Goal: Task Accomplishment & Management: Manage account settings

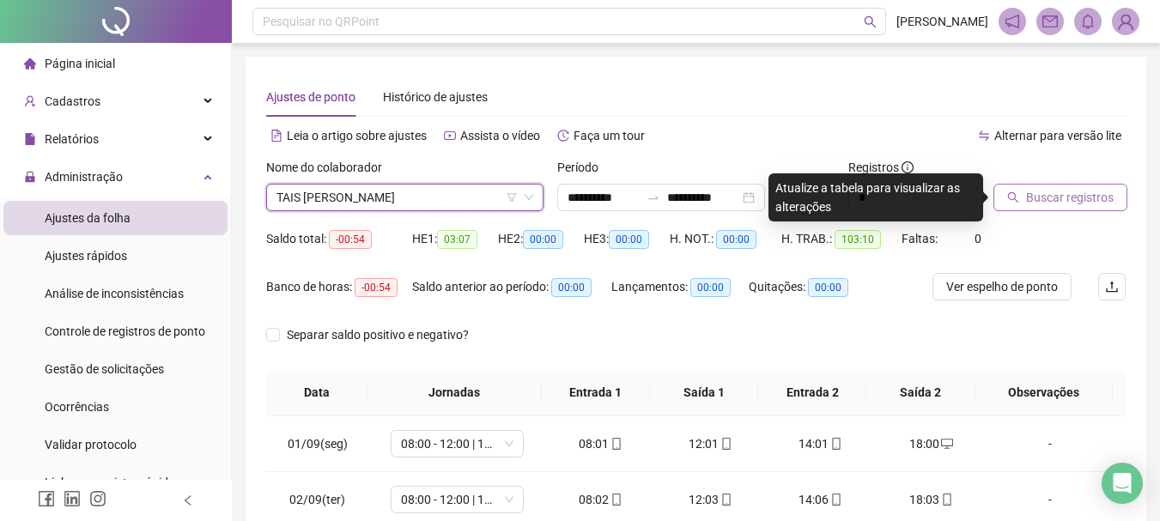
click at [1082, 202] on span "Buscar registros" at bounding box center [1070, 197] width 88 height 19
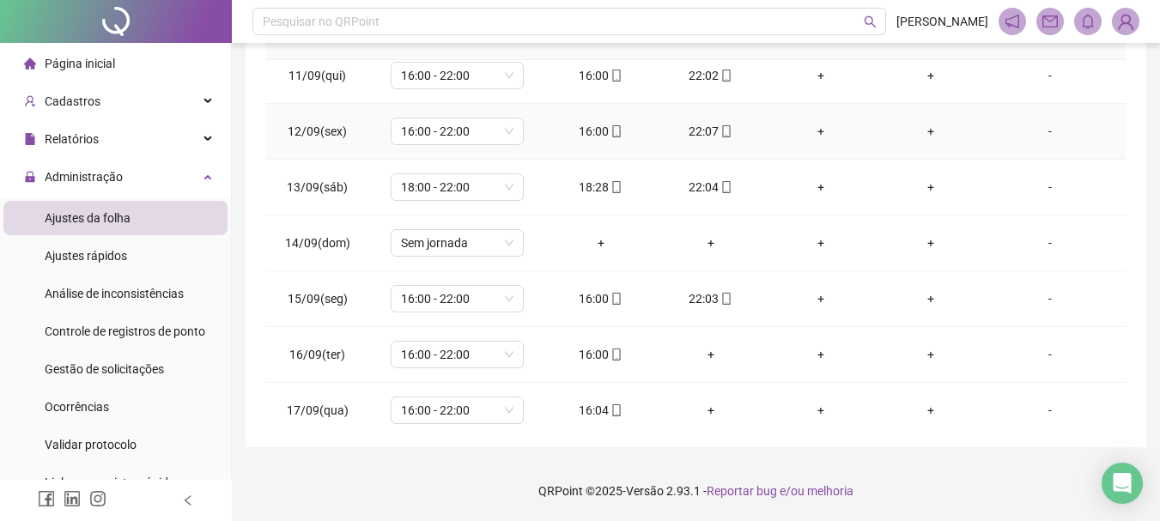
scroll to position [582, 0]
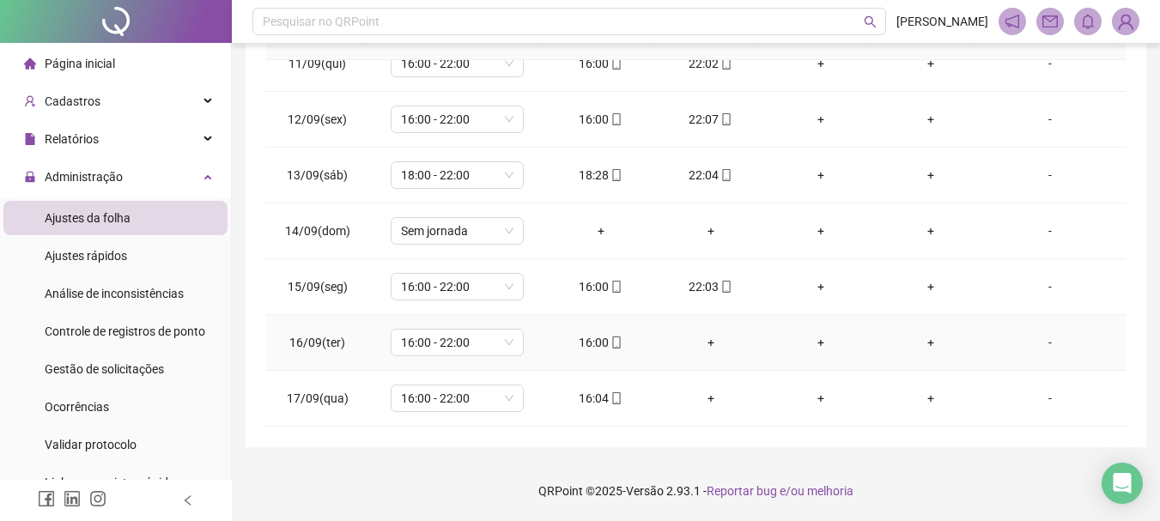
click at [701, 344] on div "+" at bounding box center [711, 342] width 82 height 19
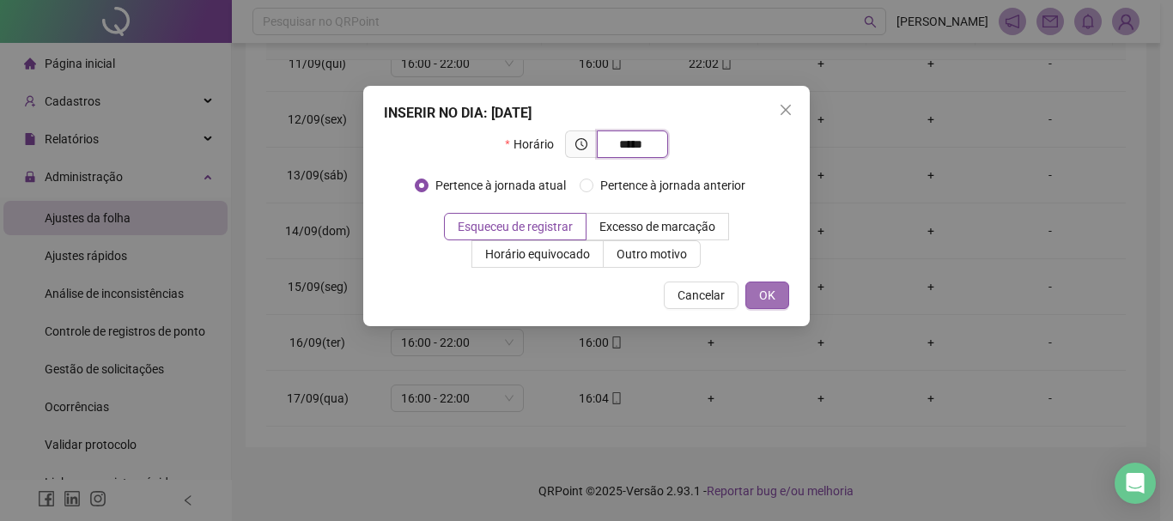
type input "*****"
click at [775, 295] on button "OK" at bounding box center [767, 295] width 44 height 27
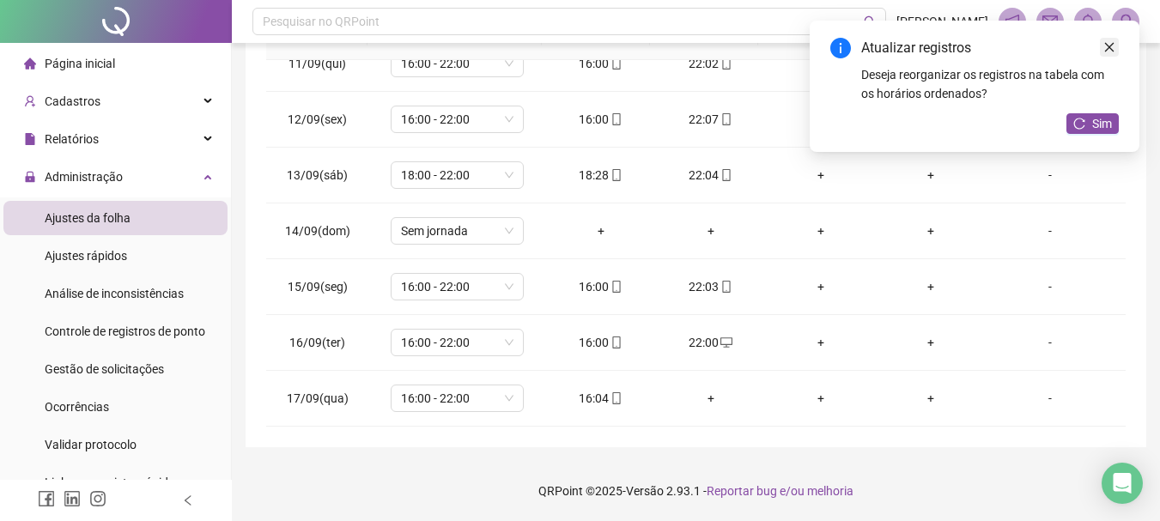
click at [1118, 50] on link "Close" at bounding box center [1109, 47] width 19 height 19
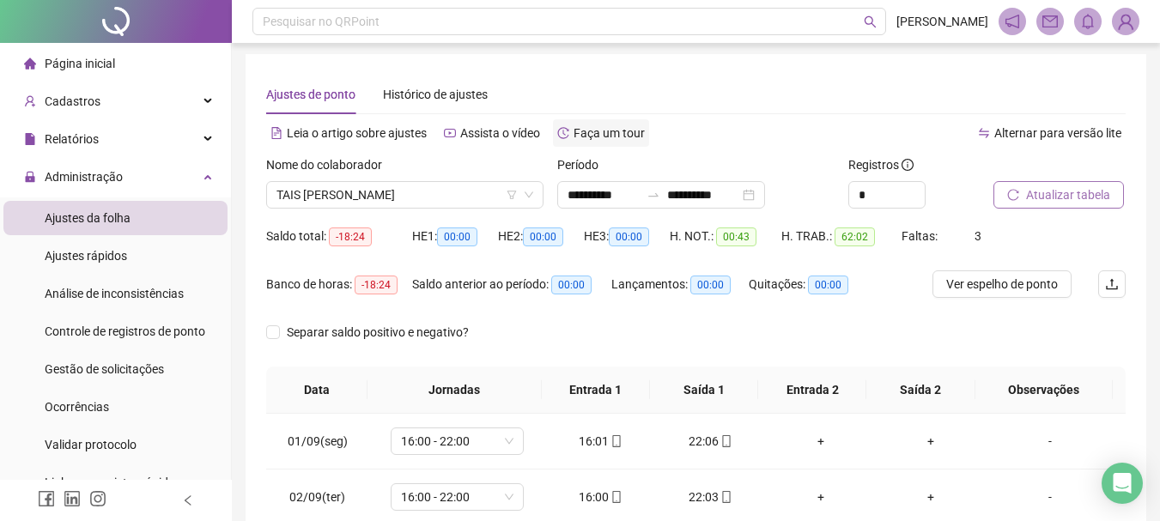
scroll to position [0, 0]
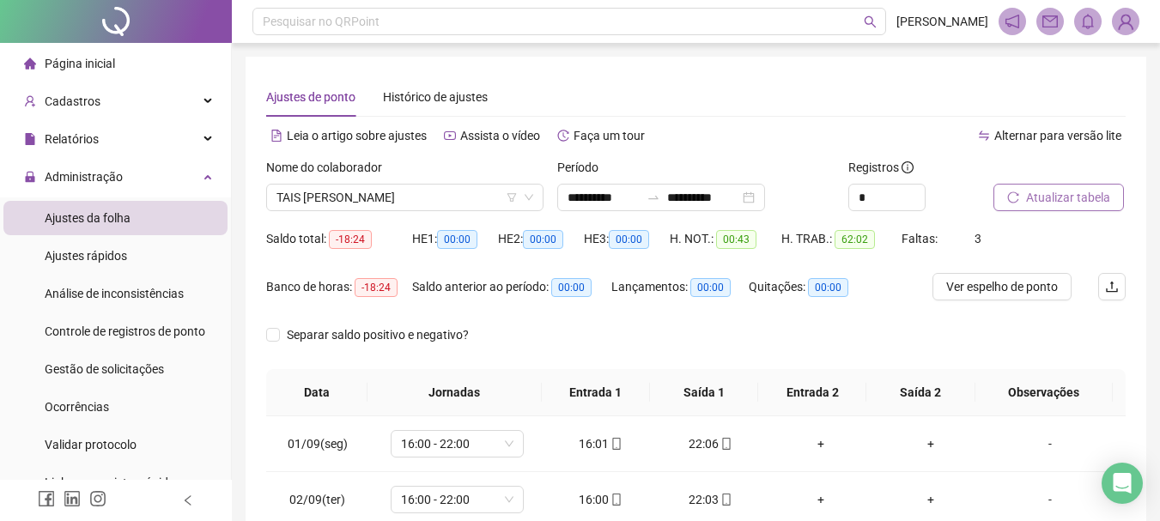
click at [1067, 186] on button "Atualizar tabela" at bounding box center [1058, 197] width 130 height 27
click at [138, 264] on li "Ajustes rápidos" at bounding box center [115, 256] width 224 height 34
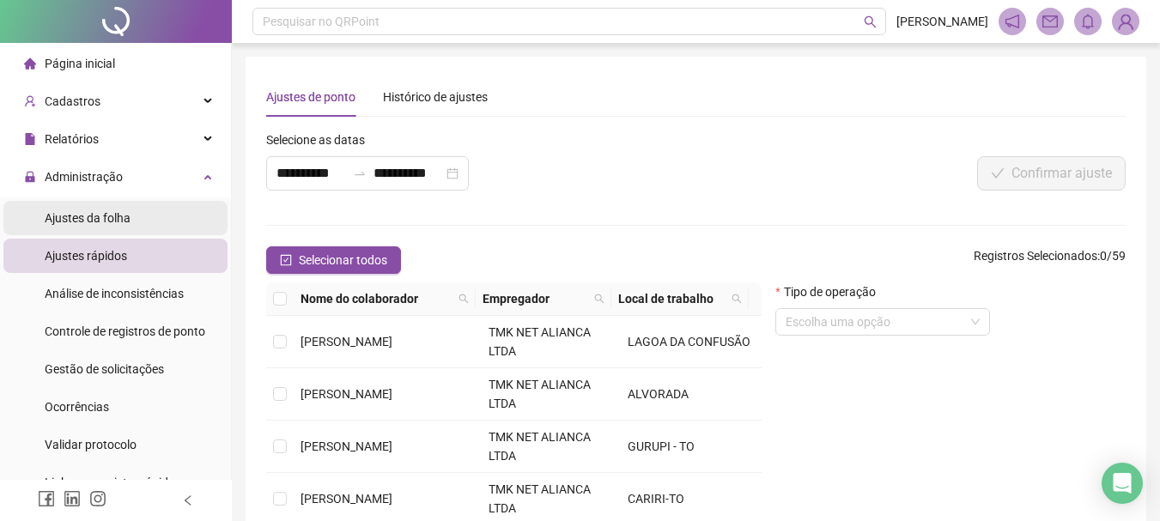
click at [110, 222] on span "Ajustes da folha" at bounding box center [88, 218] width 86 height 14
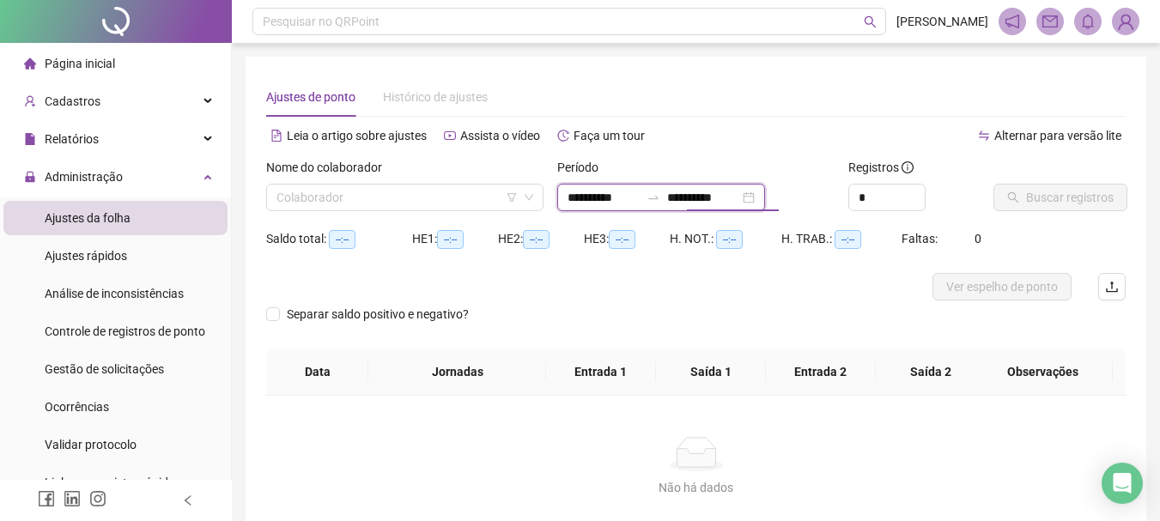
click at [727, 203] on input "**********" at bounding box center [703, 197] width 72 height 19
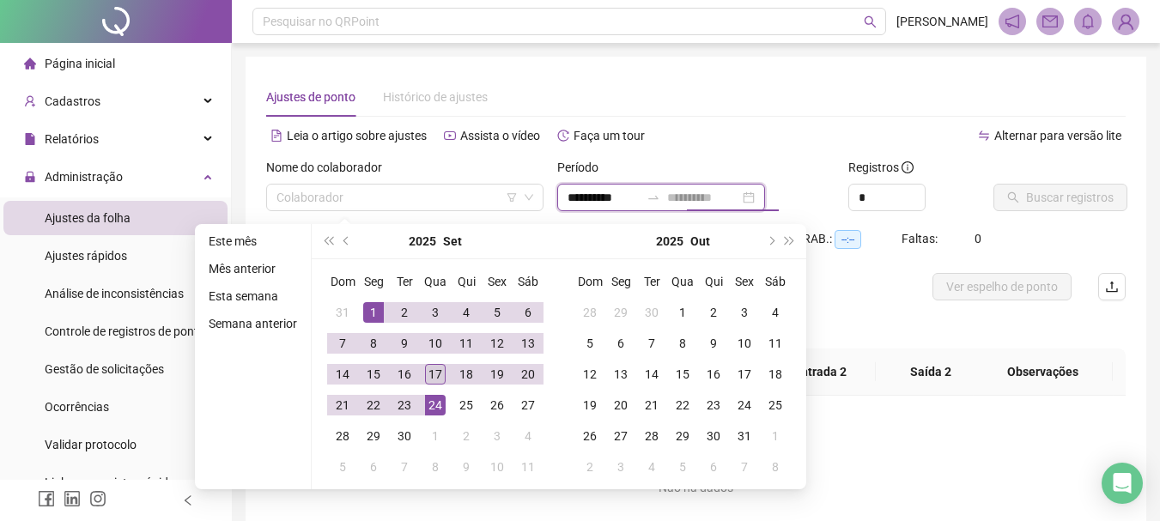
type input "**********"
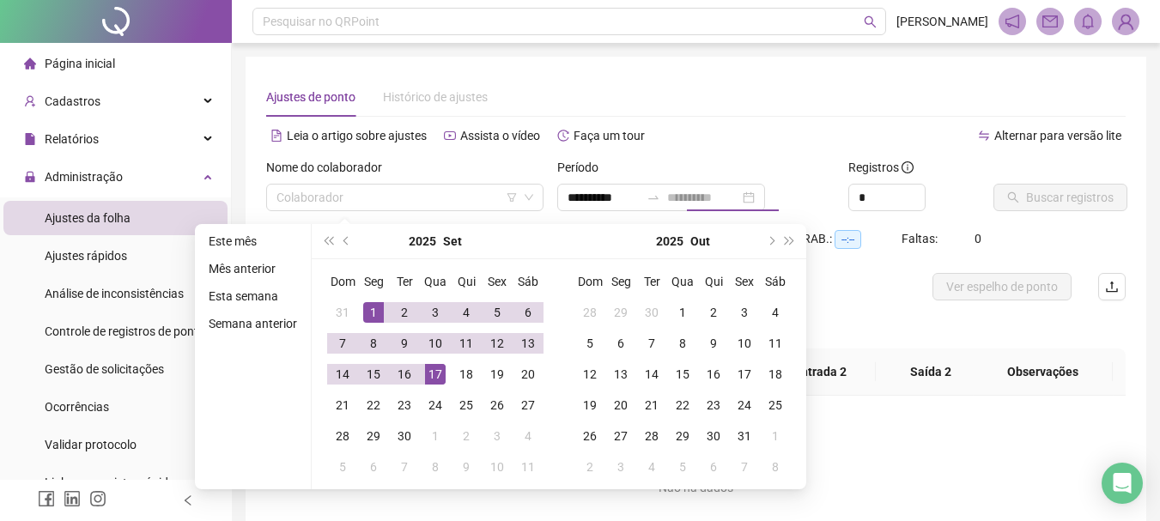
click at [433, 375] on div "17" at bounding box center [435, 374] width 21 height 21
type input "**********"
click at [434, 193] on input "search" at bounding box center [396, 198] width 241 height 26
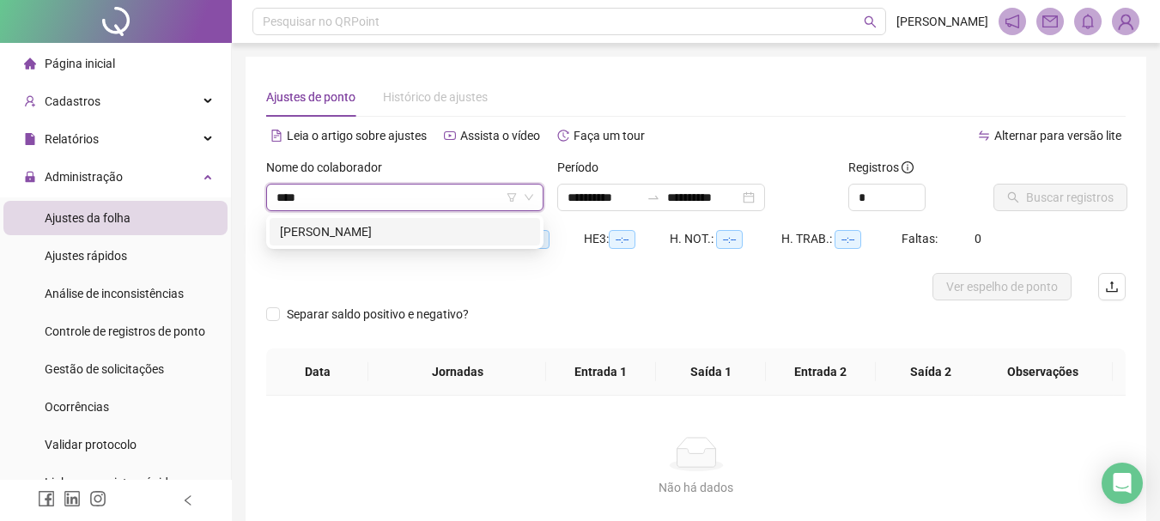
type input "****"
click at [442, 250] on div "HE 1: --:--" at bounding box center [455, 238] width 86 height 27
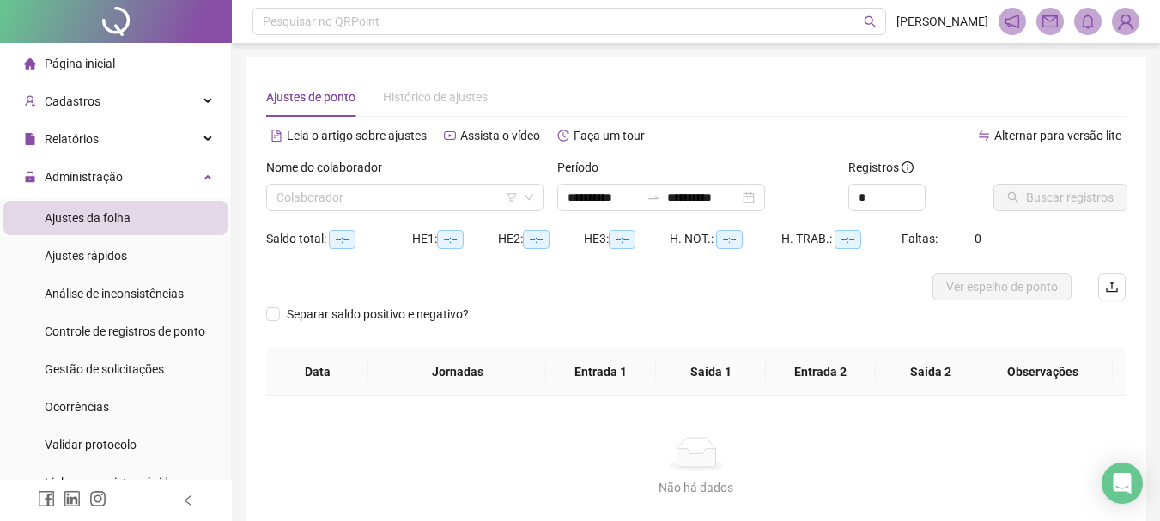
click at [442, 239] on span "--:--" at bounding box center [450, 239] width 27 height 19
click at [418, 193] on input "search" at bounding box center [396, 198] width 241 height 26
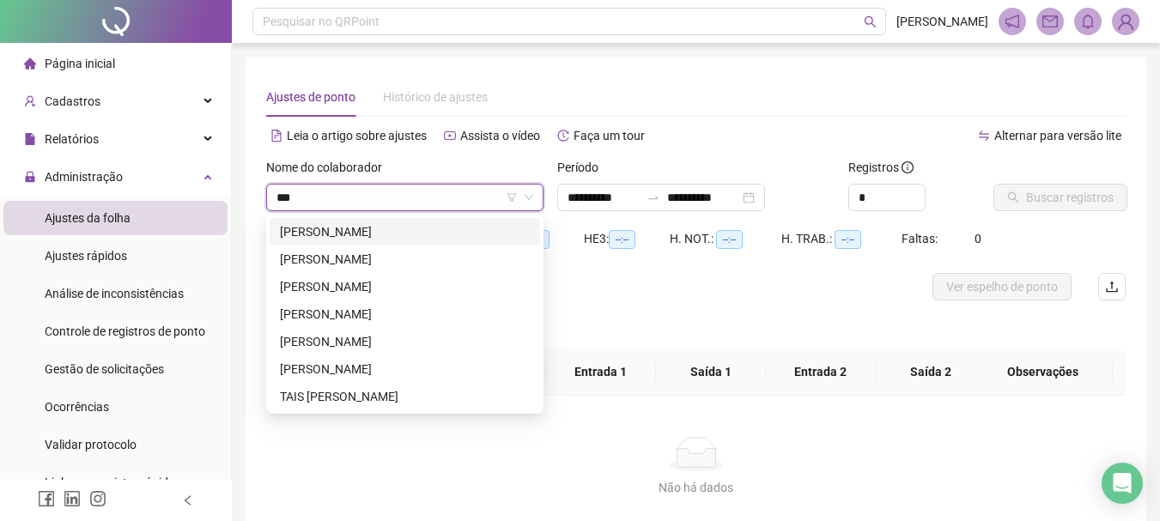
type input "****"
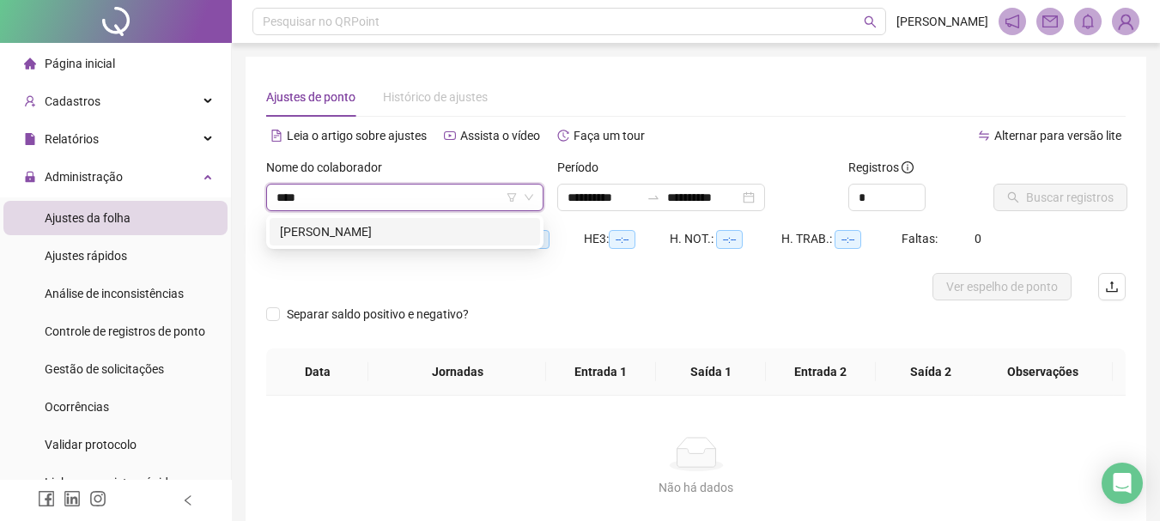
click at [418, 227] on div "[PERSON_NAME]" at bounding box center [405, 231] width 250 height 19
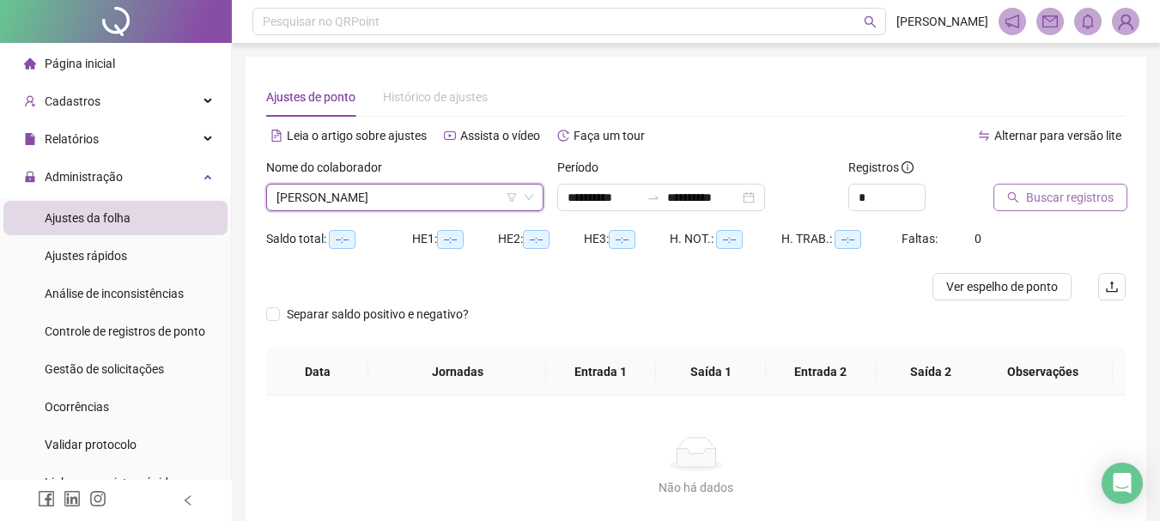
click at [1070, 201] on span "Buscar registros" at bounding box center [1070, 197] width 88 height 19
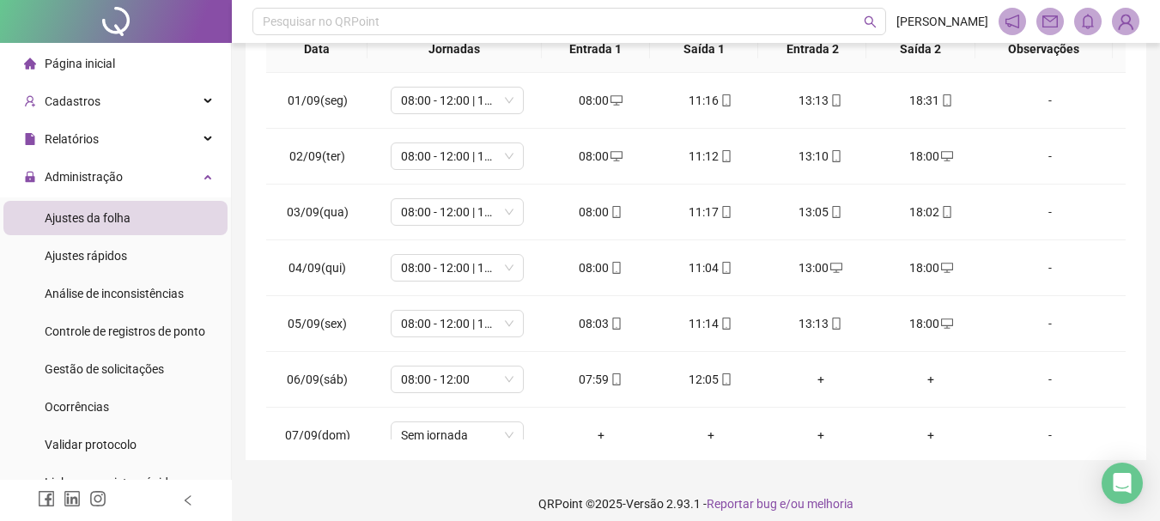
click at [165, 221] on li "Ajustes da folha" at bounding box center [115, 218] width 224 height 34
click at [112, 363] on span "Gestão de solicitações" at bounding box center [104, 369] width 119 height 14
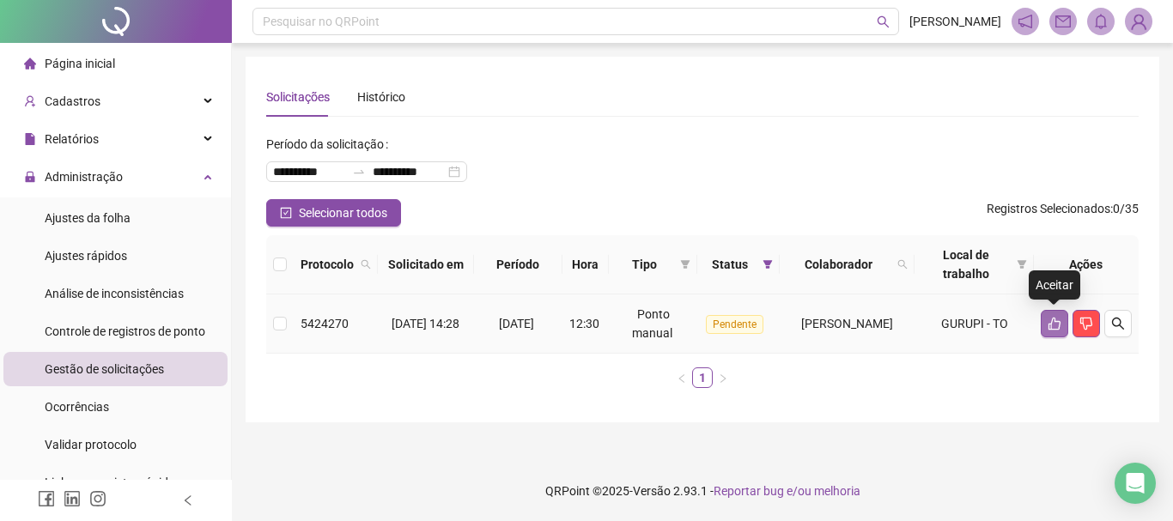
click at [1049, 320] on icon "like" at bounding box center [1054, 324] width 14 height 14
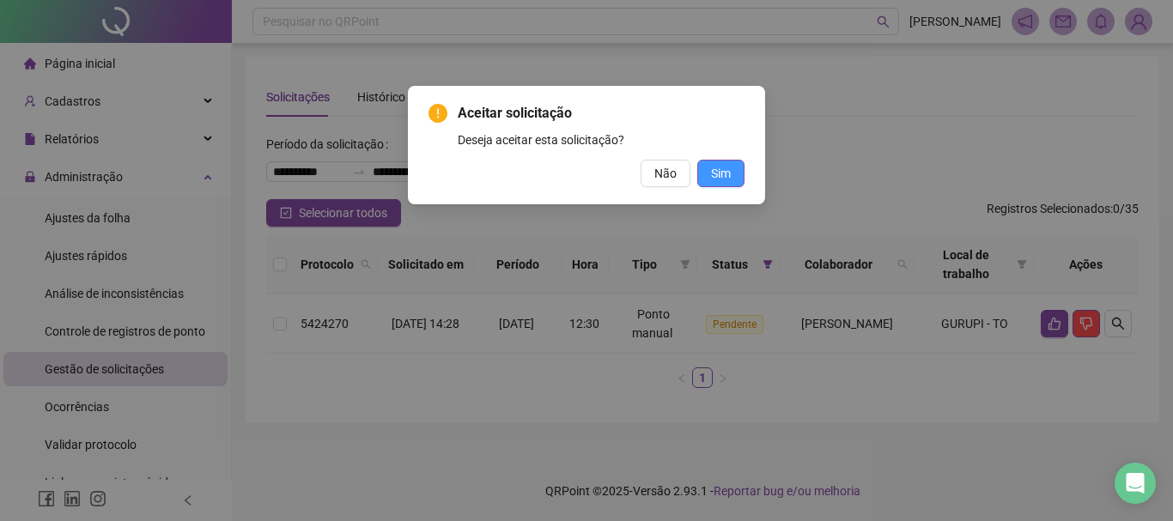
click at [717, 174] on span "Sim" at bounding box center [721, 173] width 20 height 19
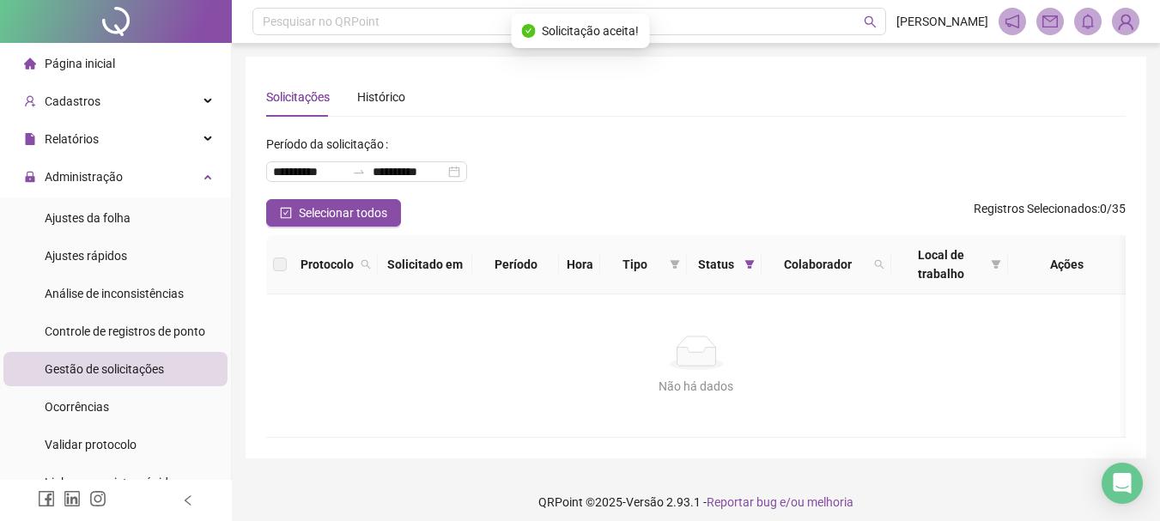
click at [140, 195] on li "Administração Ajustes da folha Ajustes rápidos Análise de inconsistências Contr…" at bounding box center [115, 331] width 231 height 343
click at [130, 209] on li "Ajustes da folha" at bounding box center [115, 218] width 224 height 34
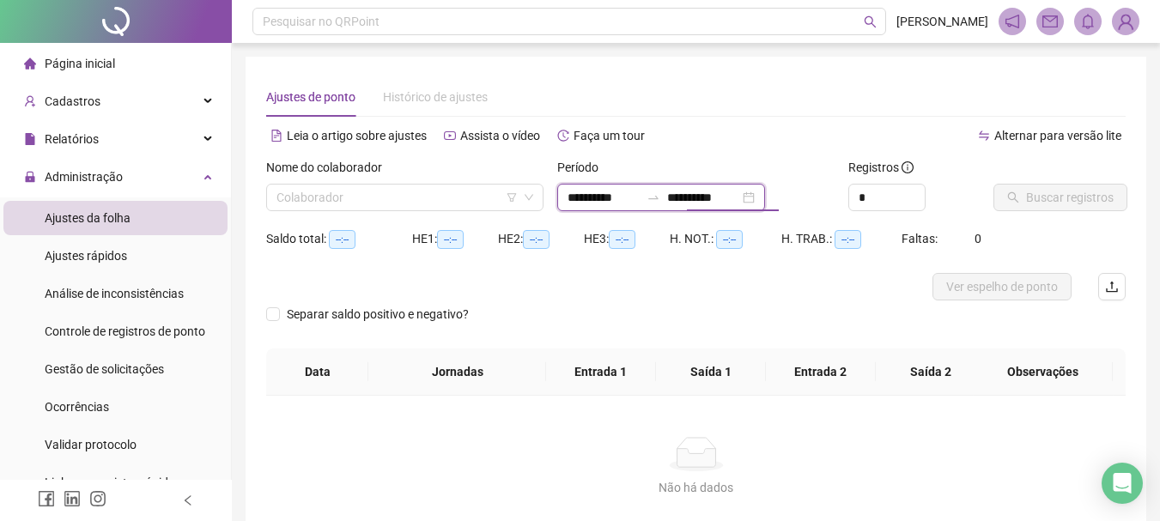
click at [708, 190] on input "**********" at bounding box center [703, 197] width 72 height 19
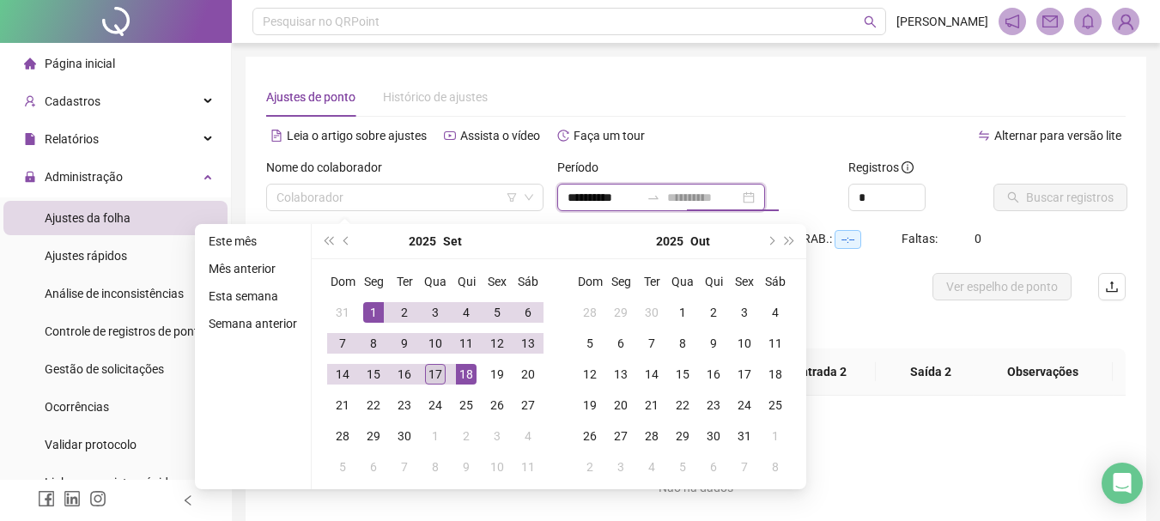
type input "**********"
click at [433, 371] on div "17" at bounding box center [435, 374] width 21 height 21
type input "**********"
click at [425, 202] on input "search" at bounding box center [396, 198] width 241 height 26
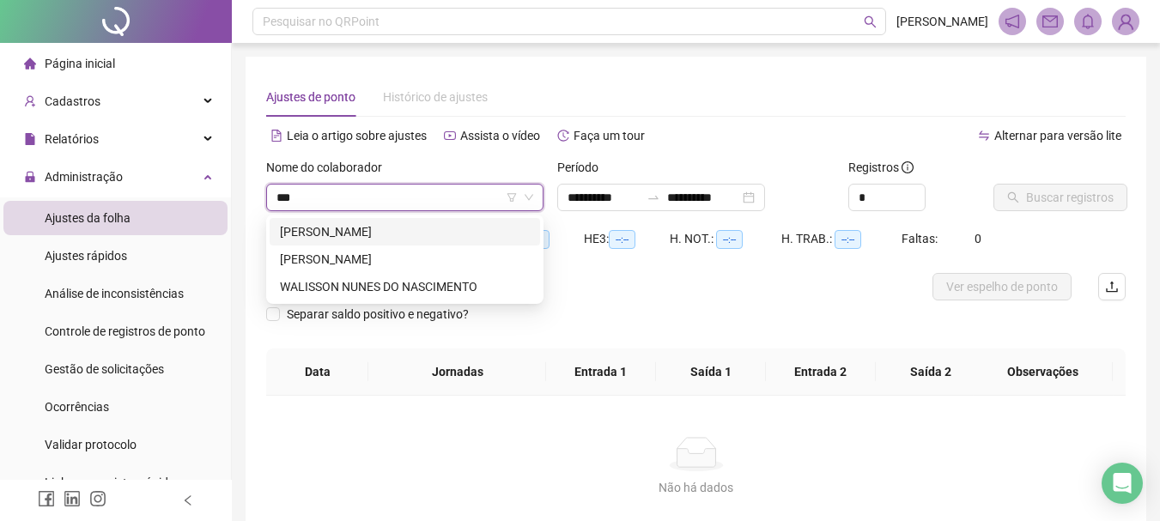
type input "****"
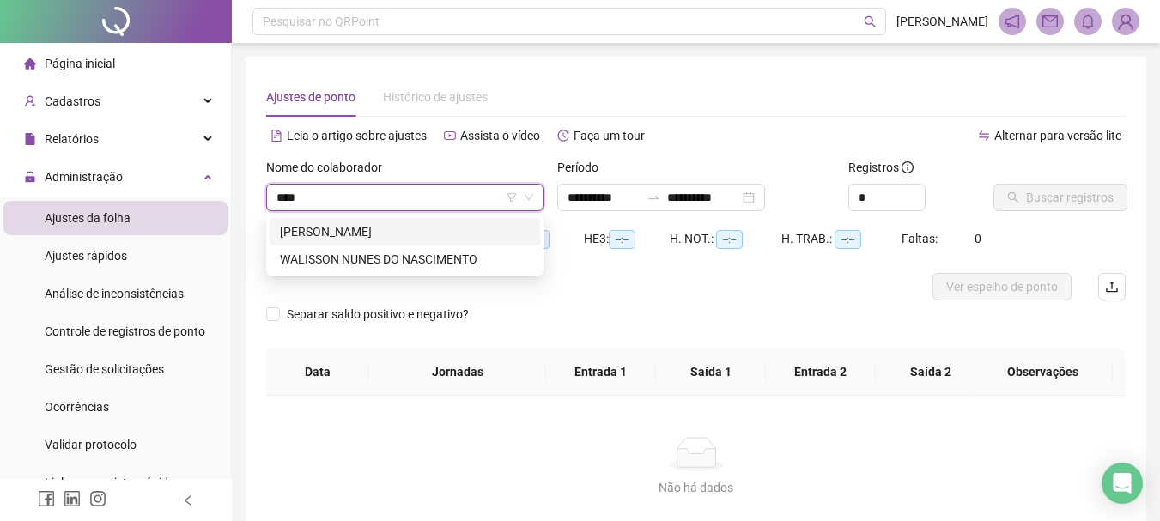
click at [421, 227] on div "[PERSON_NAME]" at bounding box center [405, 231] width 250 height 19
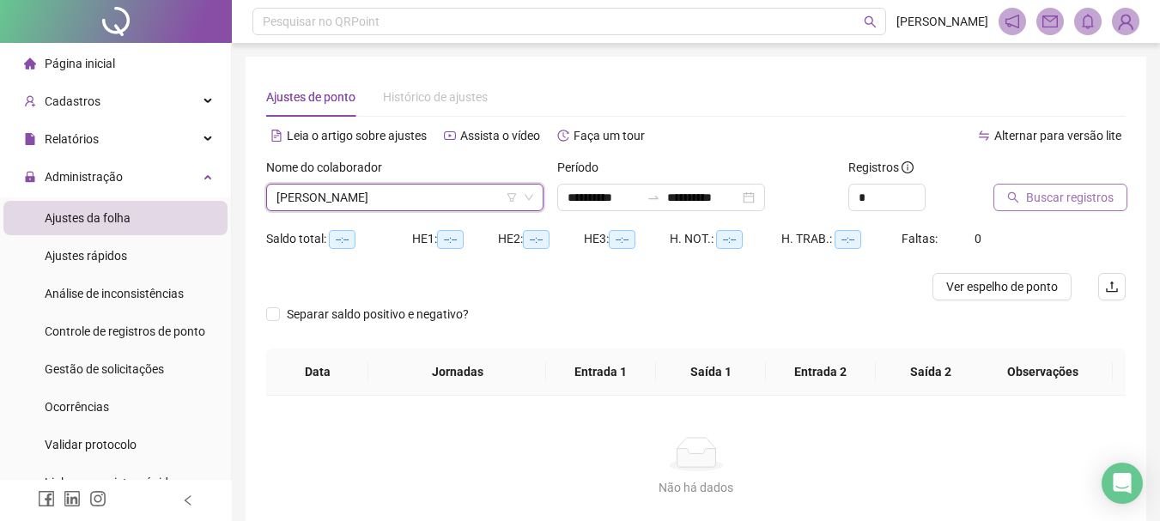
click at [1045, 196] on span "Buscar registros" at bounding box center [1070, 197] width 88 height 19
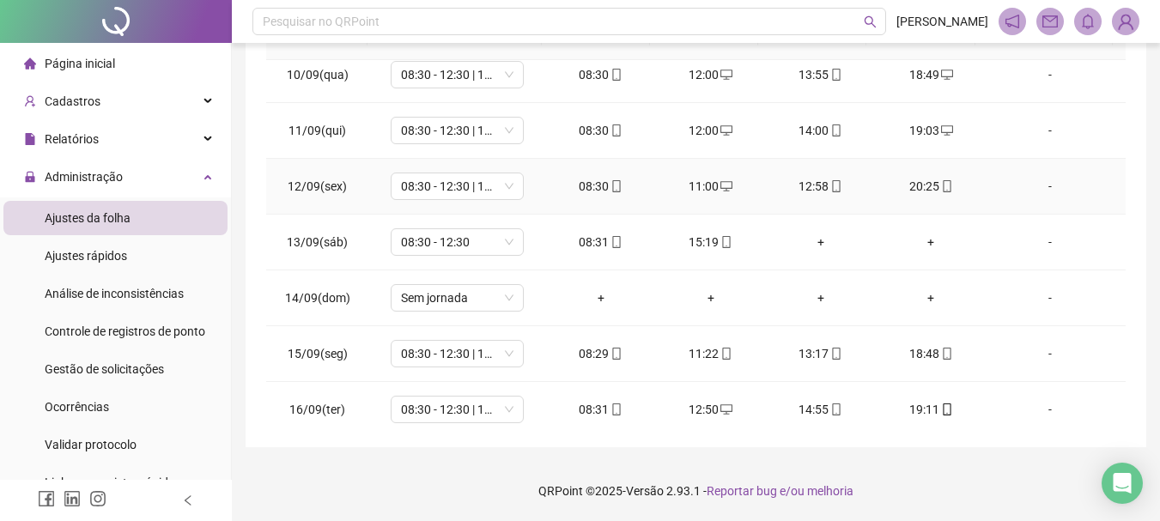
scroll to position [582, 0]
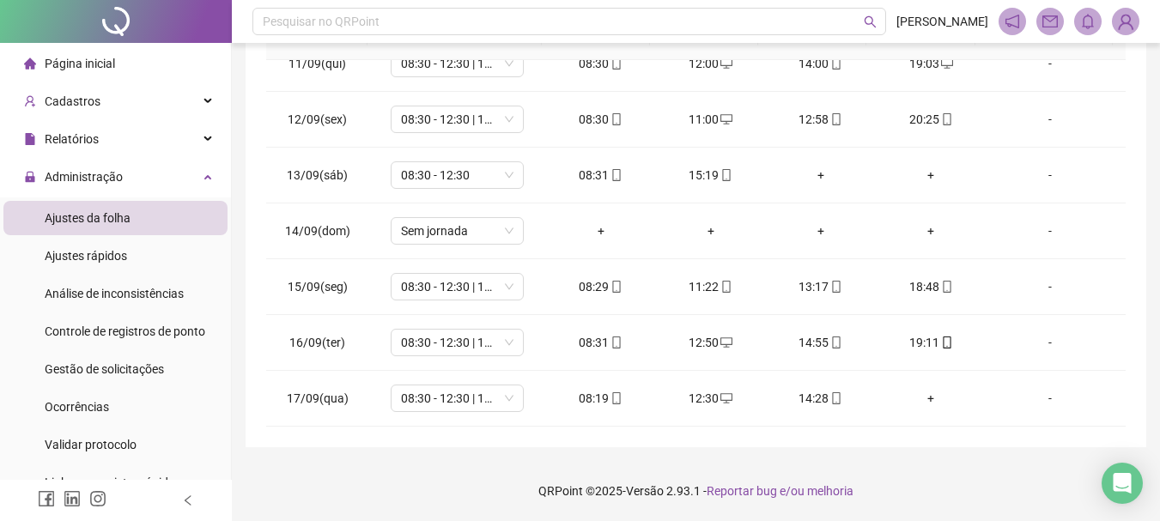
click at [153, 33] on div at bounding box center [116, 21] width 232 height 43
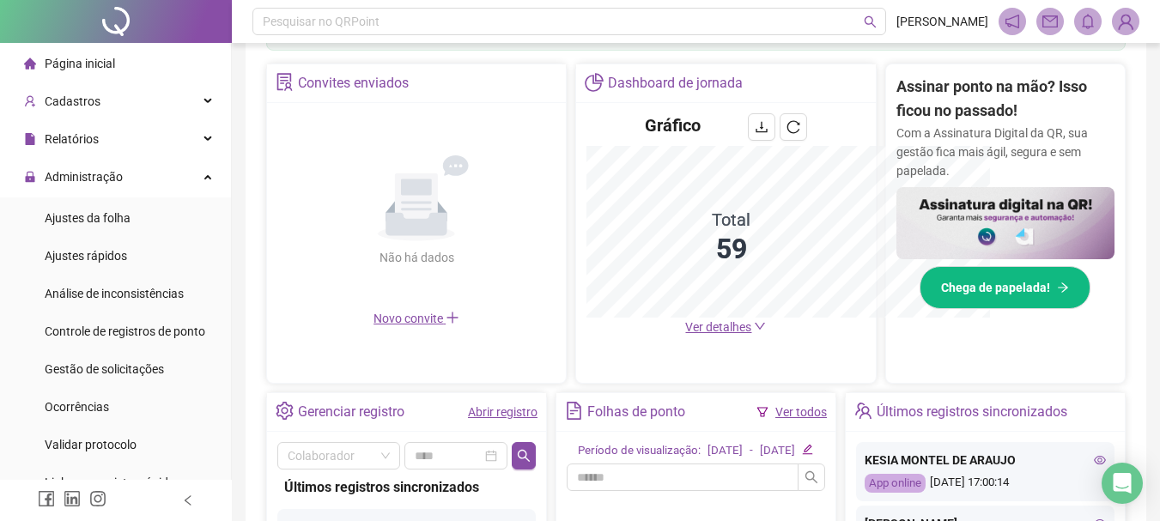
scroll to position [356, 0]
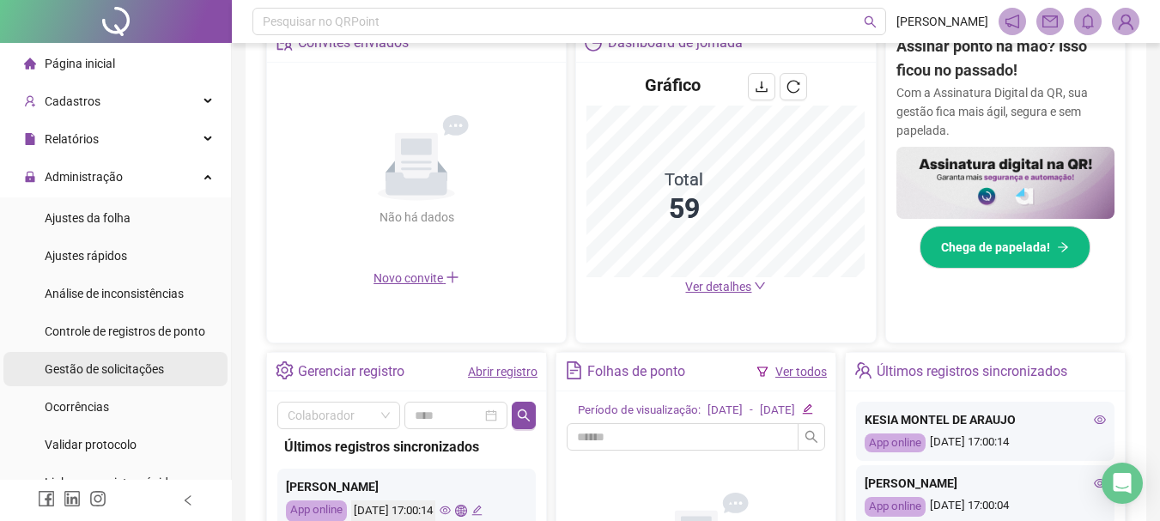
click at [154, 375] on span "Gestão de solicitações" at bounding box center [104, 369] width 119 height 14
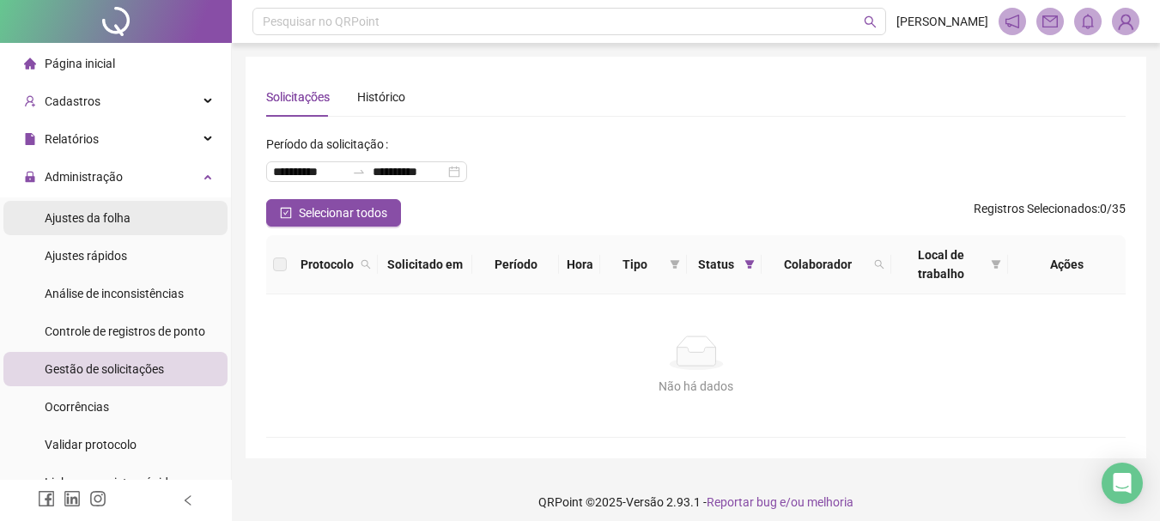
click at [146, 209] on li "Ajustes da folha" at bounding box center [115, 218] width 224 height 34
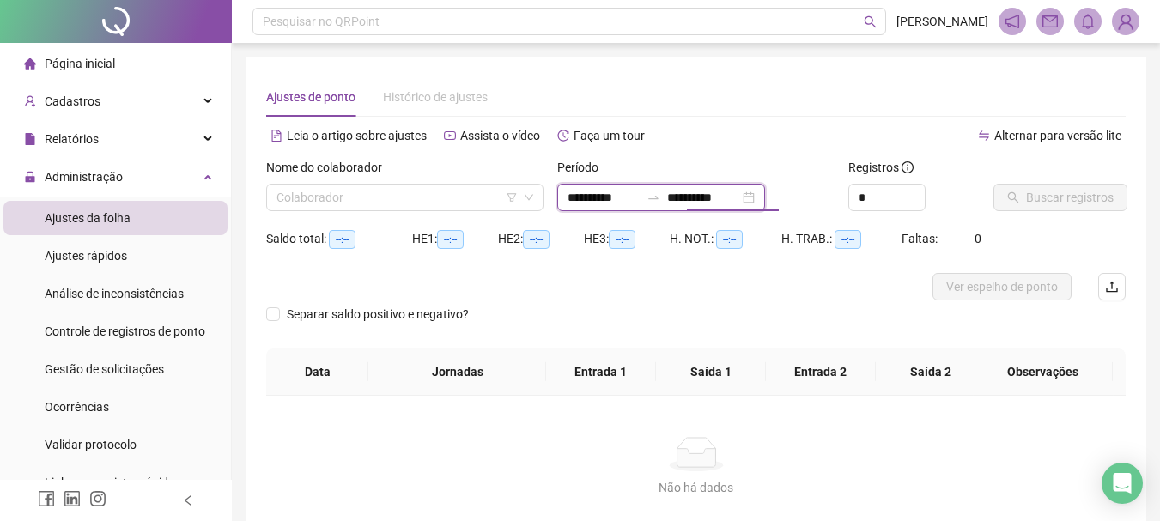
click at [711, 192] on input "**********" at bounding box center [703, 197] width 72 height 19
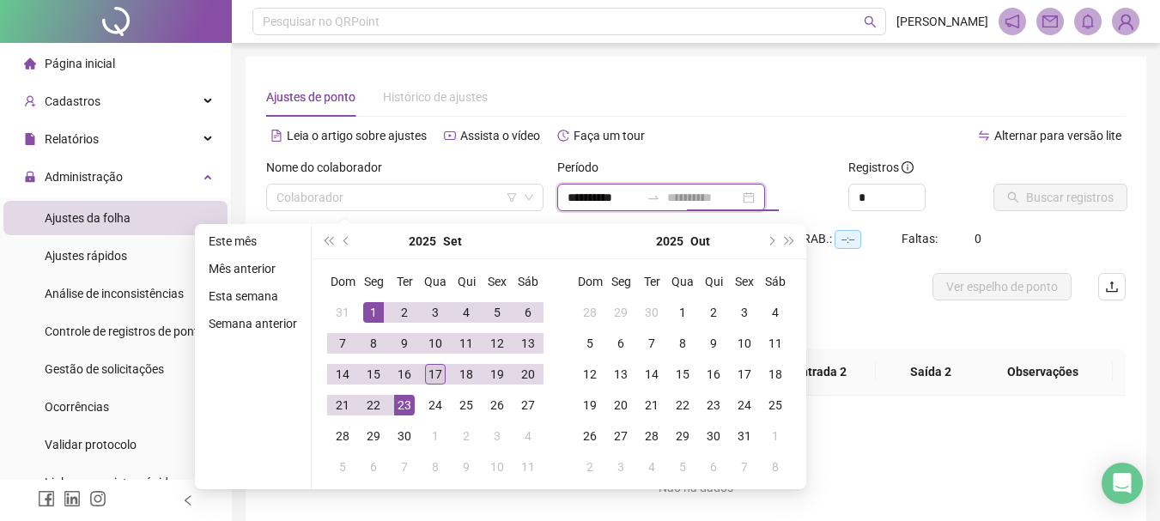
type input "**********"
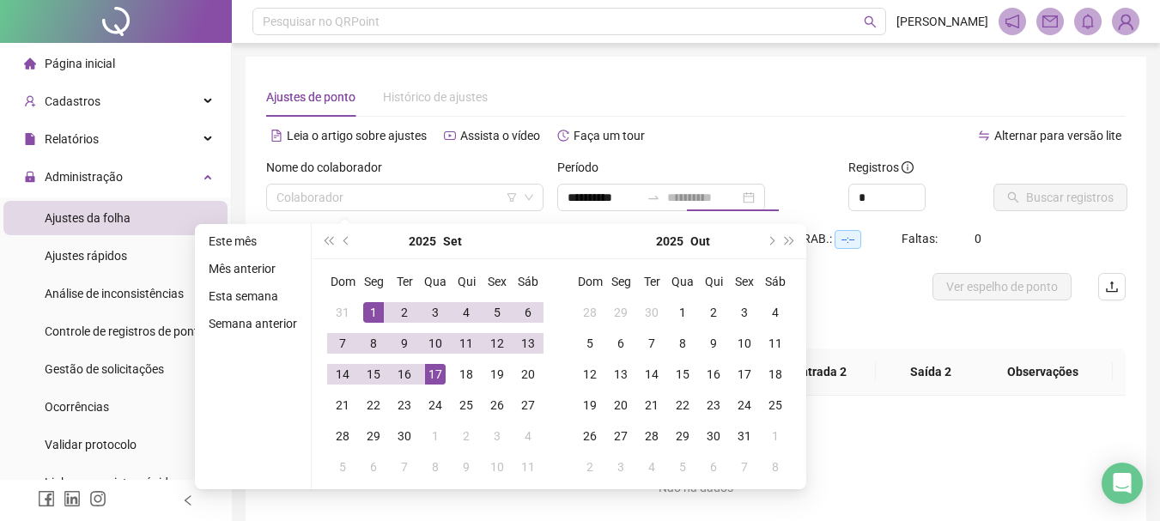
click at [429, 380] on div "17" at bounding box center [435, 374] width 21 height 21
type input "**********"
click at [410, 196] on input "search" at bounding box center [396, 198] width 241 height 26
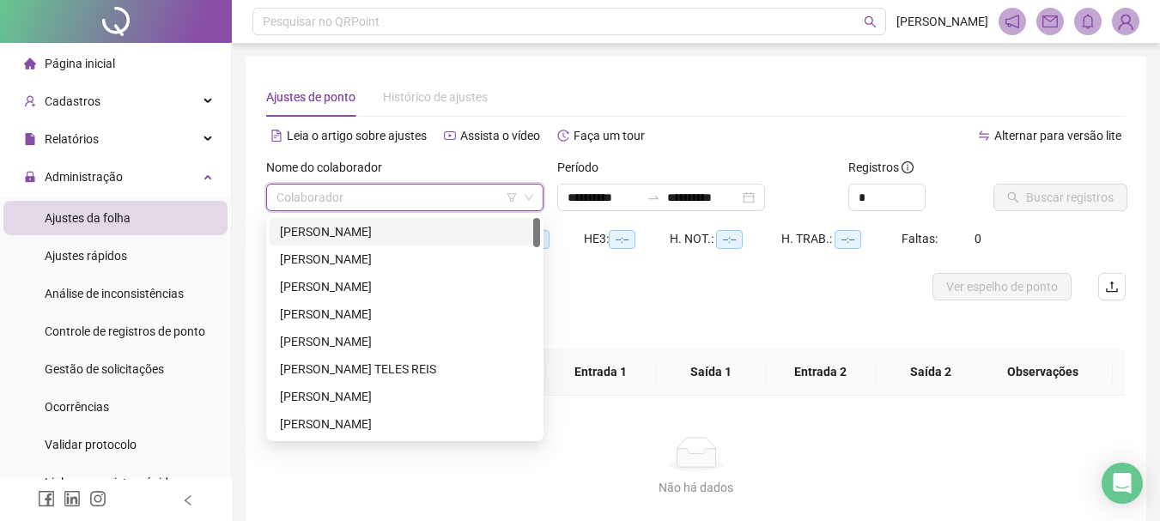
click at [409, 233] on div "[PERSON_NAME]" at bounding box center [405, 231] width 250 height 19
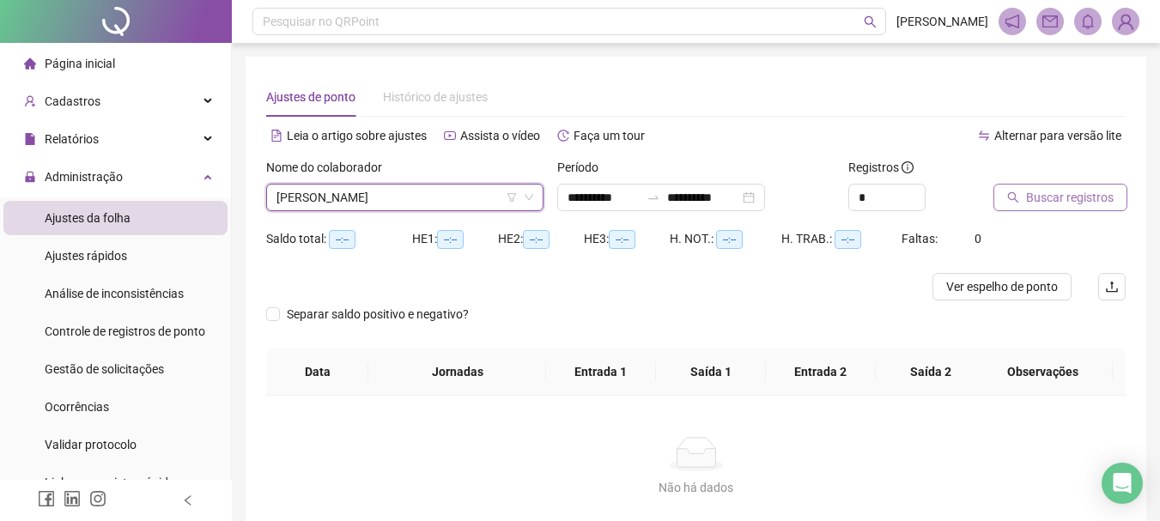
click at [1064, 188] on span "Buscar registros" at bounding box center [1070, 197] width 88 height 19
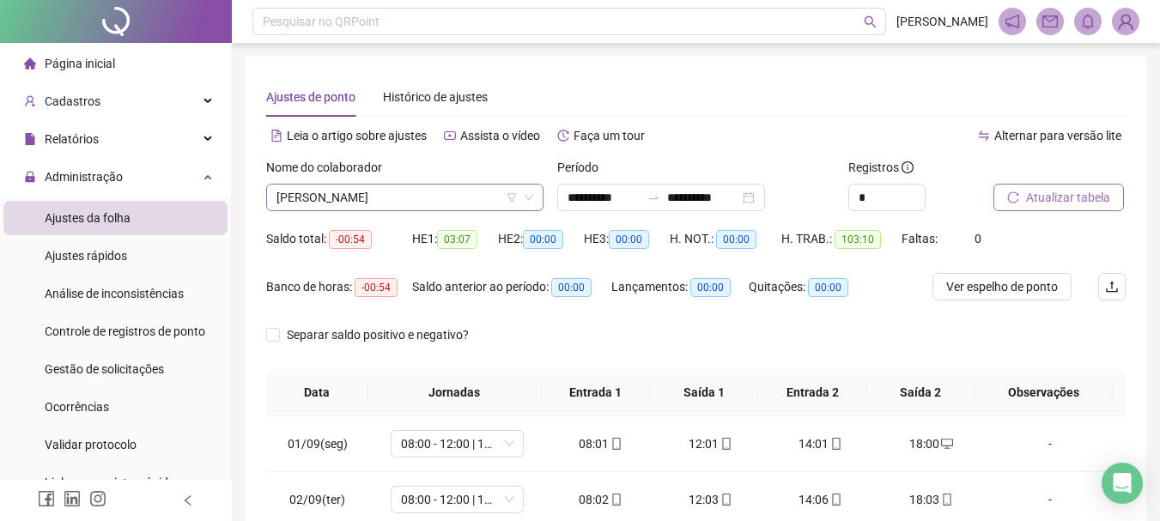
click at [433, 192] on span "[PERSON_NAME]" at bounding box center [404, 198] width 257 height 26
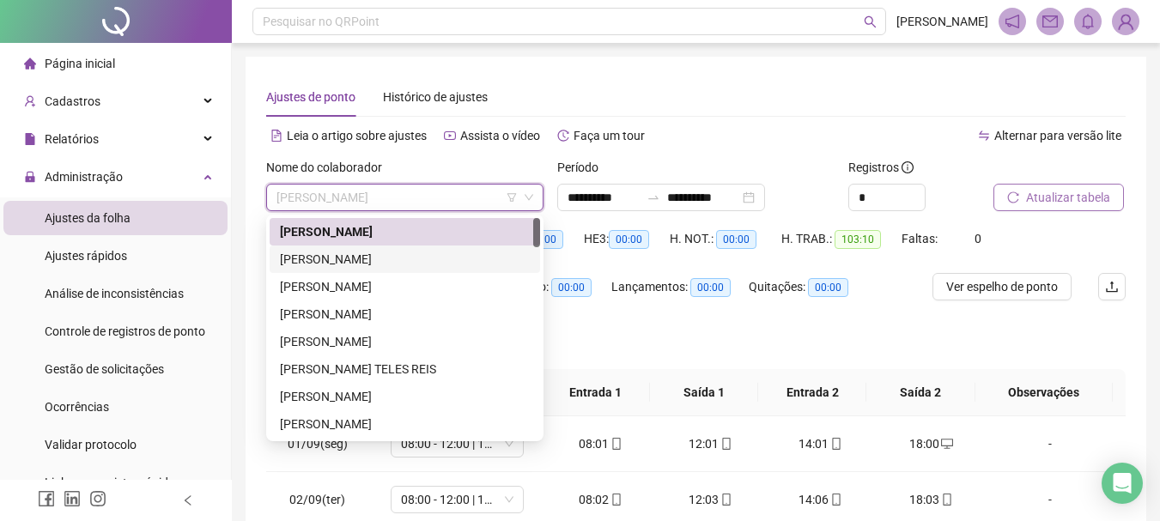
click at [419, 263] on div "[PERSON_NAME]" at bounding box center [405, 259] width 250 height 19
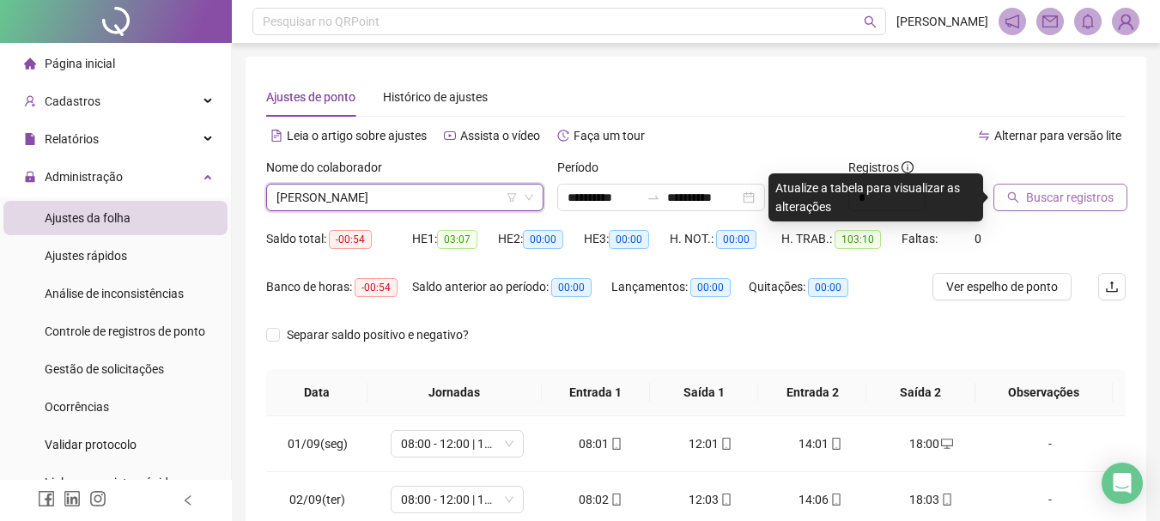
click at [1033, 194] on span "Buscar registros" at bounding box center [1070, 197] width 88 height 19
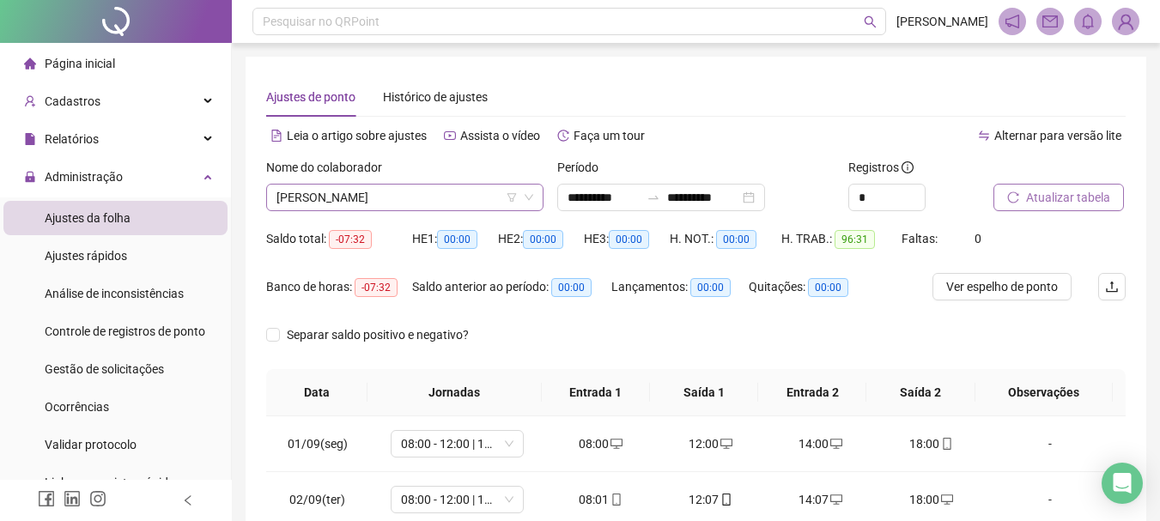
click at [474, 192] on span "[PERSON_NAME]" at bounding box center [404, 198] width 257 height 26
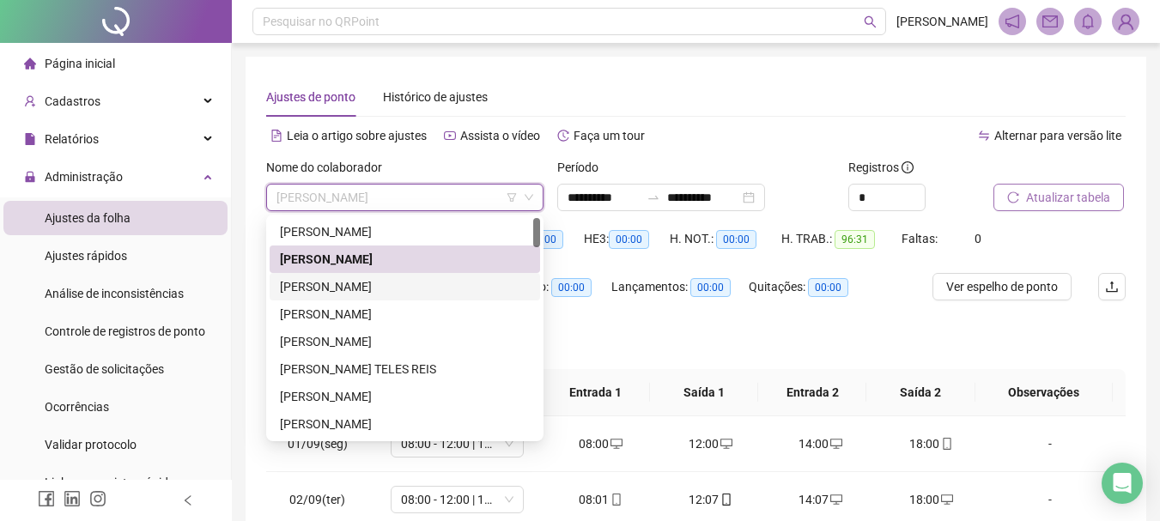
click at [440, 278] on div "[PERSON_NAME]" at bounding box center [405, 286] width 250 height 19
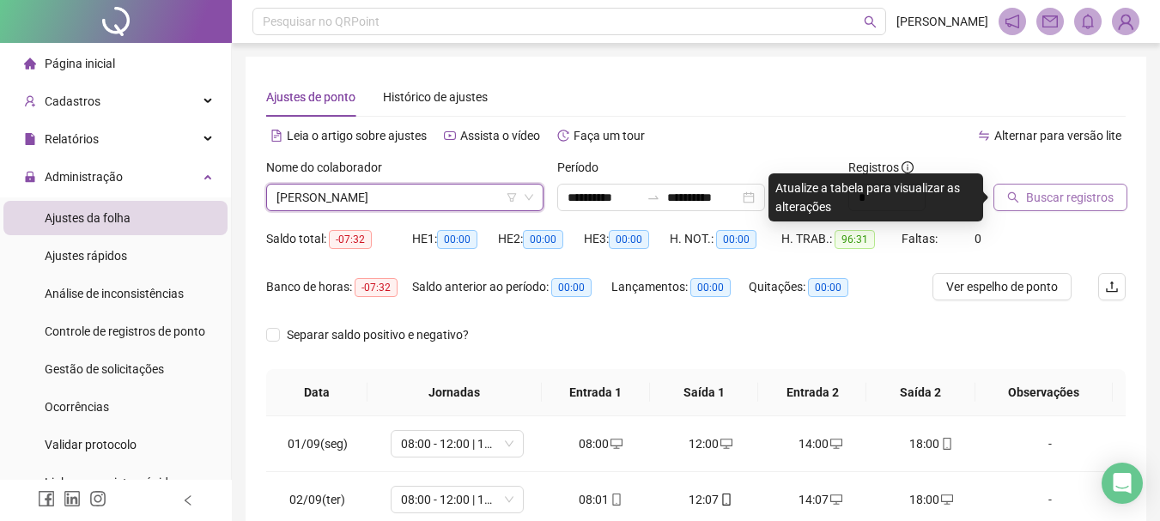
click at [1066, 199] on span "Buscar registros" at bounding box center [1070, 197] width 88 height 19
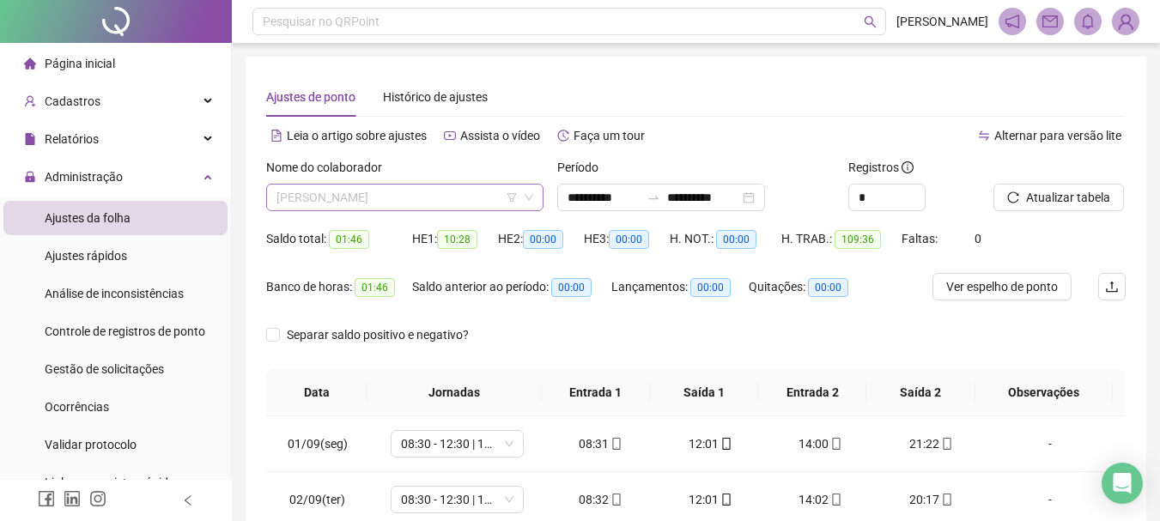
click at [489, 198] on span "[PERSON_NAME]" at bounding box center [404, 198] width 257 height 26
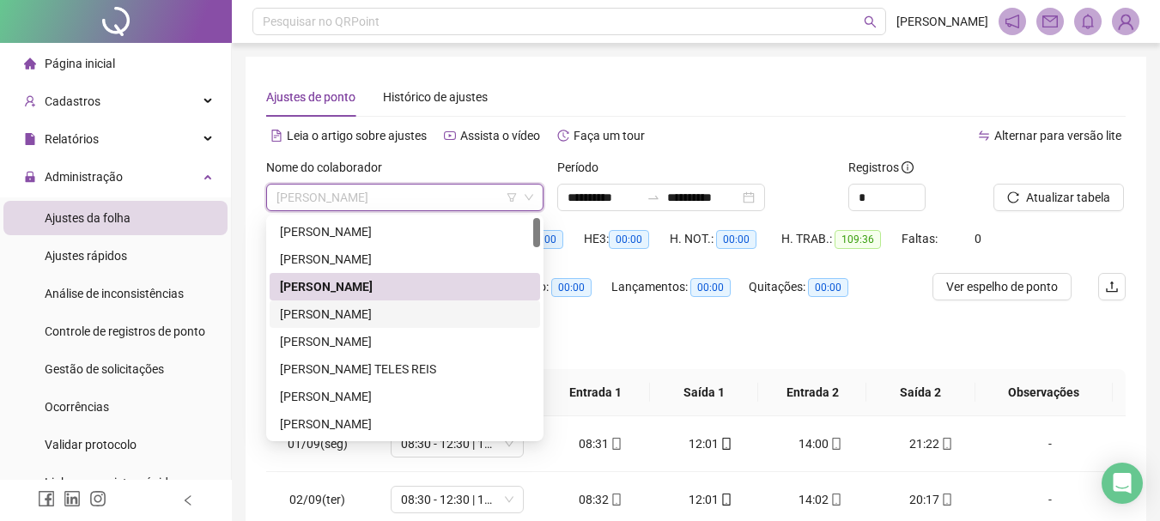
click at [413, 318] on div "[PERSON_NAME]" at bounding box center [405, 314] width 250 height 19
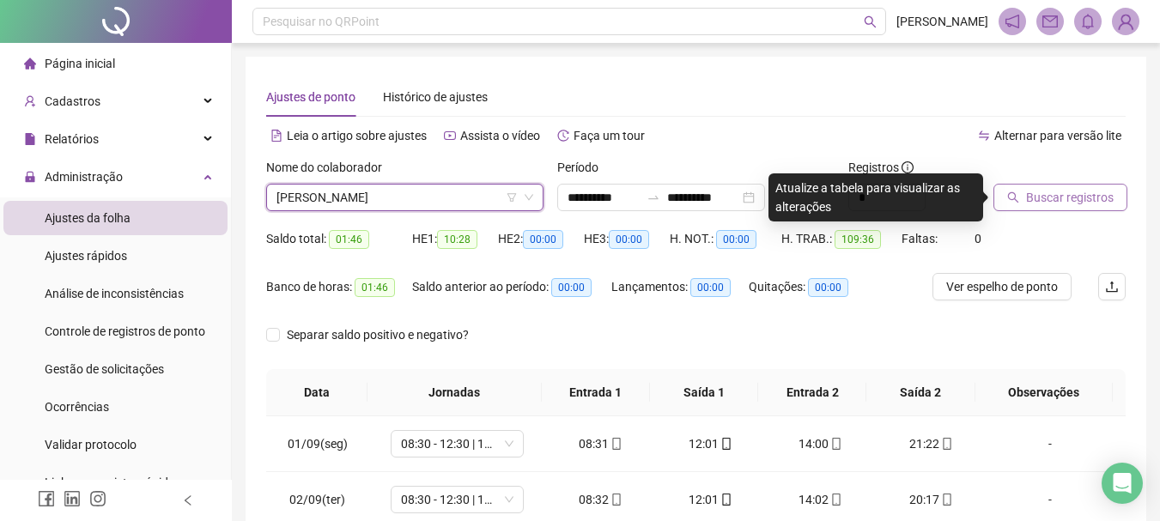
click at [1071, 201] on span "Buscar registros" at bounding box center [1070, 197] width 88 height 19
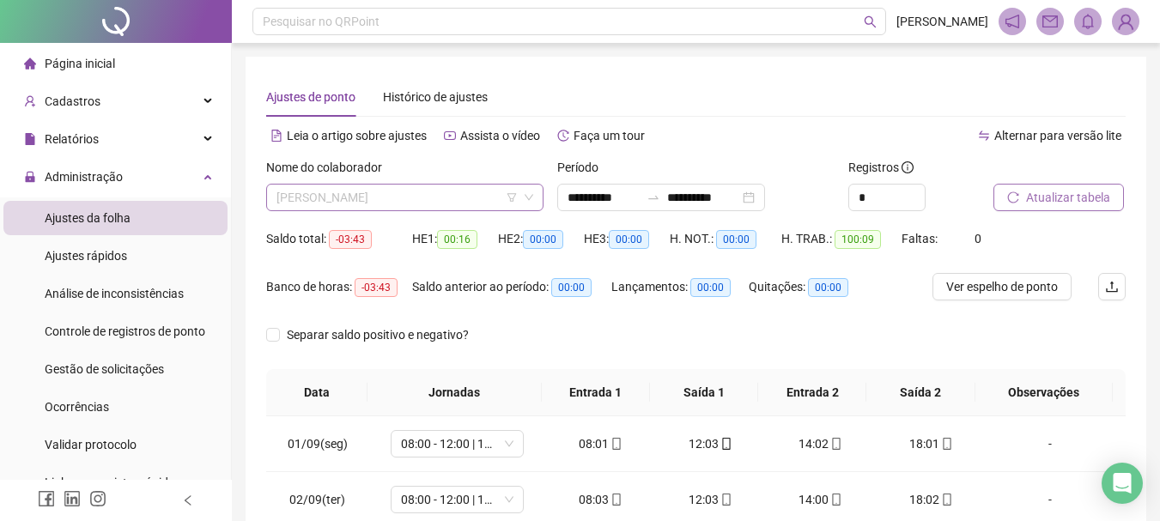
click at [518, 191] on span "[PERSON_NAME]" at bounding box center [404, 198] width 257 height 26
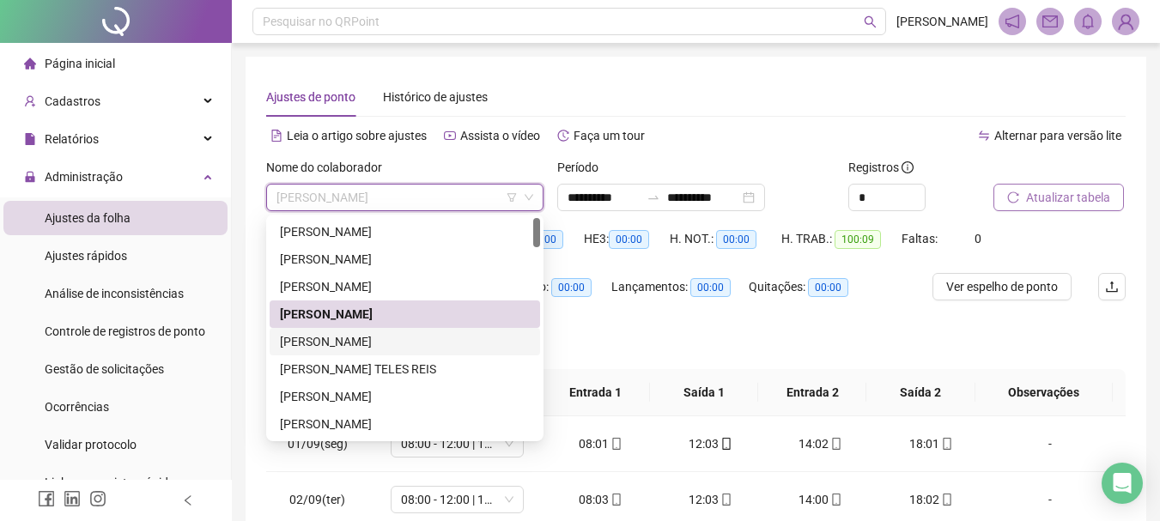
click at [420, 337] on div "[PERSON_NAME]" at bounding box center [405, 341] width 250 height 19
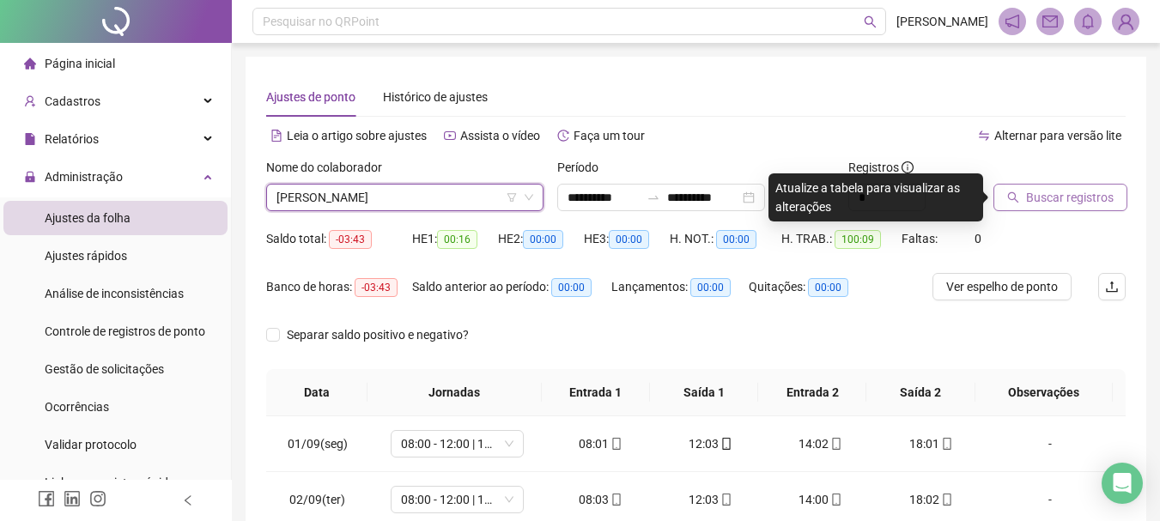
click at [1036, 205] on span "Buscar registros" at bounding box center [1070, 197] width 88 height 19
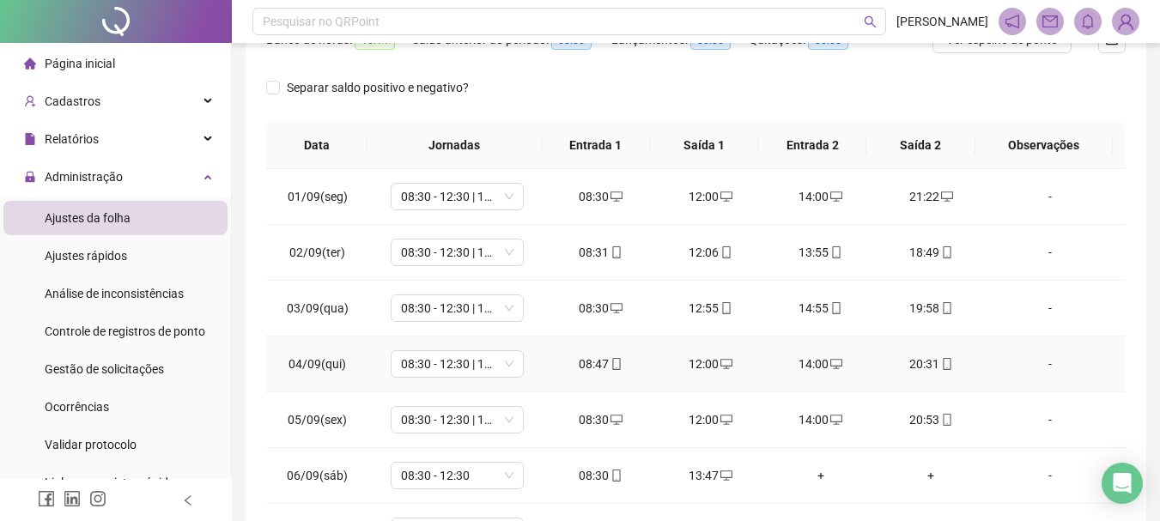
scroll to position [99, 0]
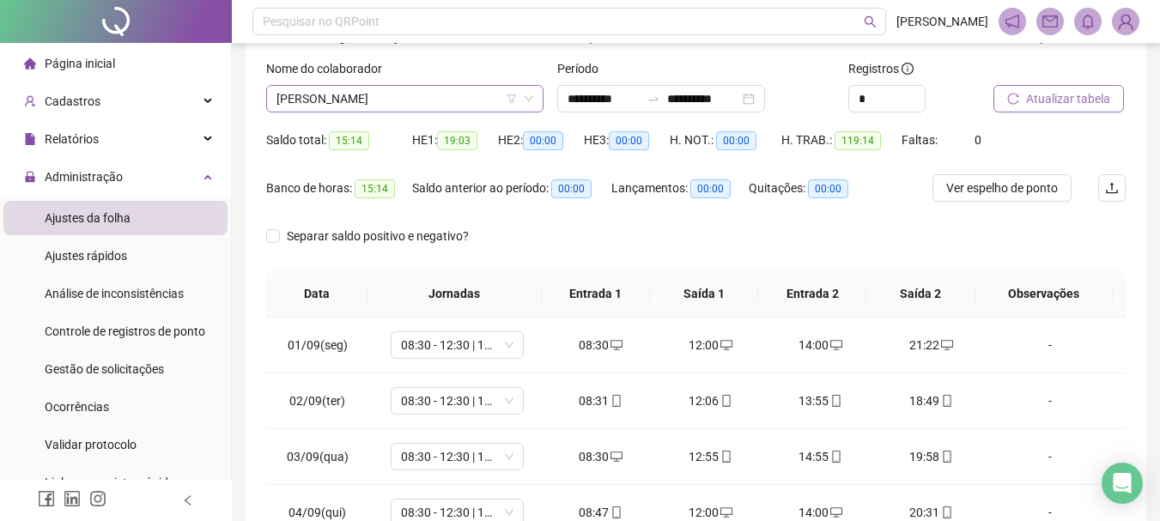
click at [467, 99] on span "[PERSON_NAME]" at bounding box center [404, 99] width 257 height 26
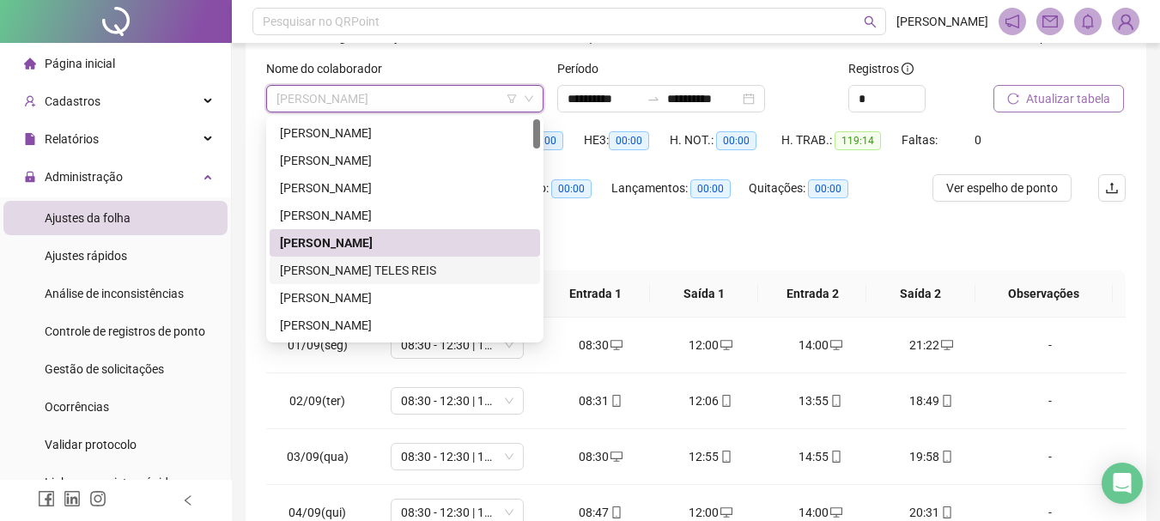
click at [421, 264] on div "[PERSON_NAME] TELES REIS" at bounding box center [405, 270] width 250 height 19
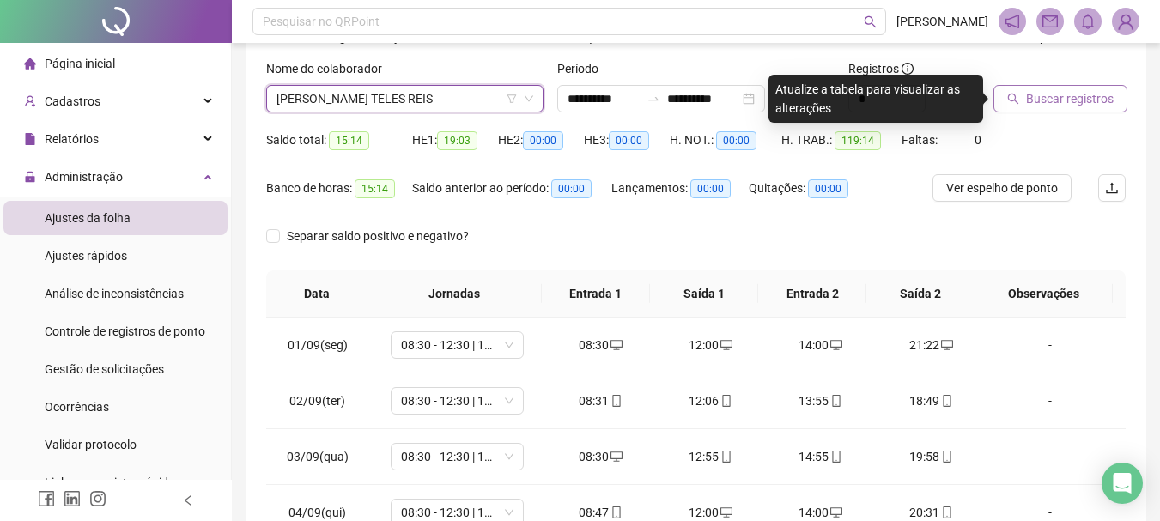
click at [1076, 89] on span "Buscar registros" at bounding box center [1070, 98] width 88 height 19
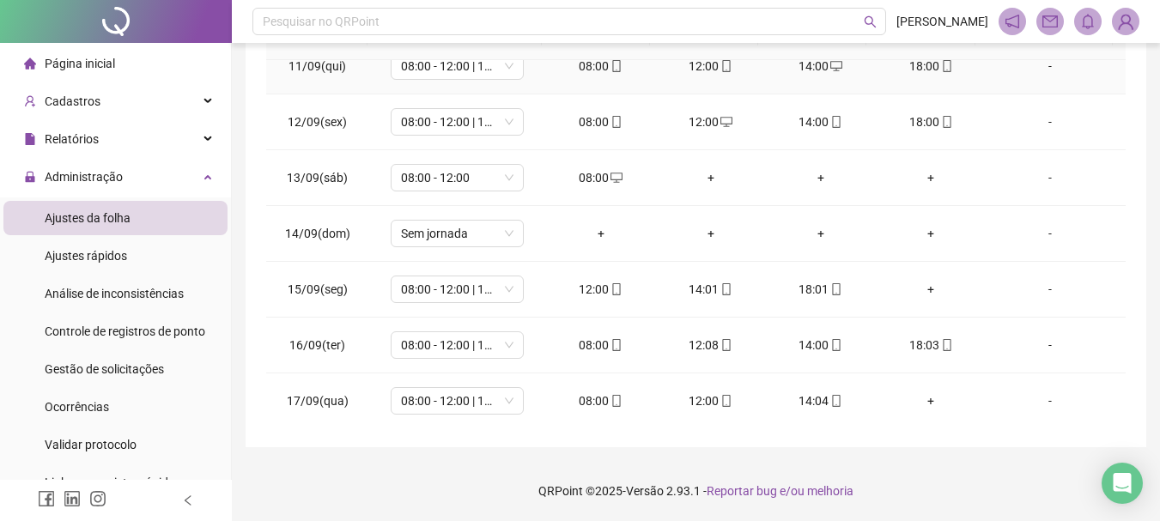
scroll to position [582, 0]
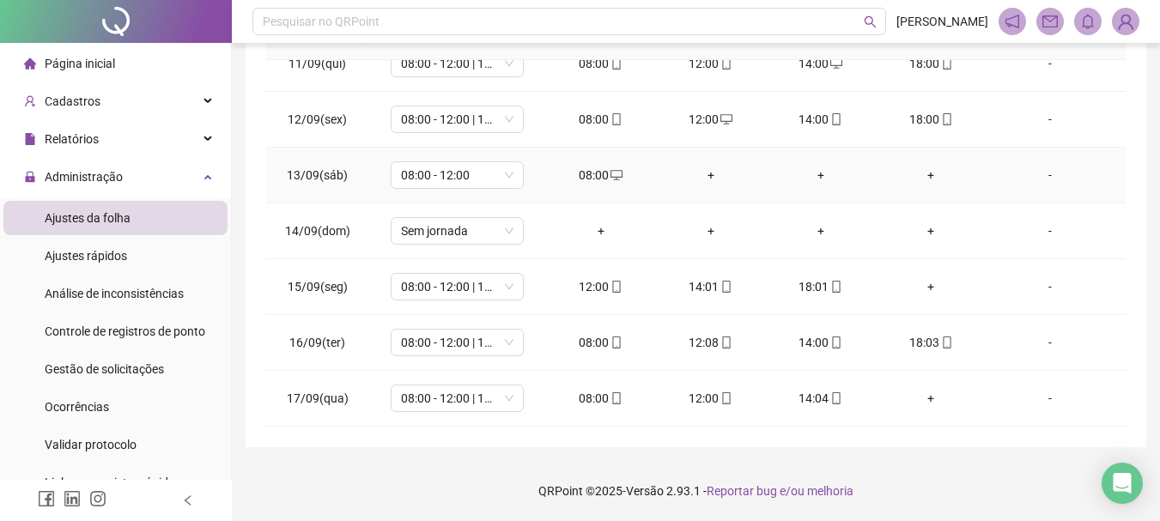
click at [696, 171] on div "+" at bounding box center [711, 175] width 82 height 19
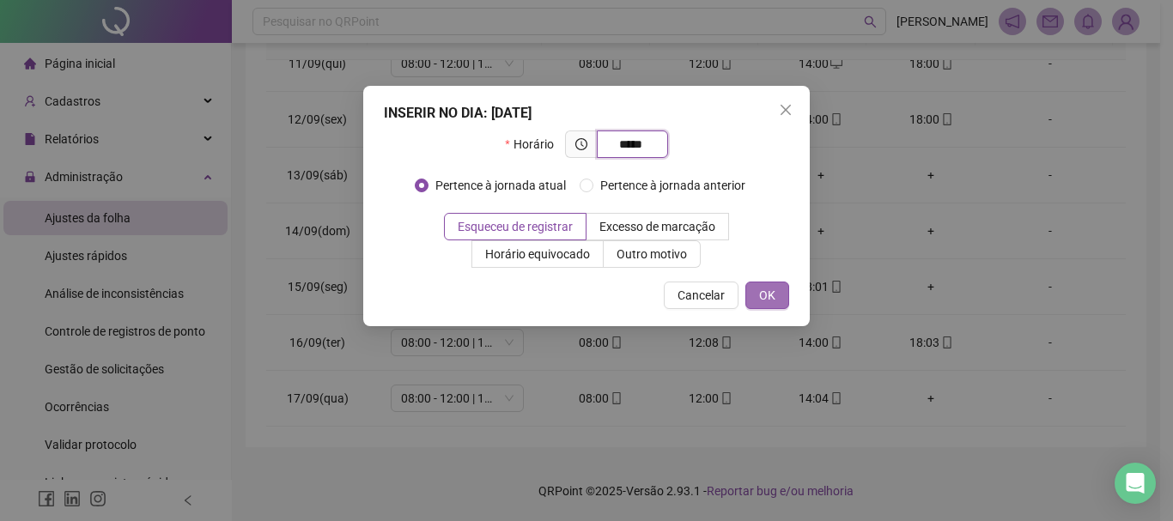
type input "*****"
click at [767, 306] on button "OK" at bounding box center [767, 295] width 44 height 27
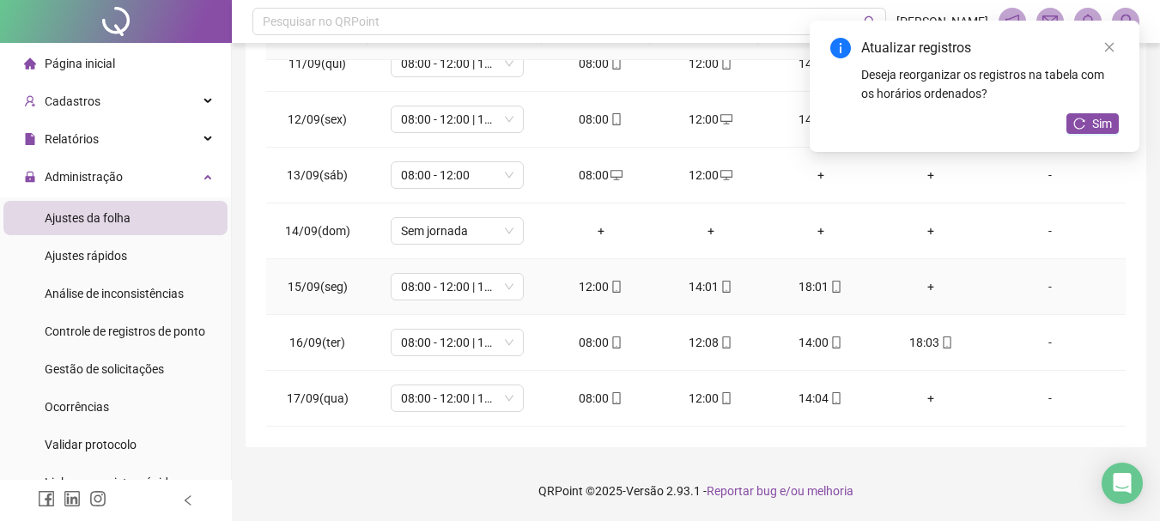
click at [924, 288] on div "+" at bounding box center [930, 286] width 82 height 19
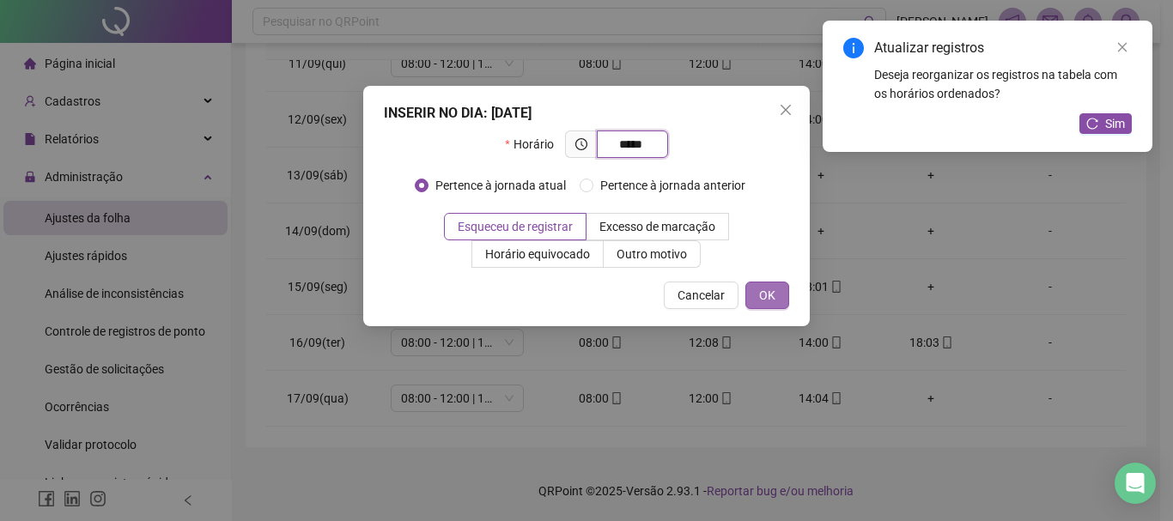
type input "*****"
click at [771, 292] on span "OK" at bounding box center [767, 295] width 16 height 19
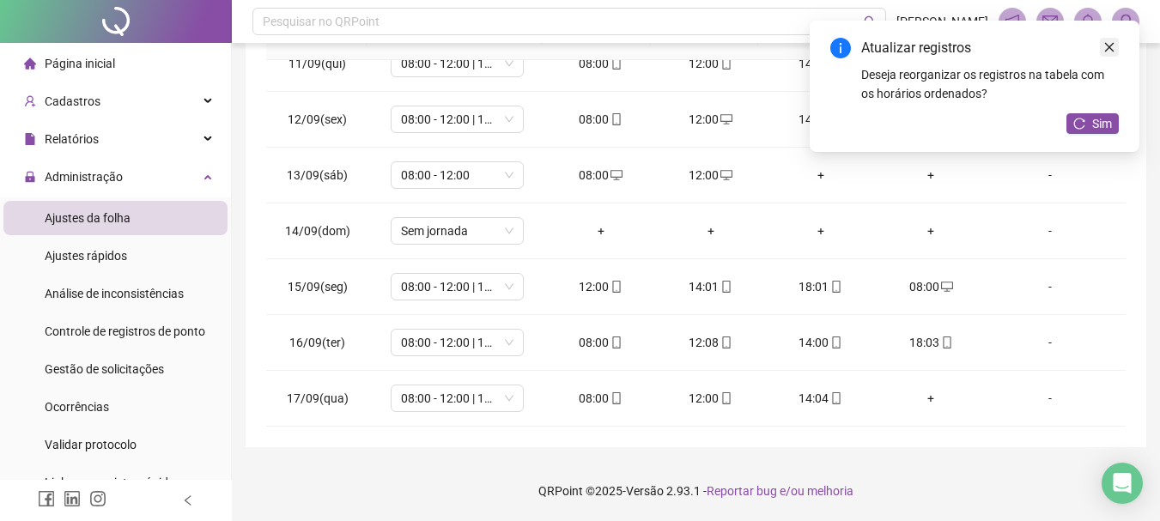
click at [1111, 45] on icon "close" at bounding box center [1109, 47] width 9 height 9
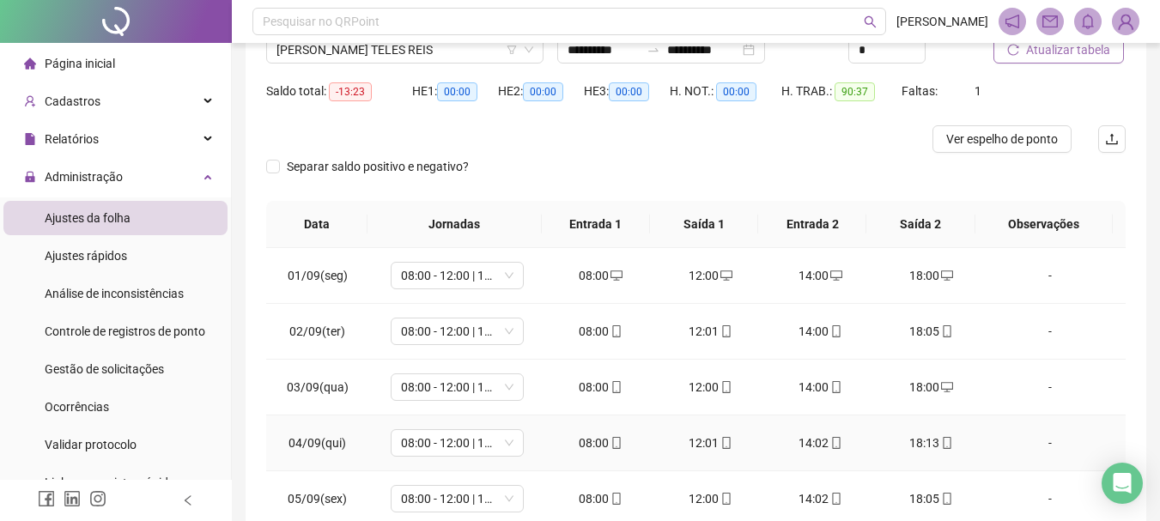
scroll to position [0, 0]
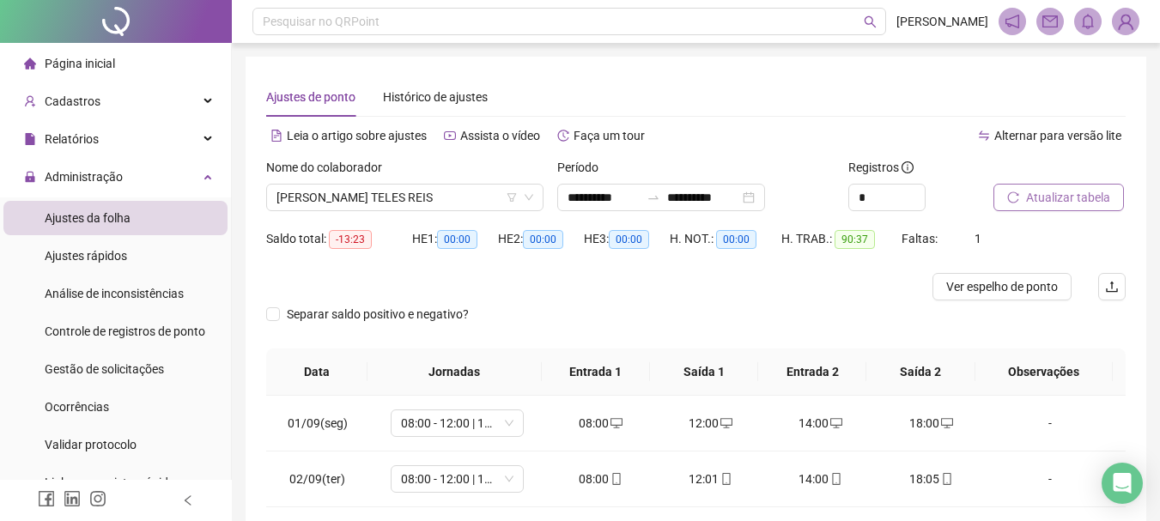
click at [1014, 193] on icon "reload" at bounding box center [1013, 197] width 12 height 12
click at [450, 188] on span "[PERSON_NAME] TELES REIS" at bounding box center [404, 198] width 257 height 26
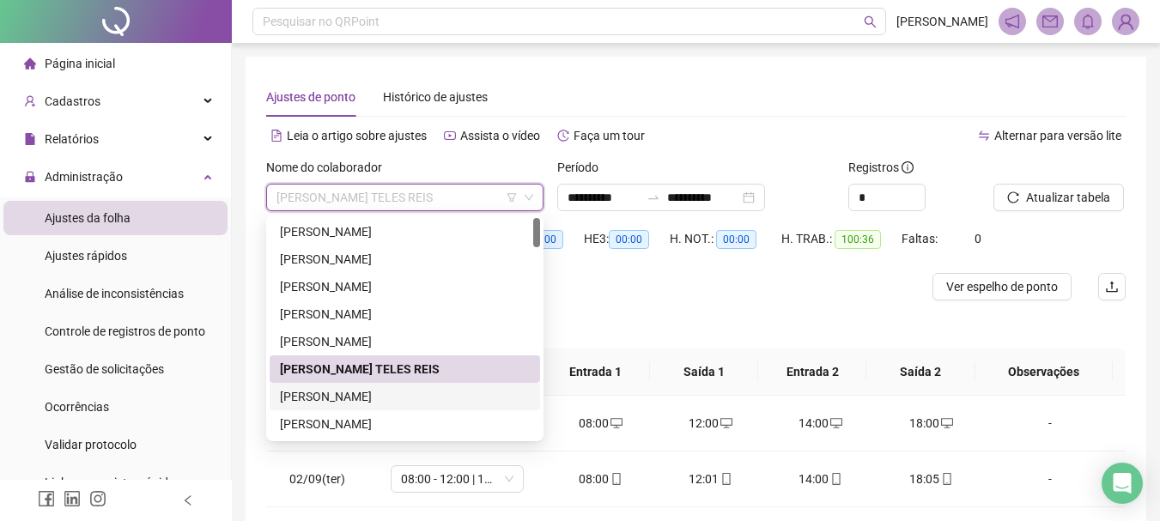
click at [393, 401] on div "[PERSON_NAME]" at bounding box center [405, 396] width 250 height 19
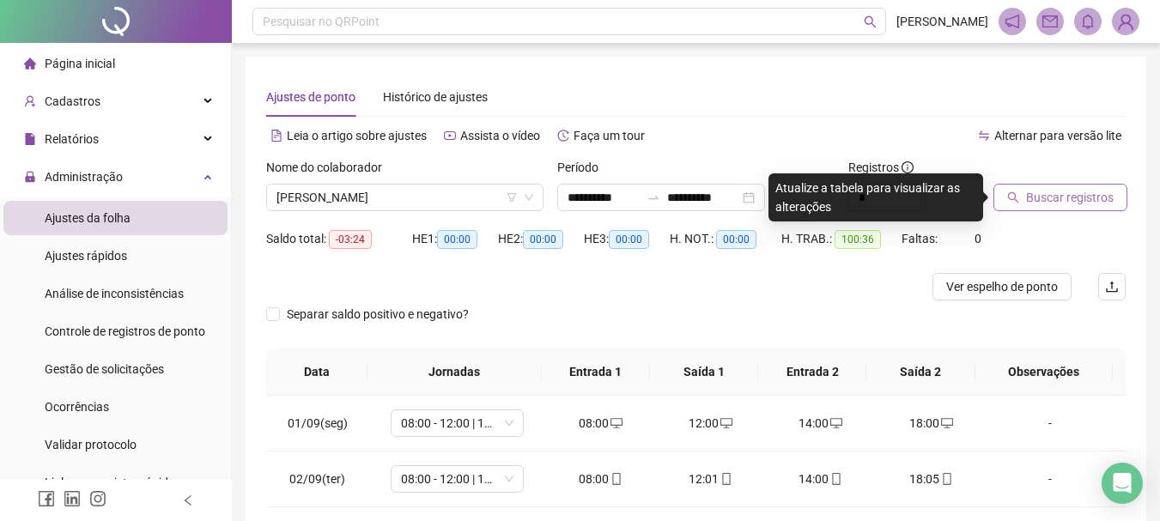
click at [1033, 192] on span "Buscar registros" at bounding box center [1070, 197] width 88 height 19
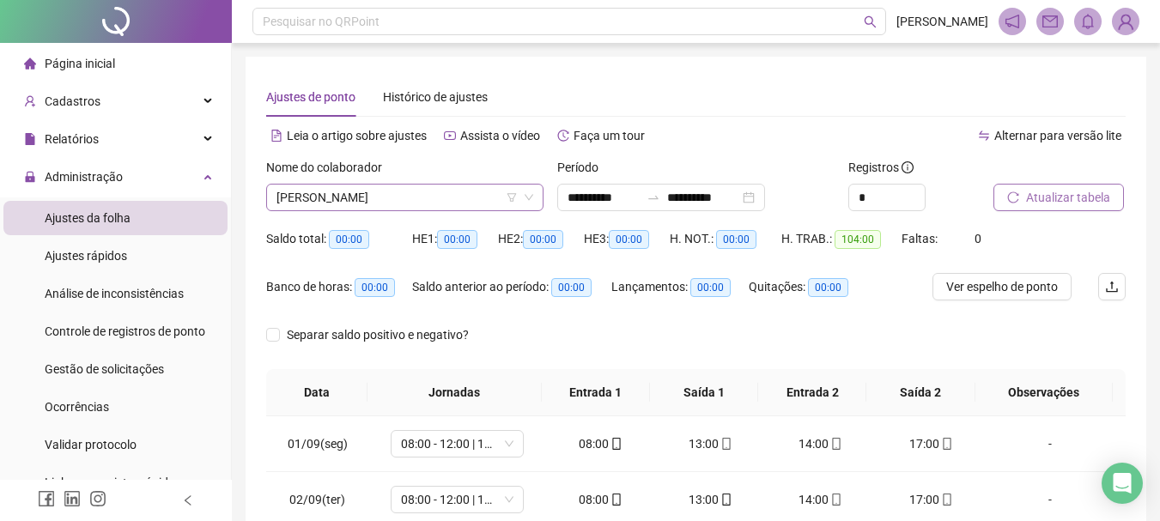
click at [475, 195] on span "[PERSON_NAME]" at bounding box center [404, 198] width 257 height 26
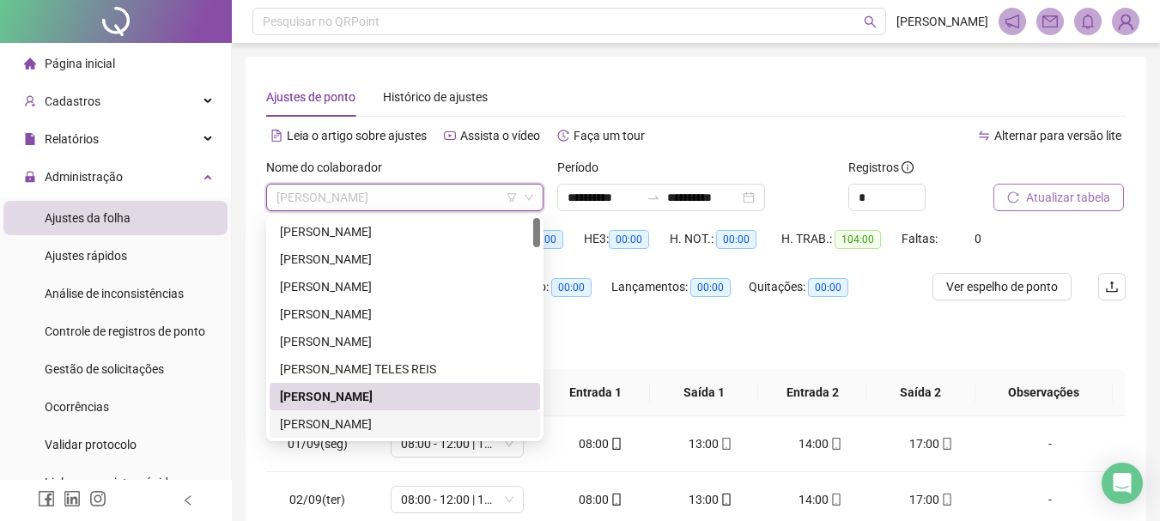
click at [427, 420] on div "[PERSON_NAME]" at bounding box center [405, 424] width 250 height 19
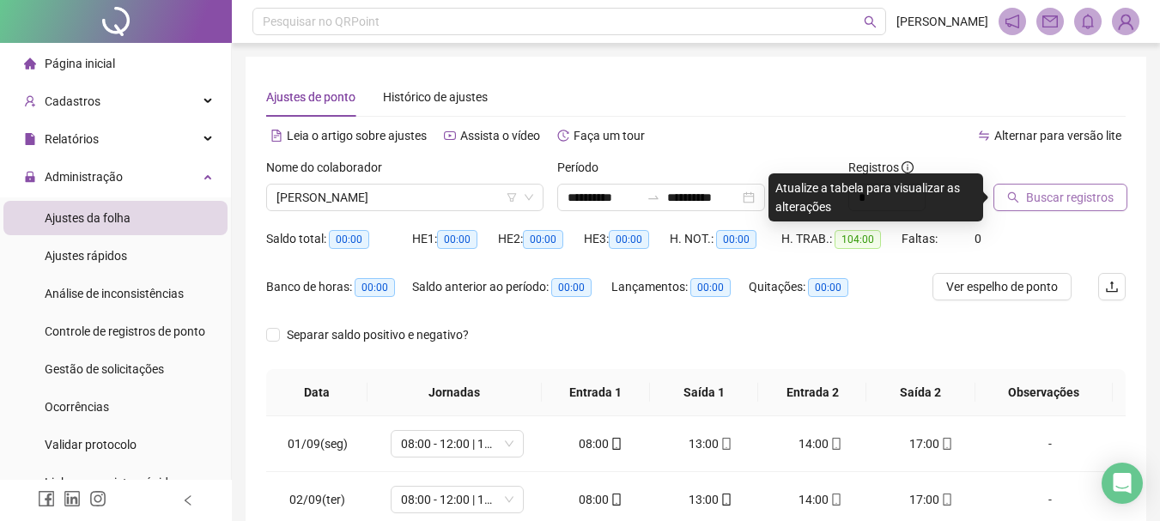
click at [1070, 194] on span "Buscar registros" at bounding box center [1070, 197] width 88 height 19
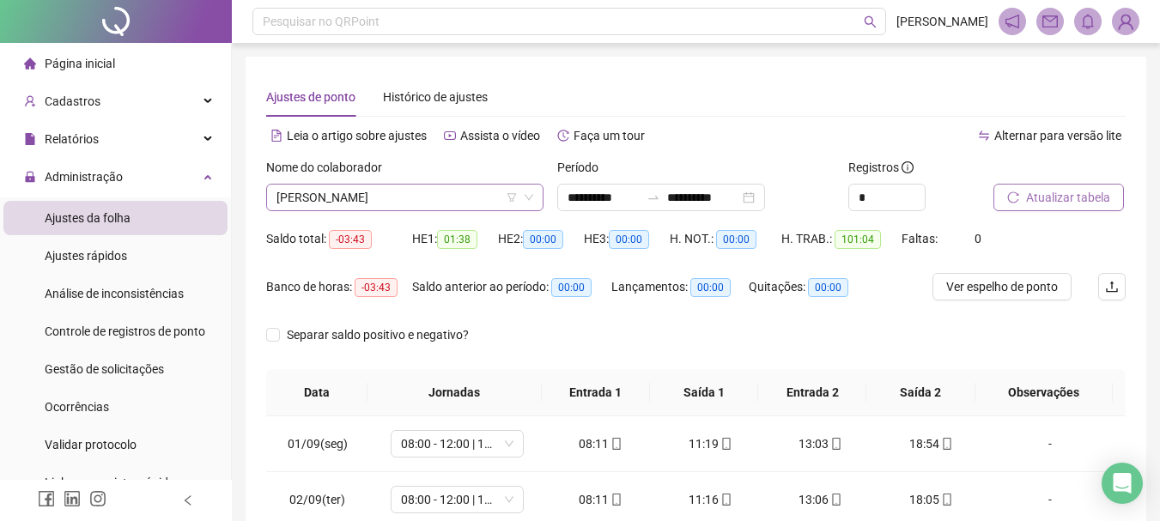
click at [507, 199] on icon "filter" at bounding box center [511, 197] width 10 height 10
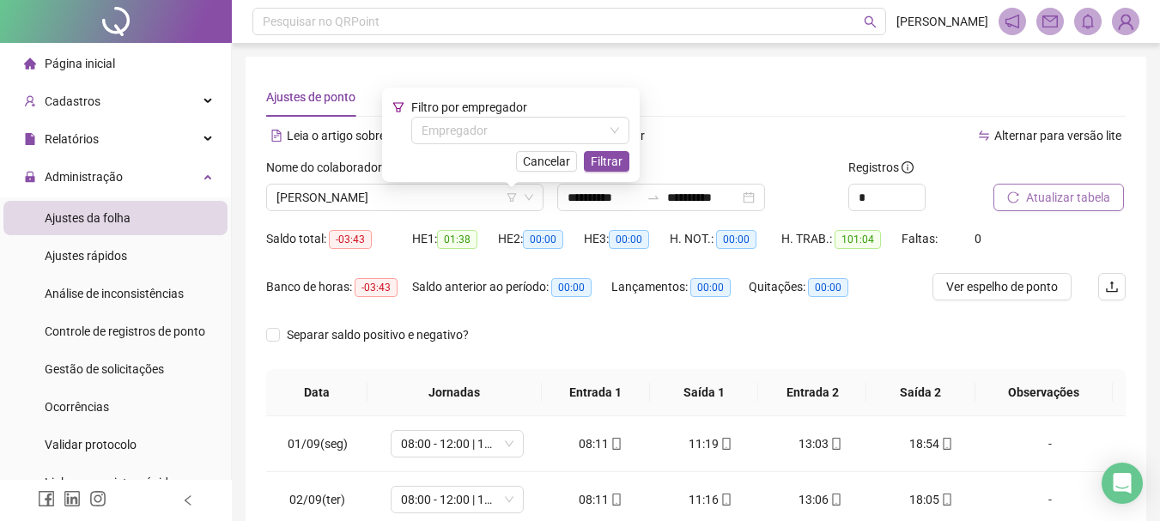
click at [703, 110] on div "Ajustes de ponto Histórico de ajustes" at bounding box center [695, 96] width 859 height 39
click at [536, 199] on div "[PERSON_NAME]" at bounding box center [404, 197] width 277 height 27
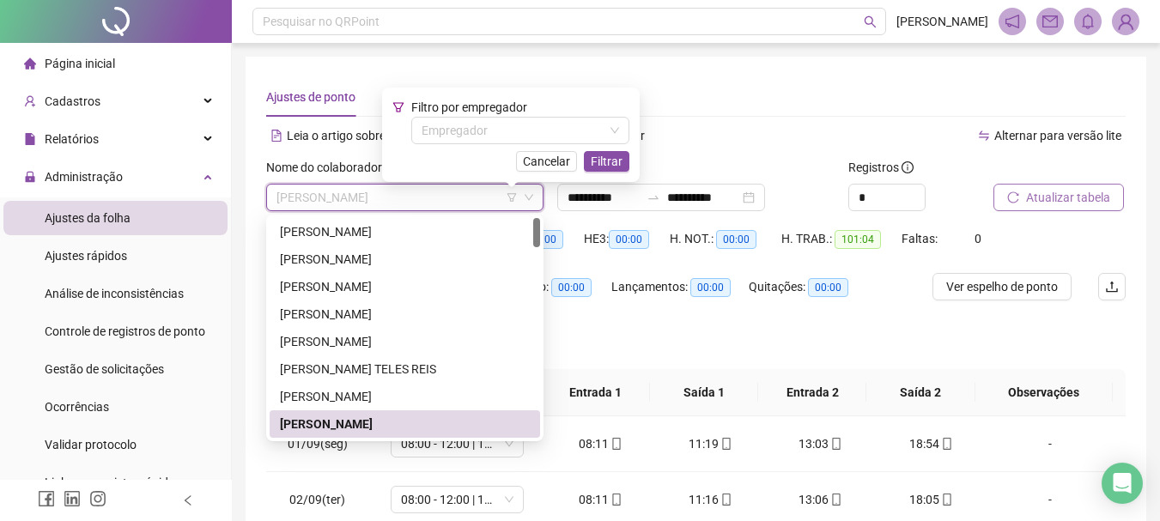
click at [531, 197] on icon "down" at bounding box center [529, 197] width 10 height 10
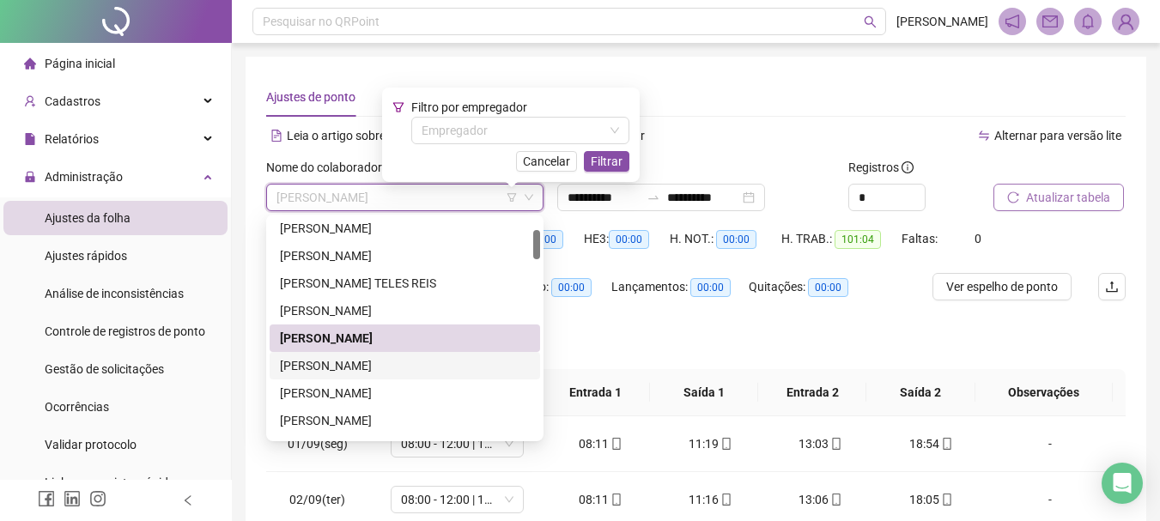
scroll to position [258, 0]
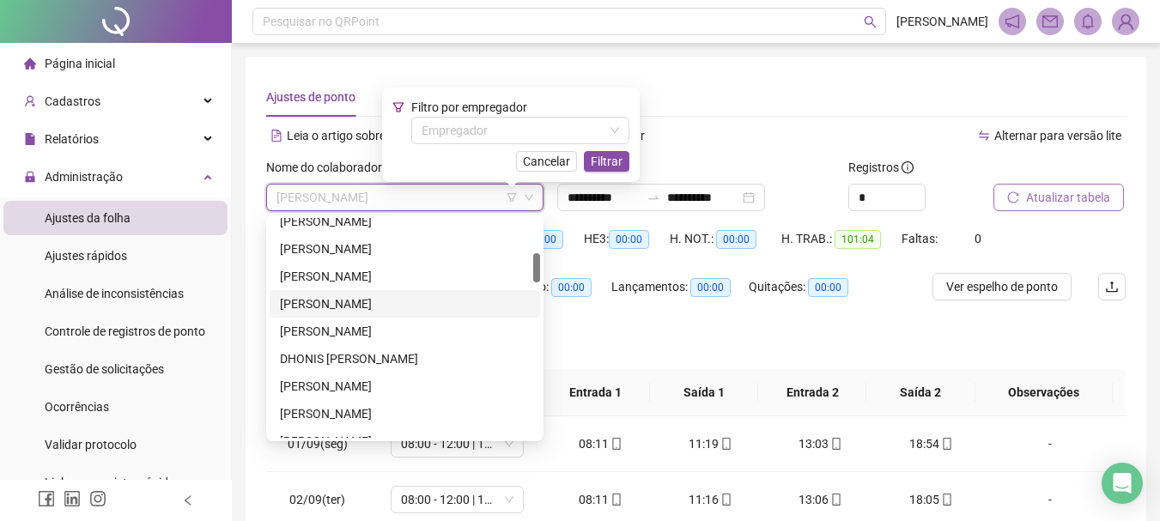
click at [427, 312] on div "[PERSON_NAME]" at bounding box center [405, 303] width 250 height 19
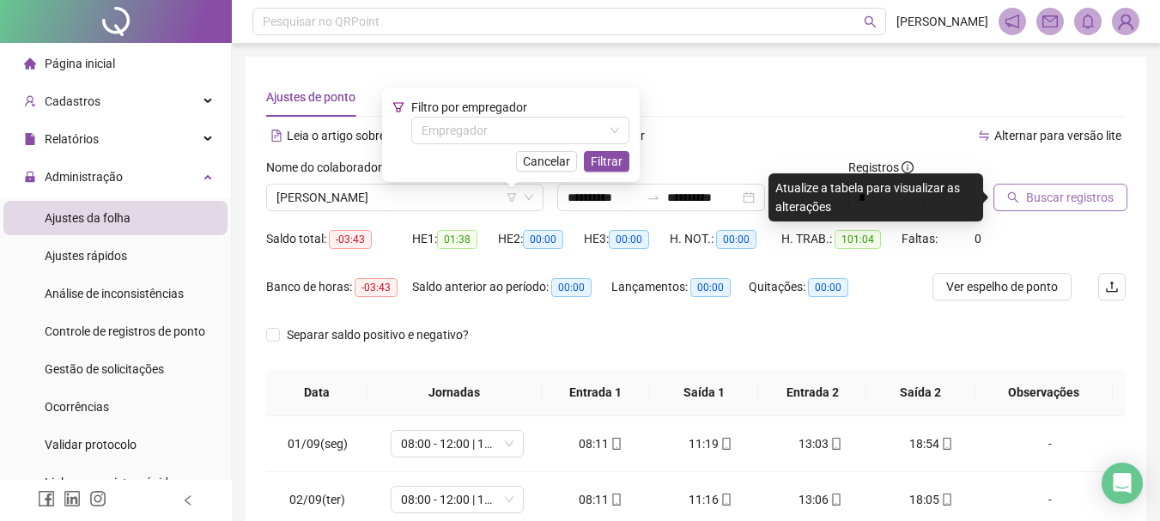
click at [1056, 202] on span "Buscar registros" at bounding box center [1070, 197] width 88 height 19
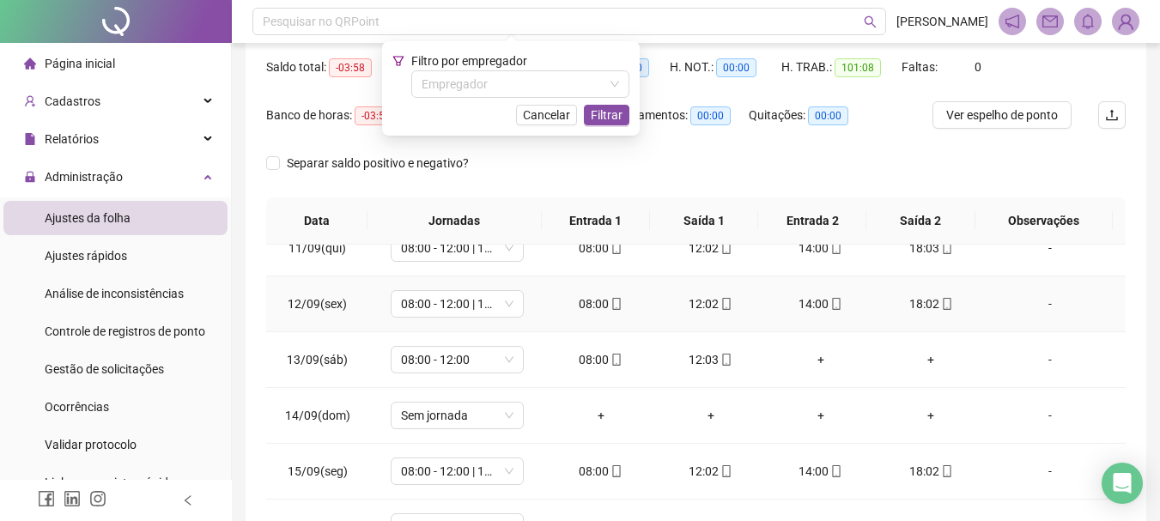
scroll to position [324, 0]
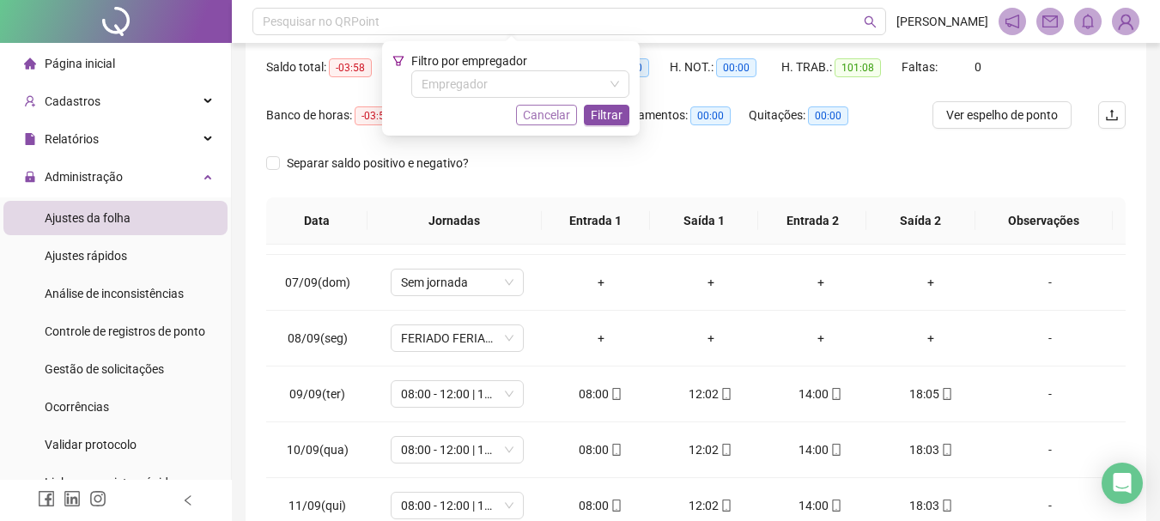
click at [552, 120] on span "Cancelar" at bounding box center [546, 115] width 47 height 19
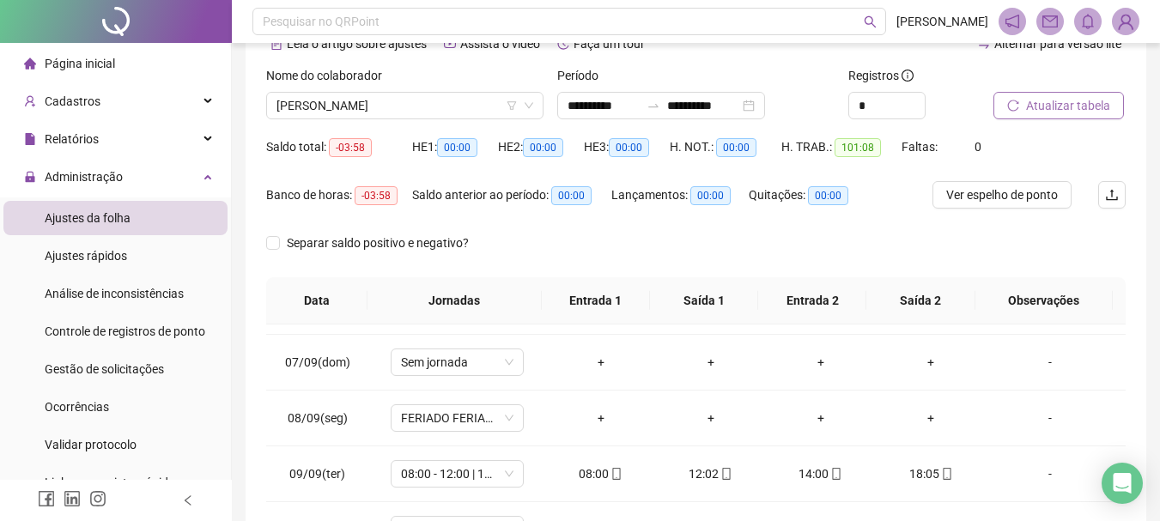
scroll to position [0, 0]
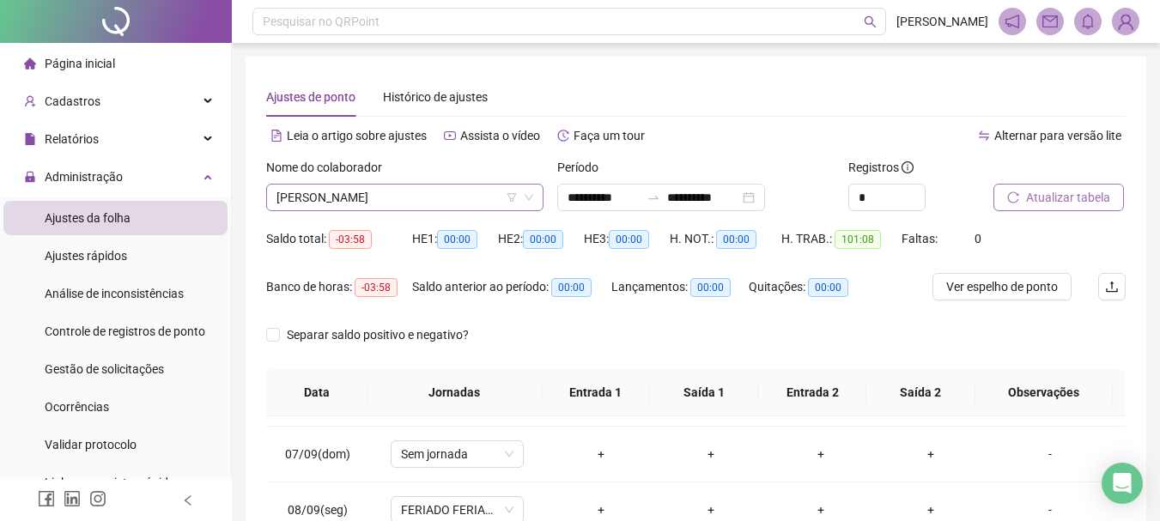
click at [525, 196] on icon "down" at bounding box center [528, 198] width 9 height 6
click at [532, 197] on icon "down" at bounding box center [529, 197] width 10 height 10
click at [532, 199] on icon "down" at bounding box center [529, 197] width 10 height 10
click at [528, 198] on icon "down" at bounding box center [529, 197] width 10 height 10
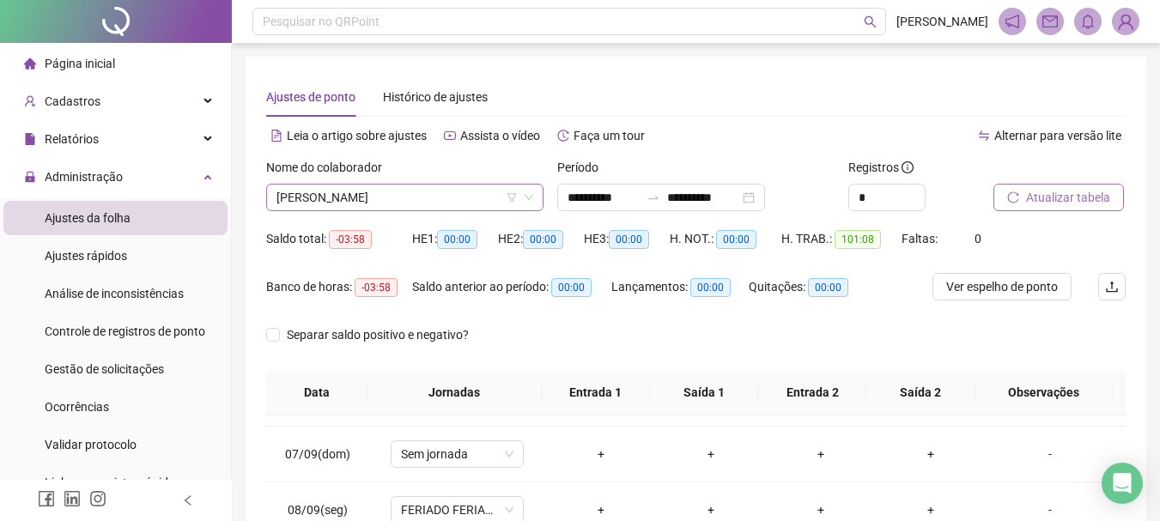
click at [528, 198] on icon "down" at bounding box center [528, 198] width 9 height 6
click at [448, 195] on span "[PERSON_NAME]" at bounding box center [404, 198] width 257 height 26
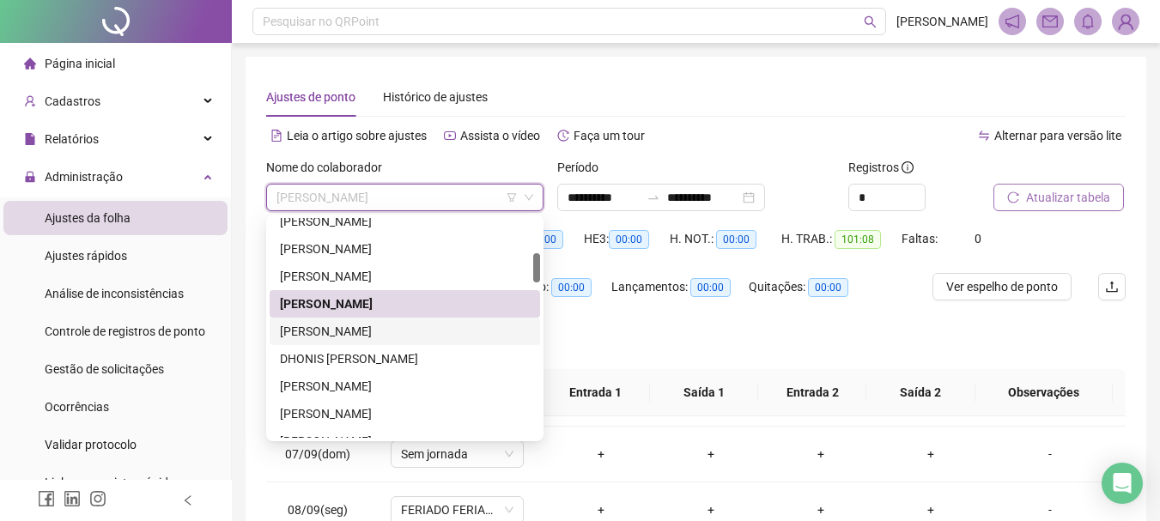
click at [437, 334] on div "[PERSON_NAME]" at bounding box center [405, 331] width 250 height 19
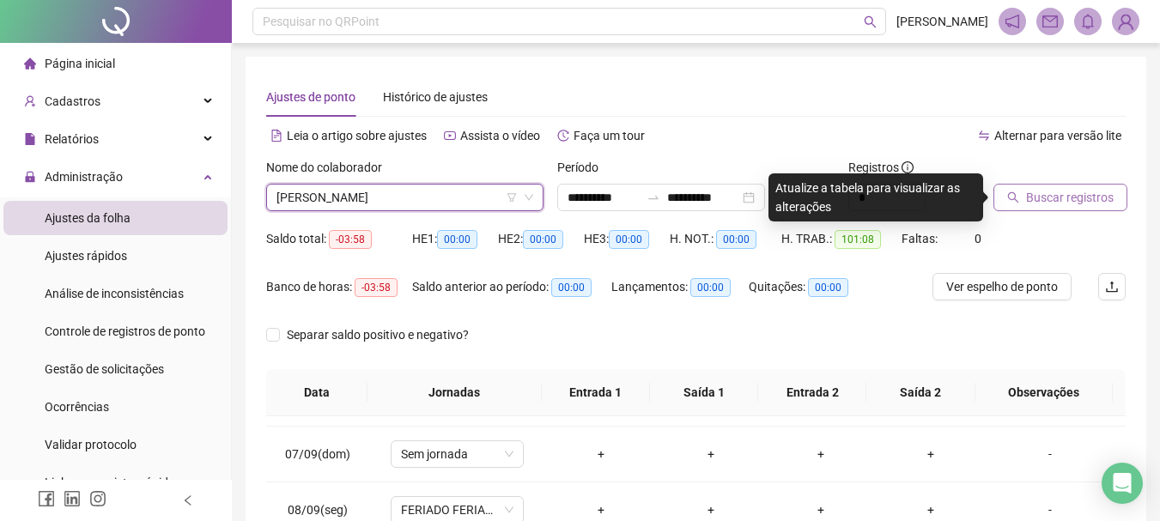
click at [1072, 195] on span "Buscar registros" at bounding box center [1070, 197] width 88 height 19
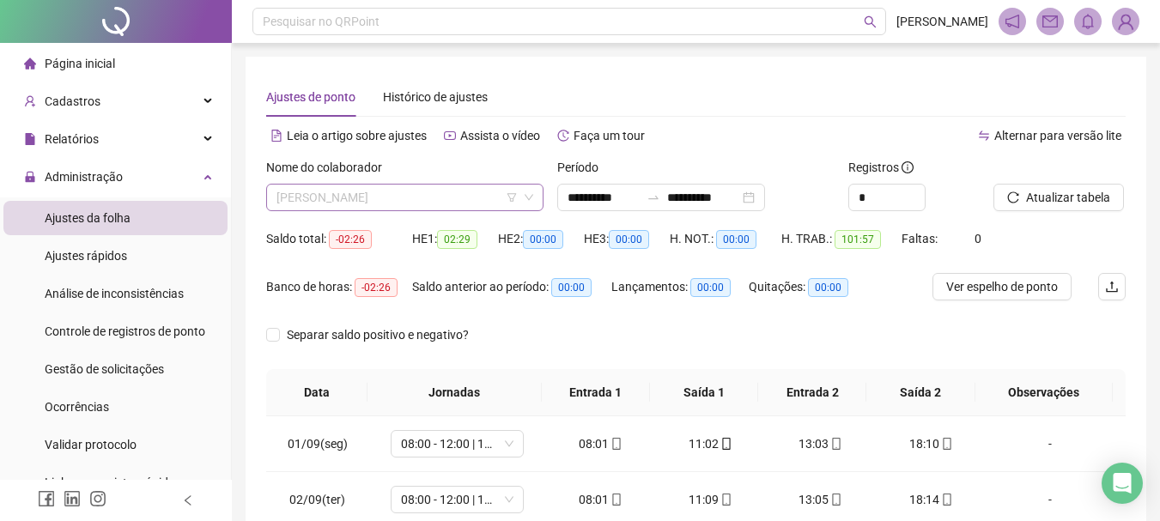
click at [436, 202] on span "[PERSON_NAME]" at bounding box center [404, 198] width 257 height 26
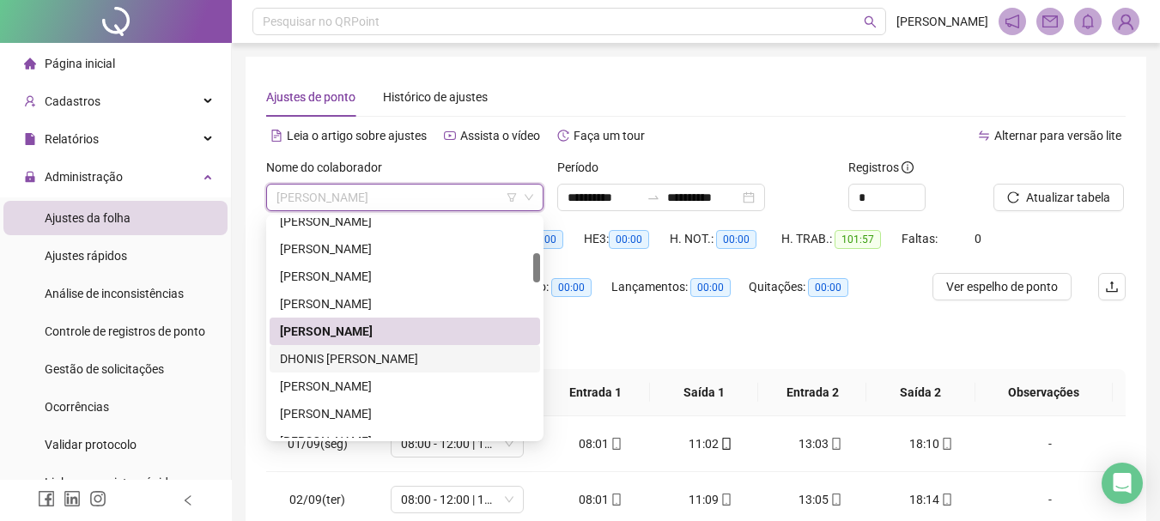
click at [427, 358] on div "DHONIS [PERSON_NAME]" at bounding box center [405, 358] width 250 height 19
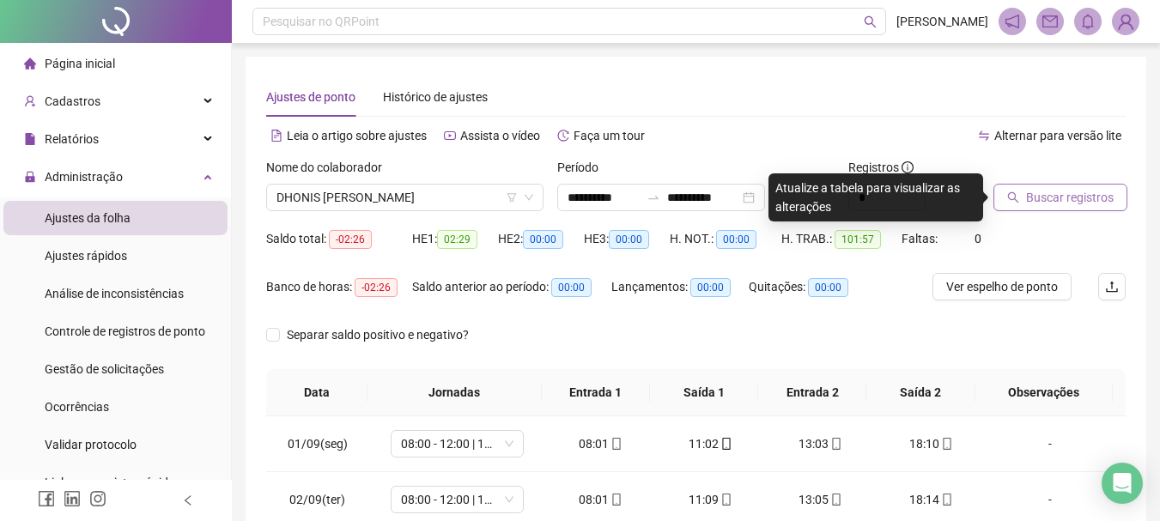
click at [1037, 191] on span "Buscar registros" at bounding box center [1070, 197] width 88 height 19
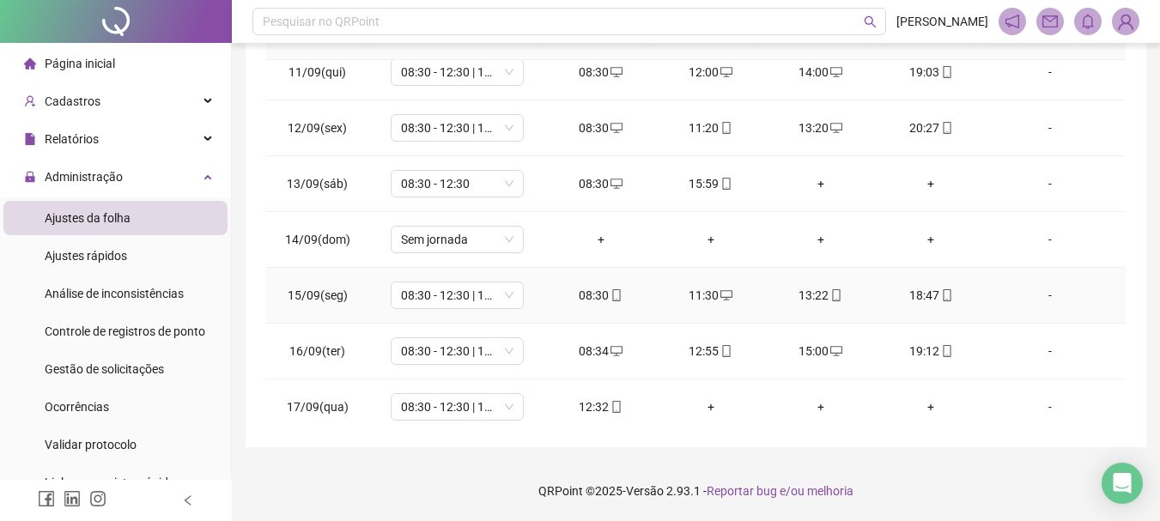
scroll to position [582, 0]
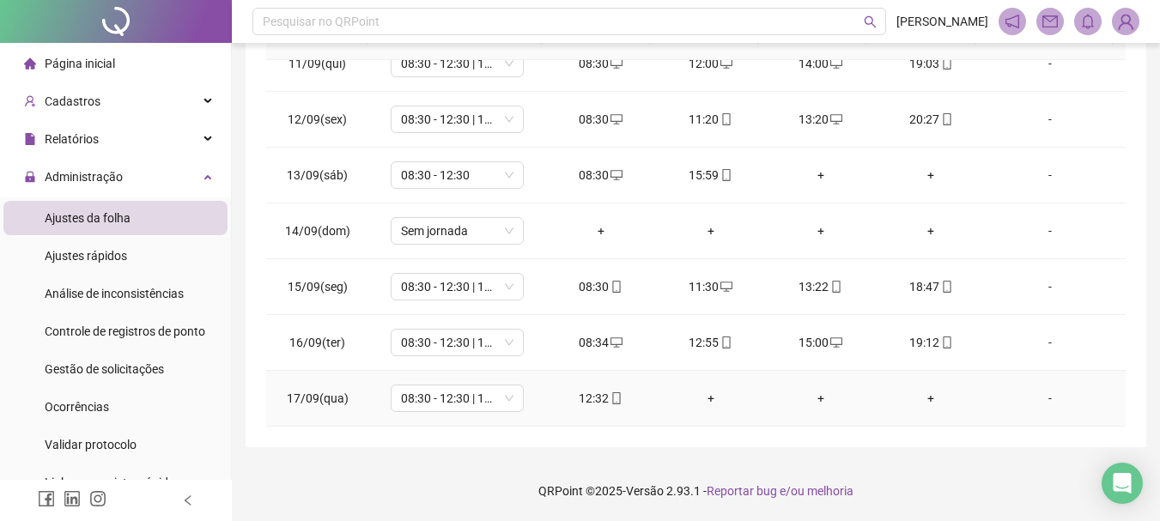
click at [700, 394] on div "+" at bounding box center [711, 398] width 82 height 19
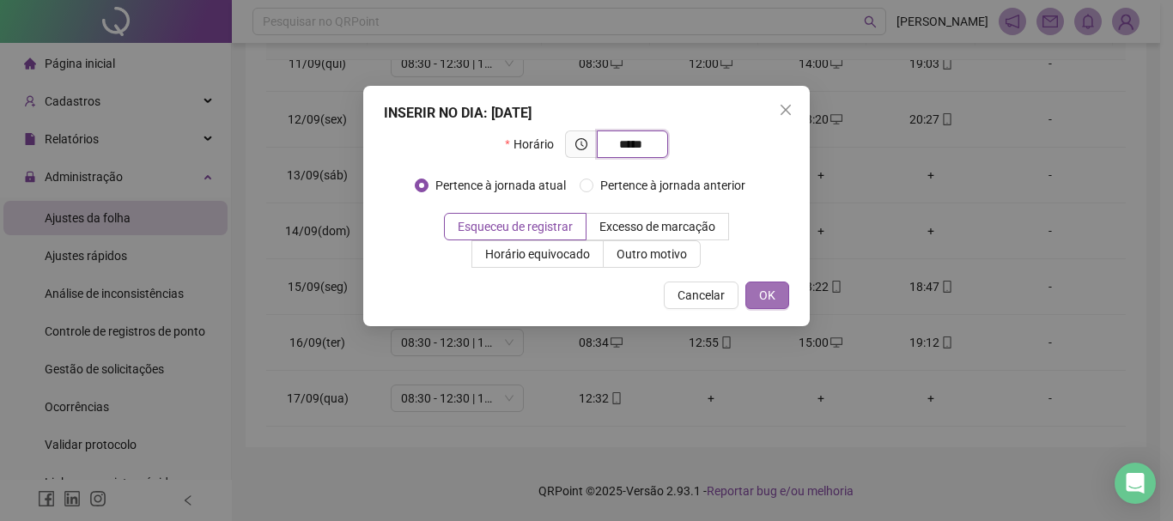
type input "*****"
click at [773, 288] on span "OK" at bounding box center [767, 295] width 16 height 19
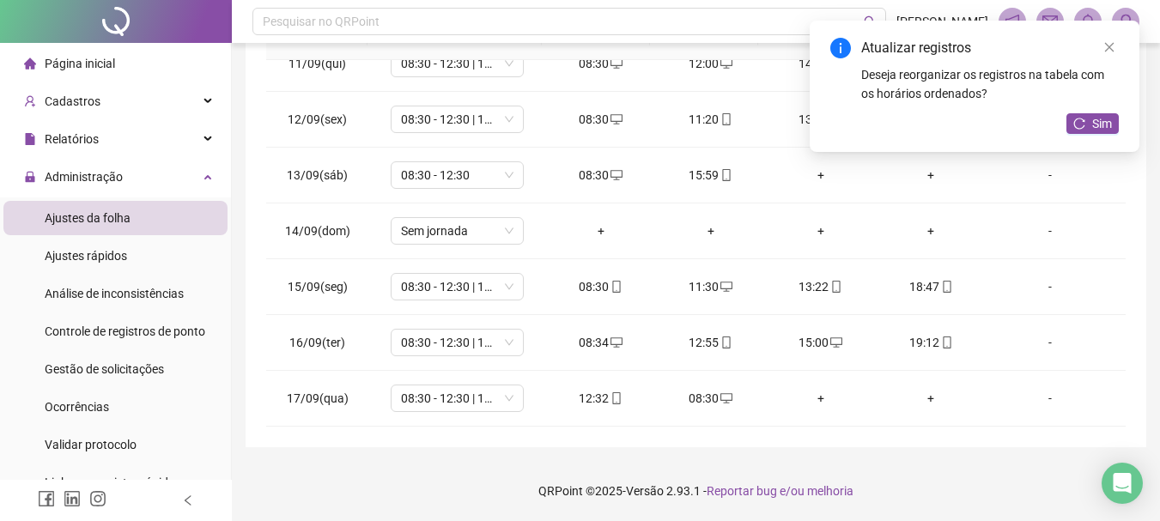
scroll to position [13, 0]
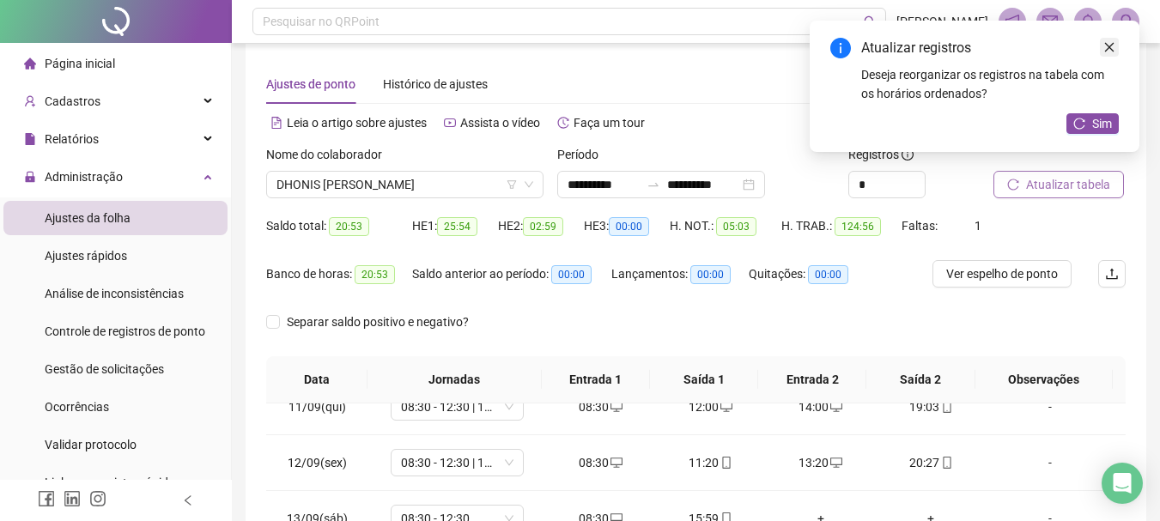
click at [1113, 45] on icon "close" at bounding box center [1109, 47] width 12 height 12
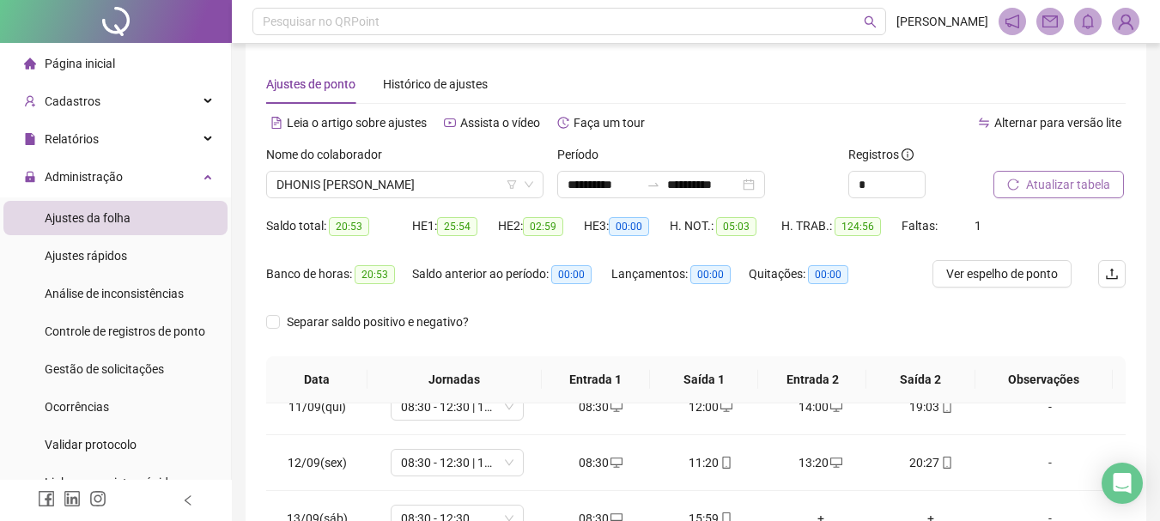
click at [1091, 171] on div "Atualizar tabela" at bounding box center [1059, 171] width 132 height 53
click at [1086, 178] on span "Atualizar tabela" at bounding box center [1068, 184] width 84 height 19
click at [421, 188] on span "DHONIS [PERSON_NAME]" at bounding box center [404, 185] width 257 height 26
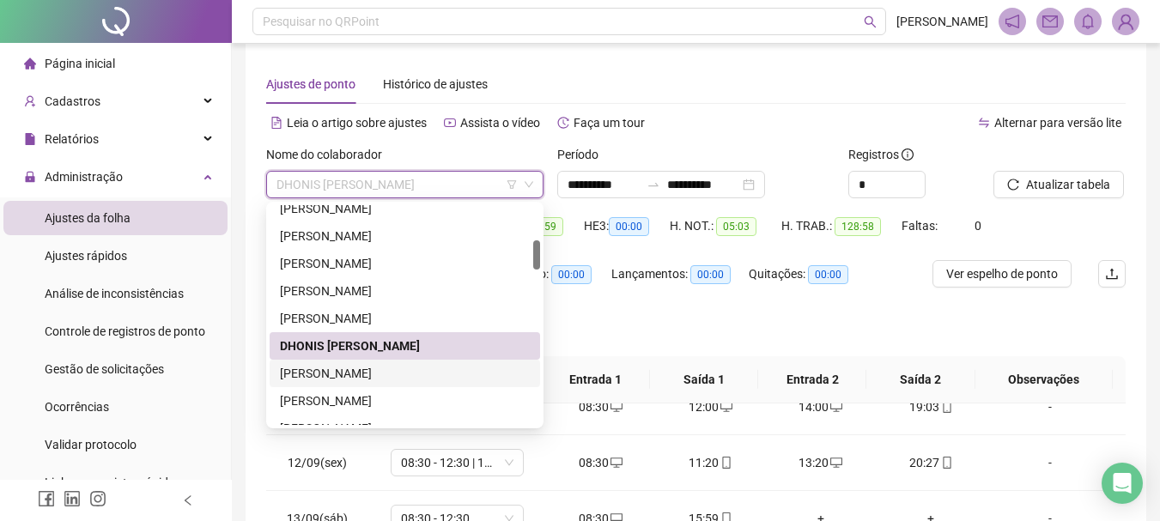
click at [389, 374] on div "[PERSON_NAME]" at bounding box center [405, 373] width 250 height 19
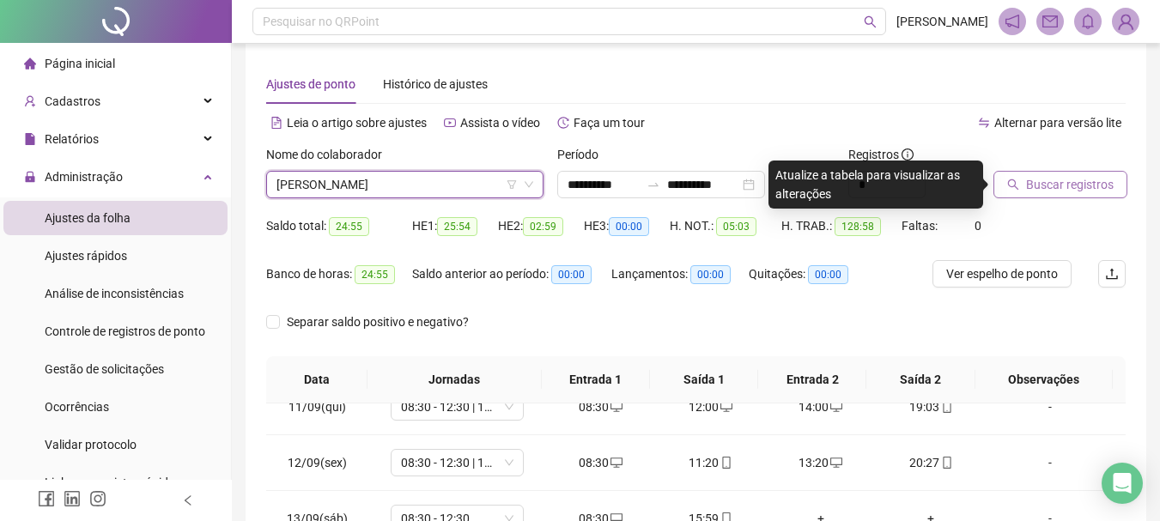
click at [1075, 191] on span "Buscar registros" at bounding box center [1070, 184] width 88 height 19
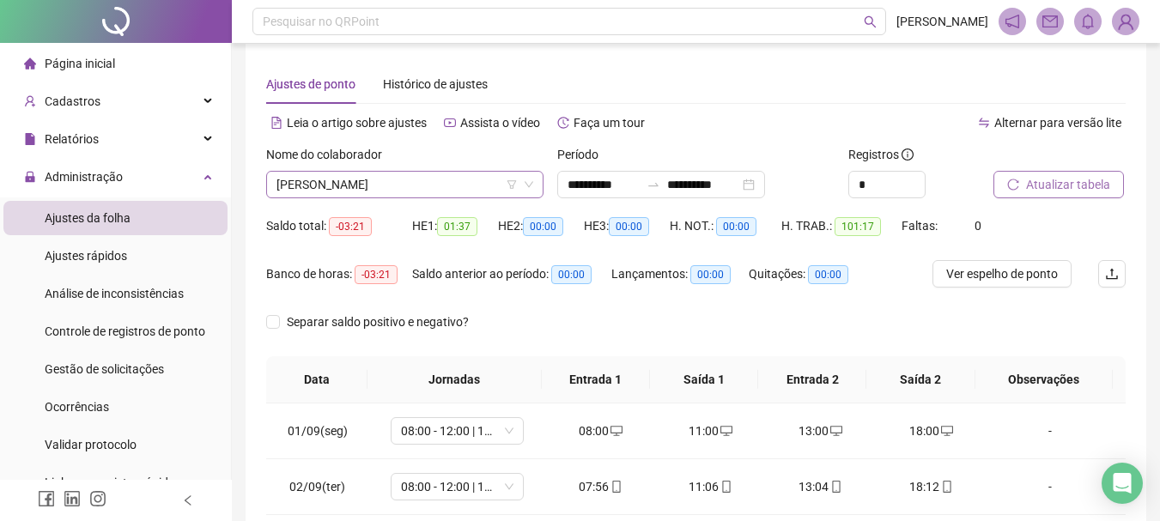
click at [431, 182] on span "[PERSON_NAME]" at bounding box center [404, 185] width 257 height 26
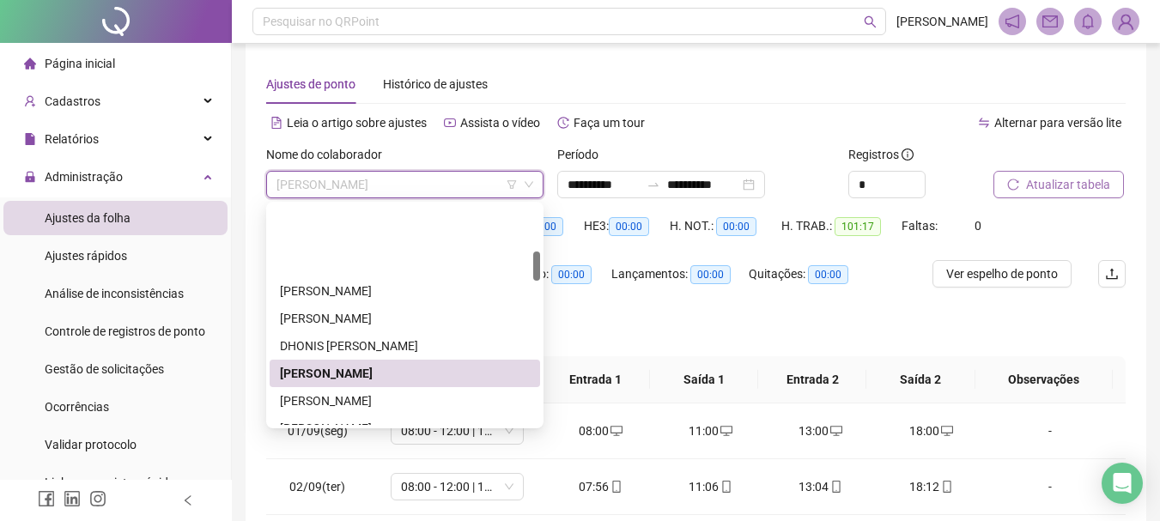
scroll to position [343, 0]
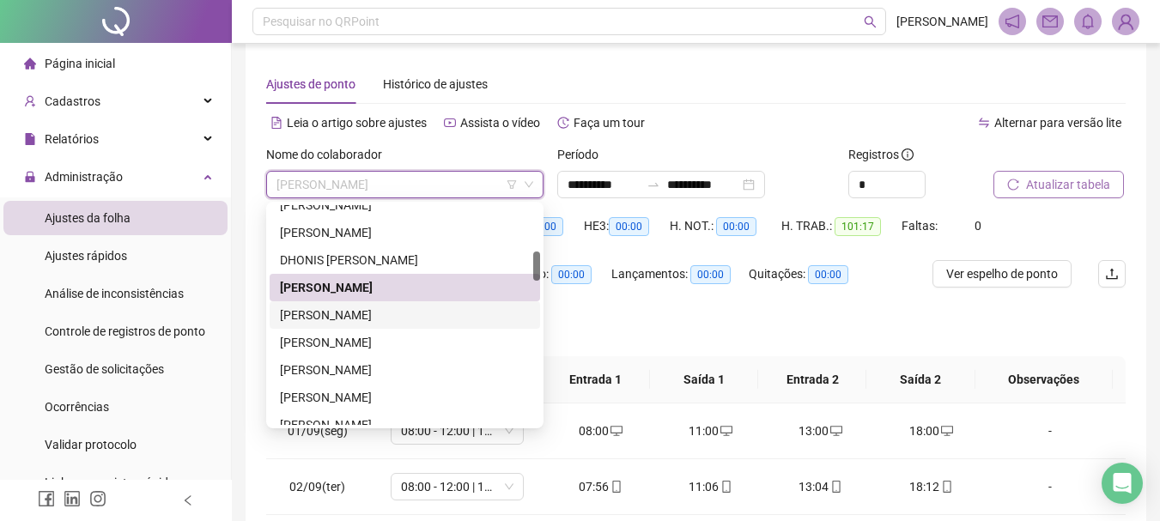
click at [410, 313] on div "[PERSON_NAME]" at bounding box center [405, 315] width 250 height 19
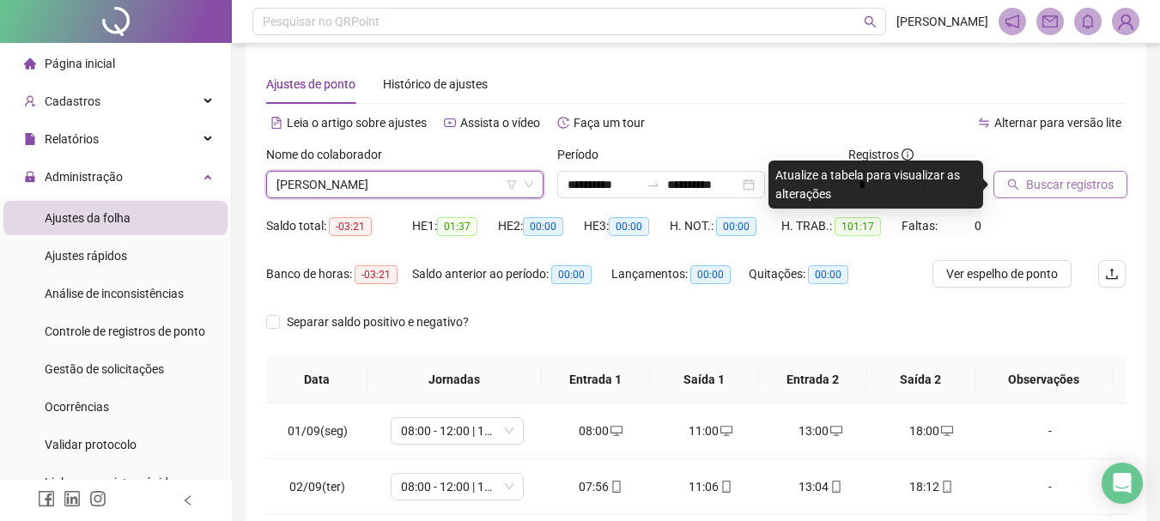
click at [1034, 185] on span "Buscar registros" at bounding box center [1070, 184] width 88 height 19
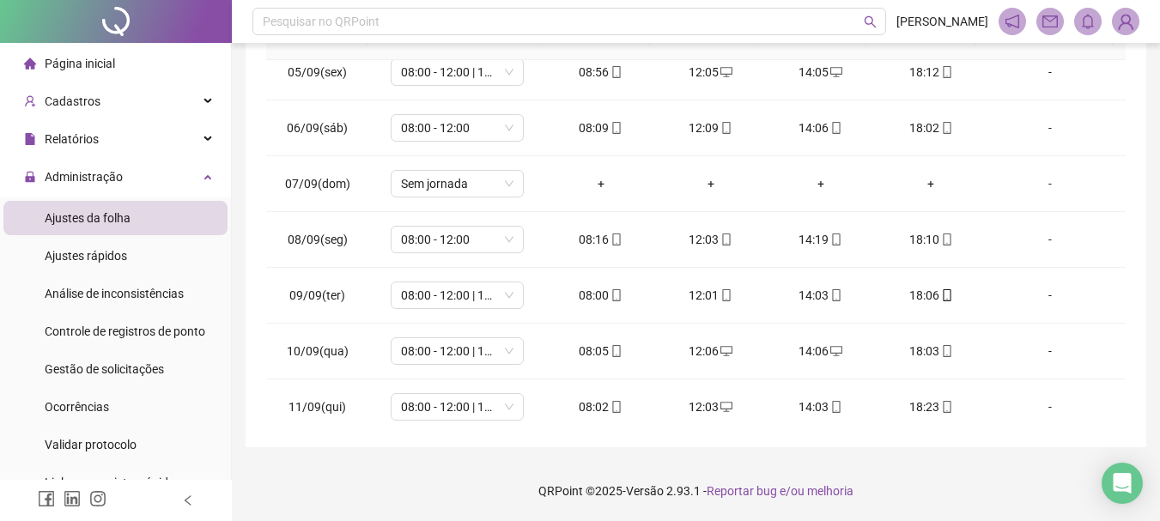
scroll to position [137, 0]
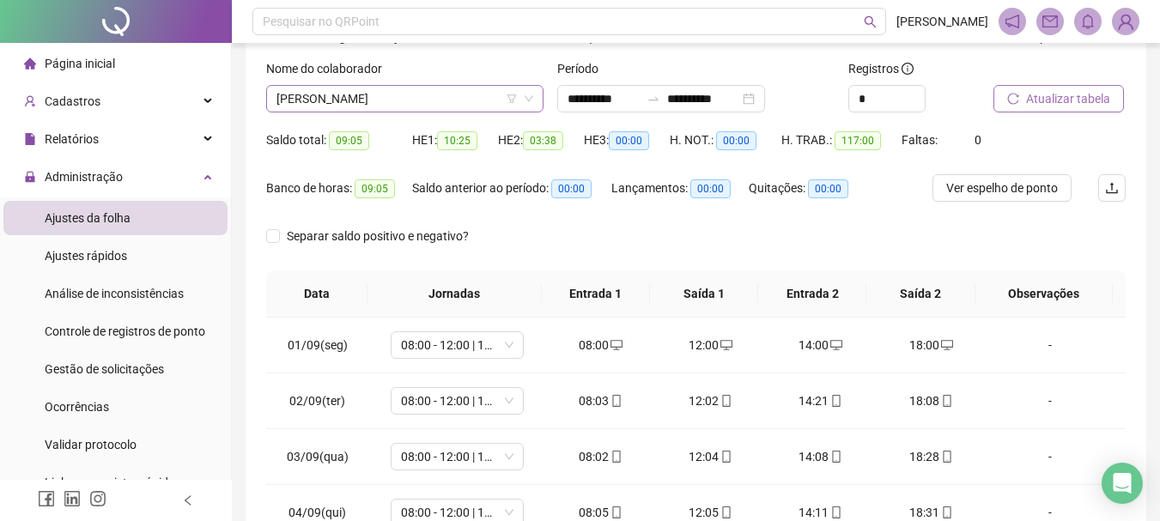
click at [452, 100] on span "[PERSON_NAME]" at bounding box center [404, 99] width 257 height 26
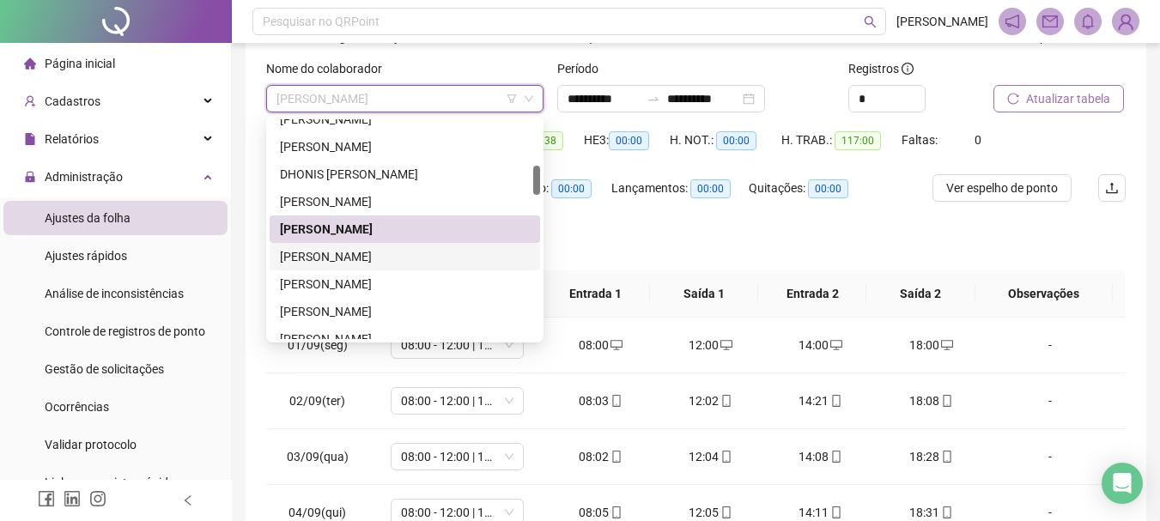
click at [389, 255] on div "[PERSON_NAME]" at bounding box center [405, 256] width 250 height 19
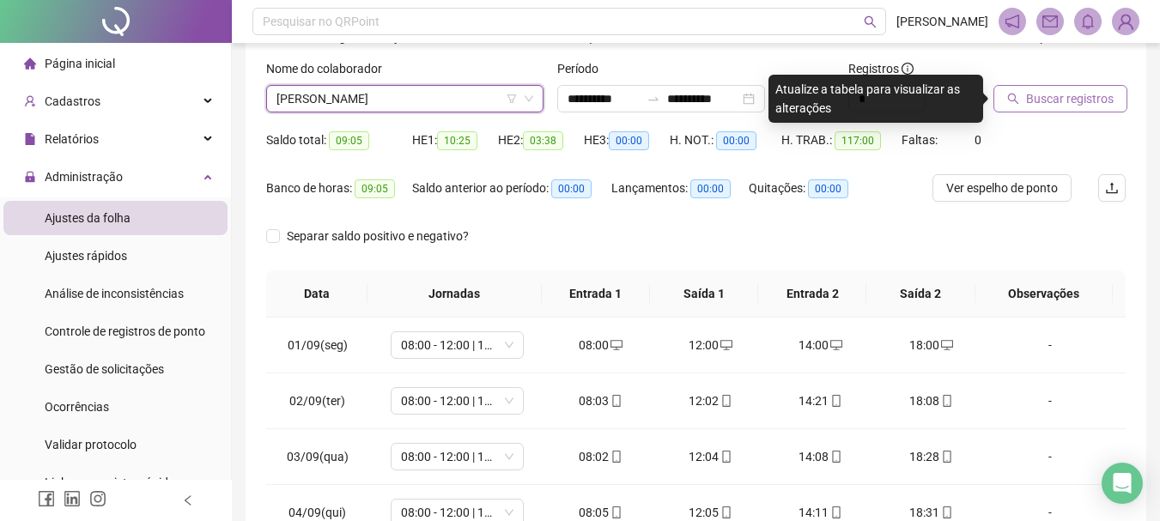
click at [1100, 105] on span "Buscar registros" at bounding box center [1070, 98] width 88 height 19
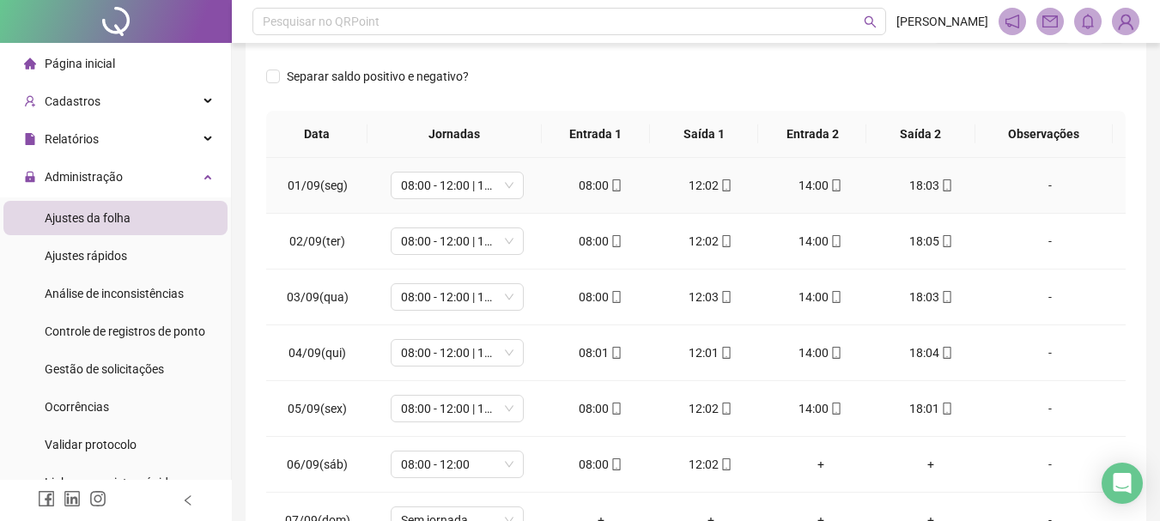
scroll to position [99, 0]
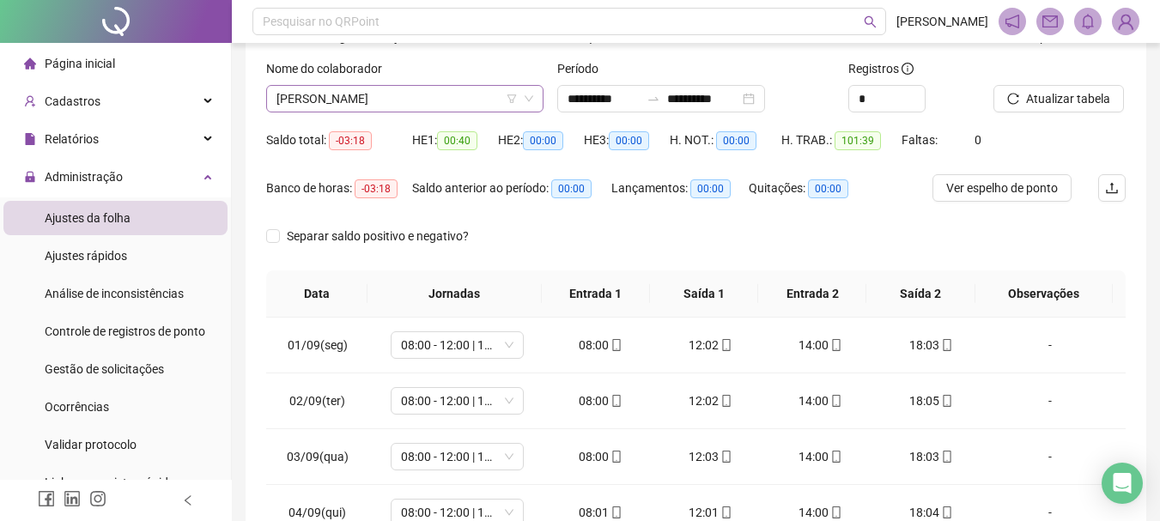
click at [429, 94] on span "[PERSON_NAME]" at bounding box center [404, 99] width 257 height 26
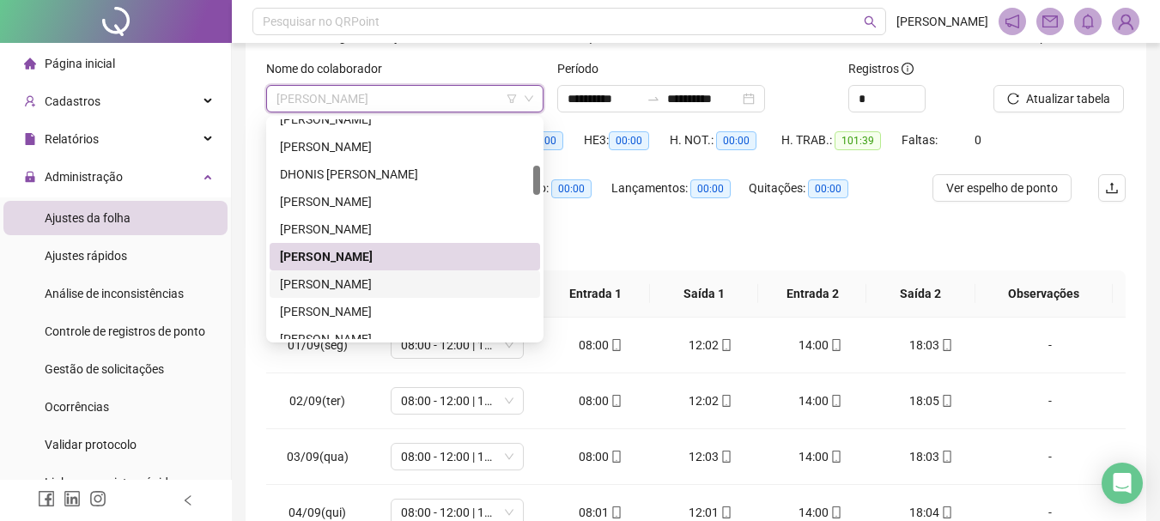
click at [401, 289] on div "[PERSON_NAME]" at bounding box center [405, 284] width 250 height 19
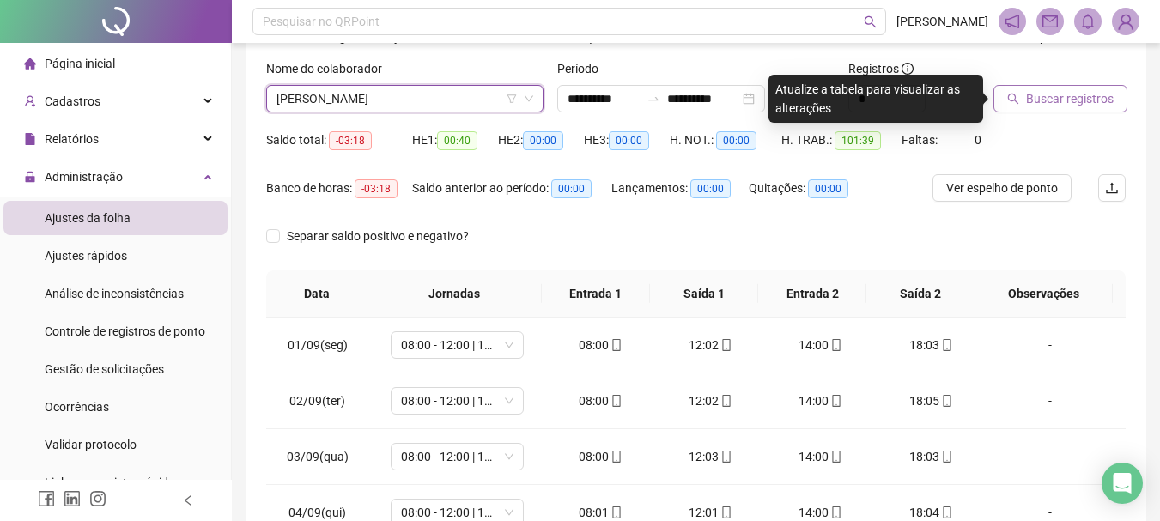
click at [1049, 108] on button "Buscar registros" at bounding box center [1060, 98] width 134 height 27
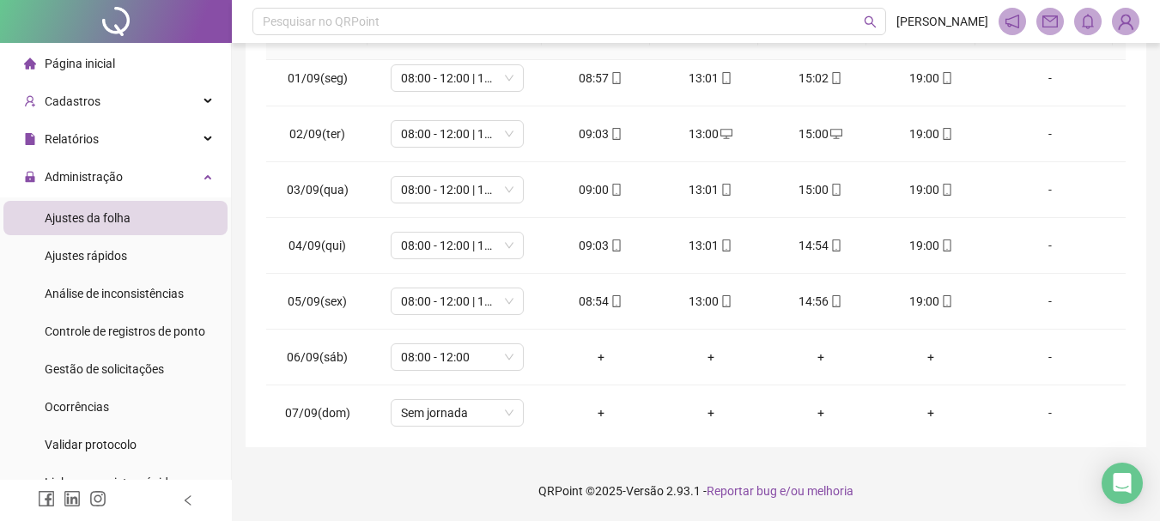
scroll to position [0, 0]
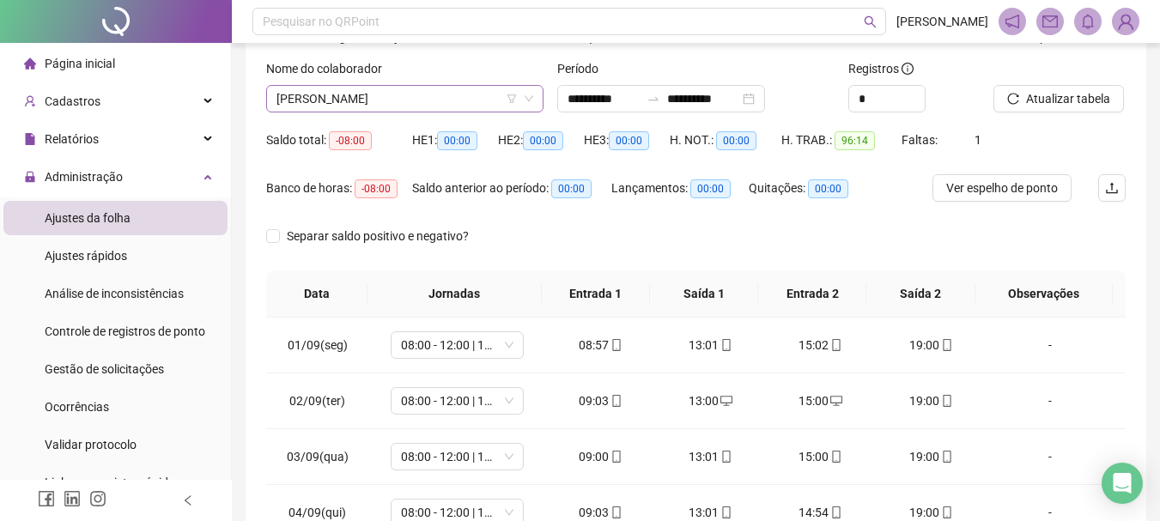
click at [457, 99] on span "[PERSON_NAME]" at bounding box center [404, 99] width 257 height 26
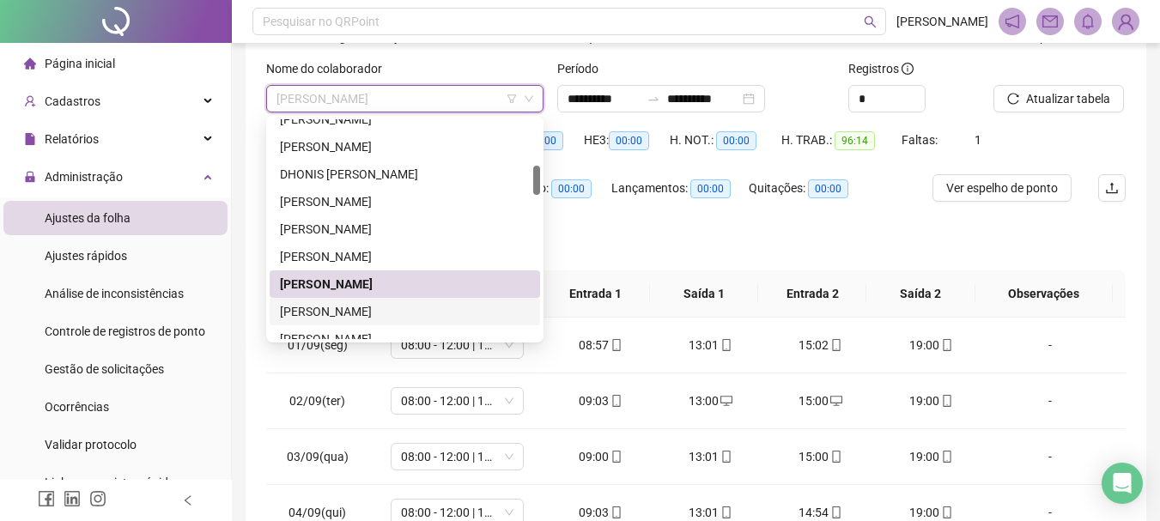
click at [385, 315] on div "[PERSON_NAME]" at bounding box center [405, 311] width 250 height 19
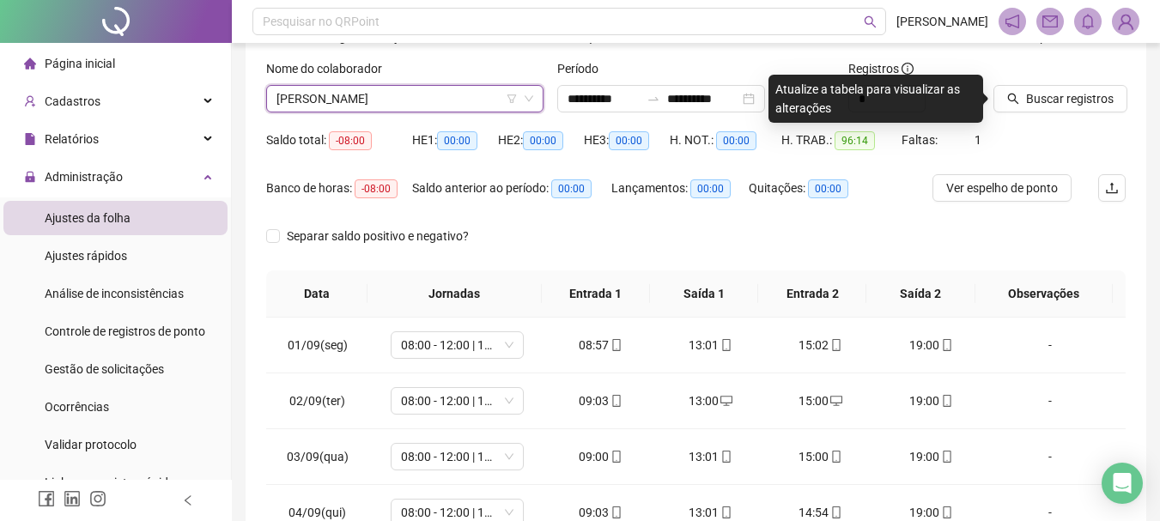
click at [1064, 103] on span "Buscar registros" at bounding box center [1070, 98] width 88 height 19
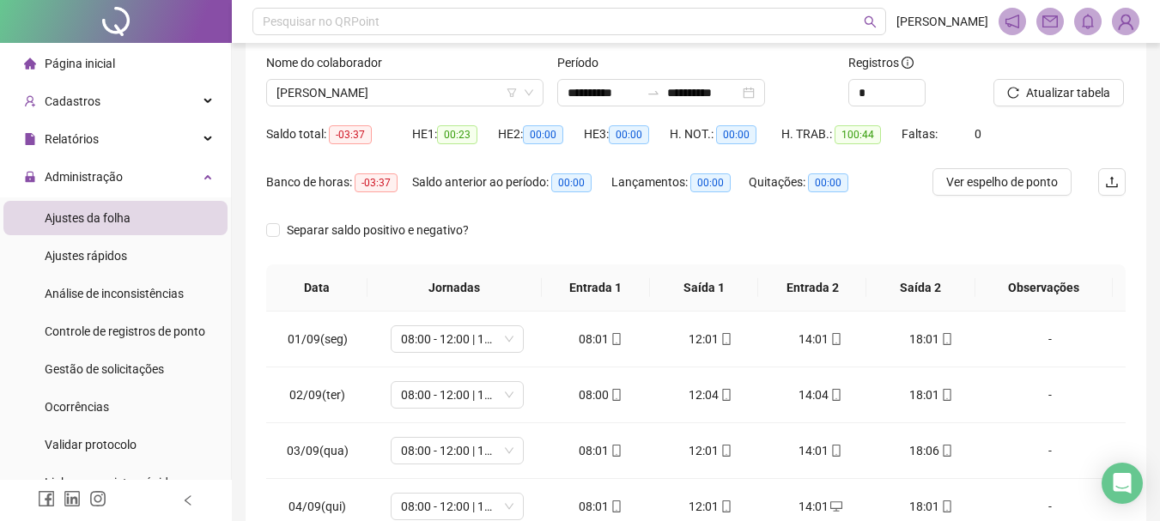
scroll to position [99, 0]
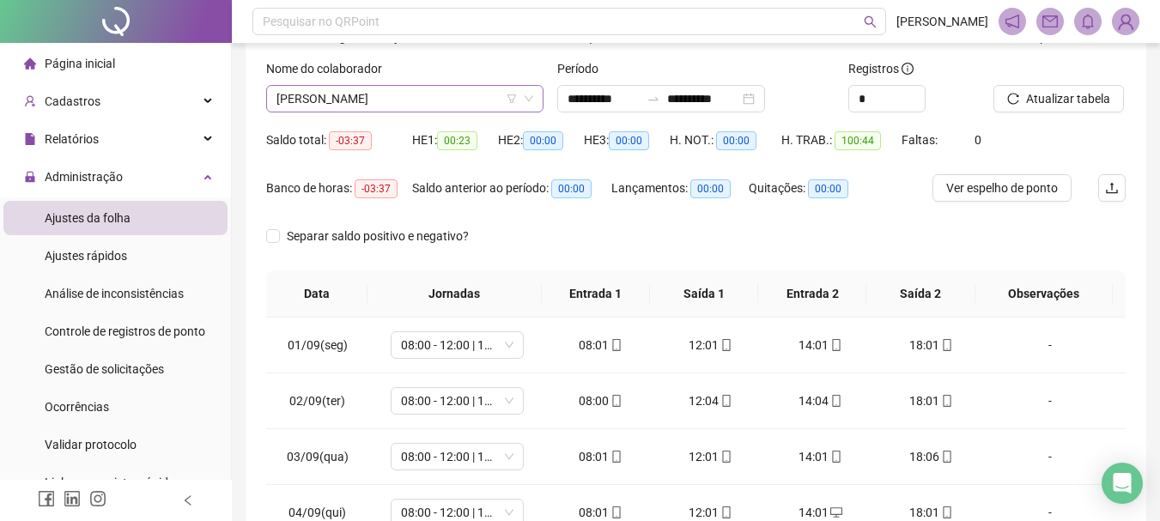
click at [482, 97] on span "[PERSON_NAME]" at bounding box center [404, 99] width 257 height 26
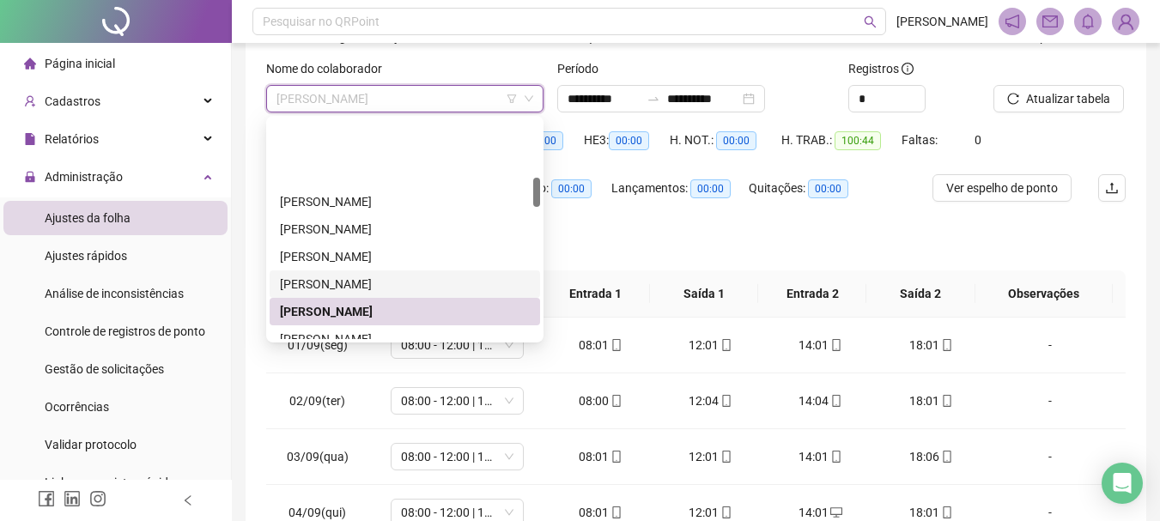
scroll to position [429, 0]
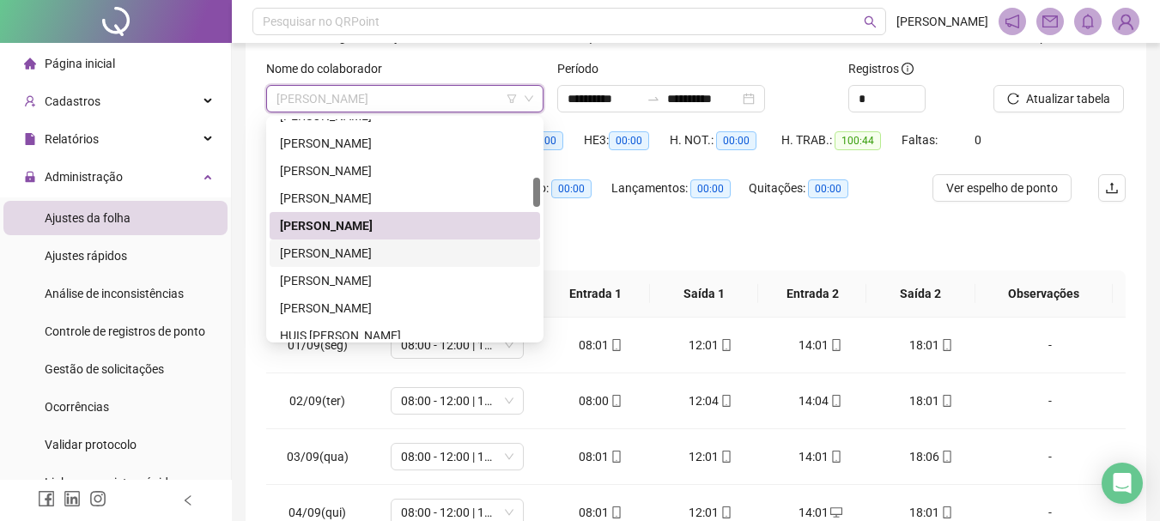
click at [426, 252] on div "[PERSON_NAME]" at bounding box center [405, 253] width 250 height 19
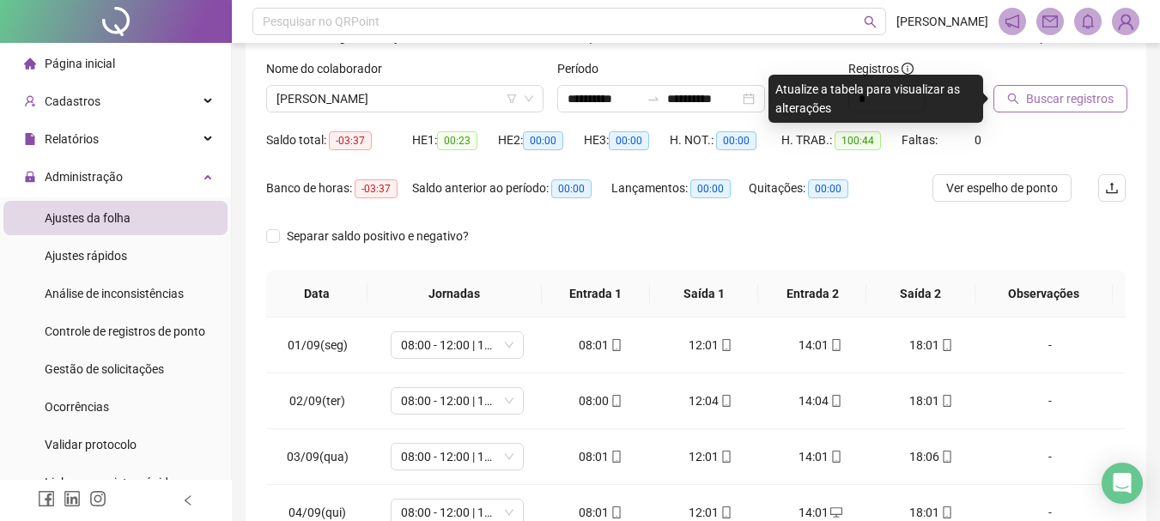
click at [1052, 93] on span "Buscar registros" at bounding box center [1070, 98] width 88 height 19
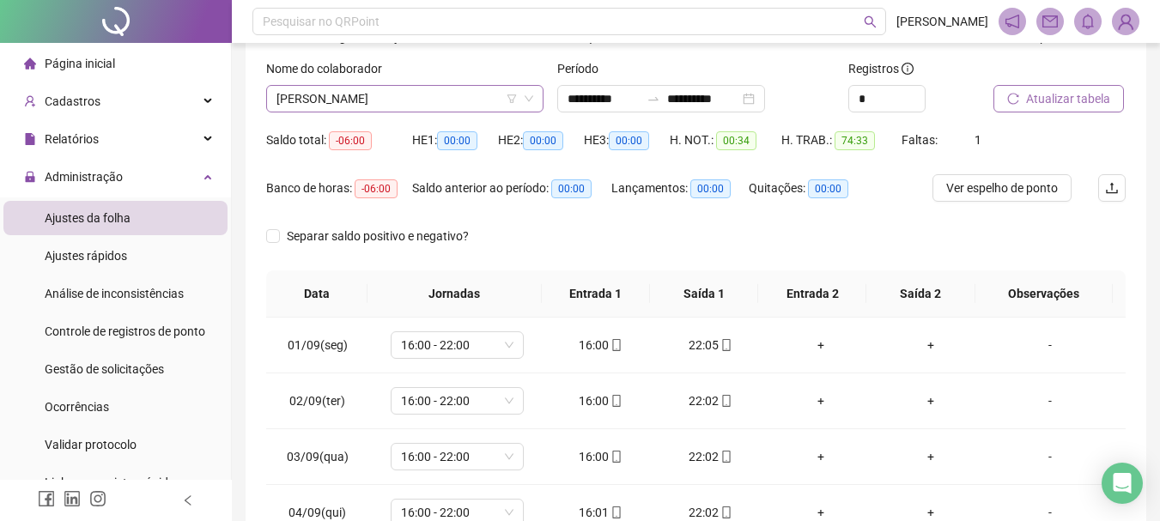
click at [401, 97] on span "[PERSON_NAME]" at bounding box center [404, 99] width 257 height 26
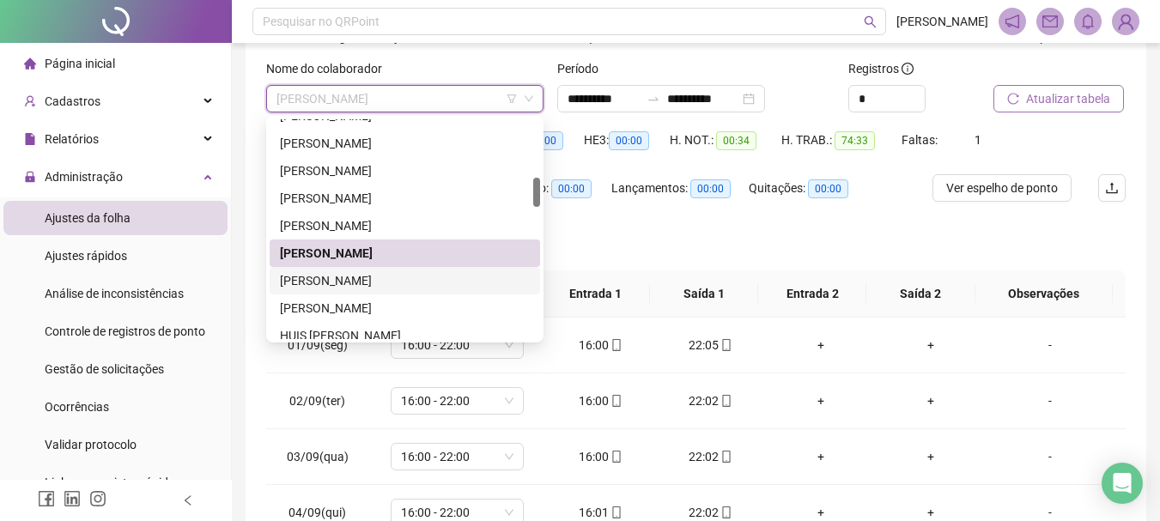
click at [361, 276] on div "[PERSON_NAME]" at bounding box center [405, 280] width 250 height 19
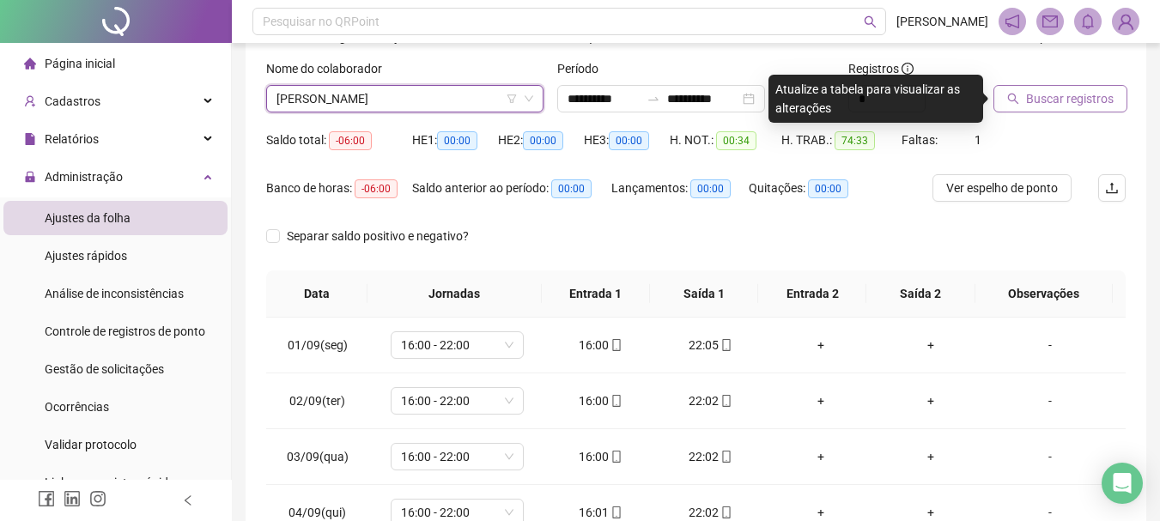
click at [1041, 103] on span "Buscar registros" at bounding box center [1070, 98] width 88 height 19
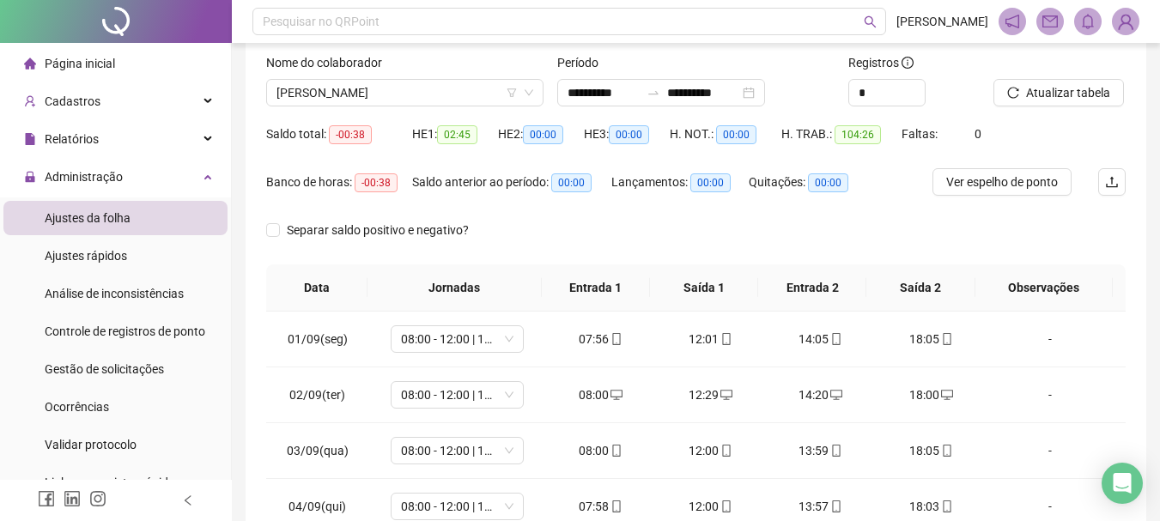
scroll to position [13, 0]
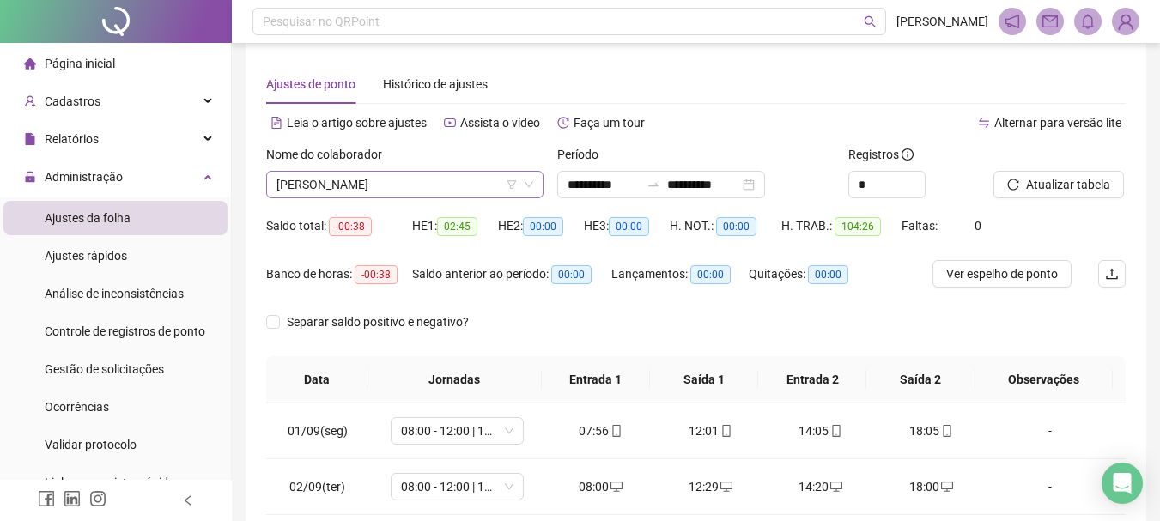
click at [414, 183] on span "[PERSON_NAME]" at bounding box center [404, 185] width 257 height 26
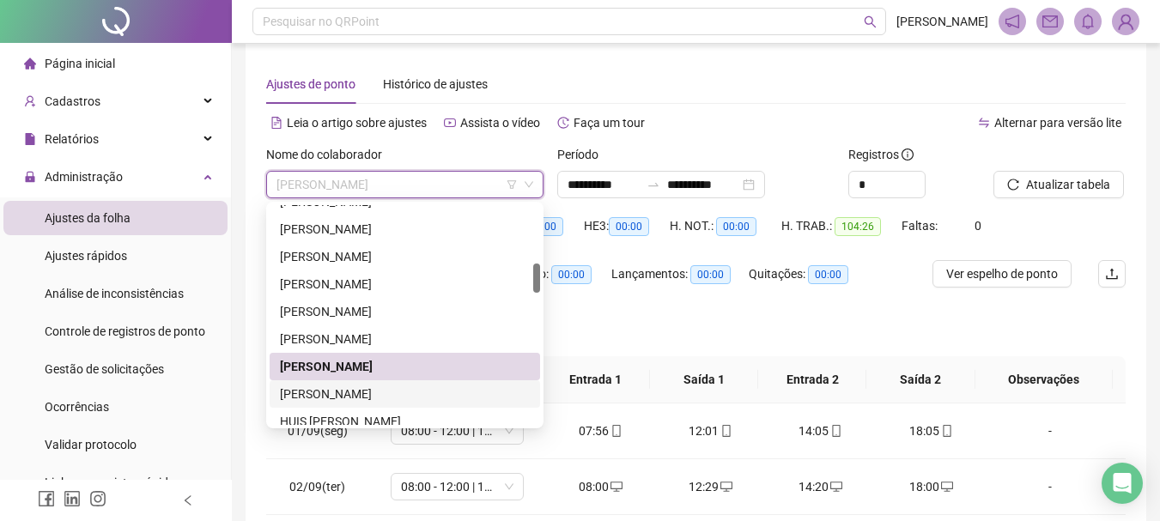
click at [352, 397] on div "[PERSON_NAME]" at bounding box center [405, 394] width 250 height 19
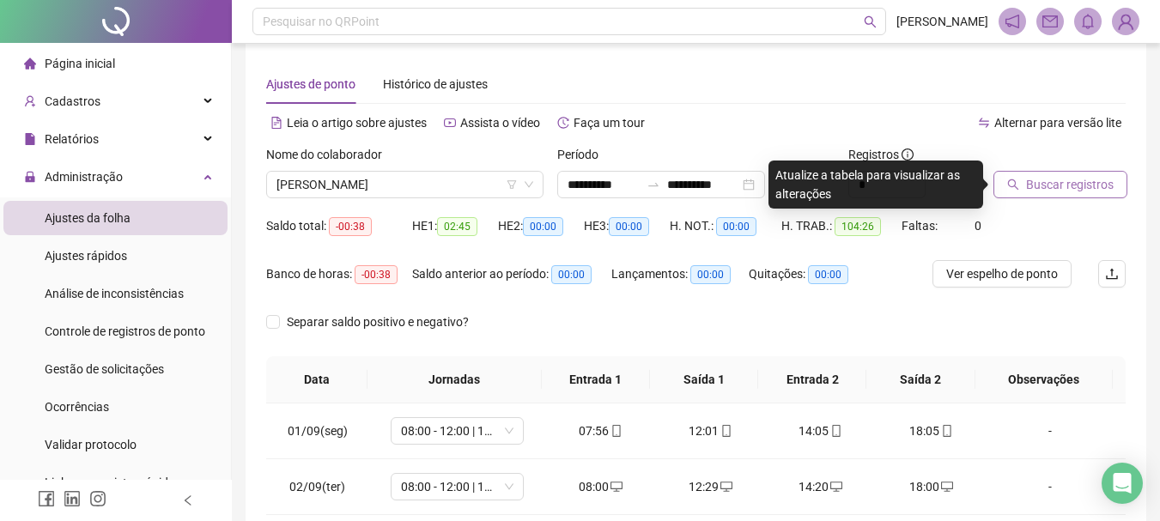
click at [1052, 191] on span "Buscar registros" at bounding box center [1070, 184] width 88 height 19
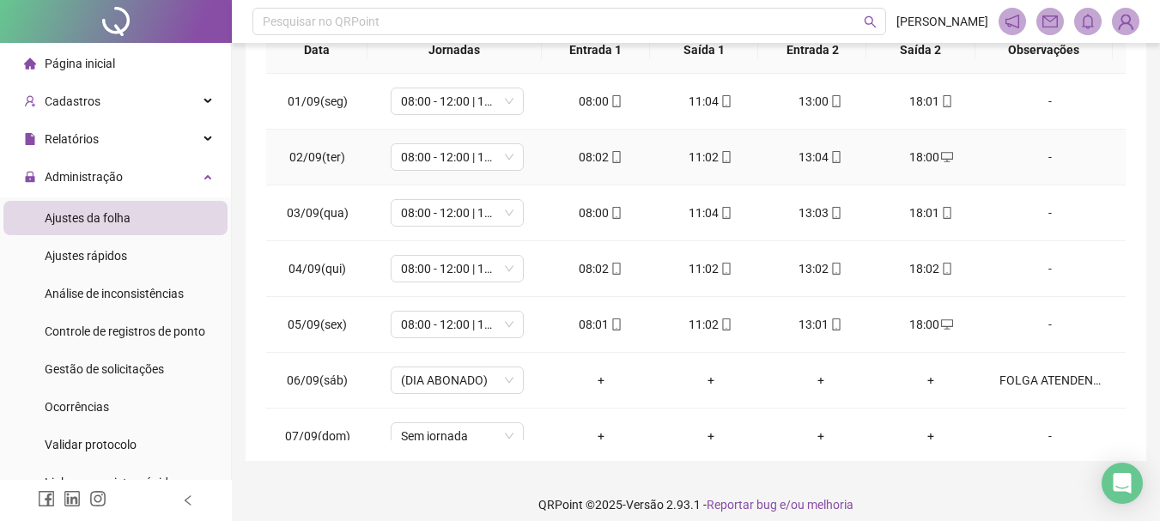
scroll to position [0, 0]
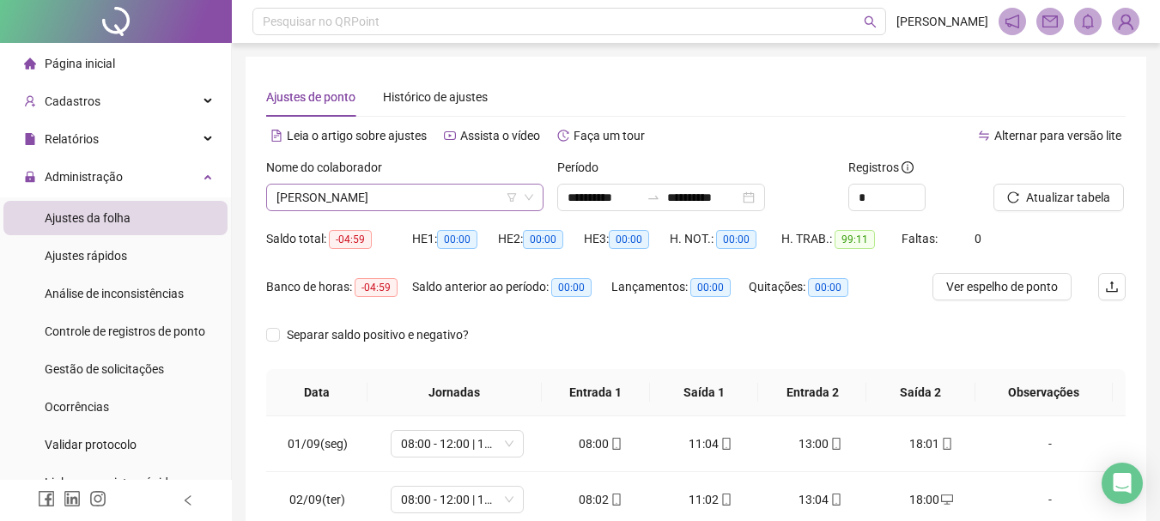
click at [415, 195] on span "[PERSON_NAME]" at bounding box center [404, 198] width 257 height 26
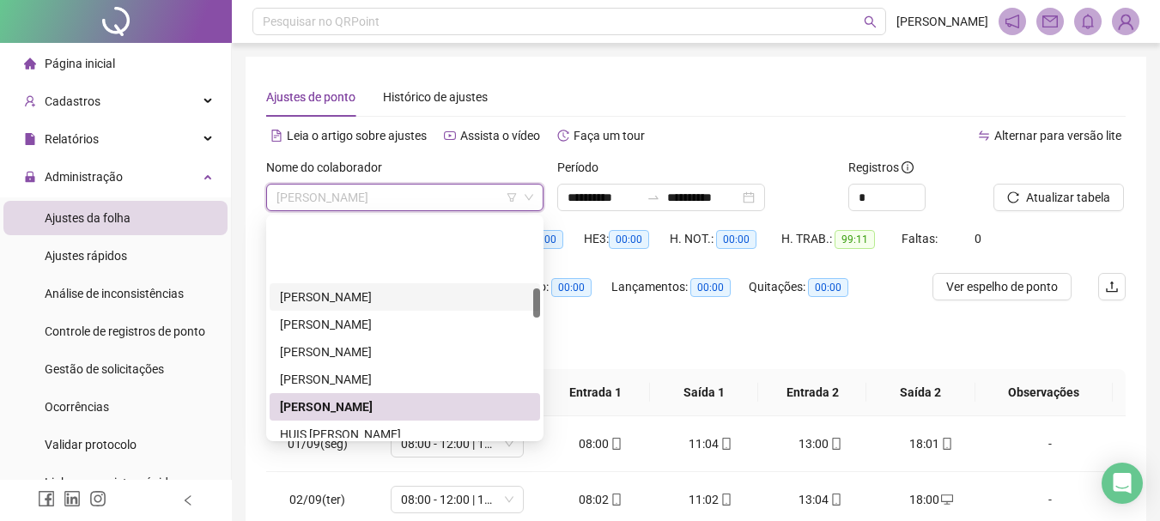
scroll to position [515, 0]
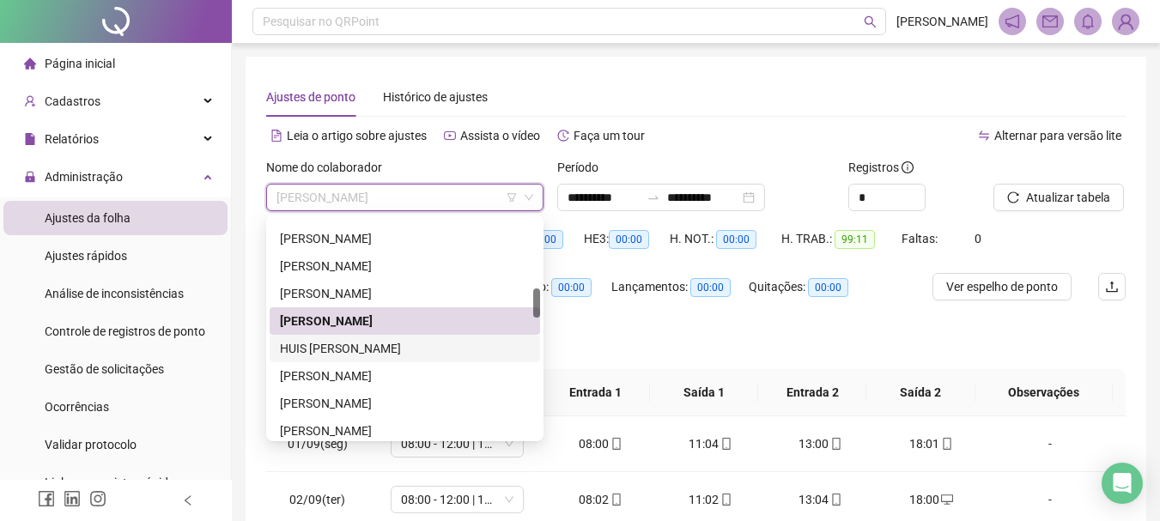
click at [399, 343] on div "HUIS [PERSON_NAME]" at bounding box center [405, 348] width 250 height 19
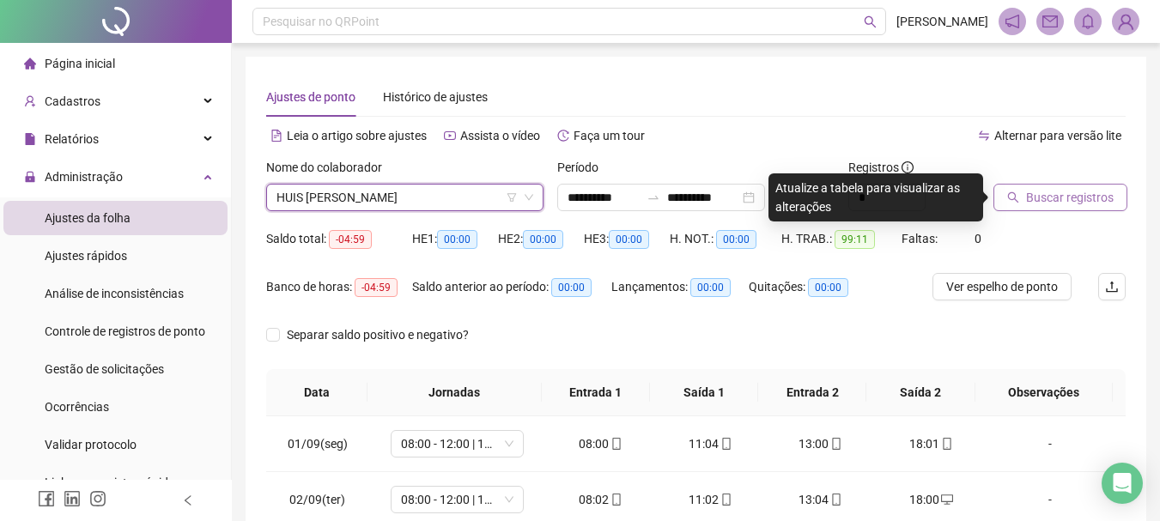
click at [1068, 188] on span "Buscar registros" at bounding box center [1070, 197] width 88 height 19
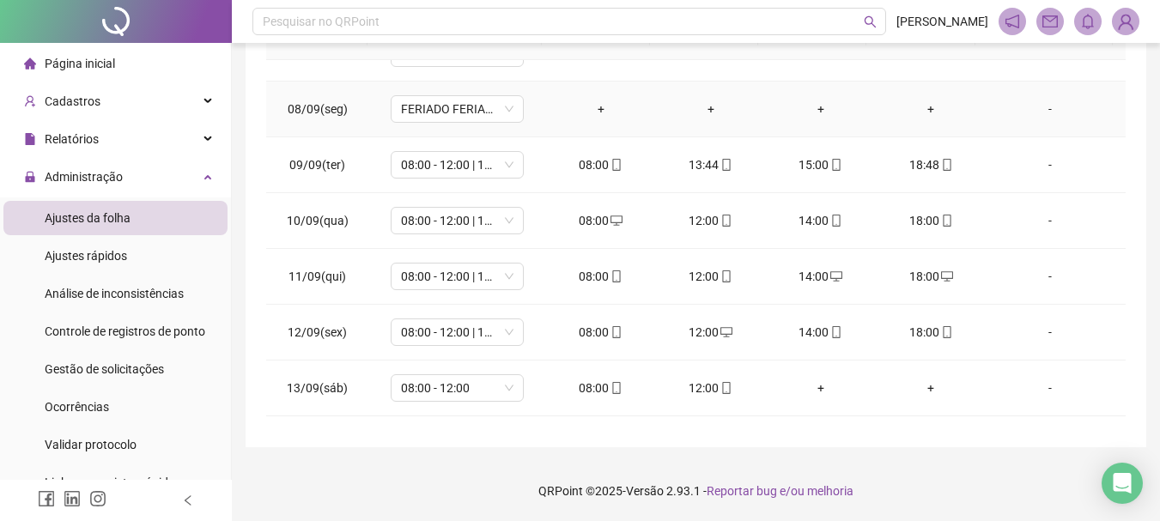
scroll to position [582, 0]
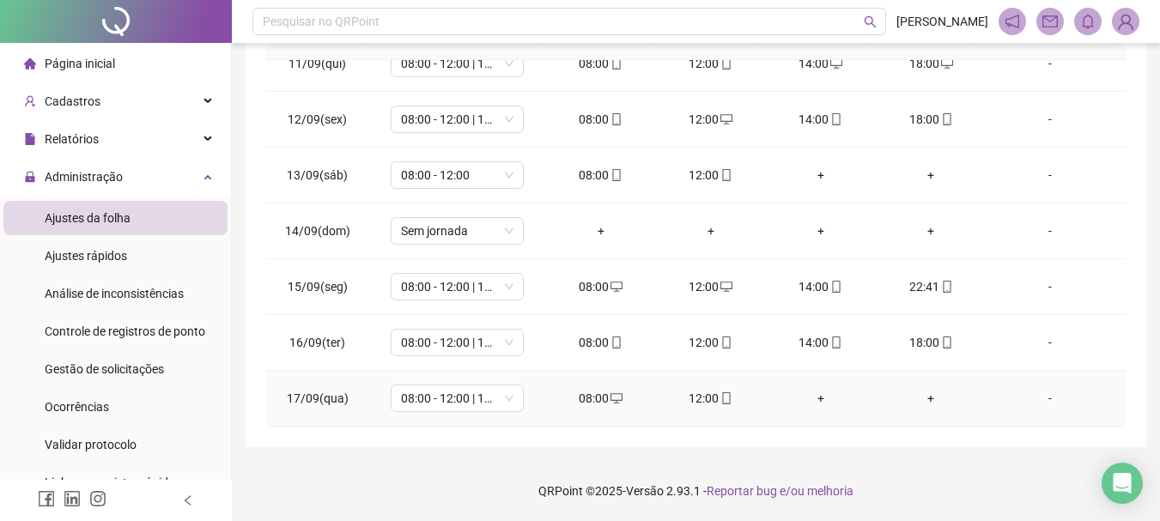
click at [815, 400] on div "+" at bounding box center [820, 398] width 82 height 19
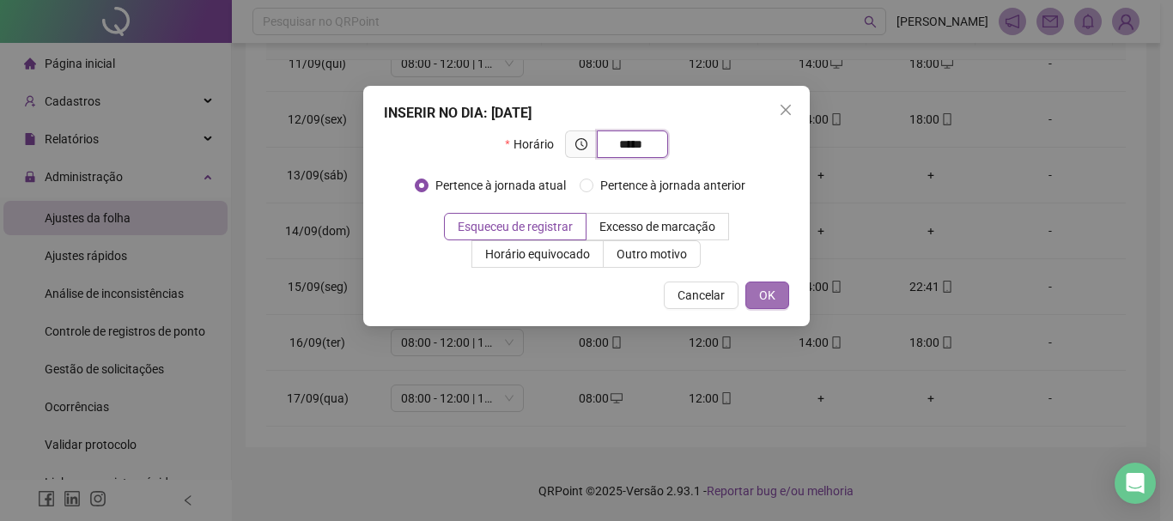
type input "*****"
click at [762, 284] on button "OK" at bounding box center [767, 295] width 44 height 27
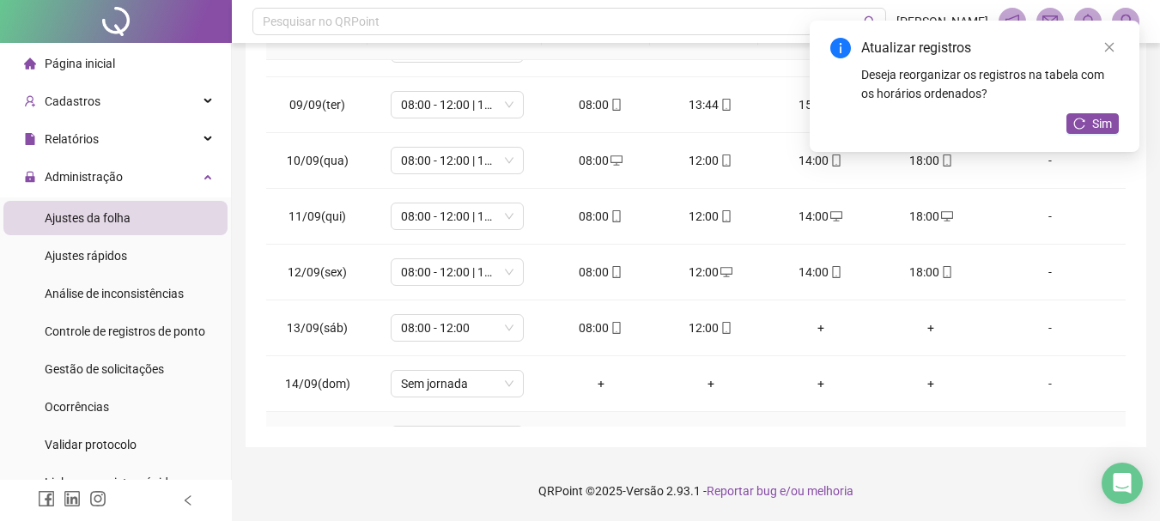
scroll to position [324, 0]
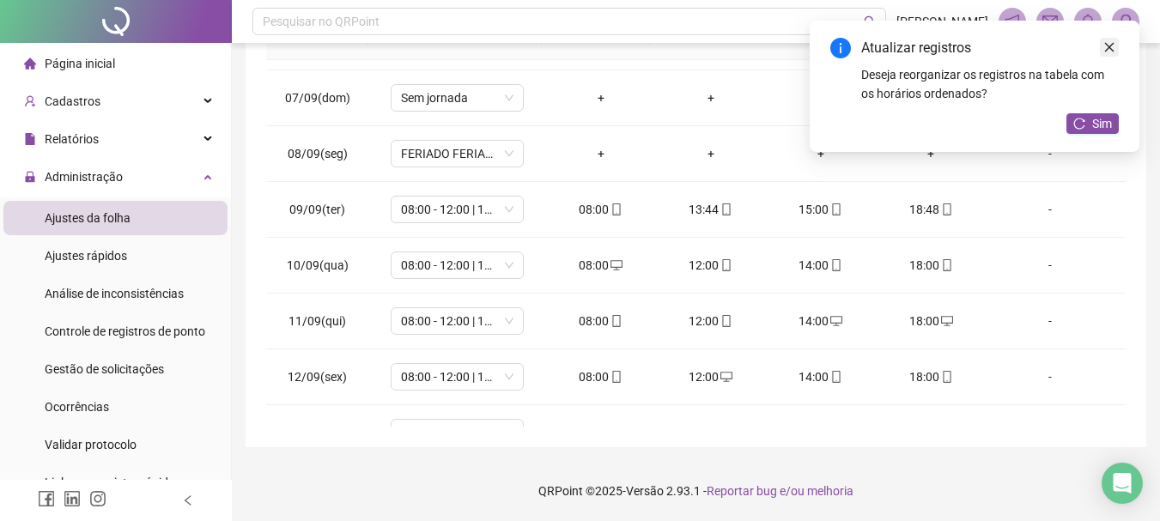
click at [1103, 45] on icon "close" at bounding box center [1109, 47] width 12 height 12
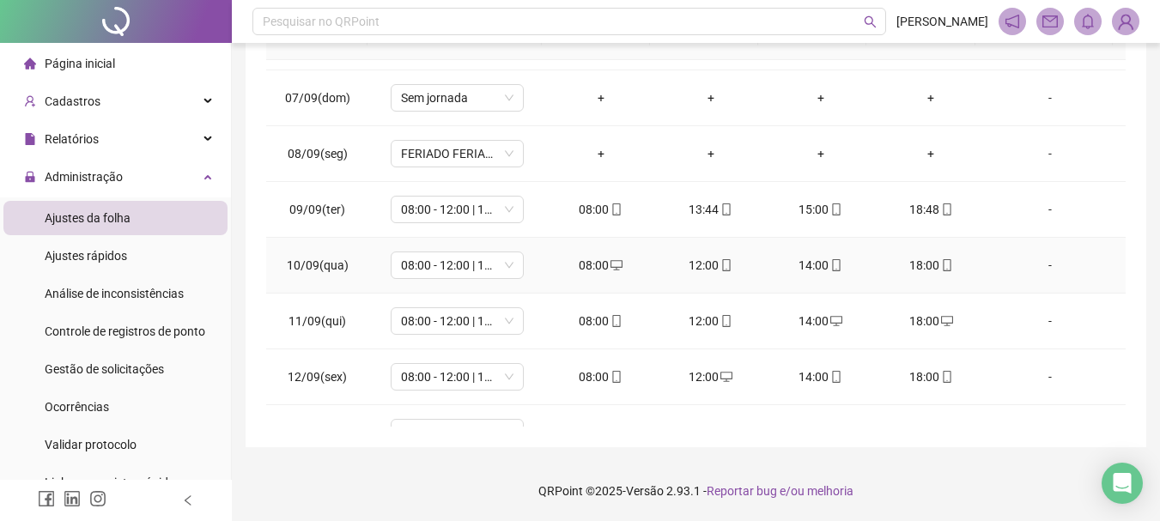
scroll to position [132, 0]
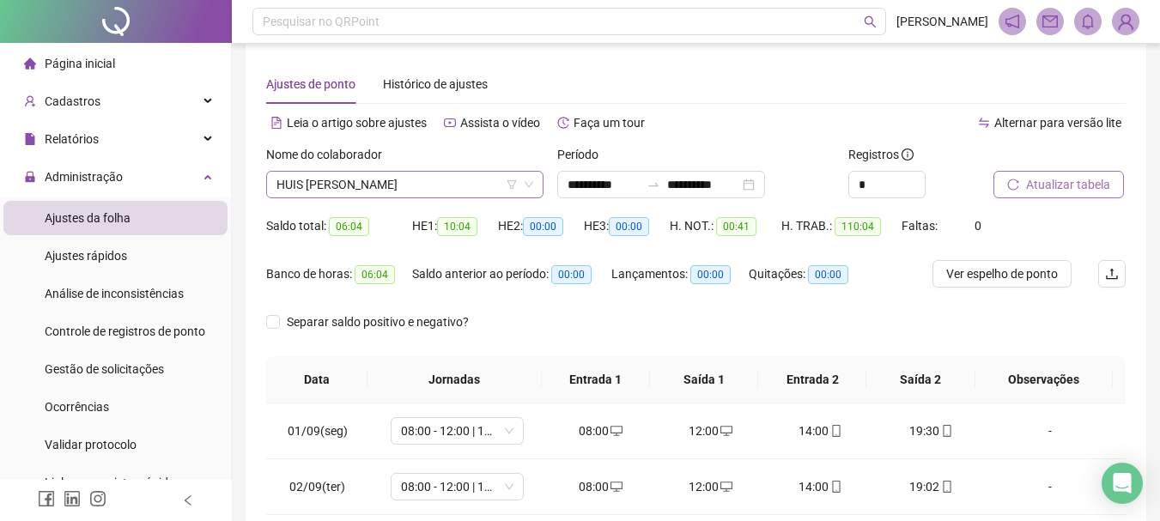
click at [434, 188] on span "HUIS [PERSON_NAME]" at bounding box center [404, 185] width 257 height 26
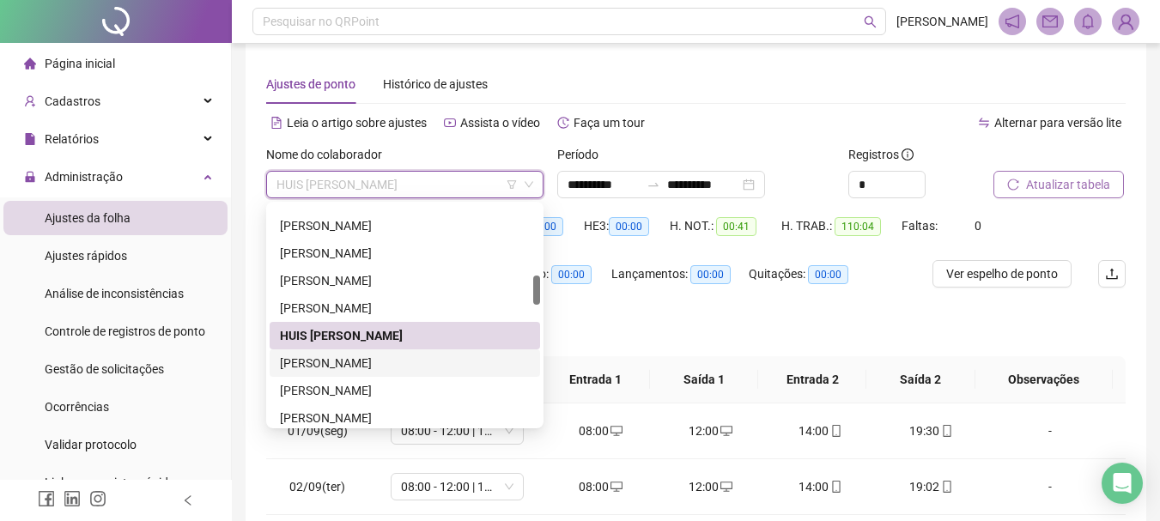
drag, startPoint x: 370, startPoint y: 356, endPoint x: 809, endPoint y: 239, distance: 454.1
click at [369, 357] on div "[PERSON_NAME]" at bounding box center [405, 363] width 250 height 19
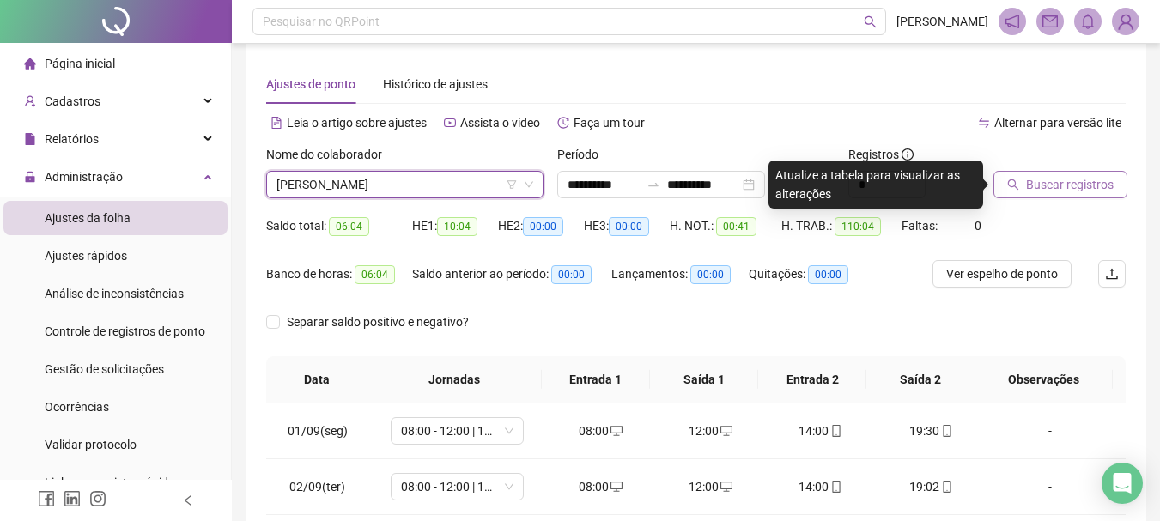
click at [1047, 178] on span "Buscar registros" at bounding box center [1070, 184] width 88 height 19
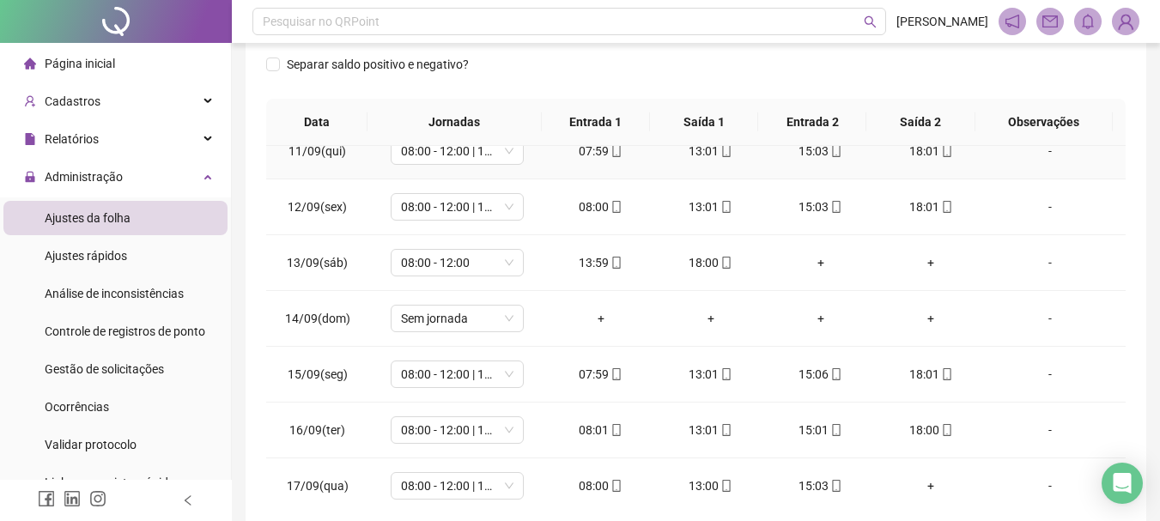
scroll to position [582, 0]
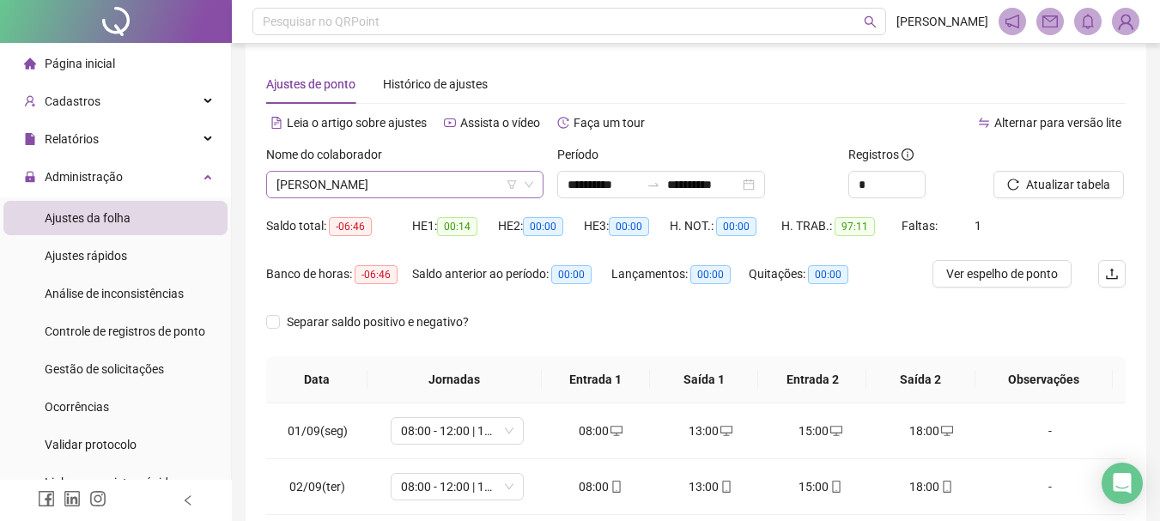
click at [455, 191] on span "[PERSON_NAME]" at bounding box center [404, 185] width 257 height 26
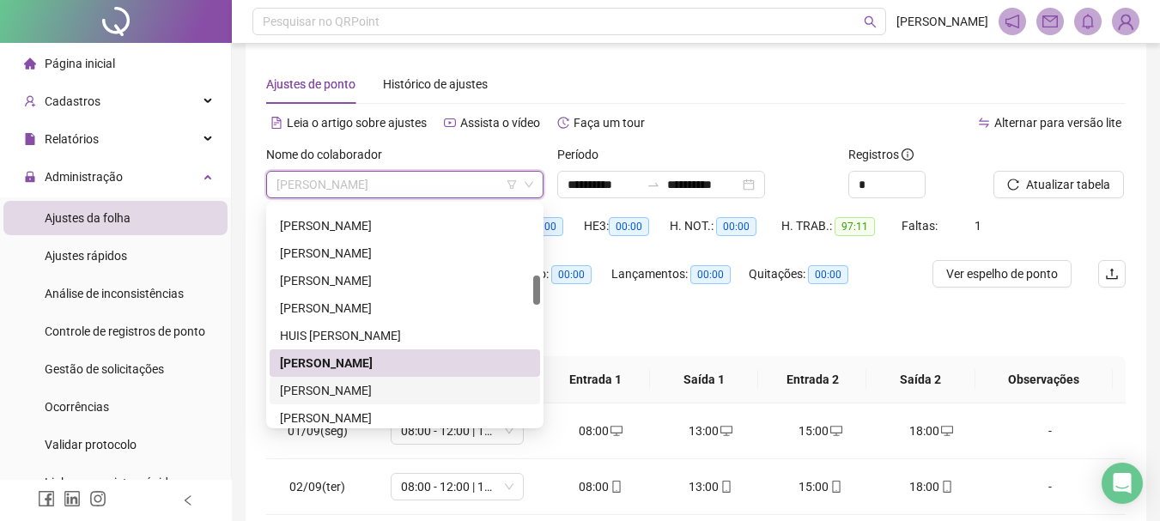
click at [349, 391] on div "[PERSON_NAME]" at bounding box center [405, 390] width 250 height 19
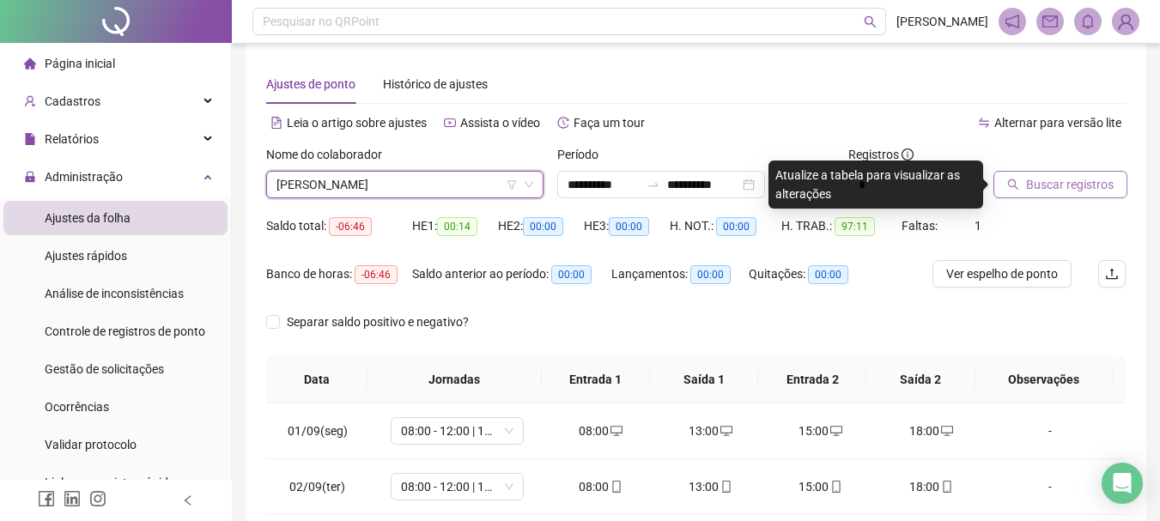
click at [1008, 190] on icon "search" at bounding box center [1013, 185] width 12 height 12
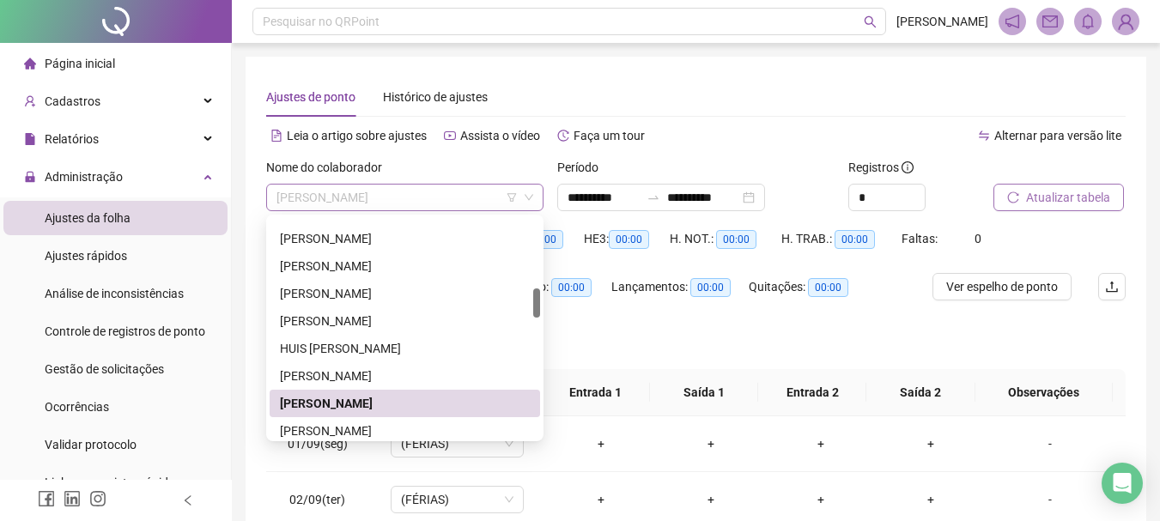
click at [423, 199] on span "[PERSON_NAME]" at bounding box center [404, 198] width 257 height 26
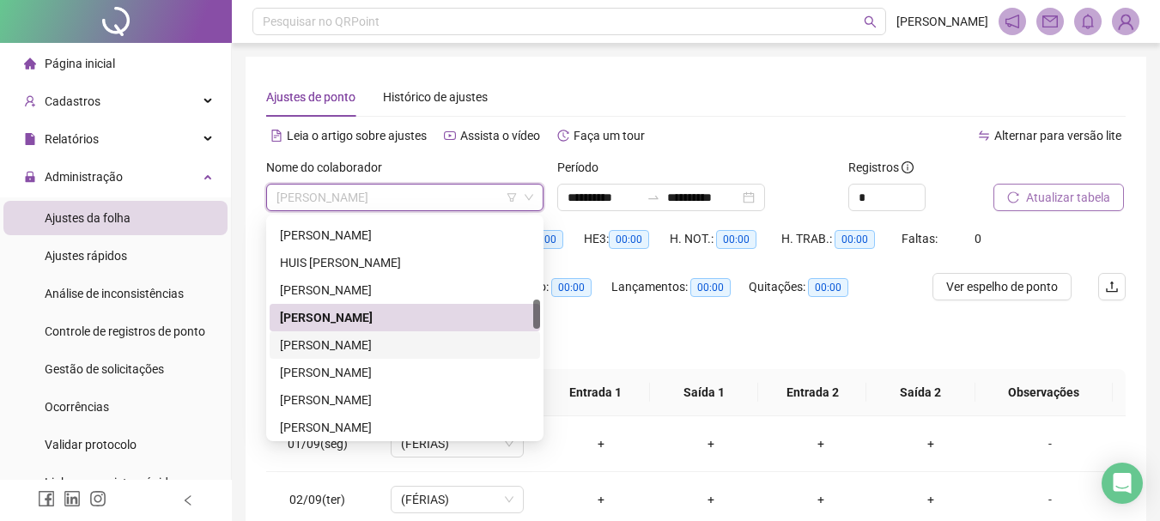
click at [382, 340] on div "[PERSON_NAME]" at bounding box center [405, 345] width 250 height 19
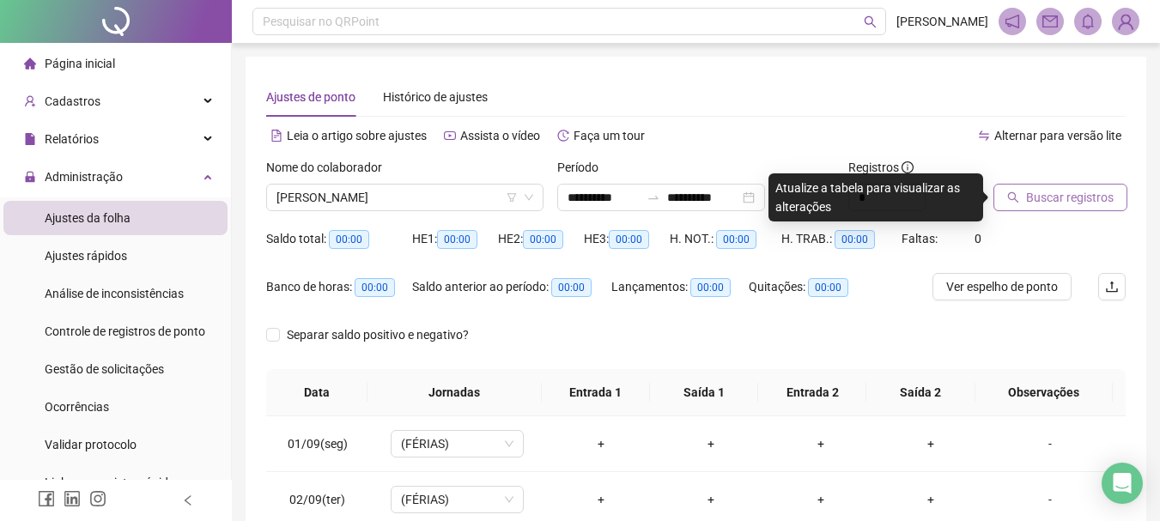
click at [1085, 192] on span "Buscar registros" at bounding box center [1070, 197] width 88 height 19
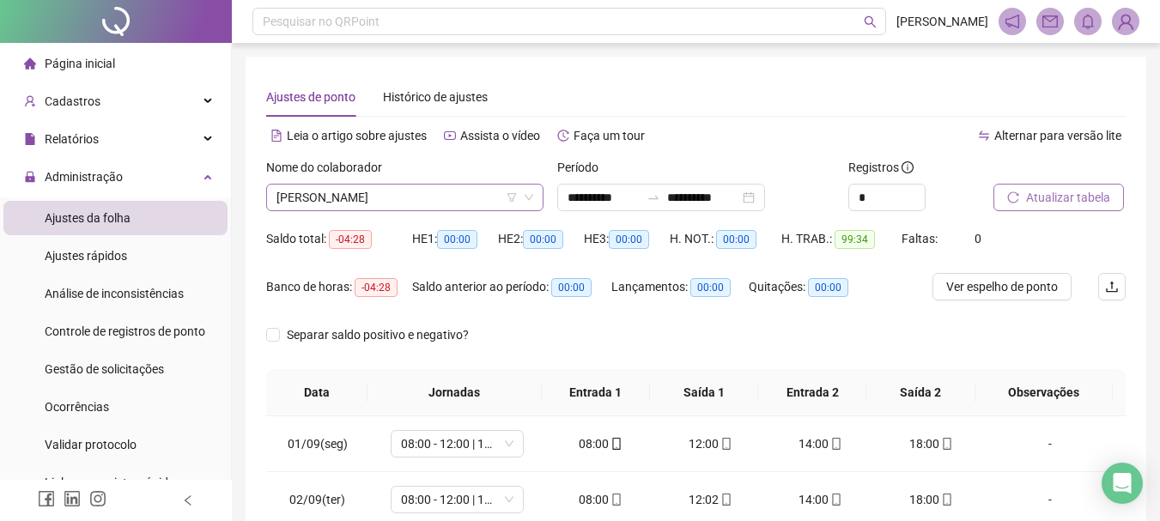
click at [396, 206] on span "[PERSON_NAME]" at bounding box center [404, 198] width 257 height 26
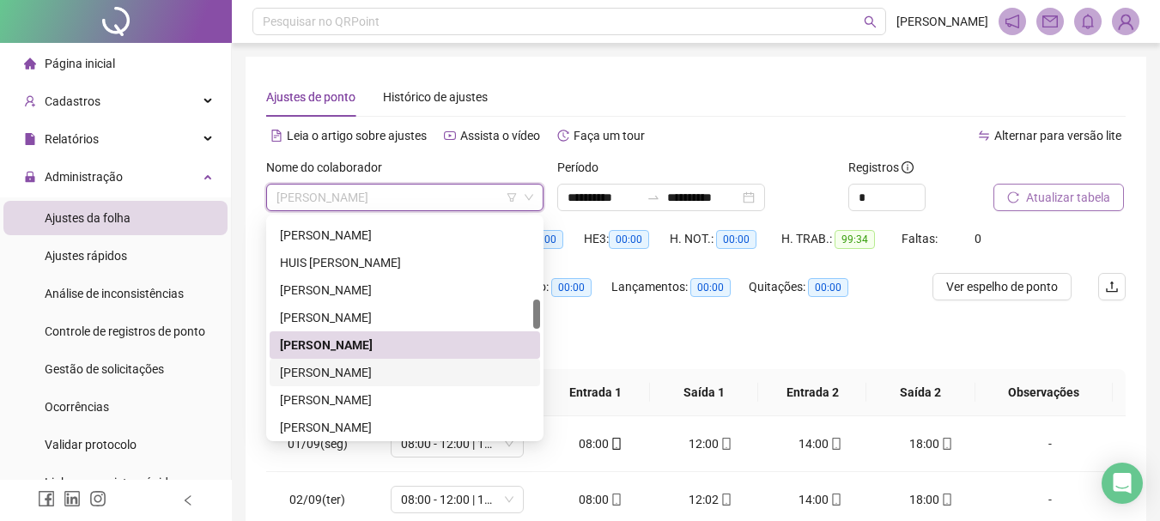
click at [359, 374] on div "[PERSON_NAME]" at bounding box center [405, 372] width 250 height 19
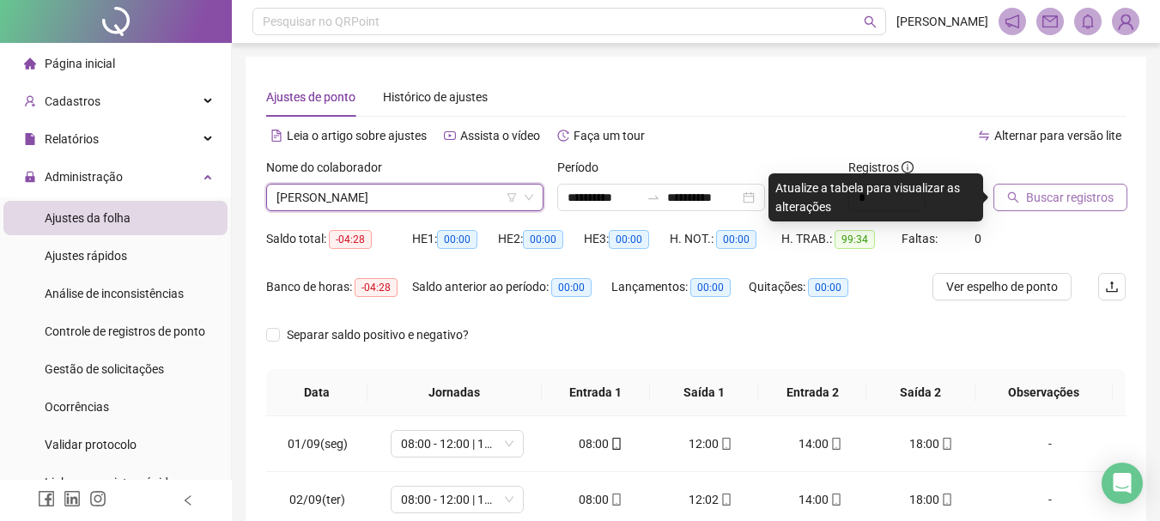
click at [1076, 201] on span "Buscar registros" at bounding box center [1070, 197] width 88 height 19
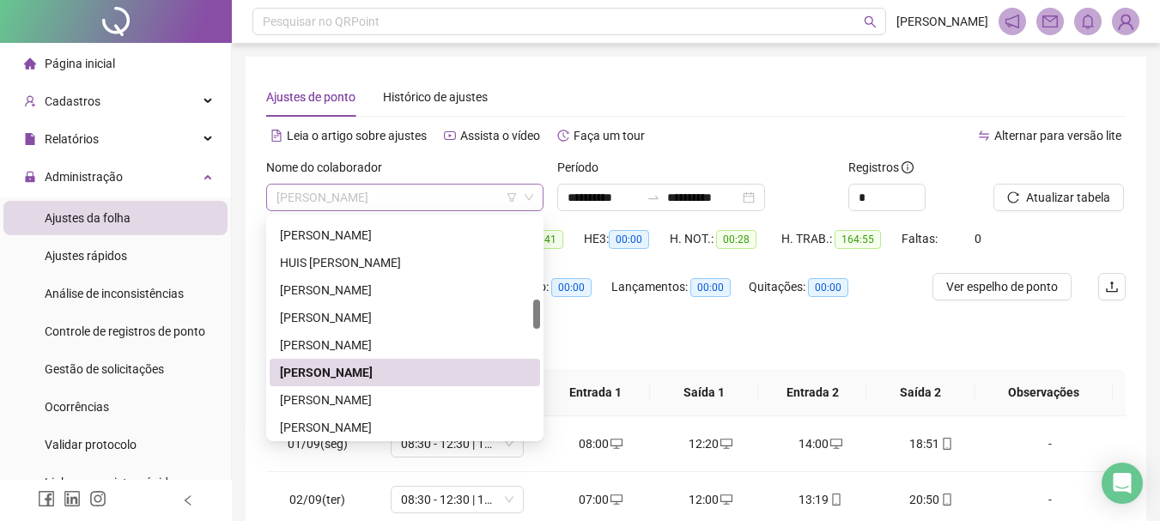
click at [383, 190] on span "[PERSON_NAME]" at bounding box center [404, 198] width 257 height 26
click at [375, 402] on div "[PERSON_NAME]" at bounding box center [405, 400] width 250 height 19
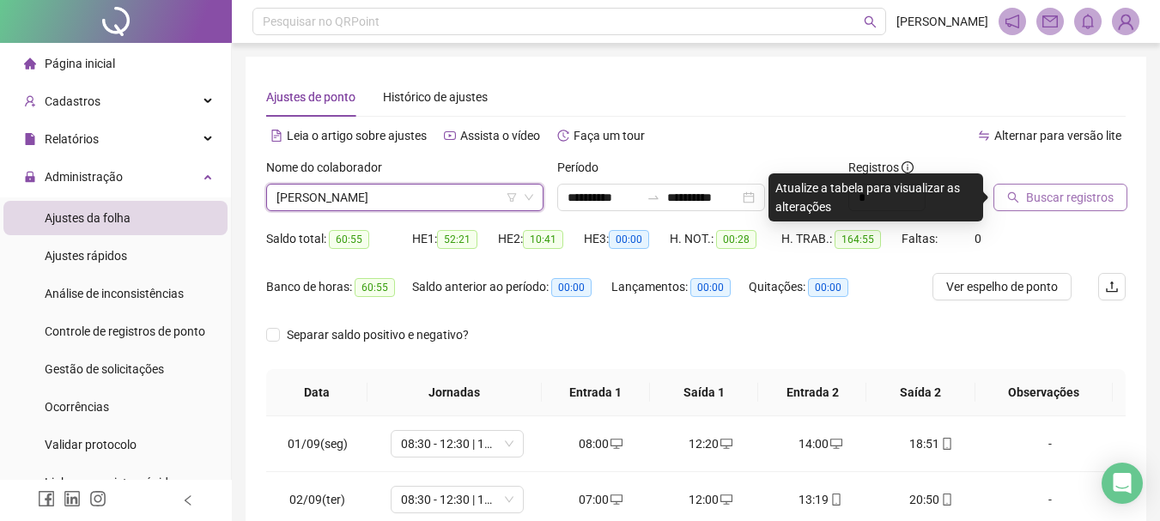
click at [1082, 203] on span "Buscar registros" at bounding box center [1070, 197] width 88 height 19
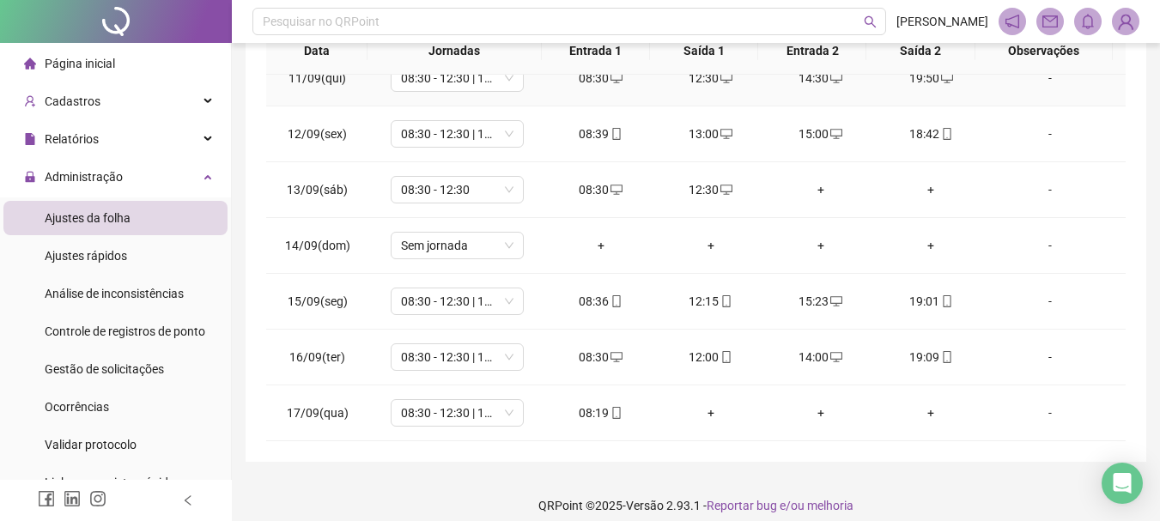
scroll to position [343, 0]
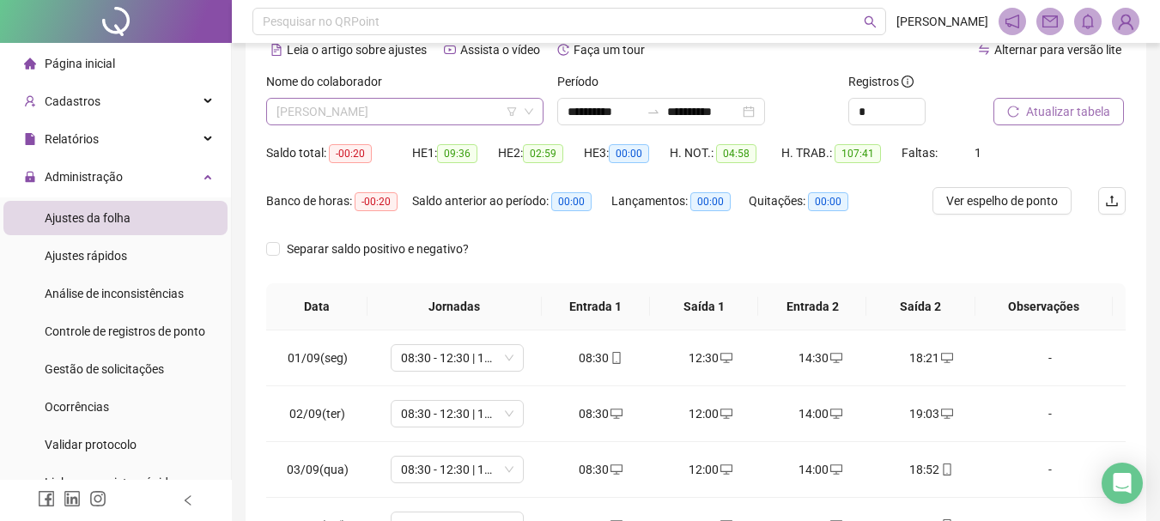
click at [423, 102] on span "[PERSON_NAME]" at bounding box center [404, 112] width 257 height 26
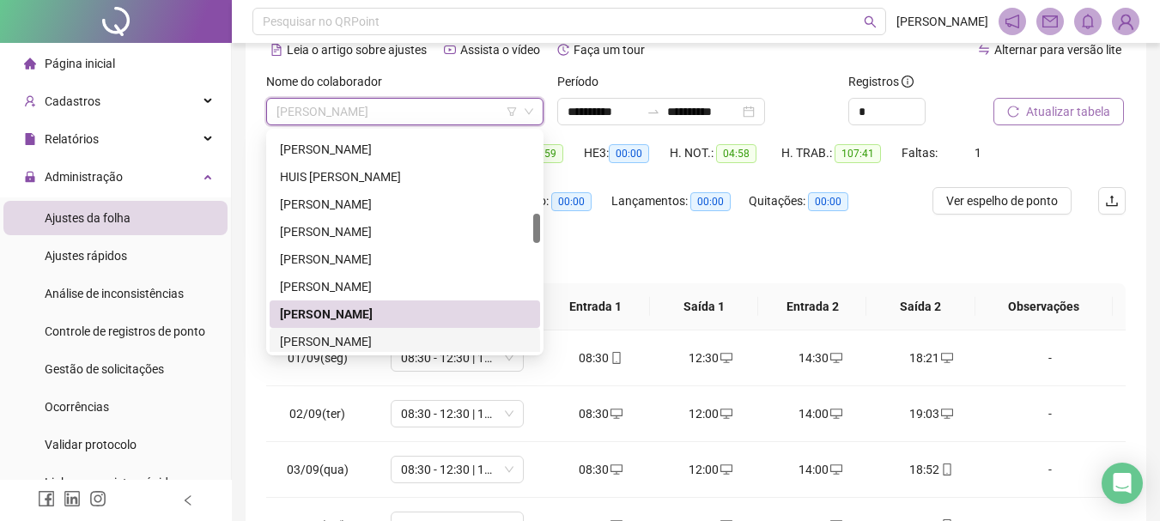
click at [388, 335] on div "[PERSON_NAME]" at bounding box center [405, 341] width 250 height 19
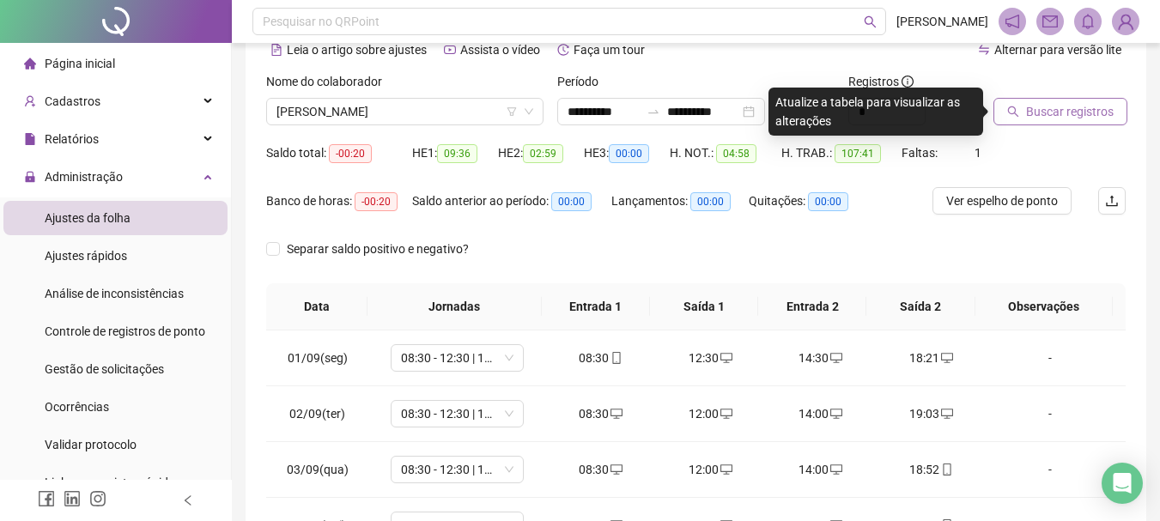
click at [1050, 120] on span "Buscar registros" at bounding box center [1070, 111] width 88 height 19
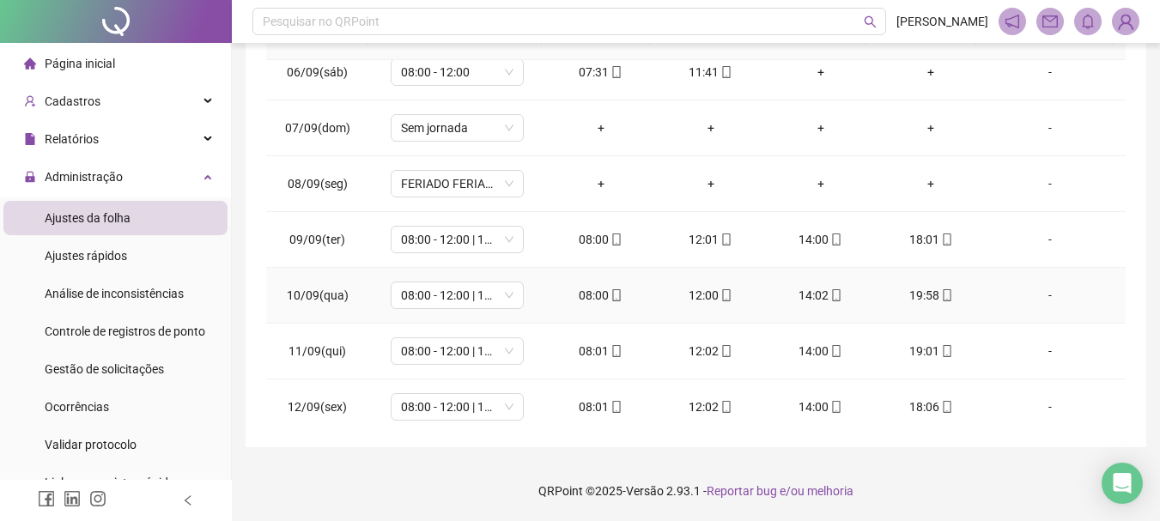
scroll to position [67, 0]
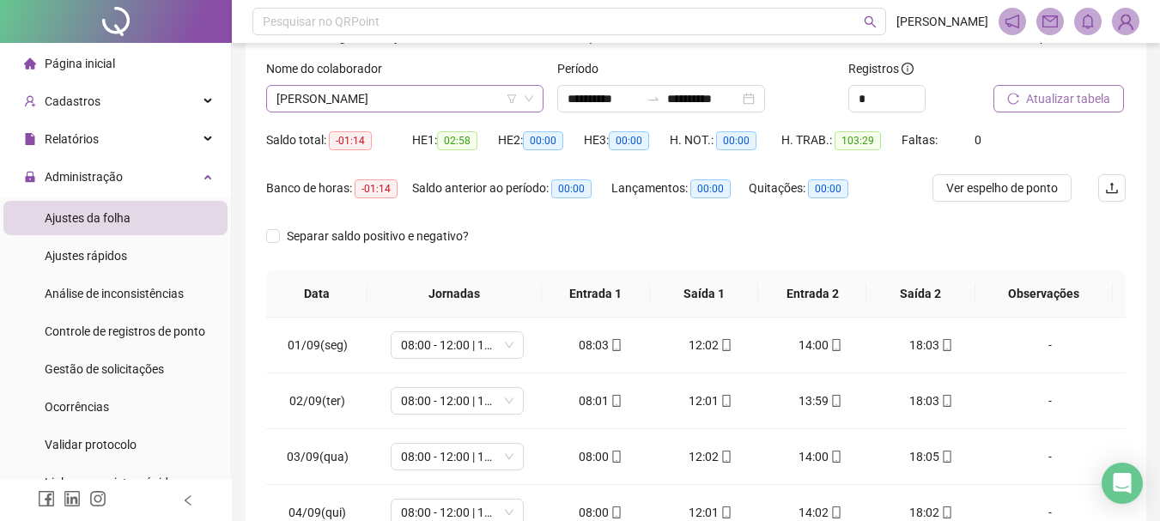
click at [433, 104] on span "[PERSON_NAME]" at bounding box center [404, 99] width 257 height 26
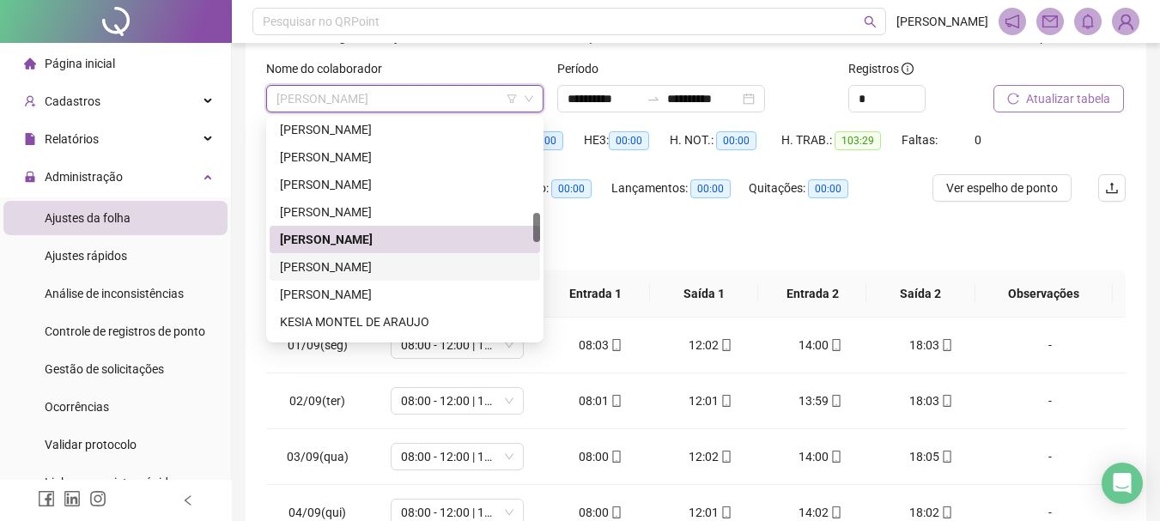
click at [399, 267] on div "[PERSON_NAME]" at bounding box center [405, 267] width 250 height 19
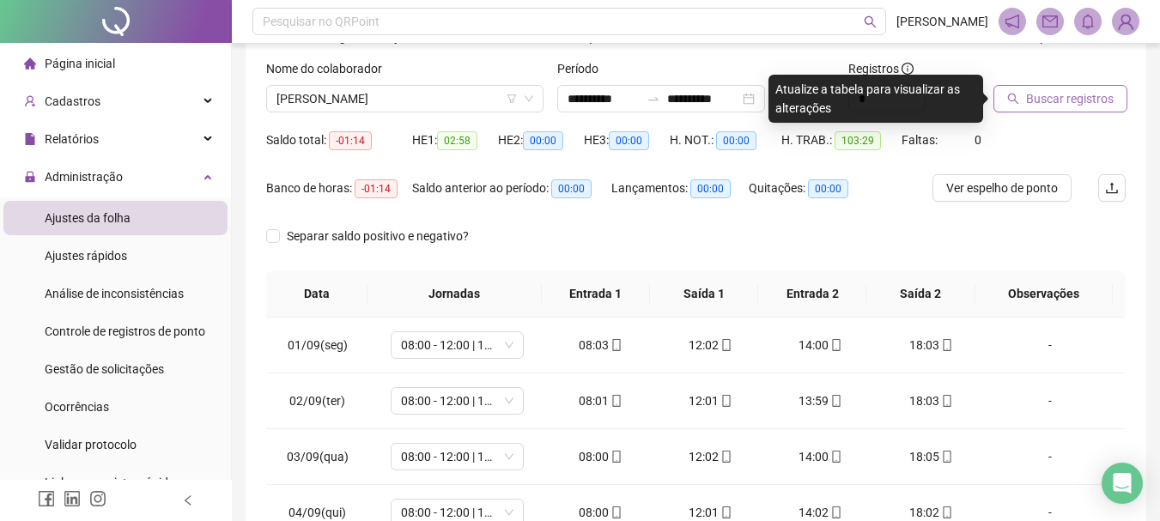
click at [1027, 88] on button "Buscar registros" at bounding box center [1060, 98] width 134 height 27
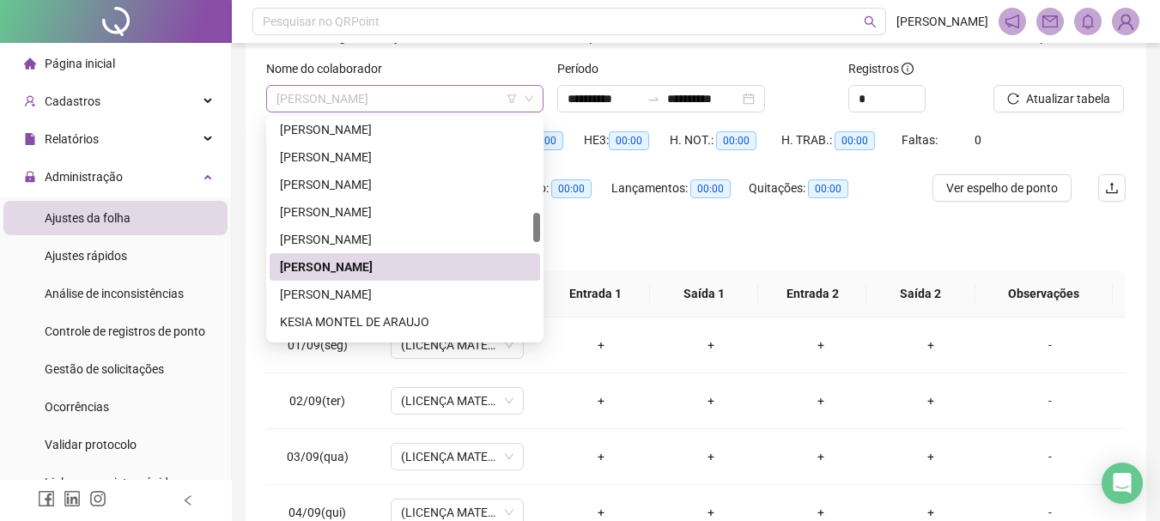
click at [427, 95] on span "[PERSON_NAME]" at bounding box center [404, 99] width 257 height 26
click at [409, 291] on div "[PERSON_NAME]" at bounding box center [405, 294] width 250 height 19
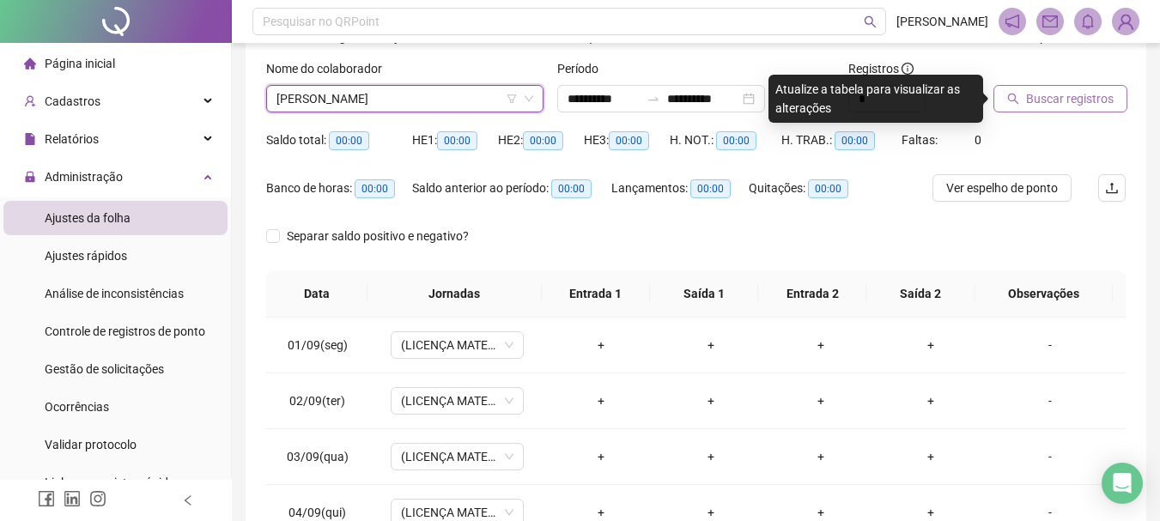
click at [1106, 95] on span "Buscar registros" at bounding box center [1070, 98] width 88 height 19
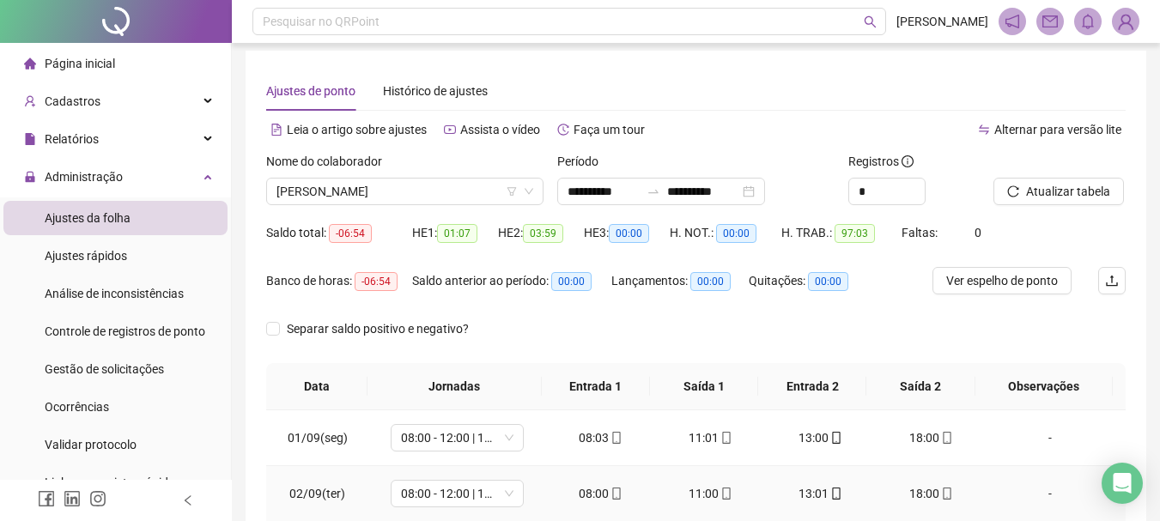
scroll to position [0, 0]
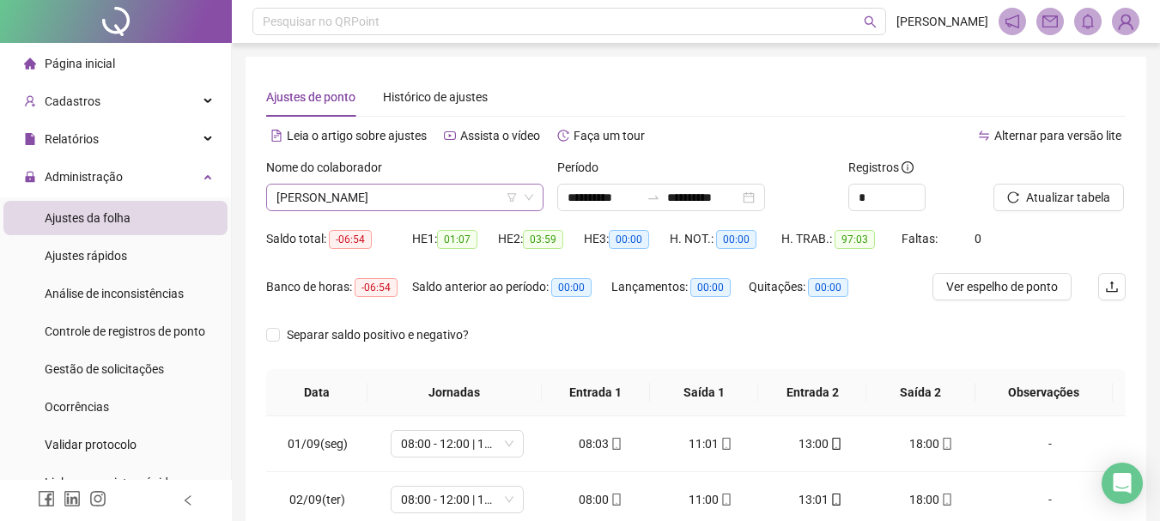
click at [454, 196] on span "[PERSON_NAME]" at bounding box center [404, 198] width 257 height 26
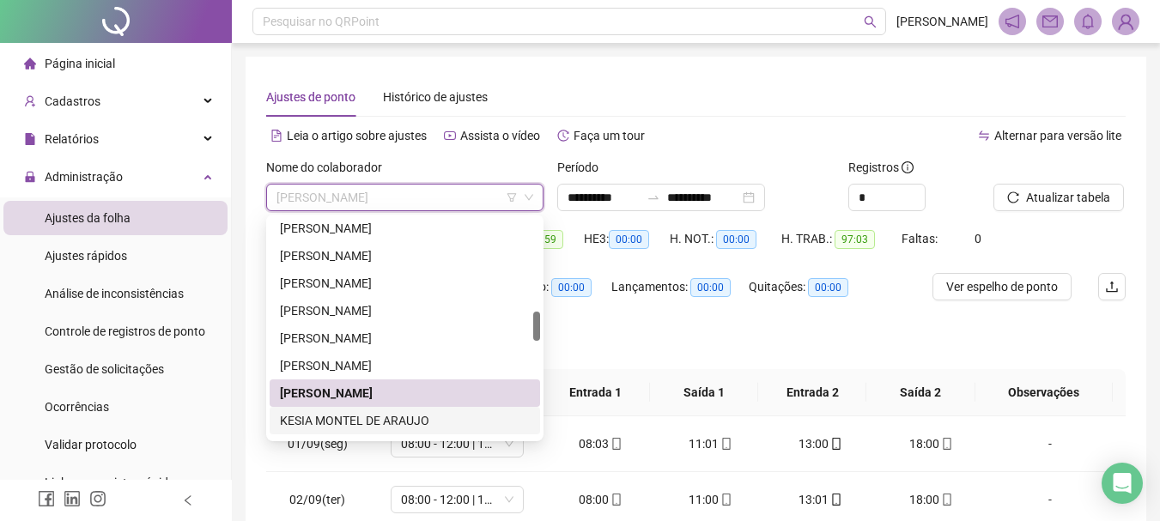
click at [383, 418] on div "KESIA MONTEL DE ARAUJO" at bounding box center [405, 420] width 250 height 19
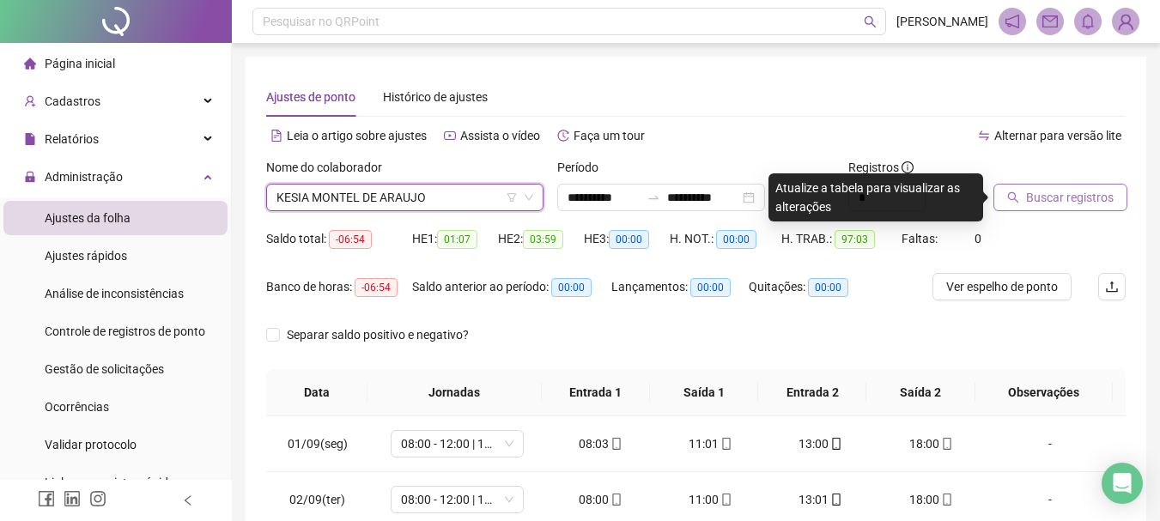
click at [1052, 206] on span "Buscar registros" at bounding box center [1070, 197] width 88 height 19
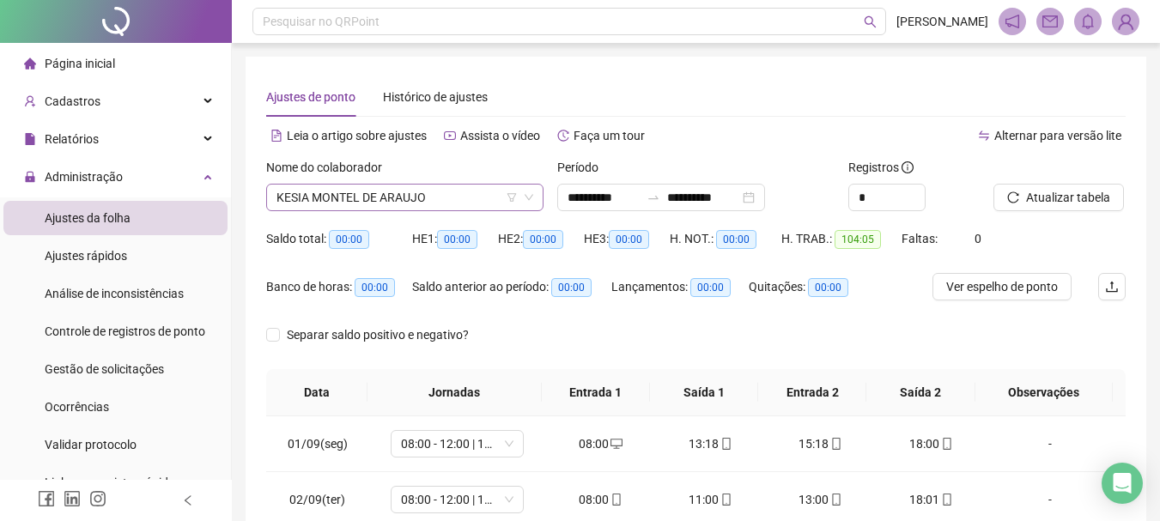
click at [429, 196] on span "KESIA MONTEL DE ARAUJO" at bounding box center [404, 198] width 257 height 26
click at [413, 201] on span "KESIA MONTEL DE ARAUJO" at bounding box center [404, 198] width 257 height 26
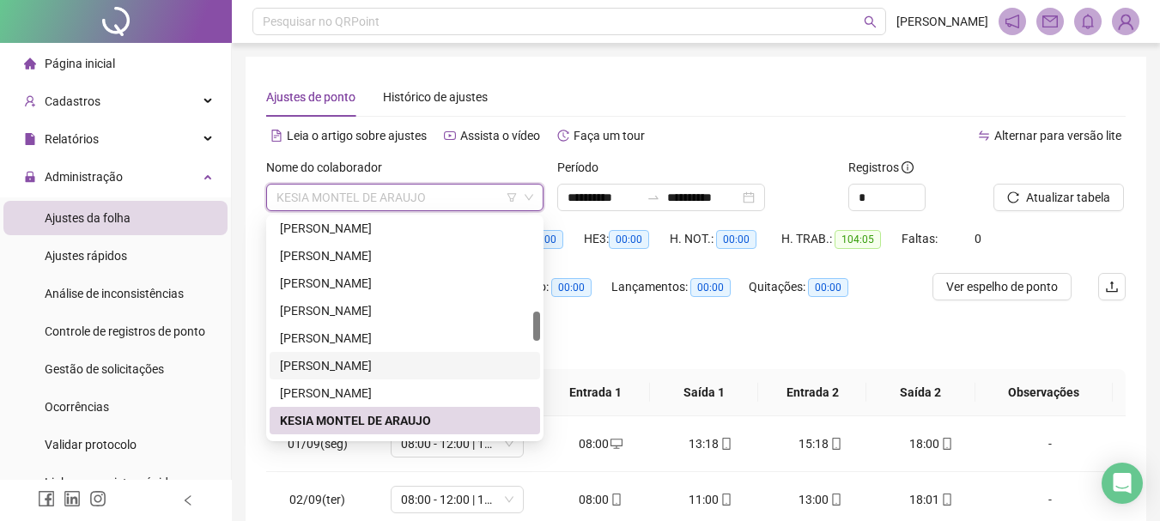
scroll to position [776, 0]
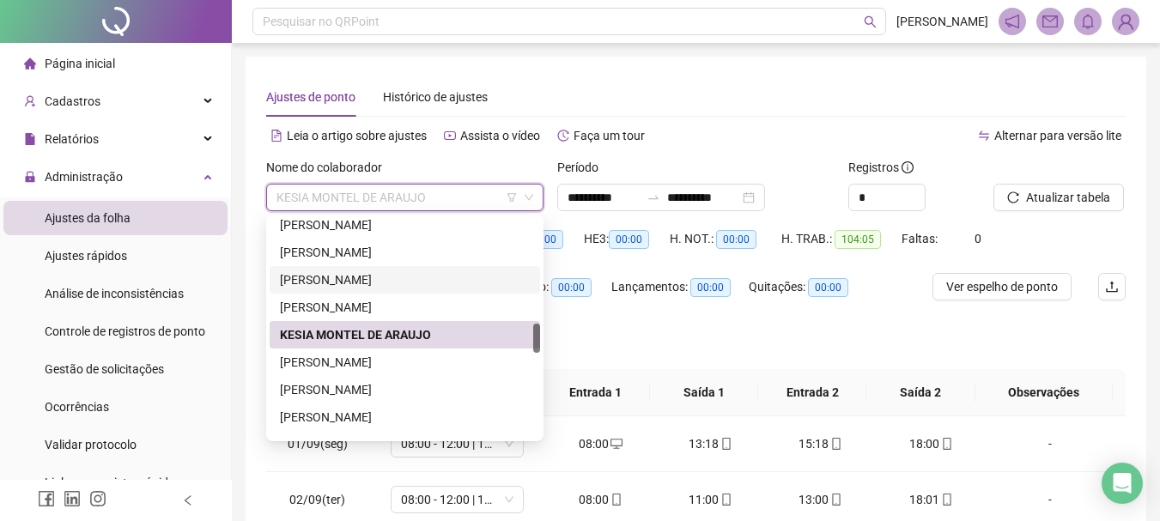
click at [377, 361] on div "[PERSON_NAME]" at bounding box center [405, 362] width 250 height 19
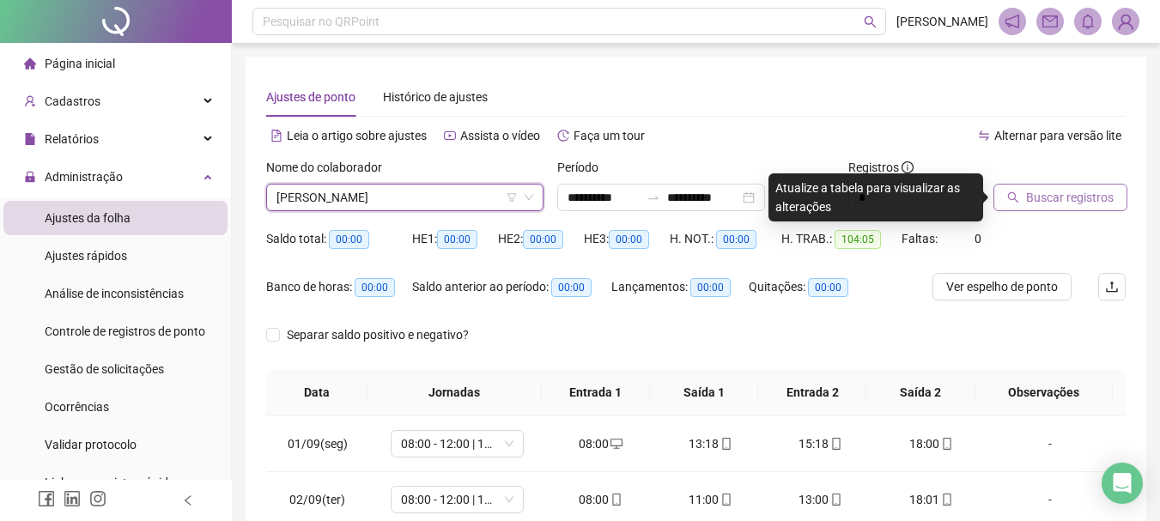
click at [1047, 203] on span "Buscar registros" at bounding box center [1070, 197] width 88 height 19
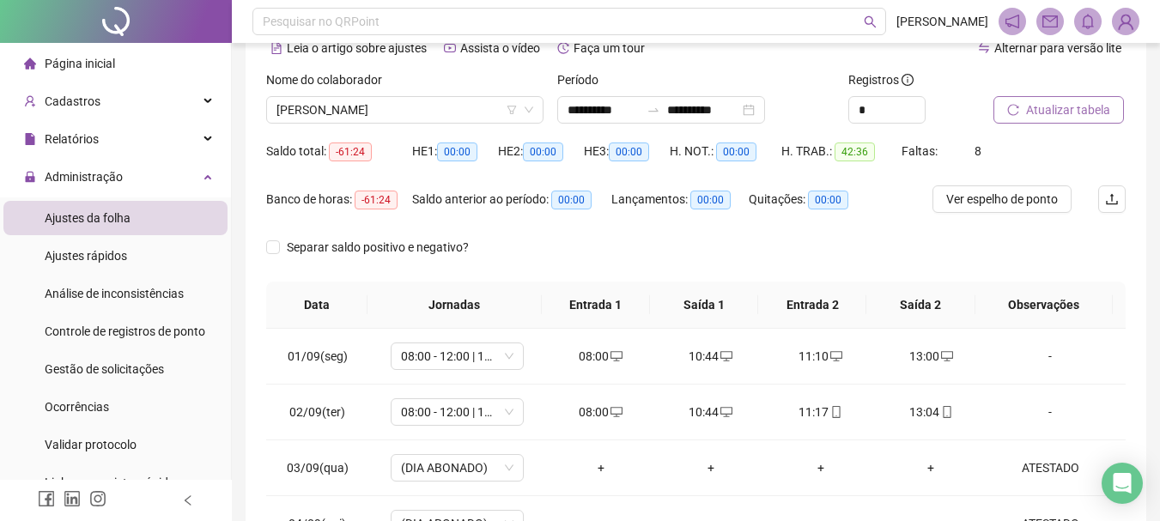
scroll to position [86, 0]
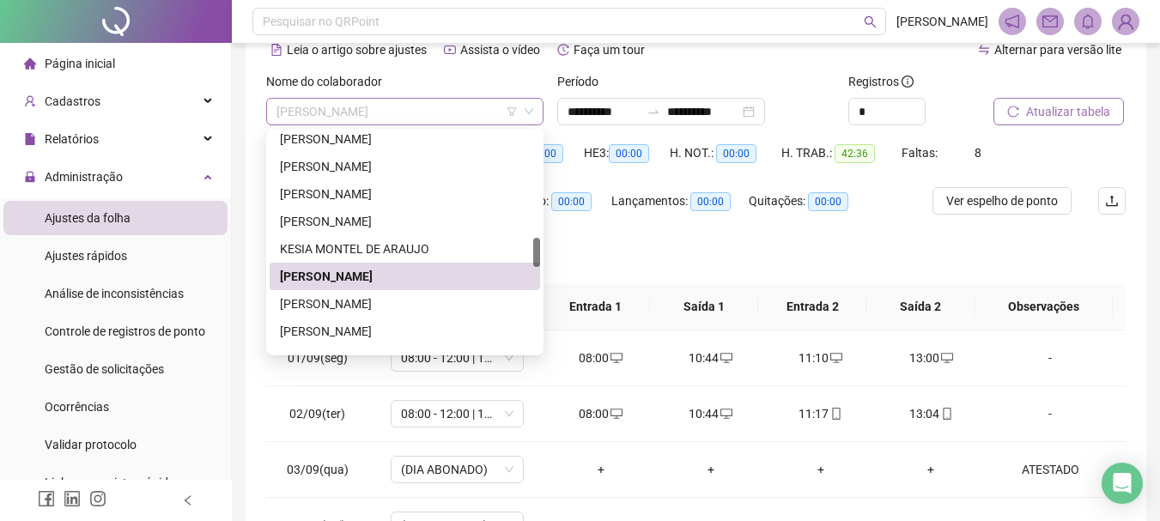
click at [427, 110] on span "[PERSON_NAME]" at bounding box center [404, 112] width 257 height 26
click at [379, 300] on div "[PERSON_NAME]" at bounding box center [405, 303] width 250 height 19
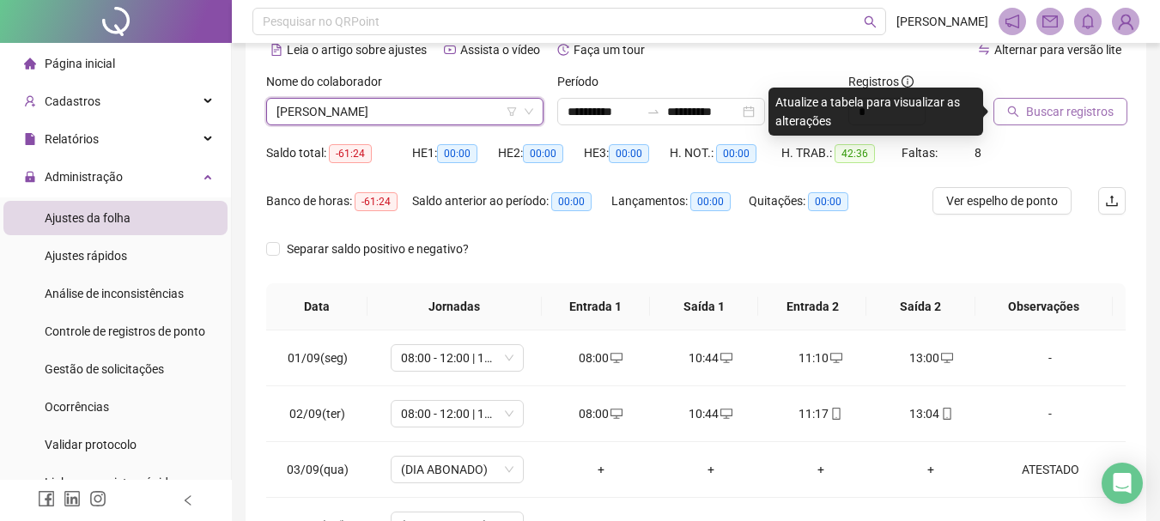
click at [1070, 116] on span "Buscar registros" at bounding box center [1070, 111] width 88 height 19
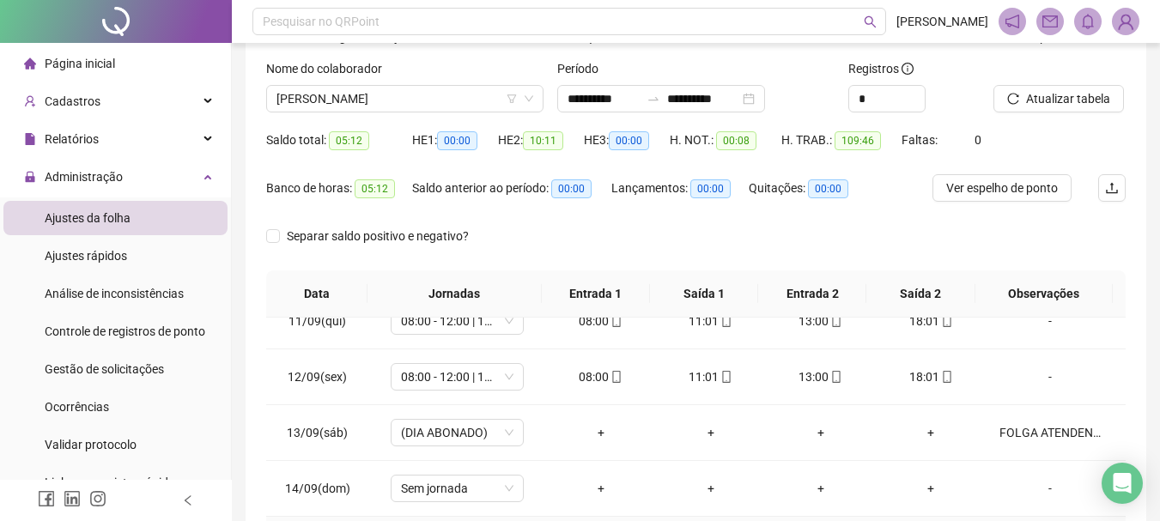
scroll to position [0, 0]
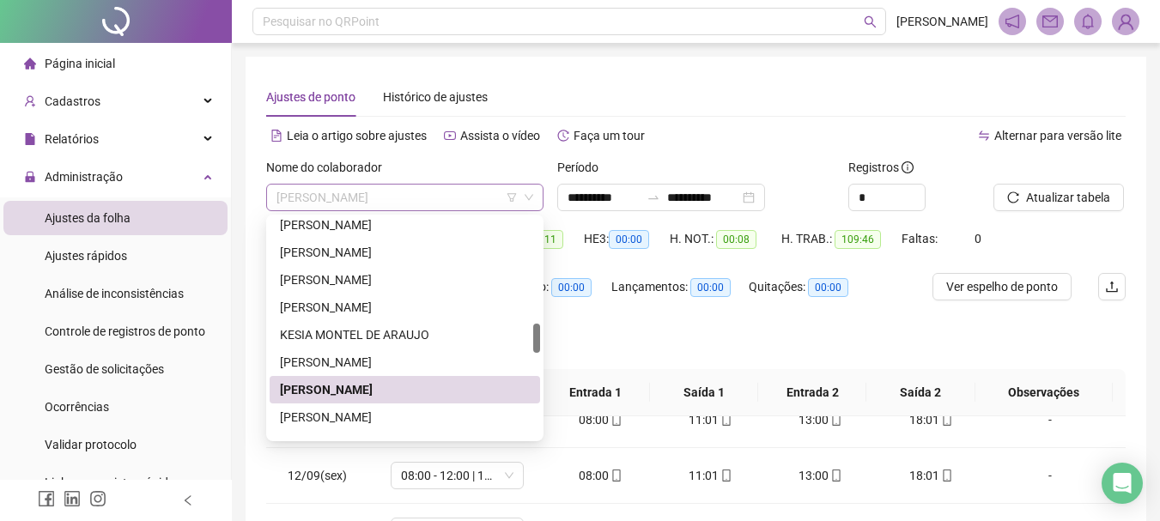
click at [449, 190] on span "[PERSON_NAME]" at bounding box center [404, 198] width 257 height 26
click at [385, 414] on div "[PERSON_NAME]" at bounding box center [405, 417] width 250 height 19
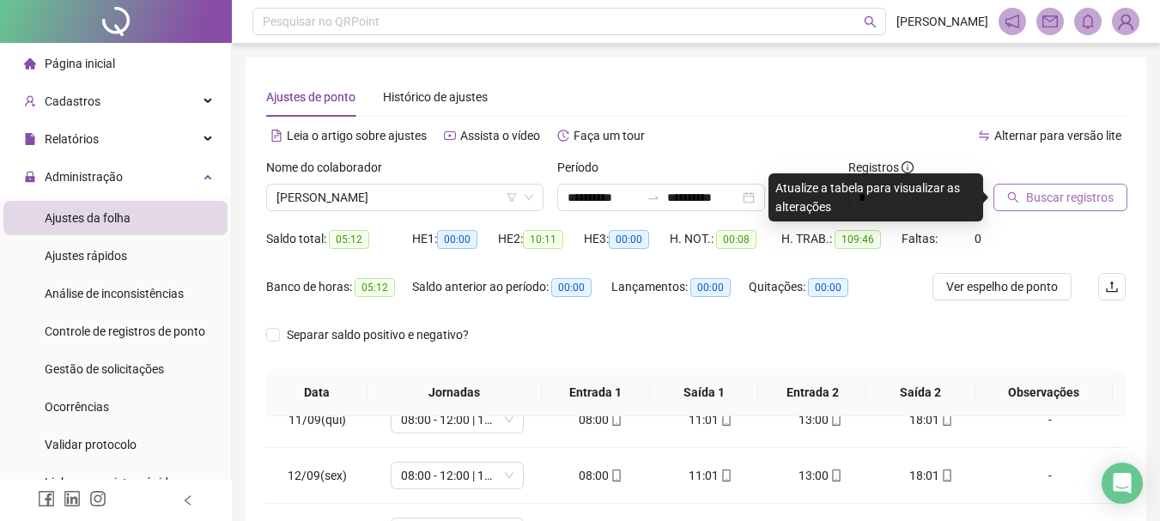
click at [1028, 194] on span "Buscar registros" at bounding box center [1070, 197] width 88 height 19
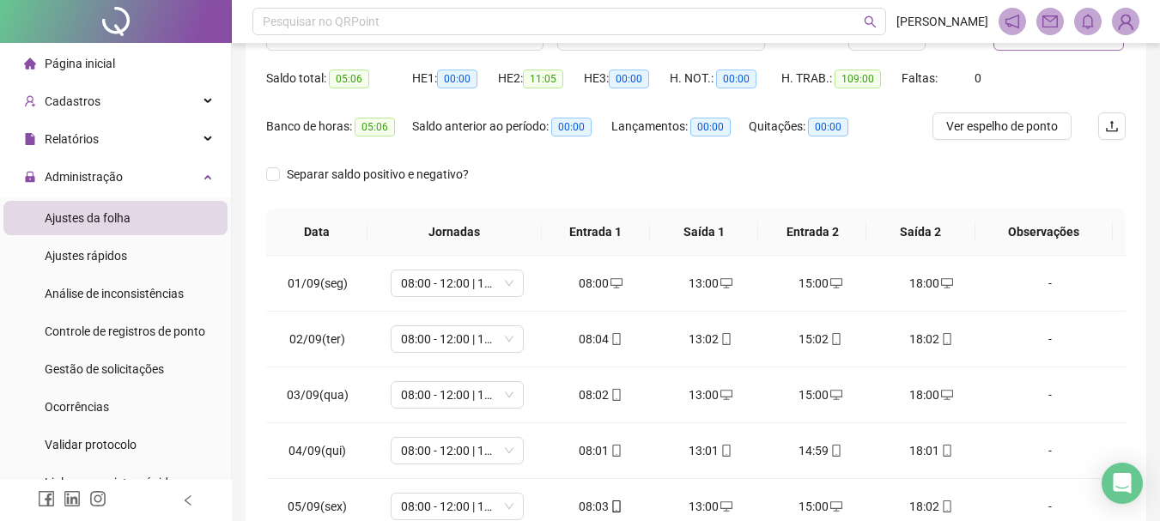
scroll to position [99, 0]
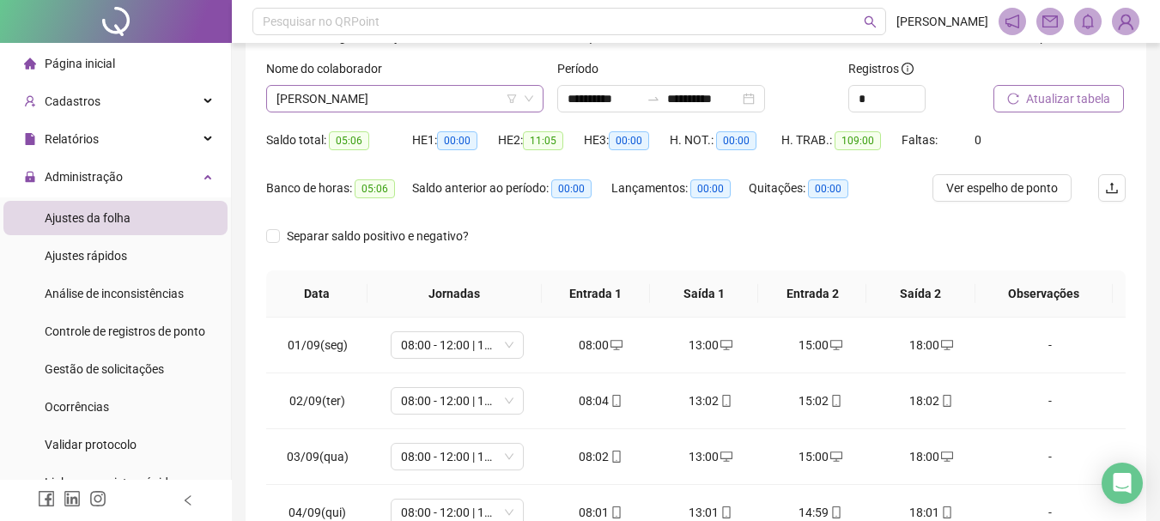
click at [421, 104] on span "[PERSON_NAME]" at bounding box center [404, 99] width 257 height 26
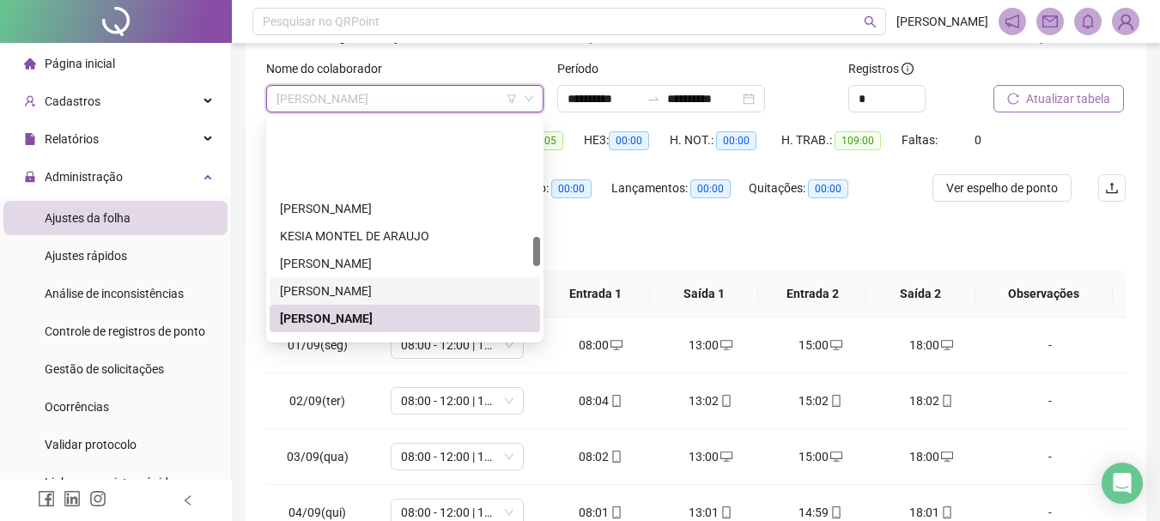
scroll to position [862, 0]
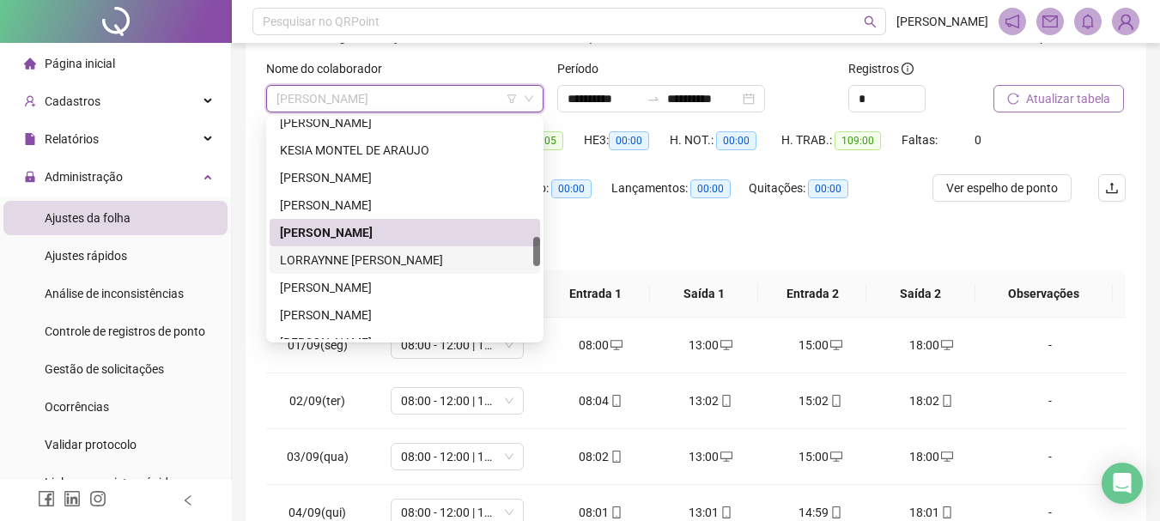
click at [387, 266] on div "LORRAYNNE [PERSON_NAME]" at bounding box center [405, 260] width 250 height 19
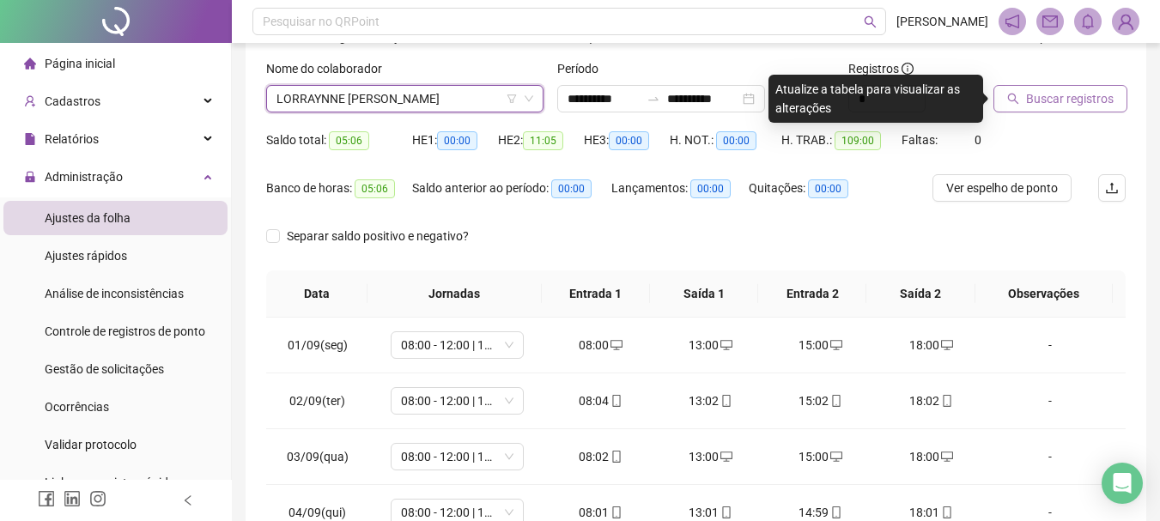
click at [1045, 104] on span "Buscar registros" at bounding box center [1070, 98] width 88 height 19
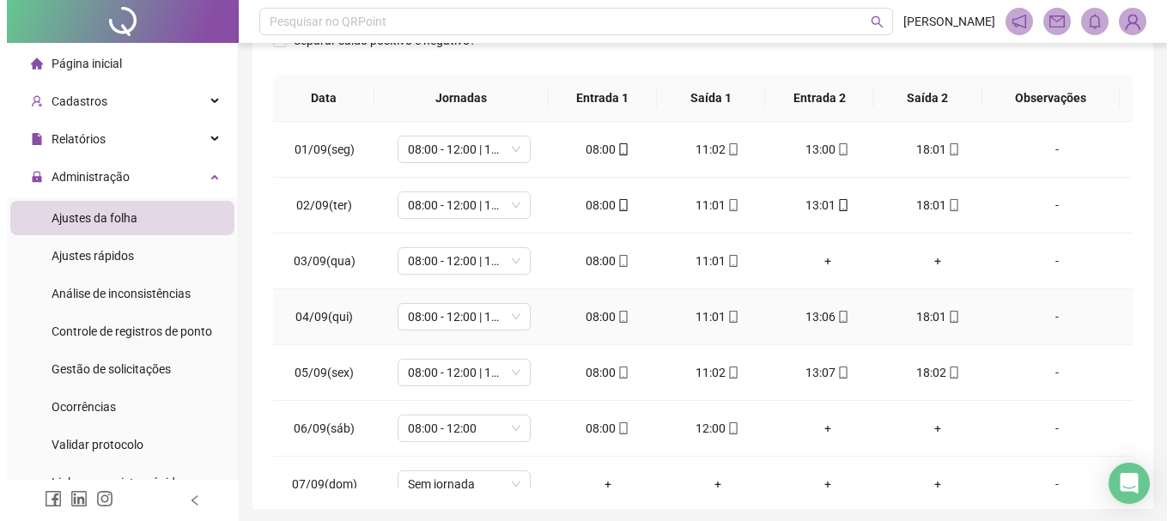
scroll to position [270, 0]
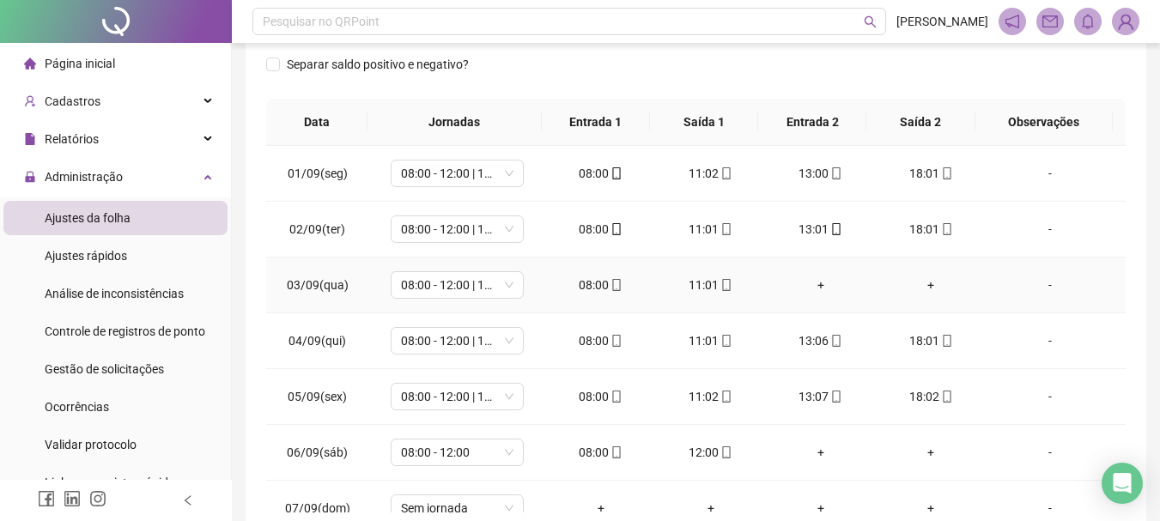
click at [1040, 289] on div "-" at bounding box center [1049, 285] width 101 height 19
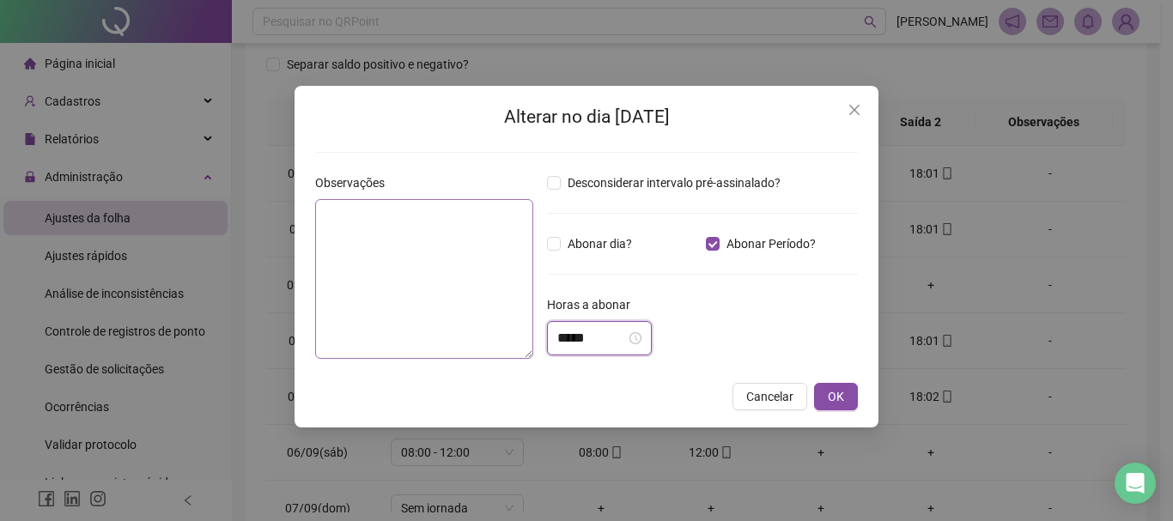
drag, startPoint x: 598, startPoint y: 344, endPoint x: 530, endPoint y: 353, distance: 68.4
click at [530, 353] on div "Observações Desconsiderar intervalo pré-assinalado? Abonar dia? Abonar Período?…" at bounding box center [586, 272] width 556 height 199
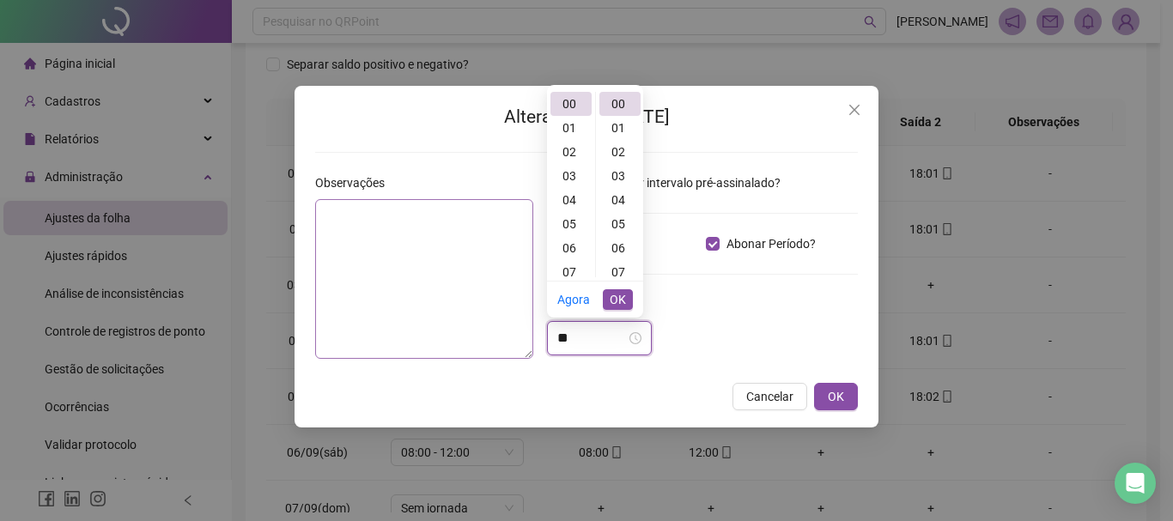
type input "*"
click at [571, 249] on div "13" at bounding box center [570, 245] width 41 height 24
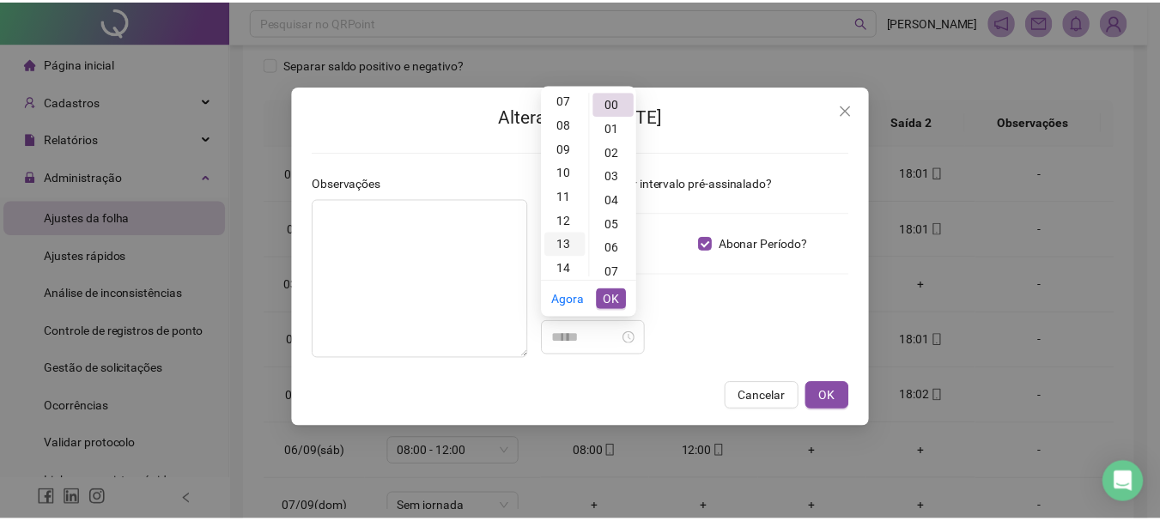
scroll to position [312, 0]
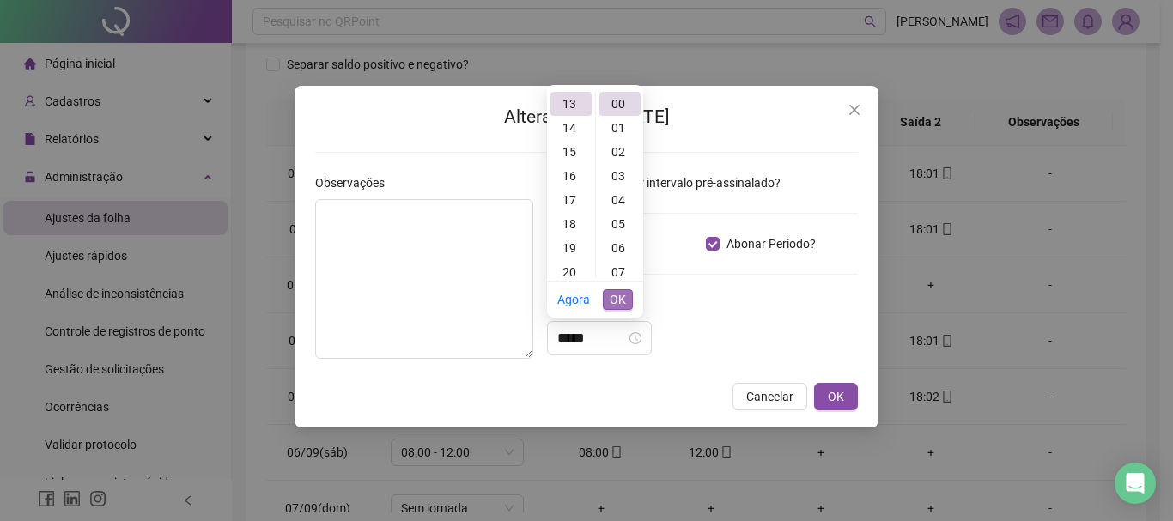
click at [617, 304] on span "OK" at bounding box center [617, 299] width 16 height 19
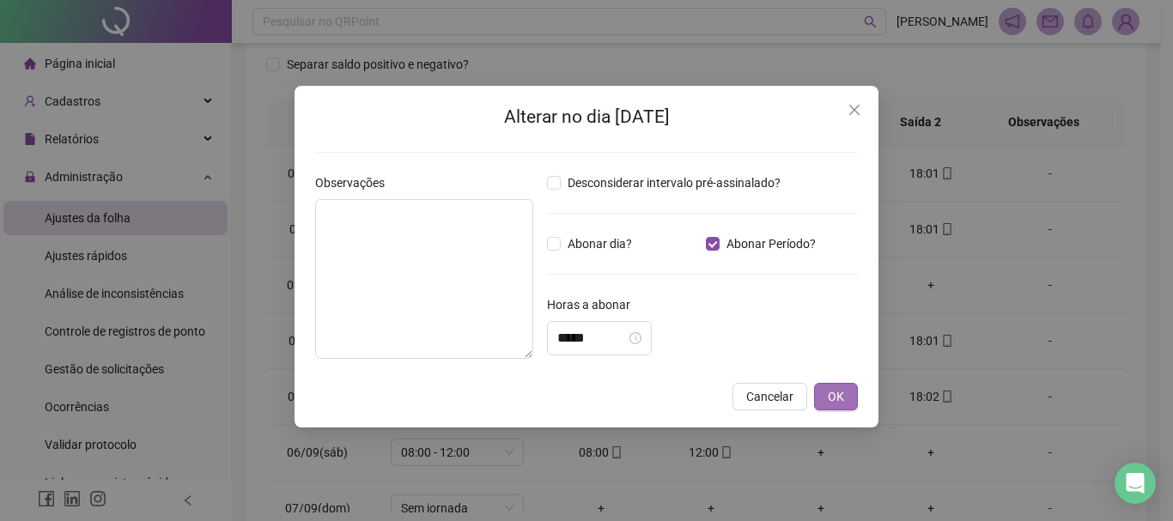
click at [851, 390] on button "OK" at bounding box center [836, 396] width 44 height 27
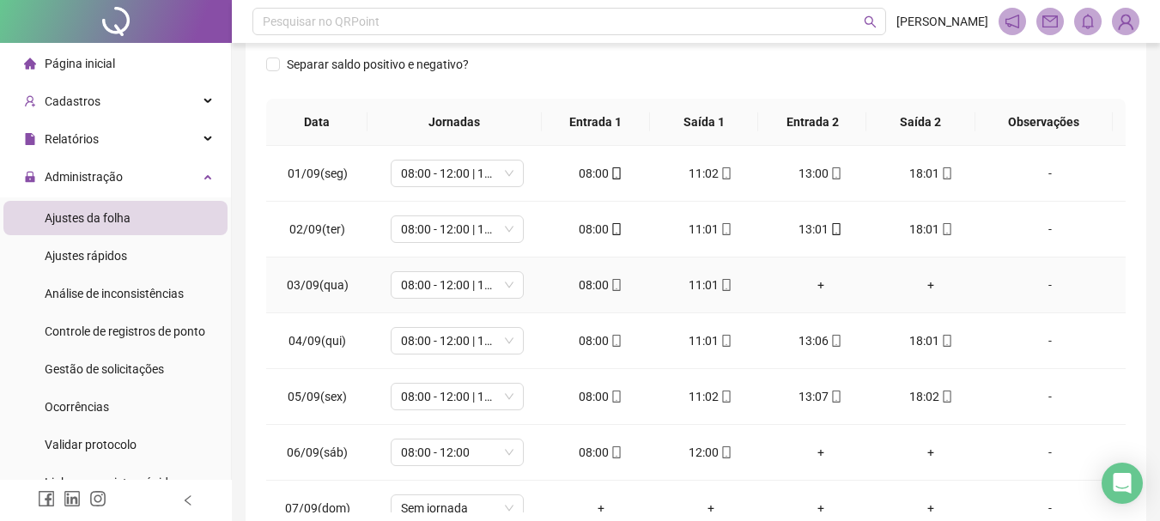
click at [1045, 279] on div "-" at bounding box center [1049, 285] width 101 height 19
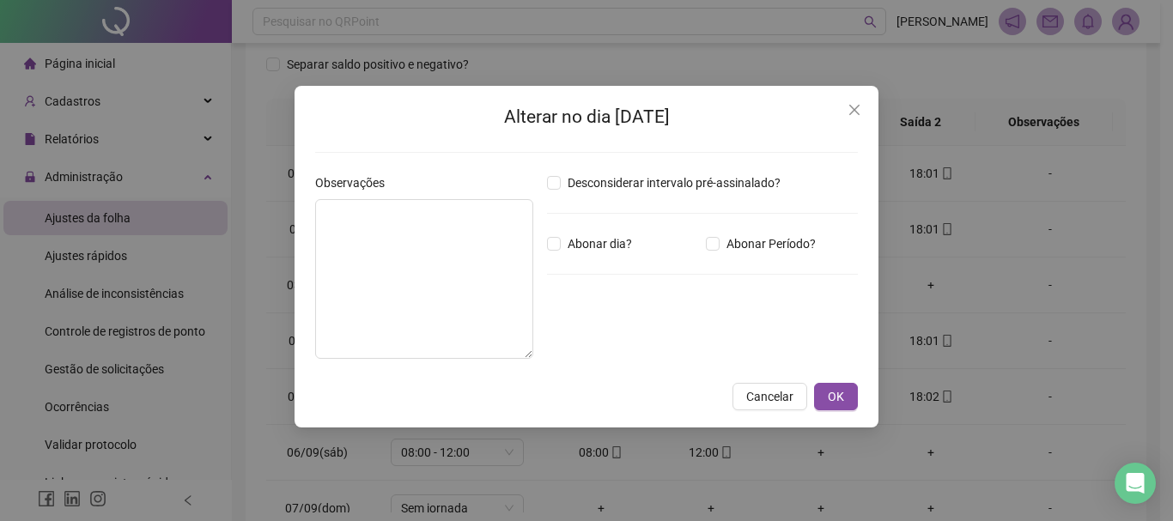
type input "*****"
click at [641, 342] on icon "close-circle" at bounding box center [635, 338] width 12 height 12
click at [623, 342] on input at bounding box center [591, 338] width 69 height 21
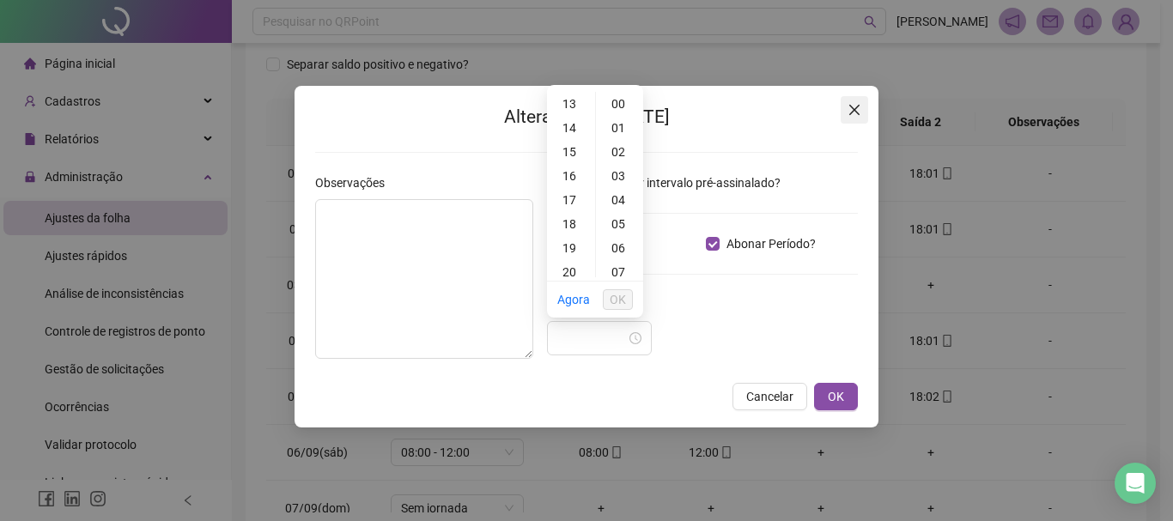
click at [850, 107] on icon "close" at bounding box center [854, 110] width 14 height 14
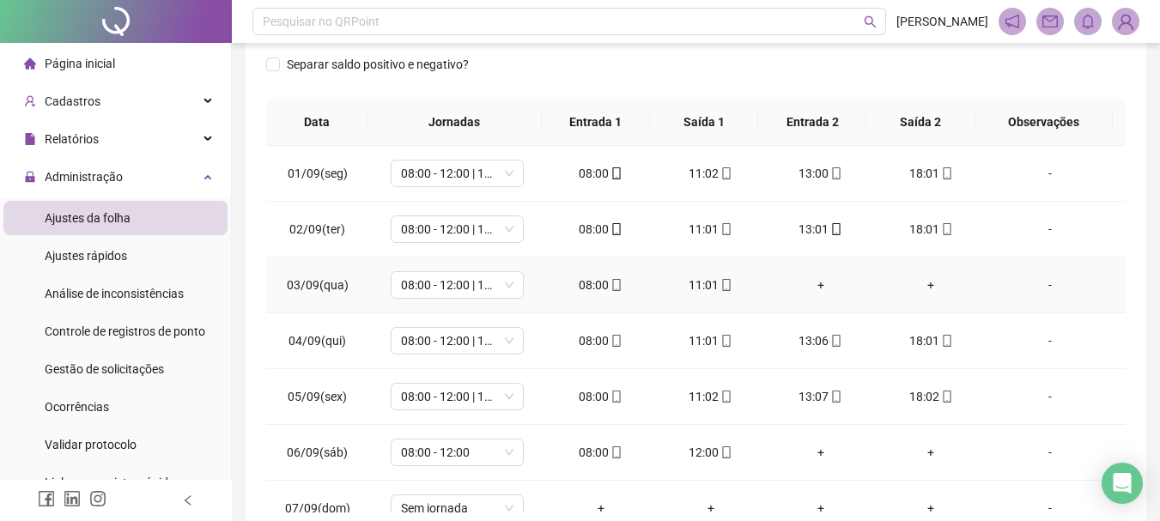
click at [1040, 282] on div "-" at bounding box center [1049, 285] width 101 height 19
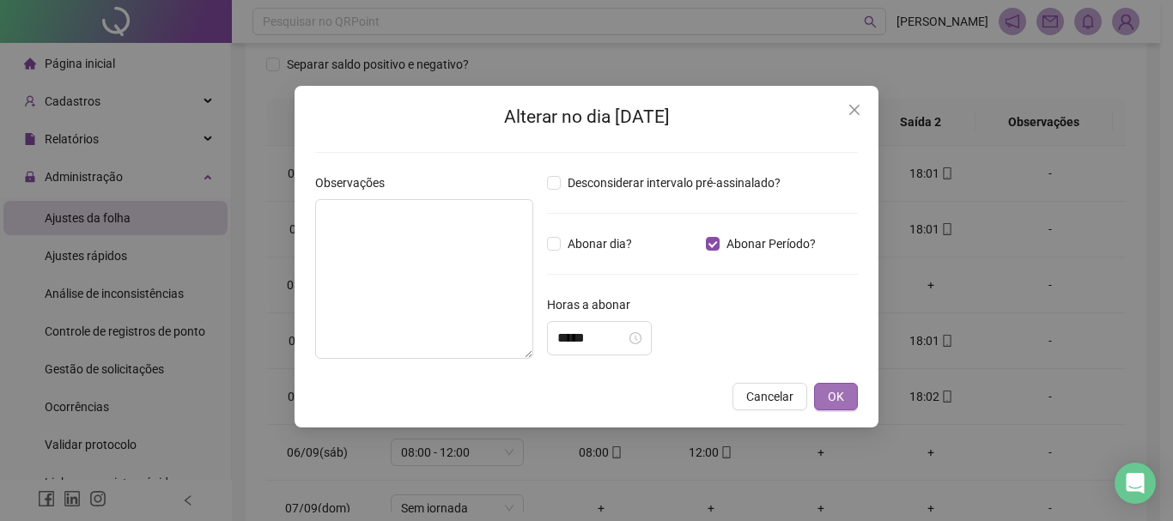
click at [840, 384] on button "OK" at bounding box center [836, 396] width 44 height 27
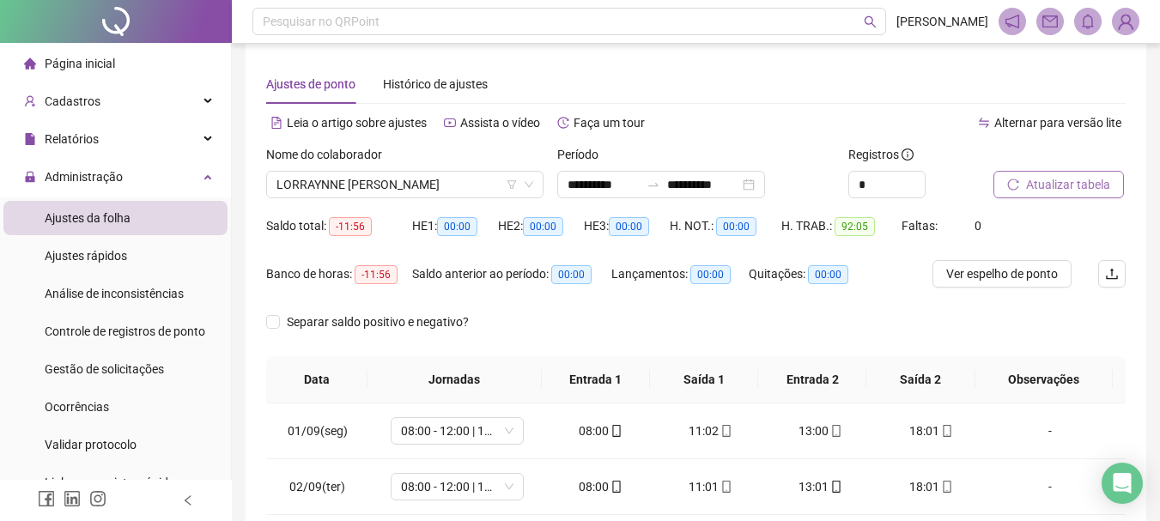
scroll to position [0, 0]
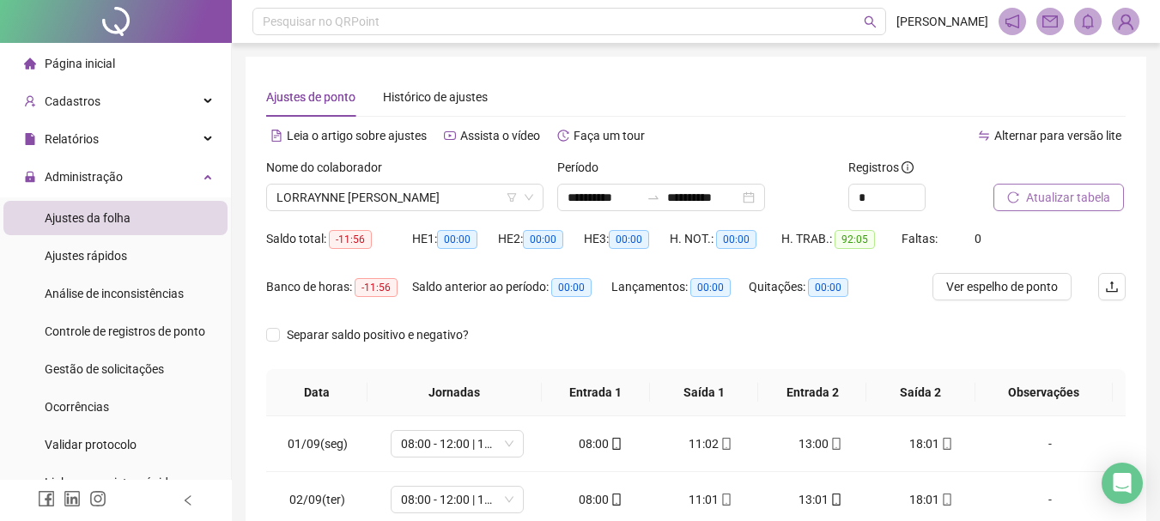
click at [1037, 206] on span "Atualizar tabela" at bounding box center [1068, 197] width 84 height 19
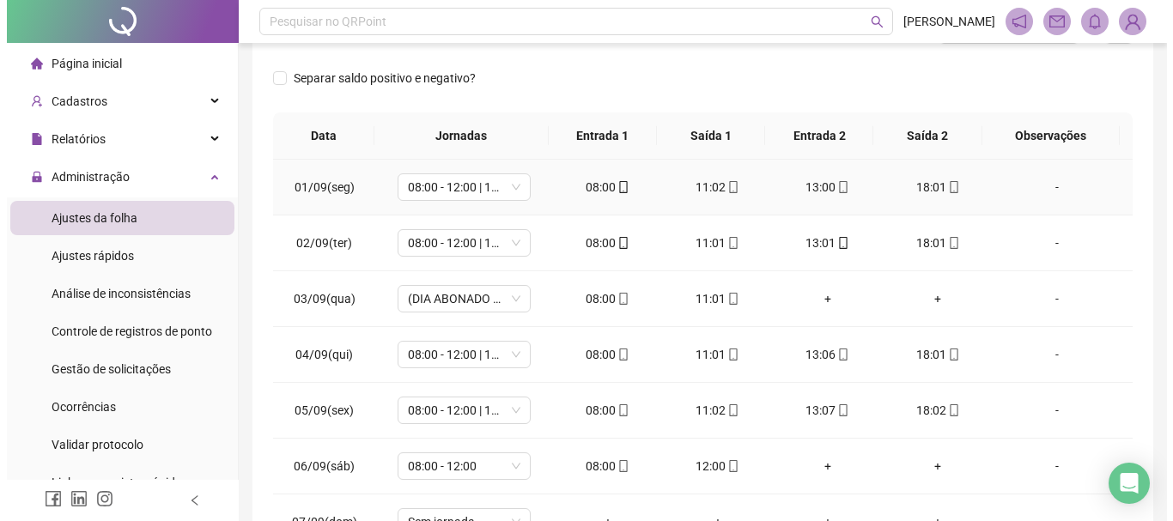
scroll to position [258, 0]
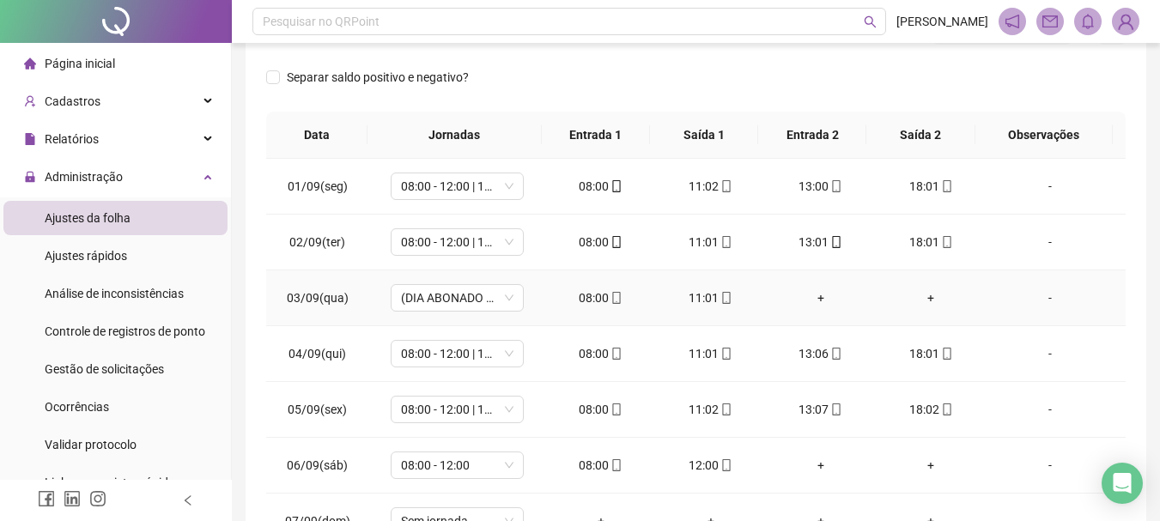
click at [1037, 298] on div "-" at bounding box center [1049, 297] width 101 height 19
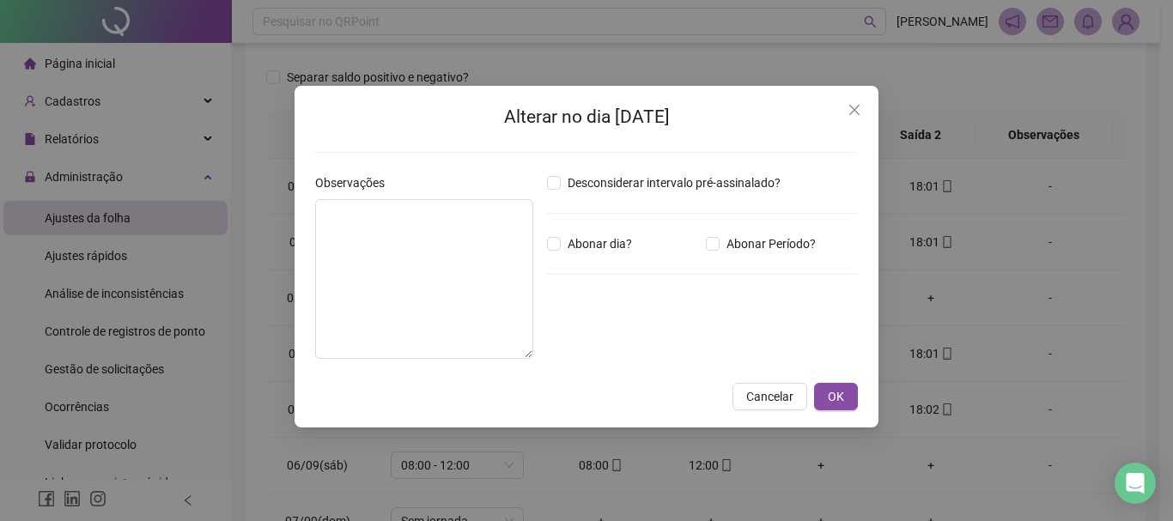
type input "*****"
drag, startPoint x: 595, startPoint y: 334, endPoint x: 548, endPoint y: 342, distance: 47.8
click at [548, 342] on div "*****" at bounding box center [599, 338] width 105 height 34
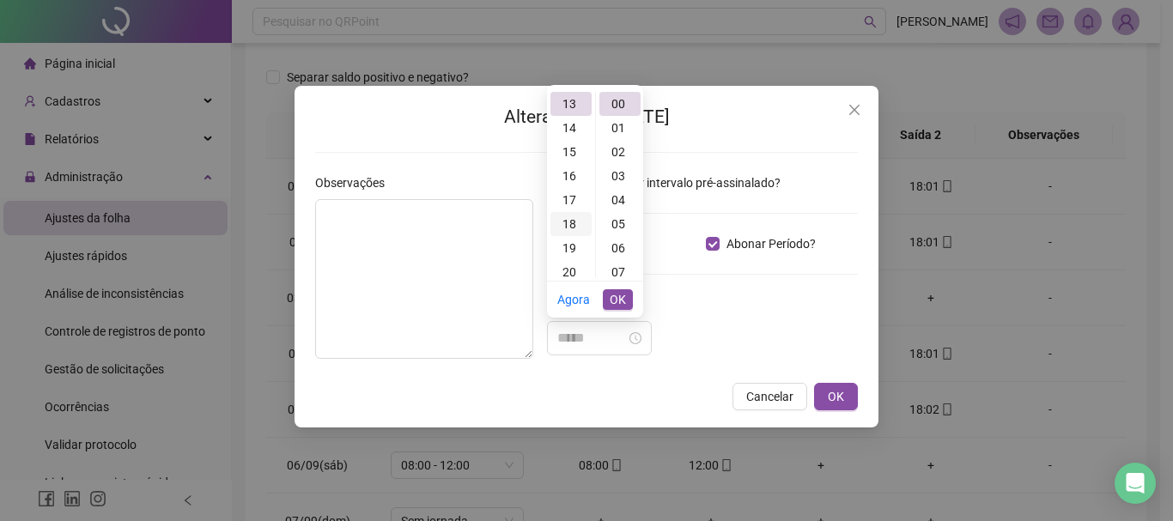
click at [576, 224] on div "18" at bounding box center [570, 224] width 41 height 24
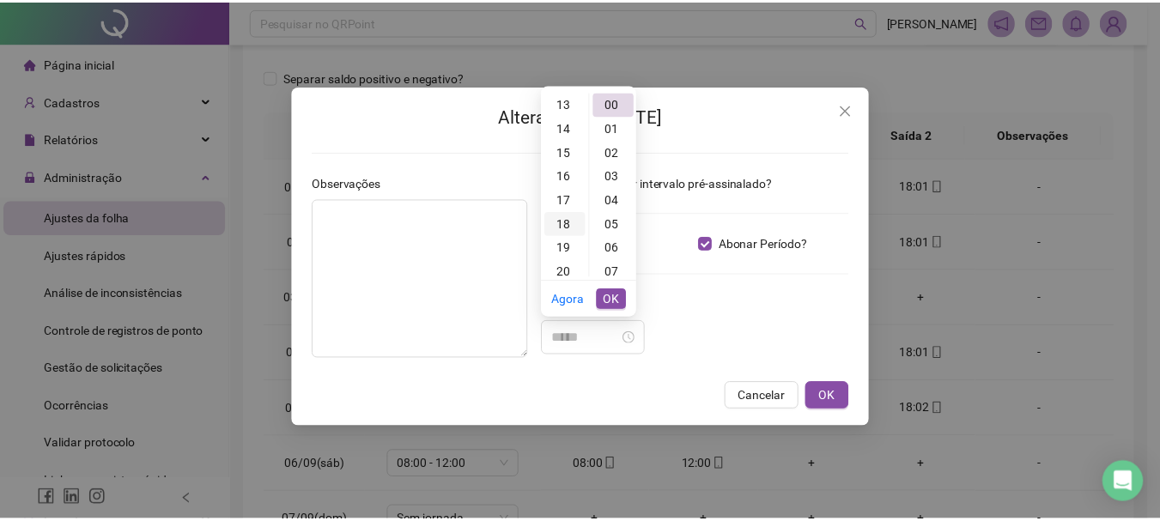
scroll to position [433, 0]
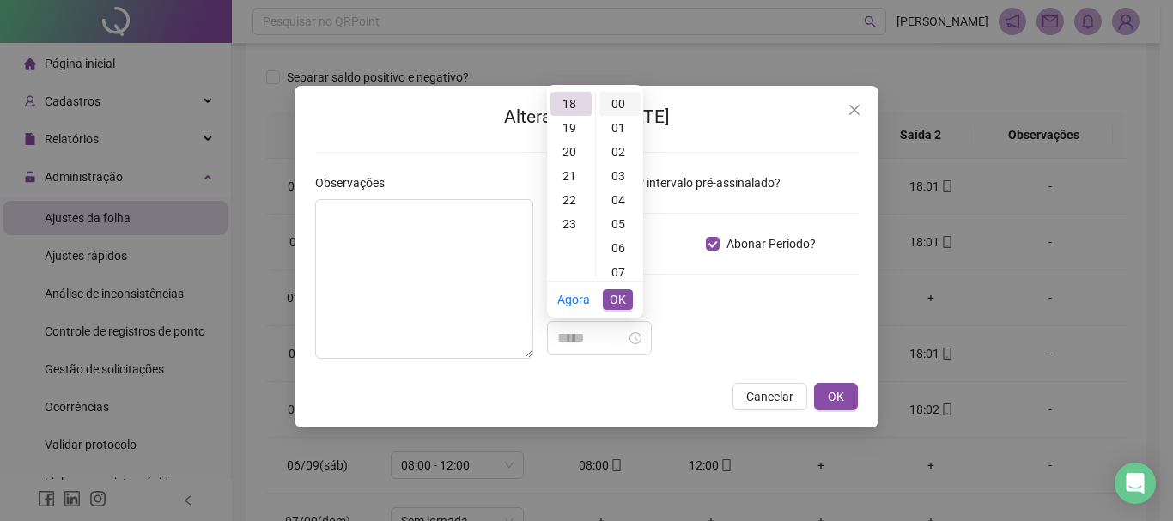
click at [621, 110] on div "00" at bounding box center [619, 104] width 41 height 24
click at [824, 389] on button "OK" at bounding box center [836, 396] width 44 height 27
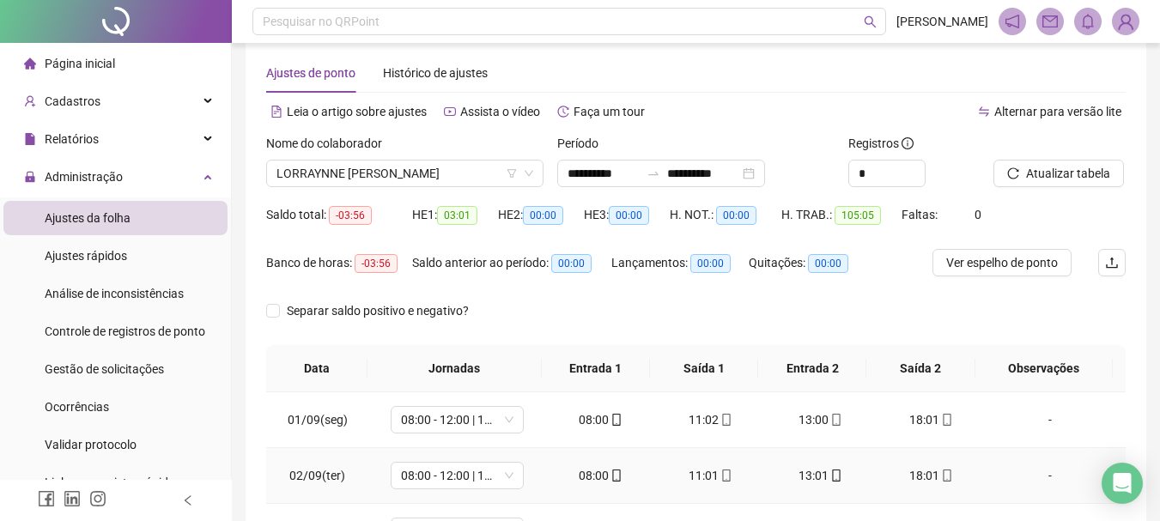
scroll to position [0, 0]
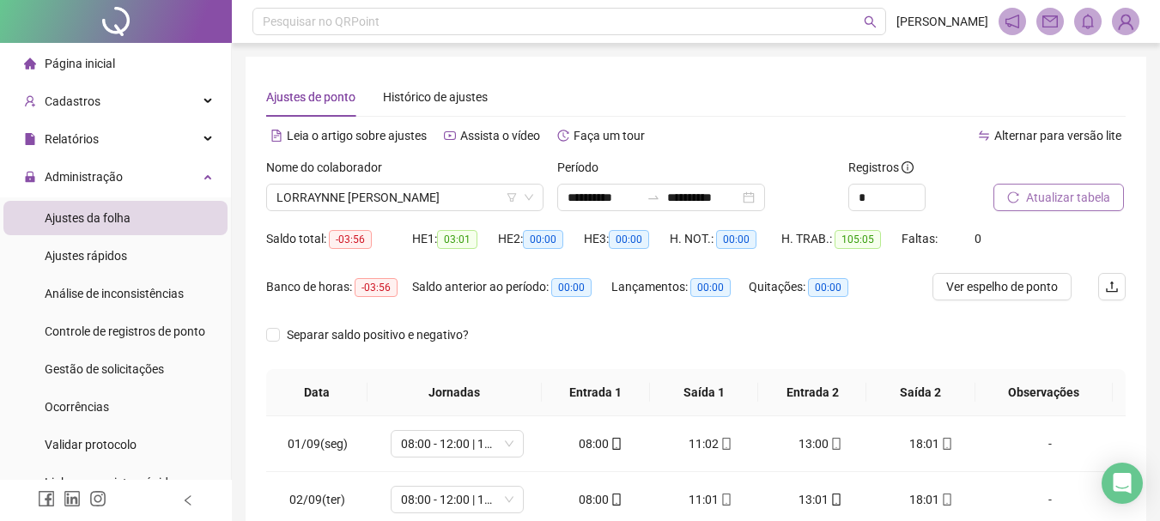
click at [1059, 199] on span "Atualizar tabela" at bounding box center [1068, 197] width 84 height 19
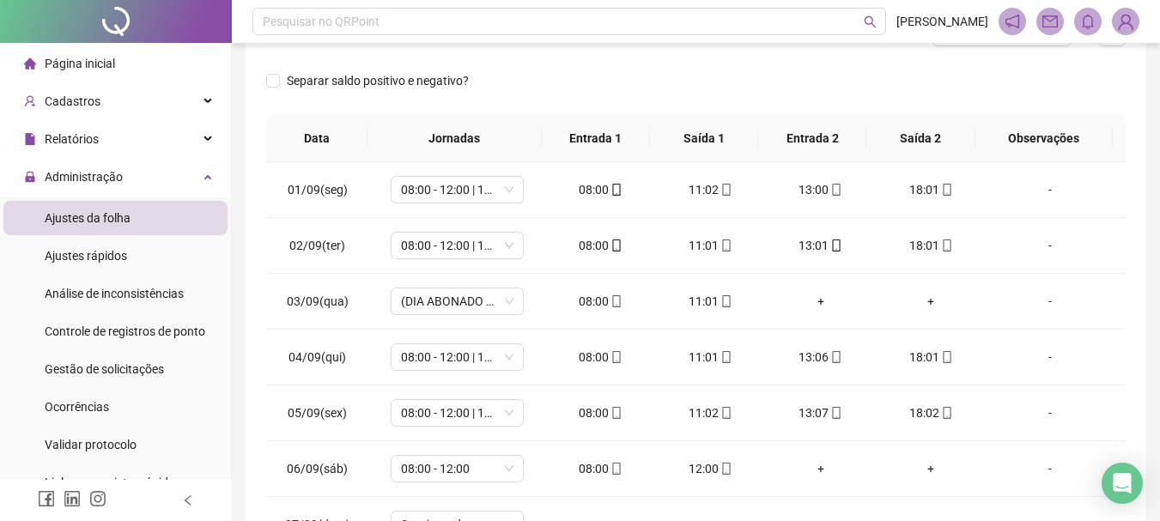
scroll to position [258, 0]
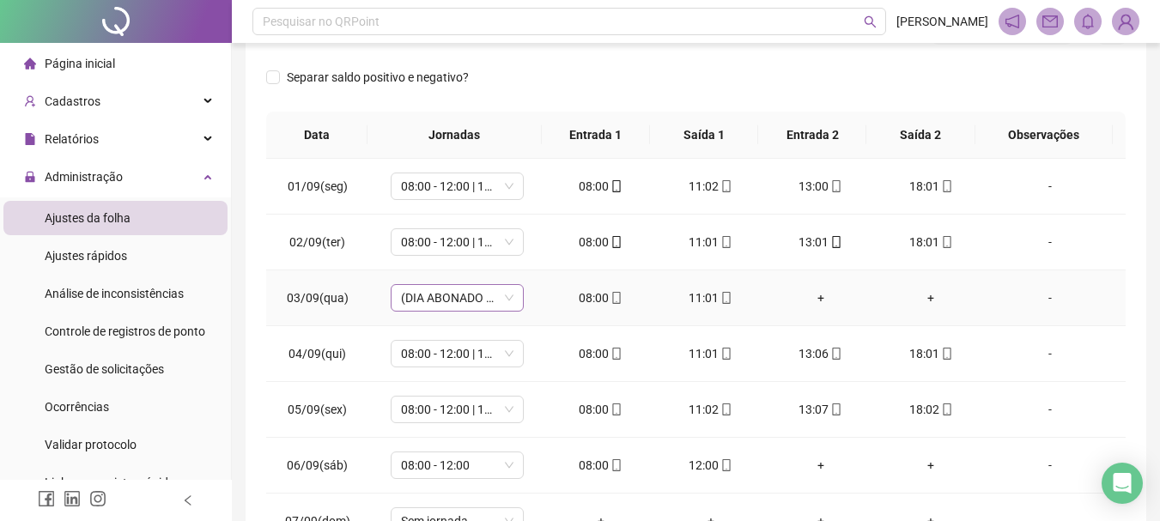
click at [492, 304] on span "(DIA ABONADO PARCIALMENTE)" at bounding box center [457, 298] width 112 height 26
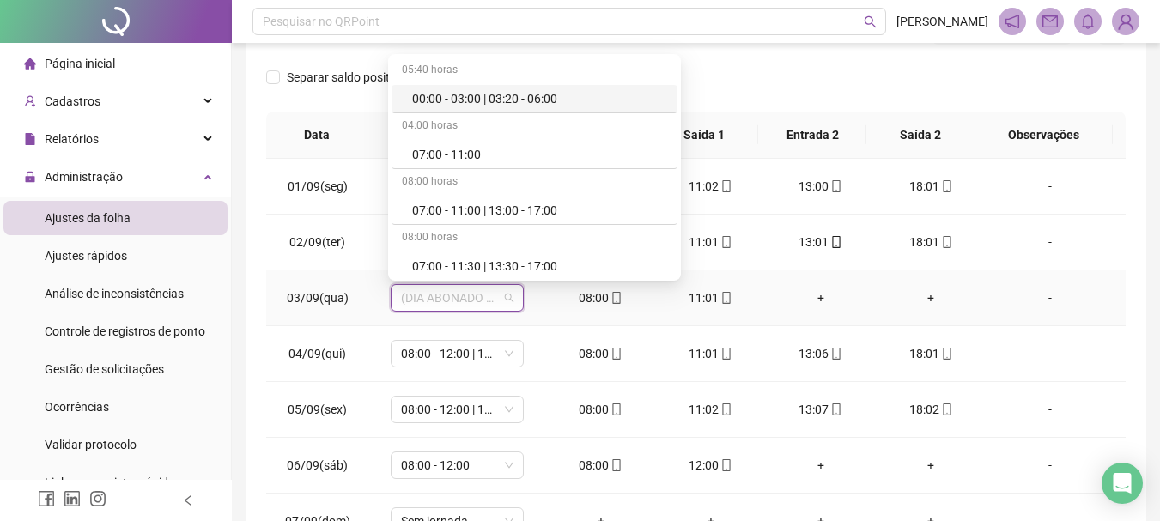
click at [568, 311] on td "08:00" at bounding box center [601, 298] width 110 height 56
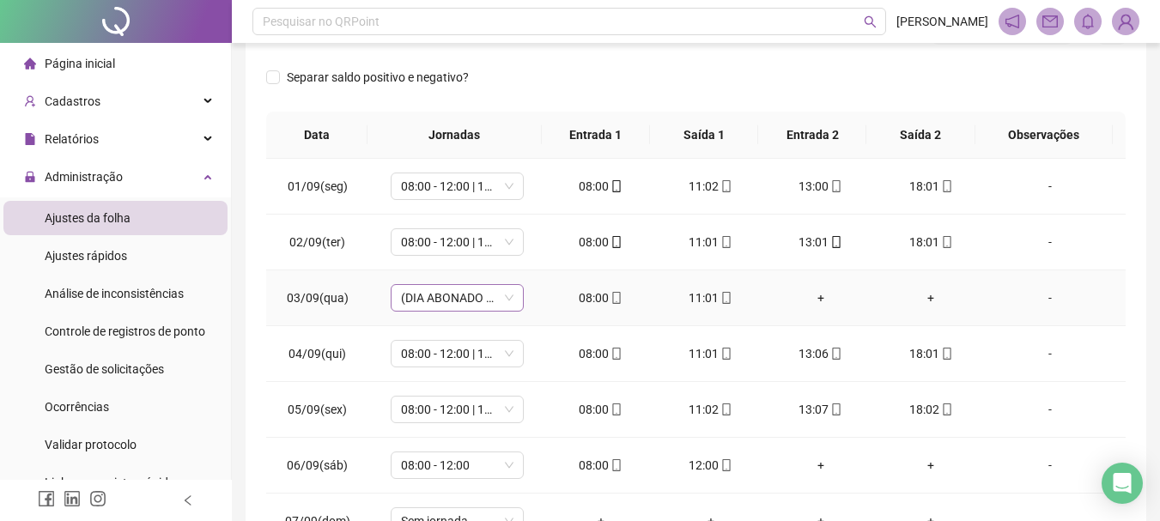
click at [510, 296] on span "(DIA ABONADO PARCIALMENTE)" at bounding box center [457, 298] width 112 height 26
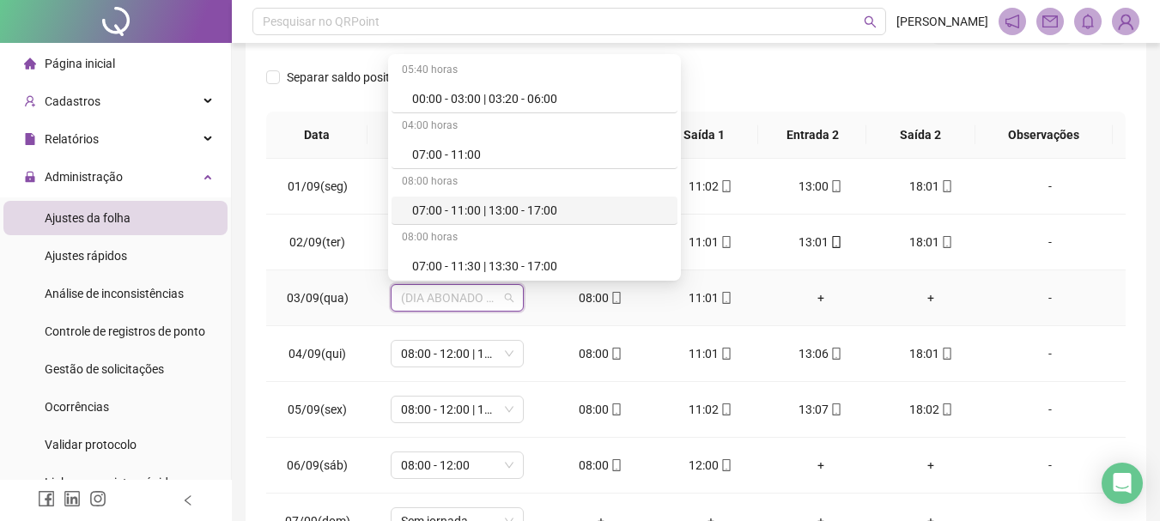
click at [1035, 301] on div "-" at bounding box center [1049, 297] width 101 height 19
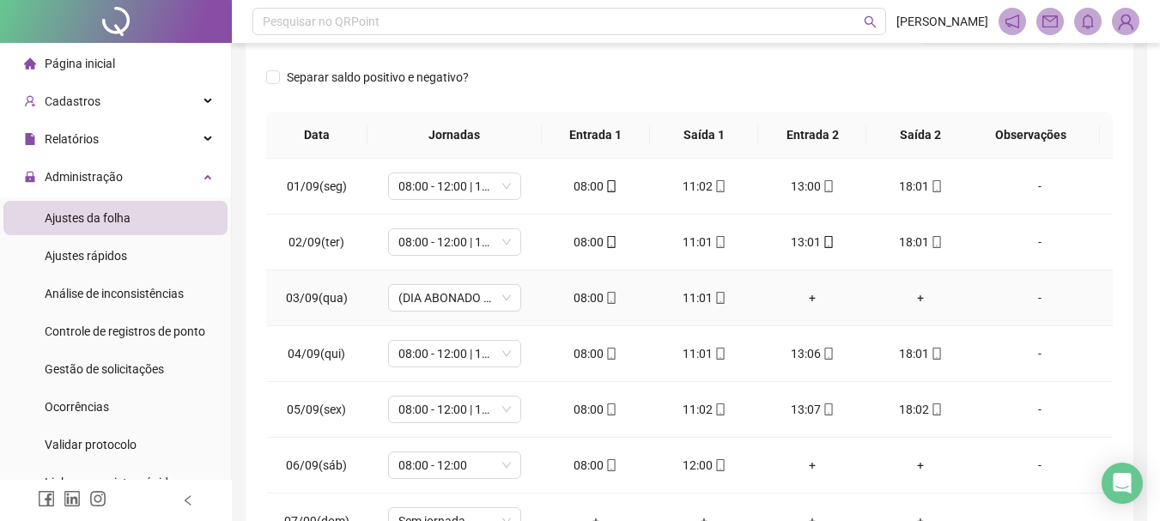
click at [1034, 294] on div "Alterar no dia [DATE] Observações Desconsiderar intervalo pré-assinalado? Abona…" at bounding box center [580, 260] width 1160 height 521
click at [1036, 294] on div "-" at bounding box center [1049, 297] width 101 height 19
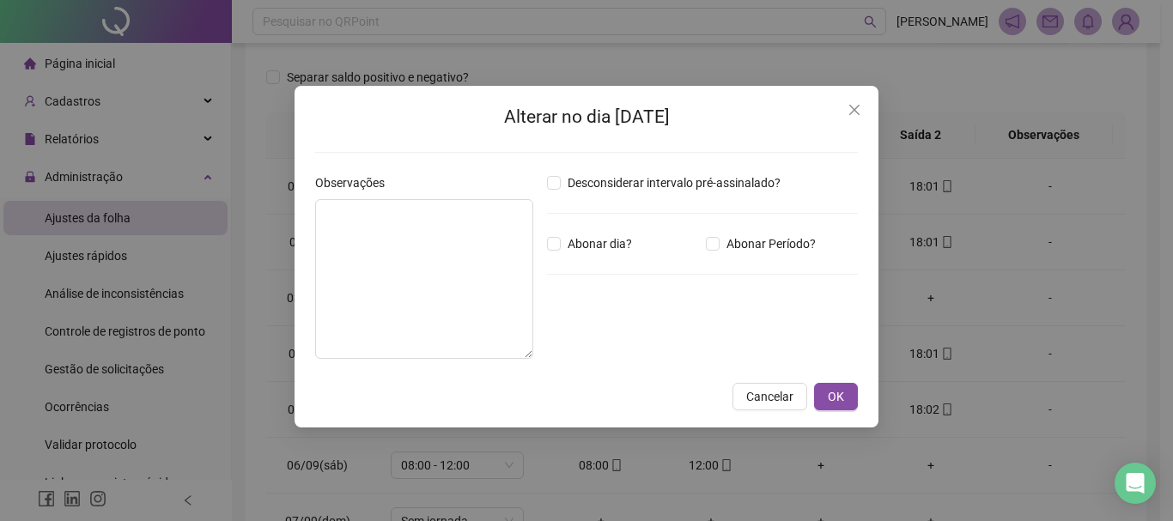
type input "*****"
click at [712, 251] on label "Abonar Período?" at bounding box center [764, 243] width 117 height 19
click at [785, 393] on span "Cancelar" at bounding box center [769, 396] width 47 height 19
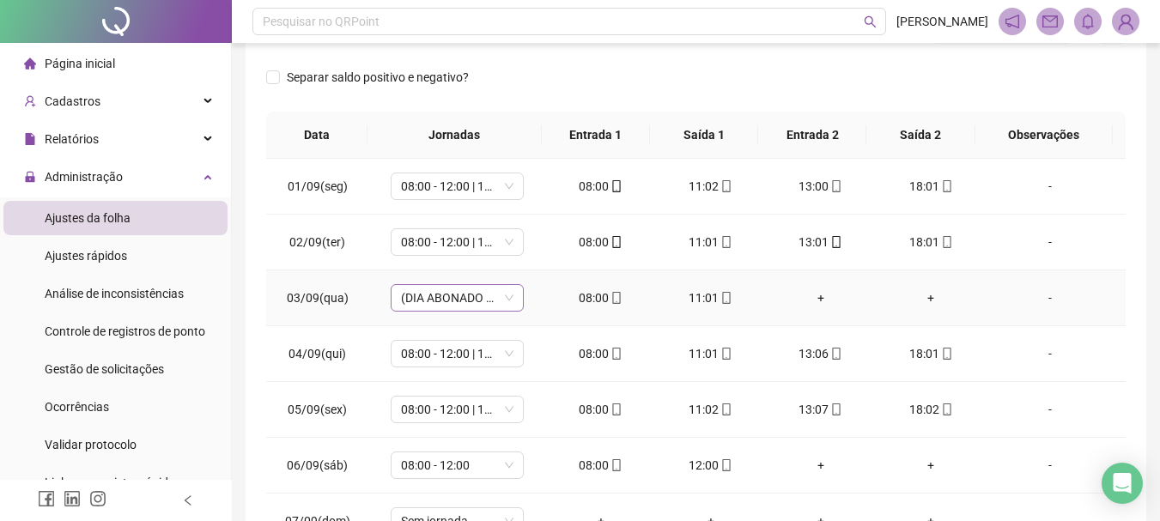
click at [461, 303] on span "(DIA ABONADO PARCIALMENTE)" at bounding box center [457, 298] width 112 height 26
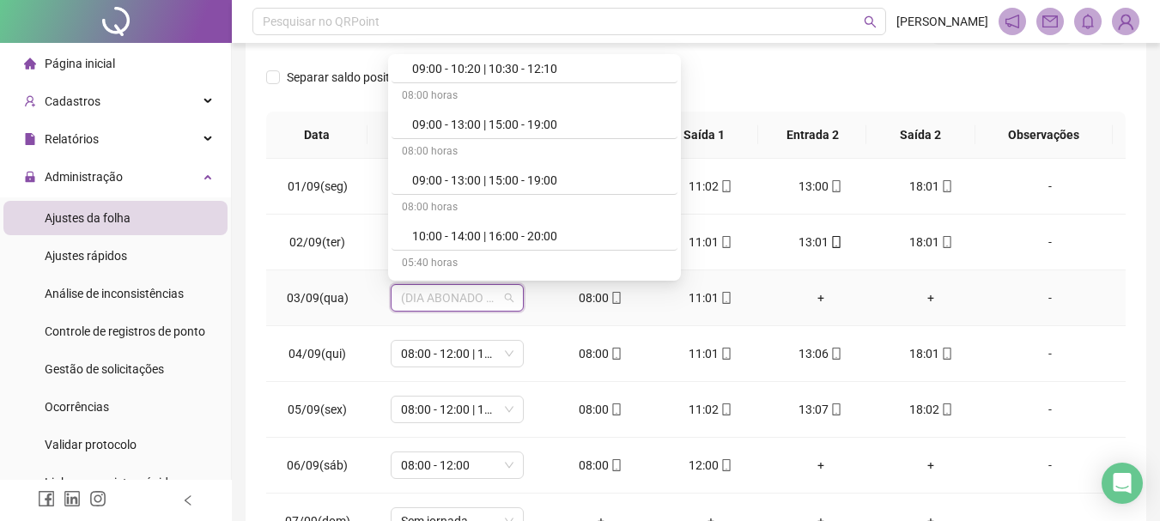
scroll to position [773, 0]
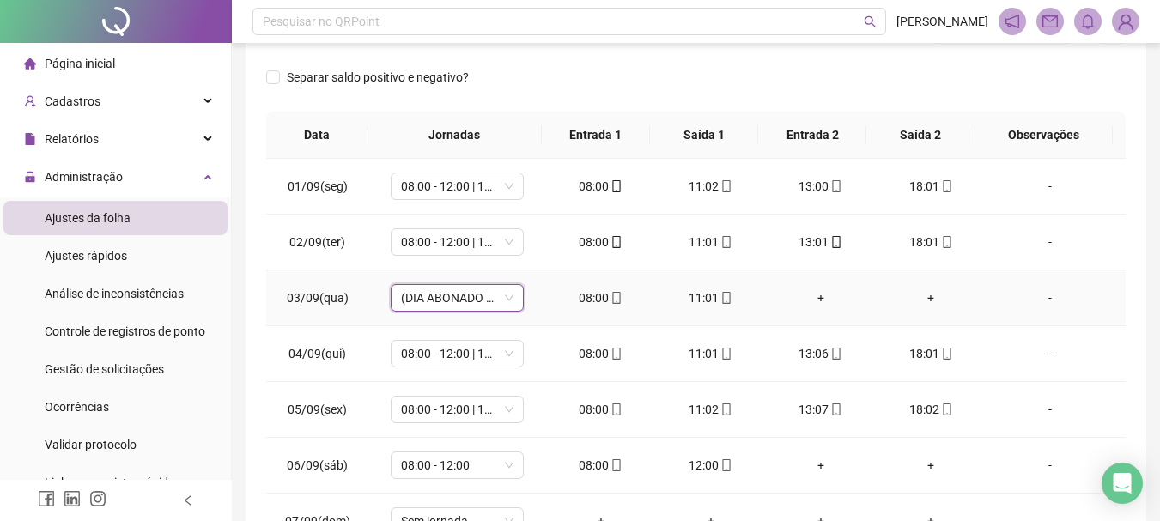
click at [781, 294] on div "+" at bounding box center [820, 297] width 82 height 19
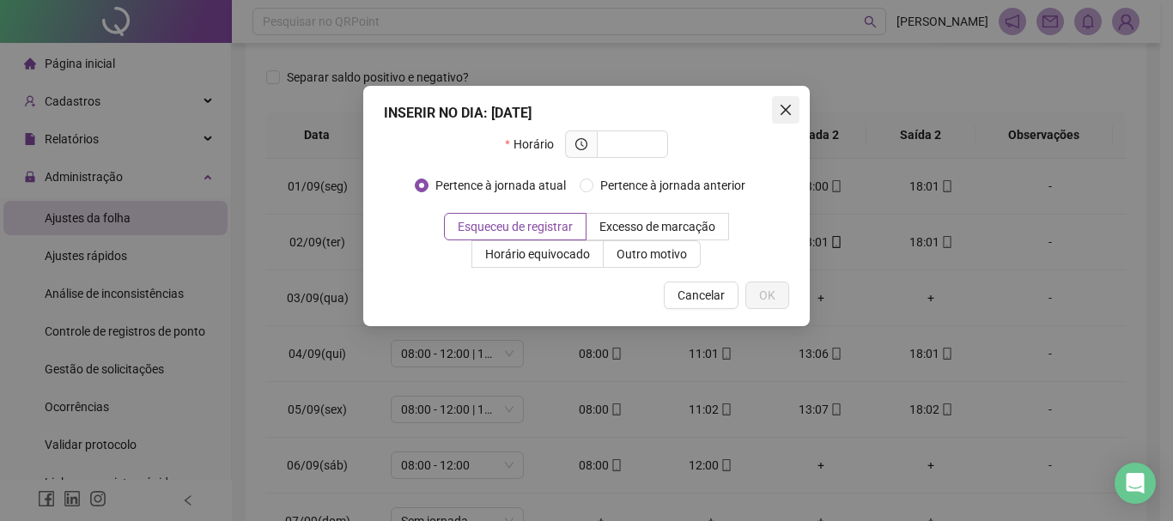
click at [788, 103] on icon "close" at bounding box center [786, 110] width 14 height 14
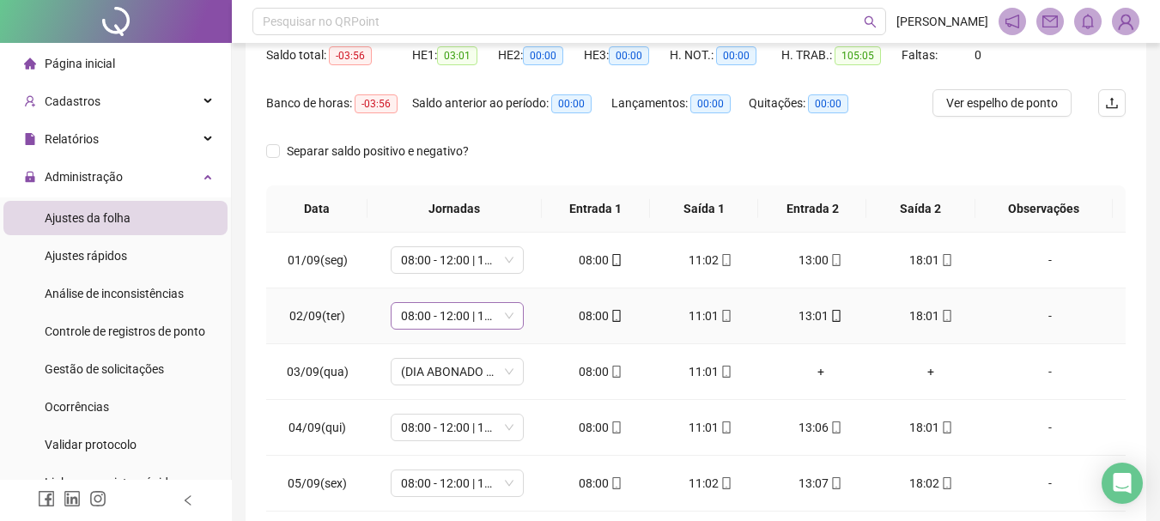
scroll to position [86, 0]
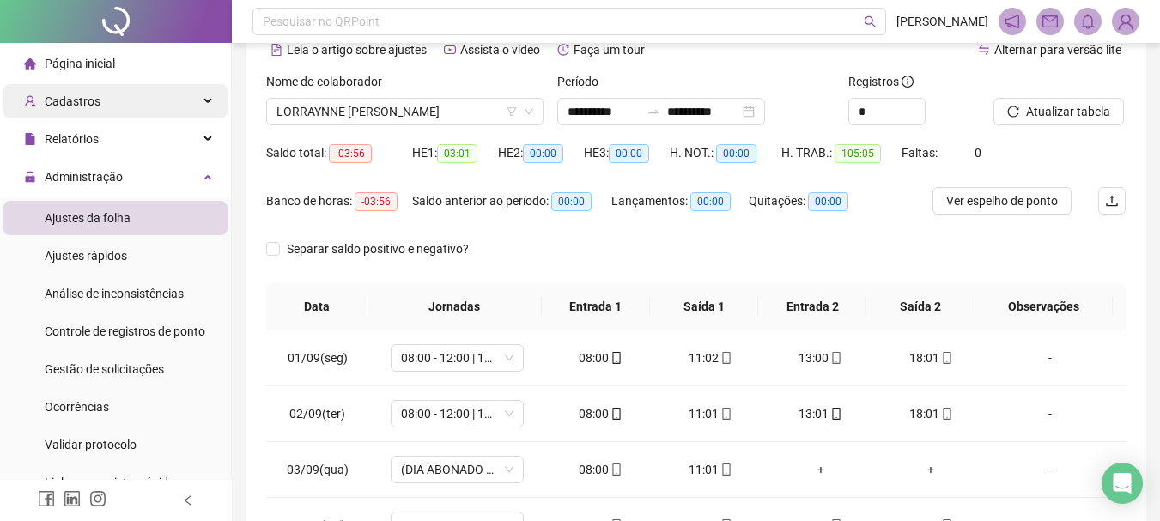
click at [180, 111] on div "Cadastros" at bounding box center [115, 101] width 224 height 34
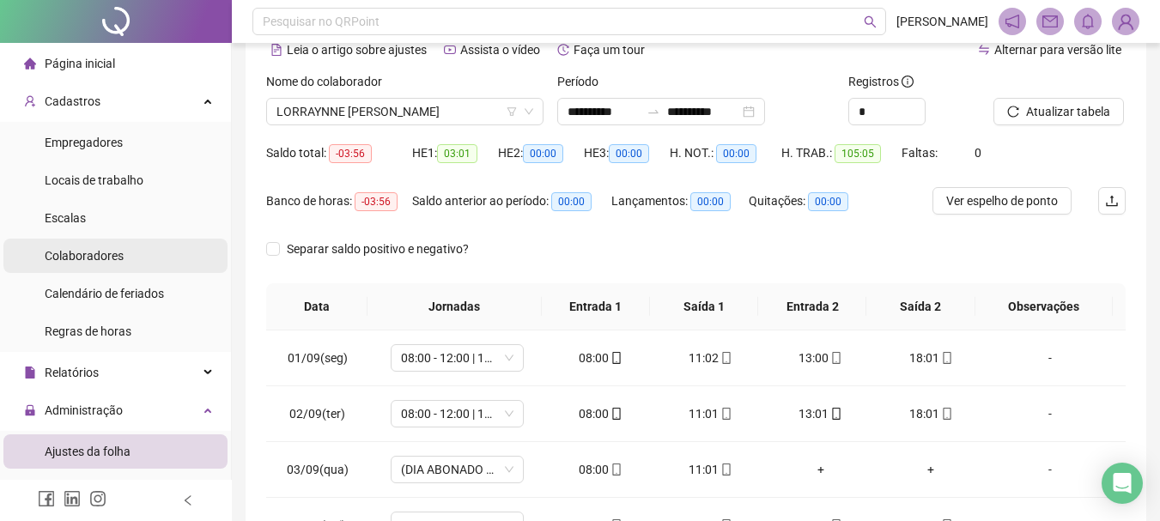
click at [130, 260] on li "Colaboradores" at bounding box center [115, 256] width 224 height 34
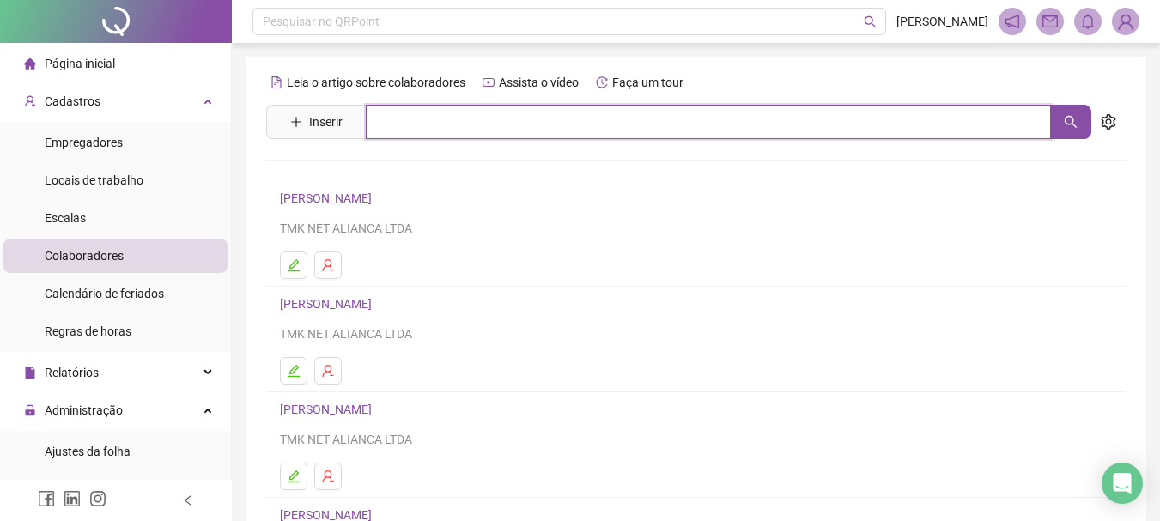
click at [515, 118] on input "text" at bounding box center [708, 122] width 685 height 34
type input "****"
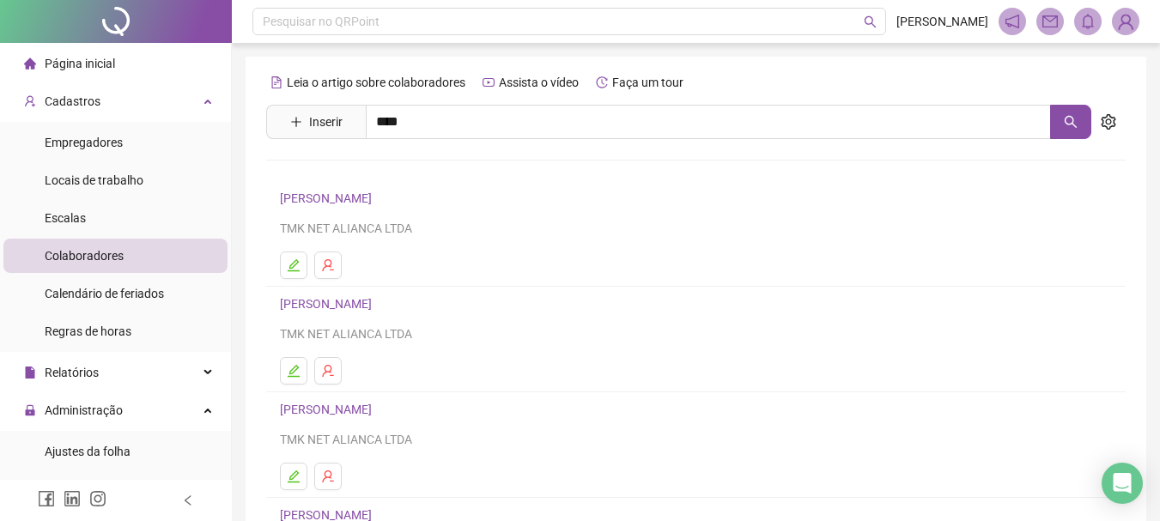
click at [412, 284] on link "LORRAYNNE [PERSON_NAME]" at bounding box center [379, 284] width 163 height 14
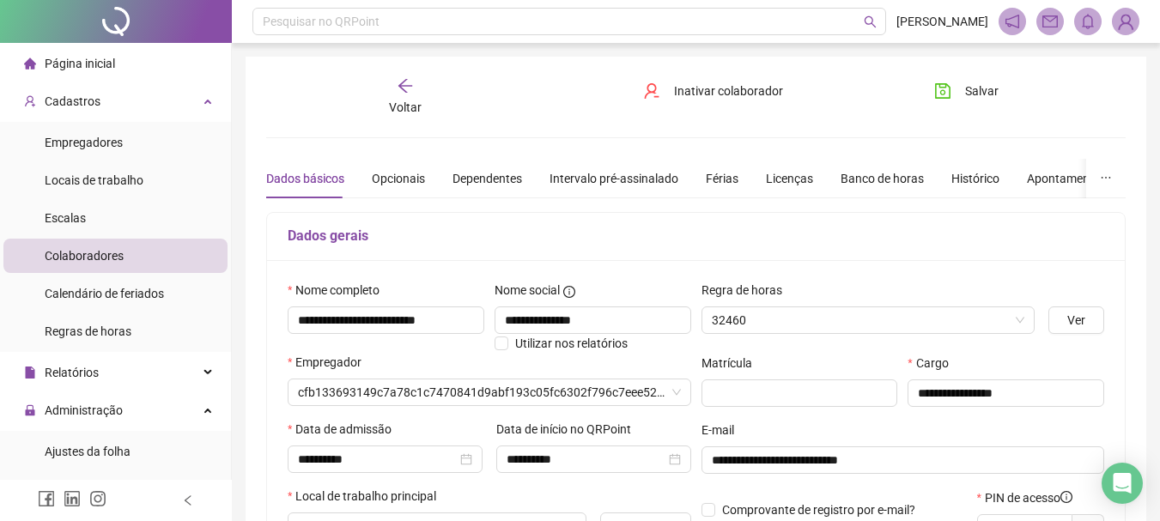
type input "**********"
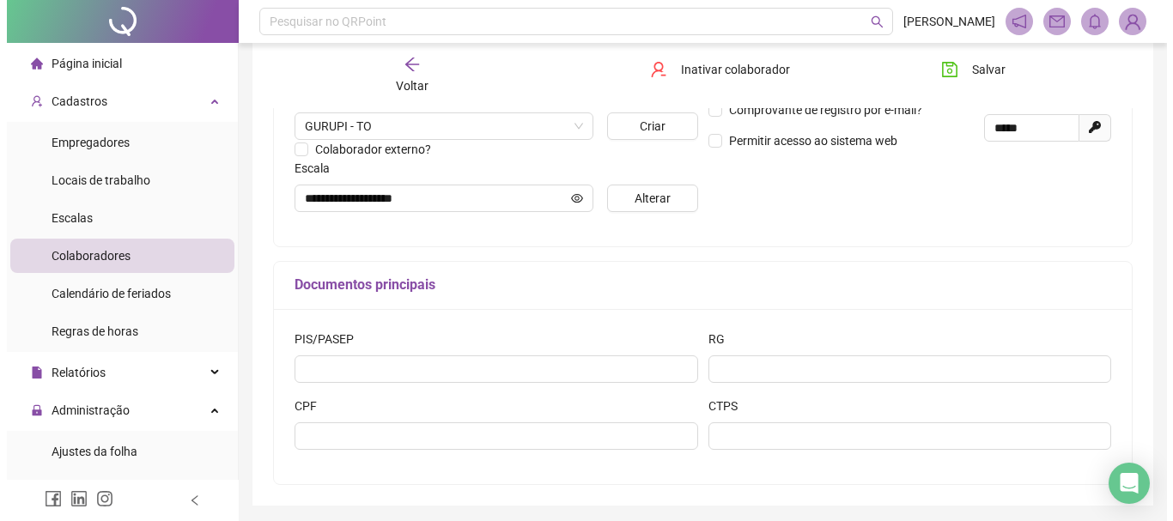
scroll to position [373, 0]
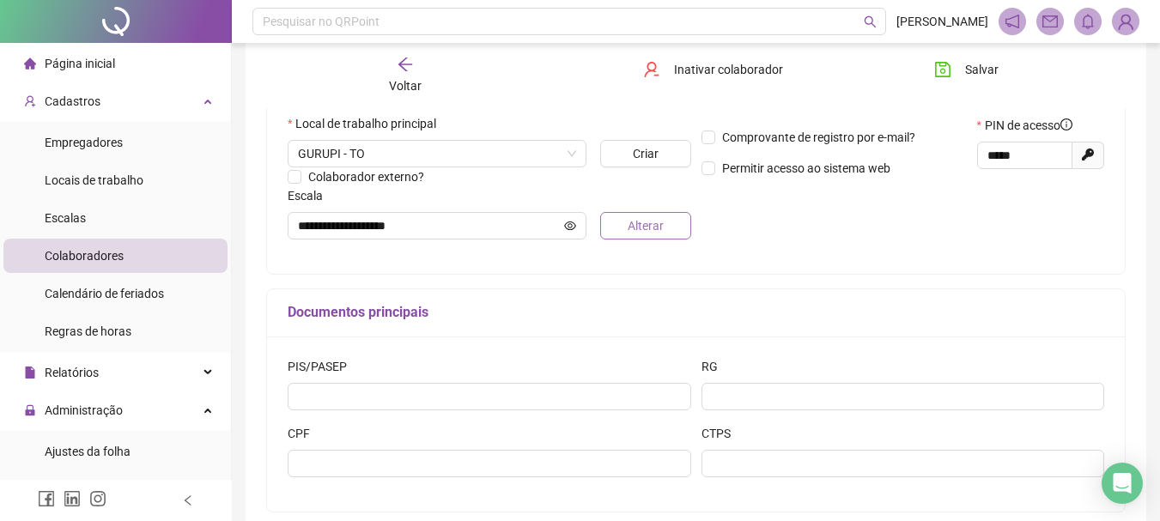
click at [647, 230] on span "Alterar" at bounding box center [645, 225] width 36 height 19
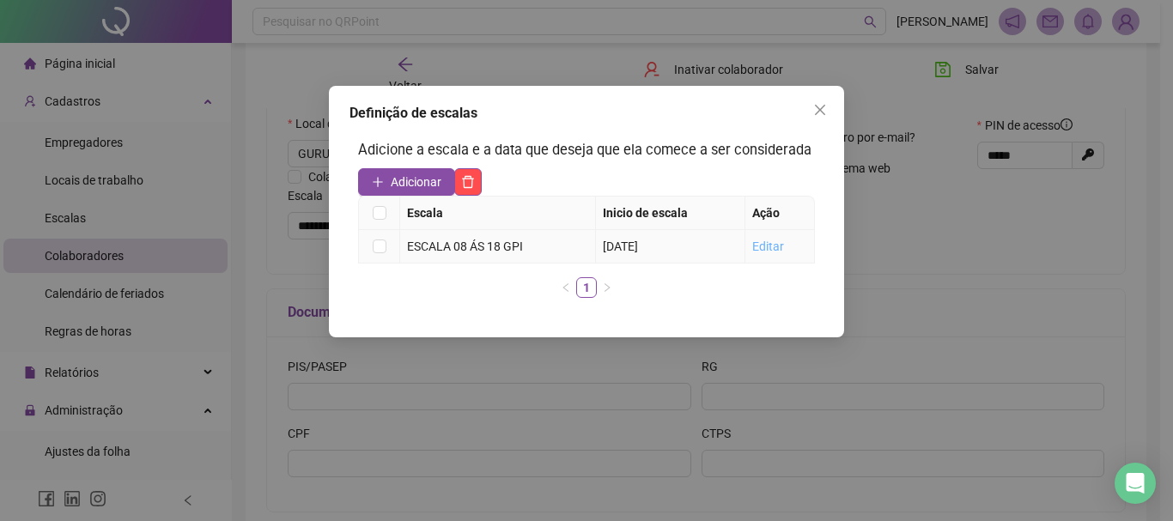
click at [769, 241] on link "Editar" at bounding box center [768, 246] width 32 height 14
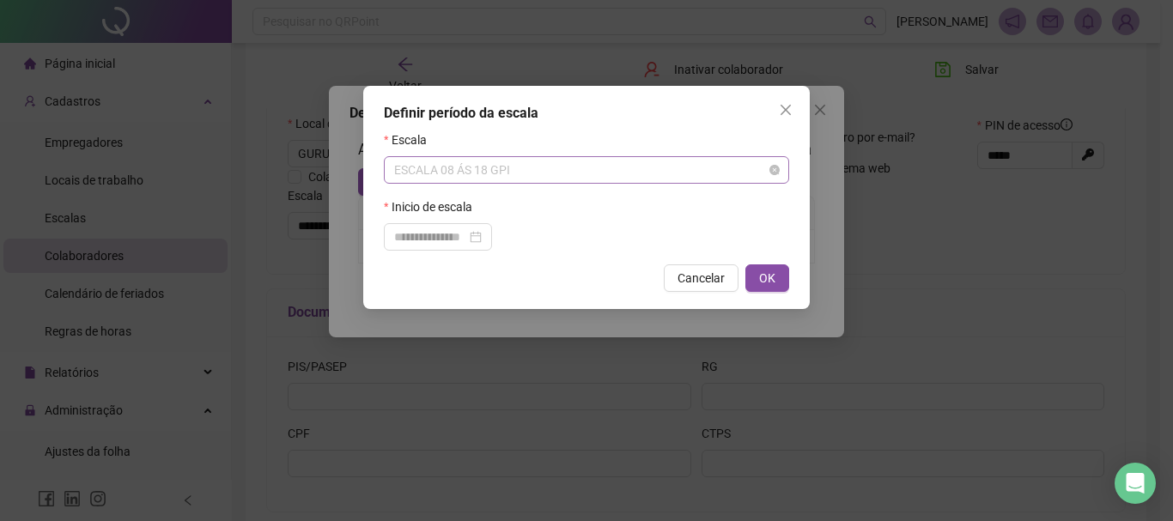
click at [489, 173] on span "ESCALA 08 ÁS 18 GPI" at bounding box center [586, 170] width 385 height 26
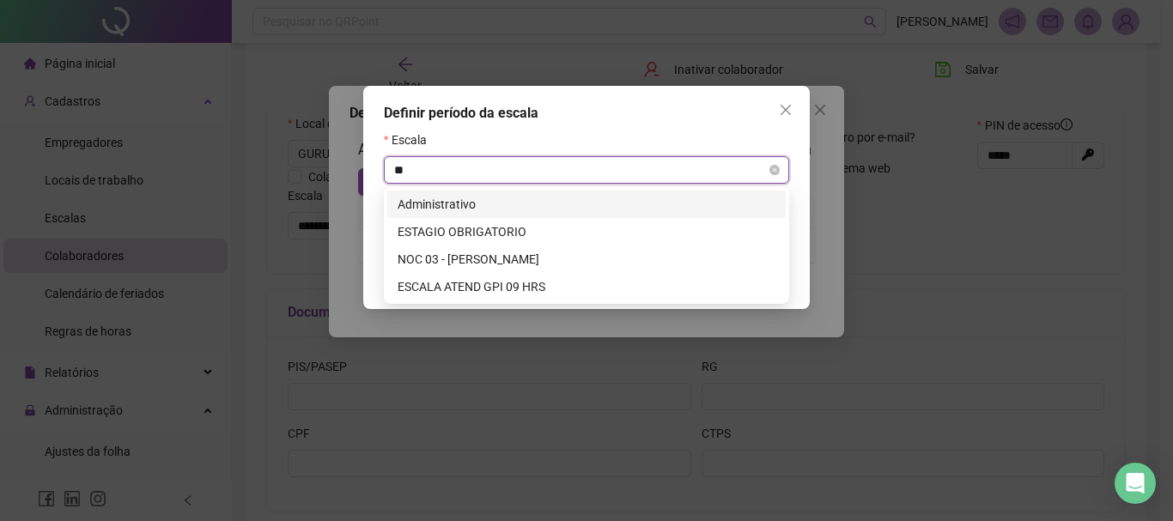
scroll to position [0, 0]
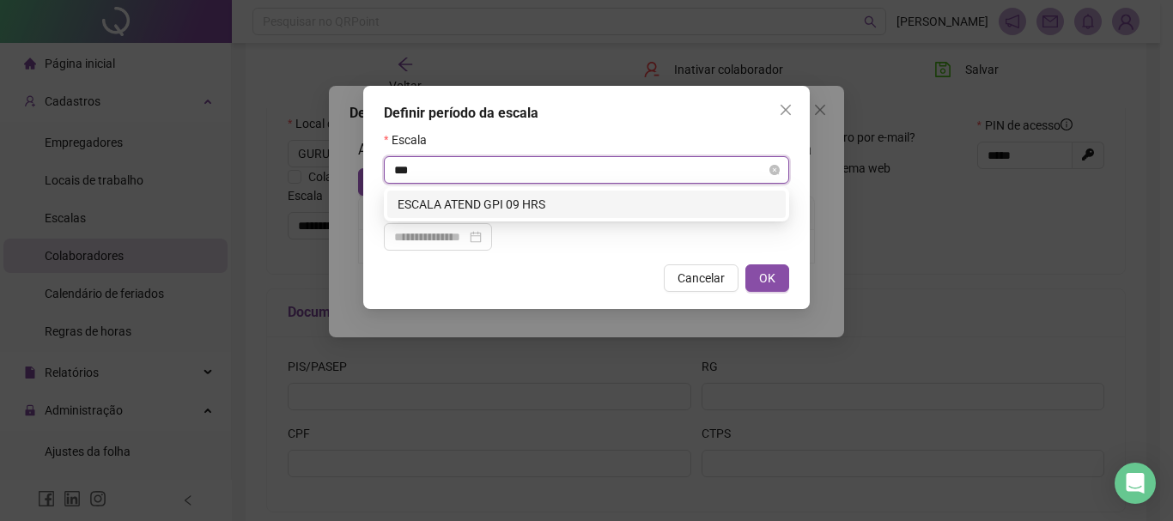
type input "****"
click at [489, 203] on div "ESCALA ATEND GPI 09 HRS" at bounding box center [586, 204] width 378 height 19
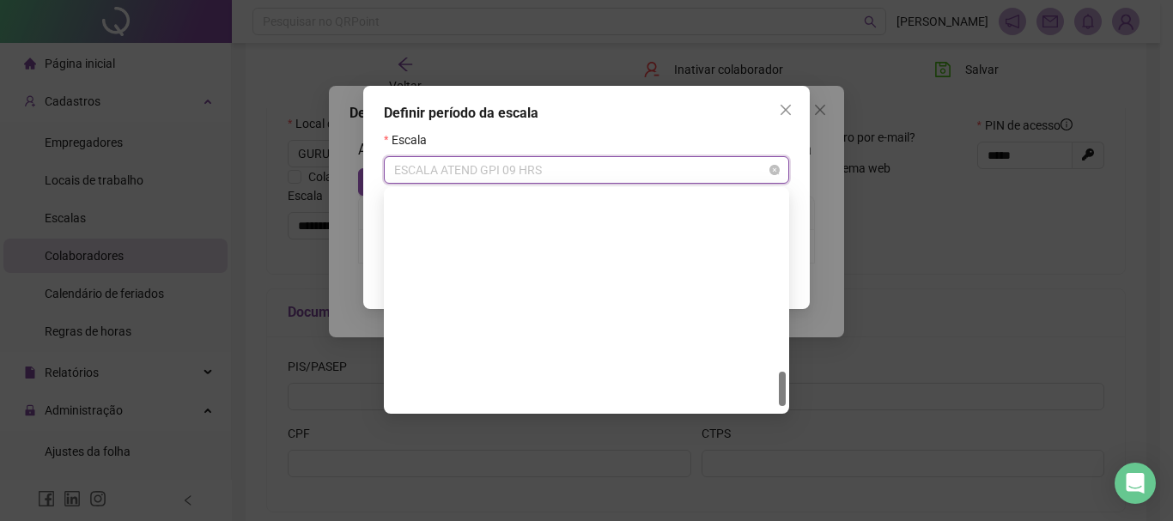
click at [535, 180] on span "ESCALA ATEND GPI 09 HRS" at bounding box center [586, 170] width 385 height 26
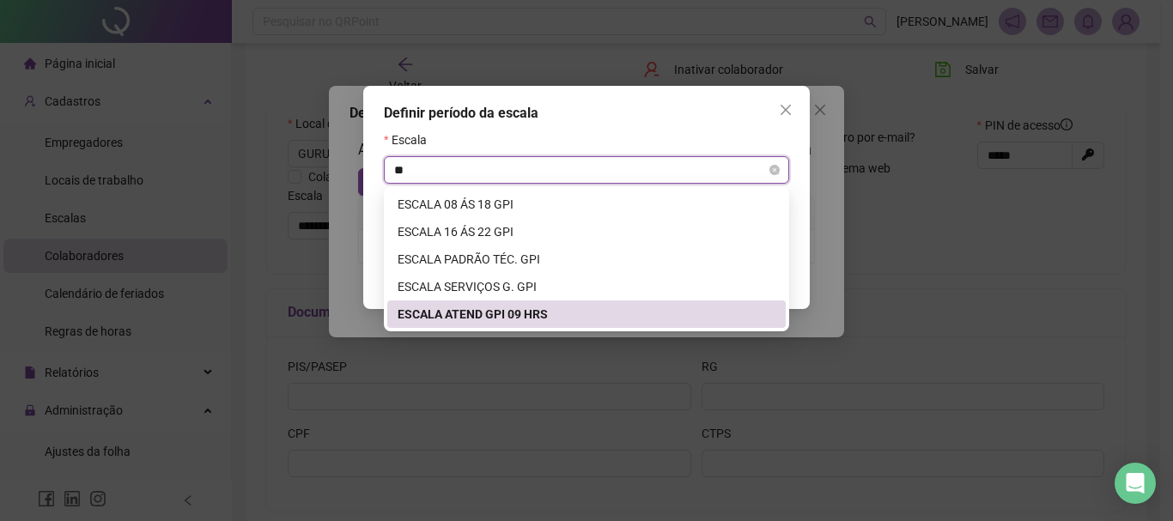
type input "***"
click at [515, 209] on div "ESCALA 08 ÁS 18 GPI" at bounding box center [586, 204] width 378 height 19
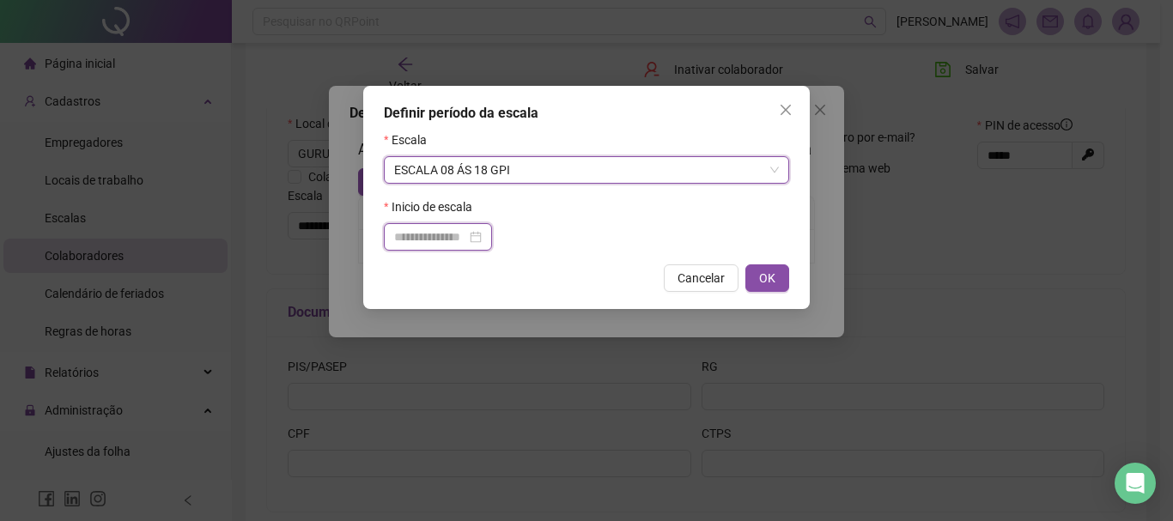
click at [435, 244] on input at bounding box center [430, 236] width 72 height 19
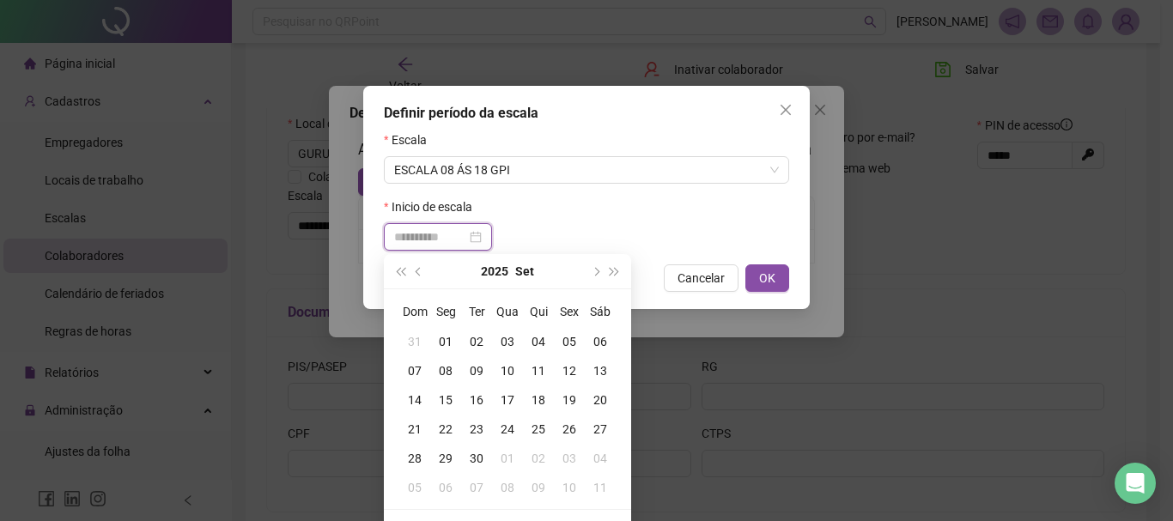
type input "**********"
click at [452, 344] on div "01" at bounding box center [445, 341] width 31 height 19
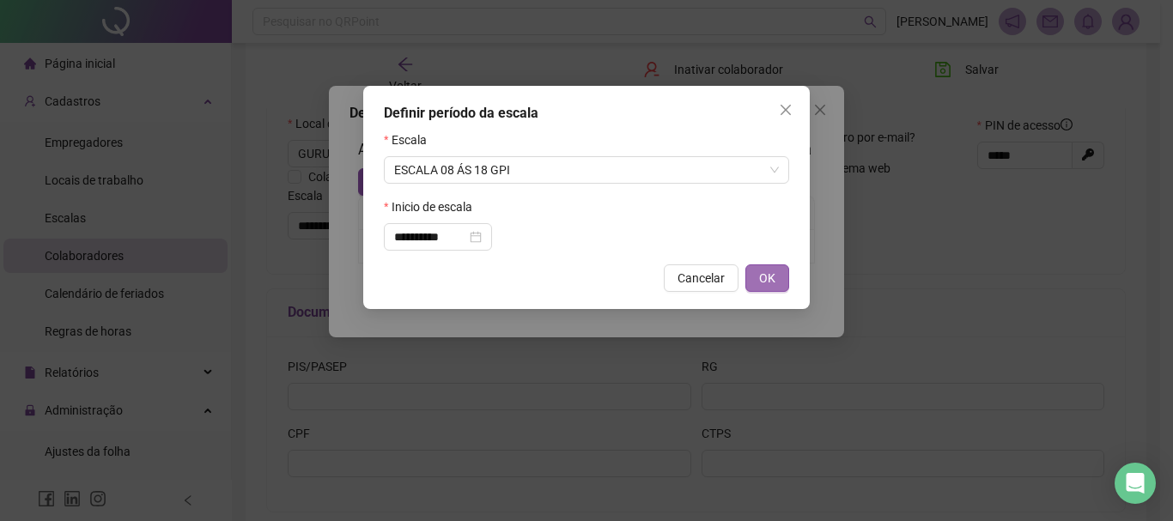
click at [767, 275] on span "OK" at bounding box center [767, 278] width 16 height 19
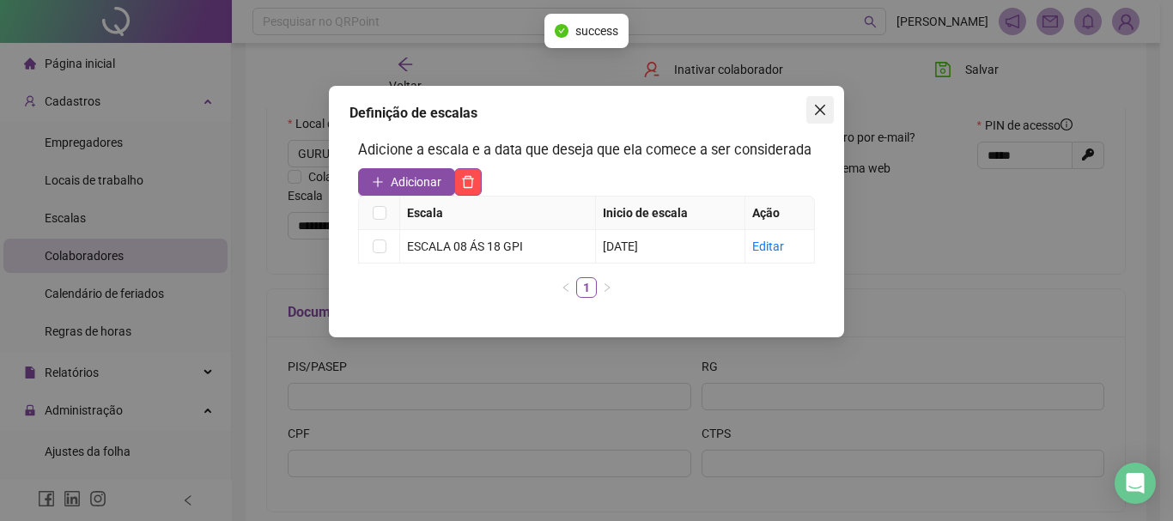
click at [813, 117] on button "Close" at bounding box center [819, 109] width 27 height 27
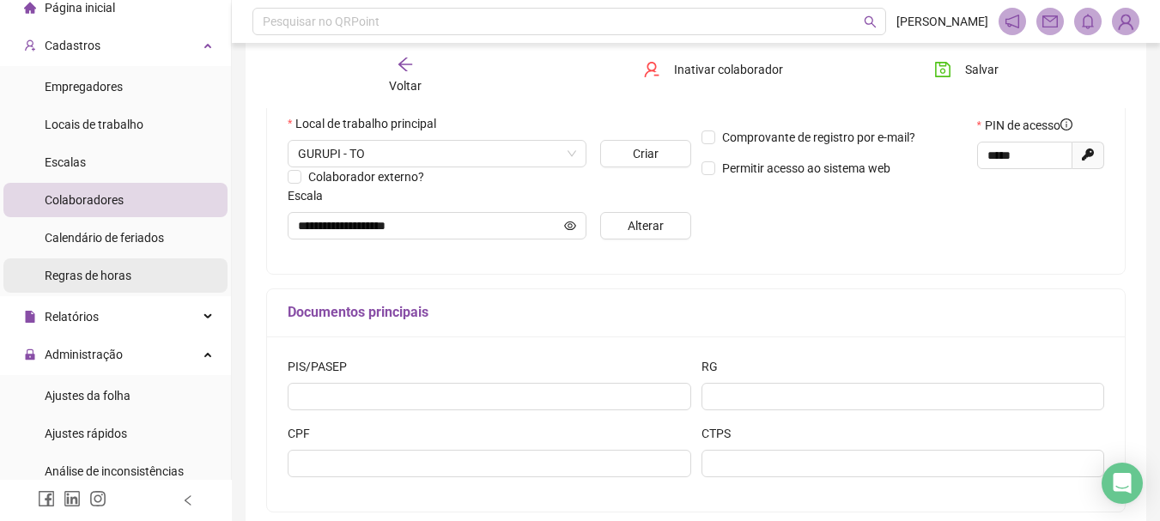
scroll to position [86, 0]
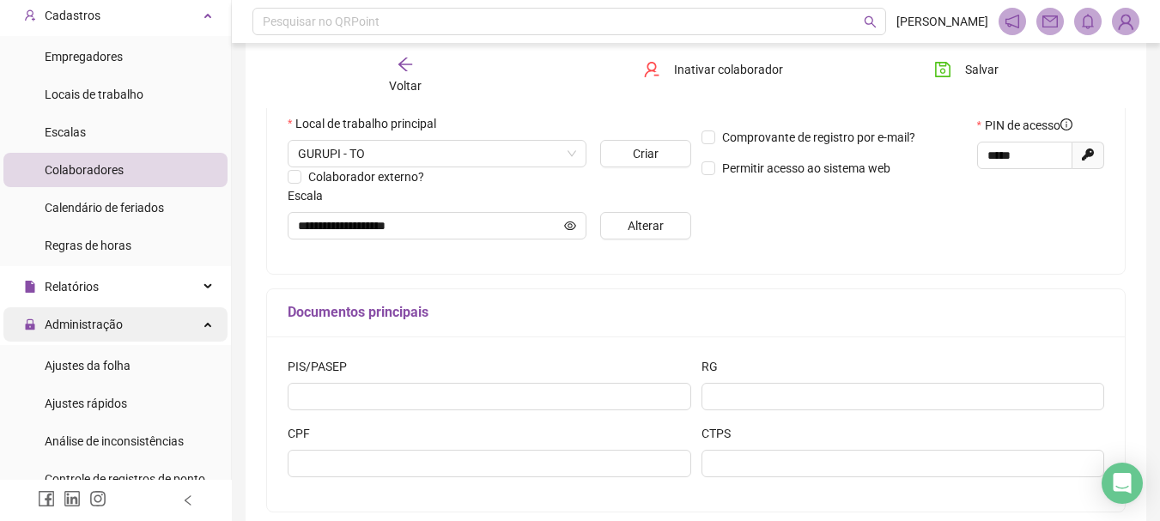
click at [184, 323] on div "Administração" at bounding box center [115, 324] width 224 height 34
click at [176, 321] on div "Administração" at bounding box center [115, 324] width 224 height 34
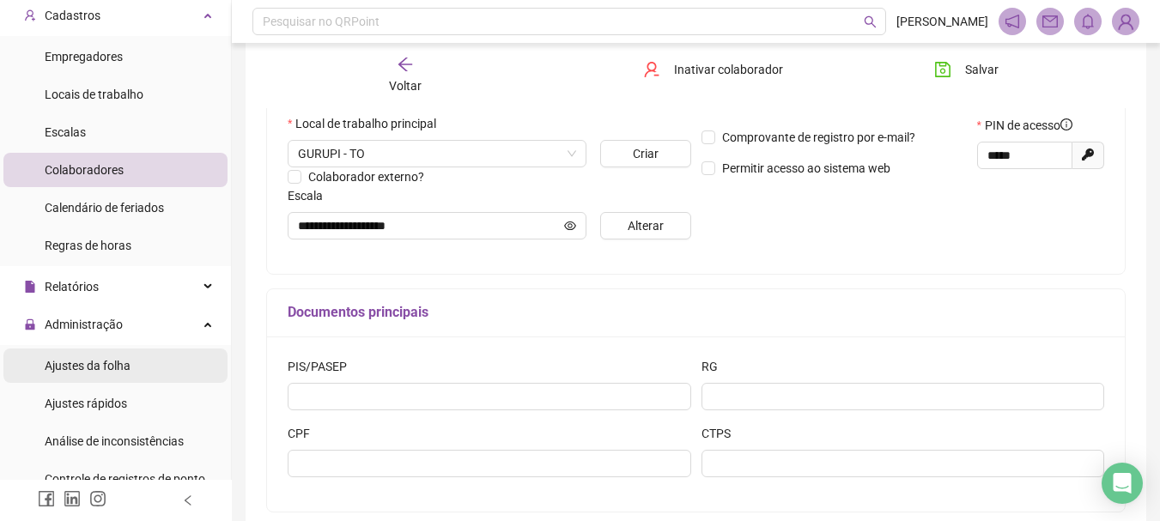
click at [151, 373] on li "Ajustes da folha" at bounding box center [115, 366] width 224 height 34
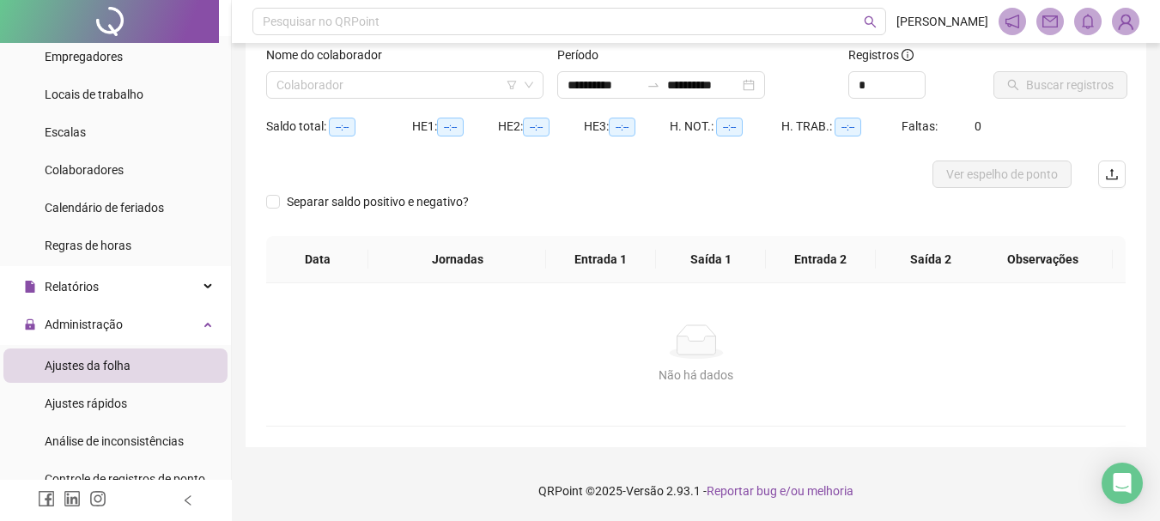
scroll to position [112, 0]
type input "**********"
click at [404, 75] on input "search" at bounding box center [396, 85] width 241 height 26
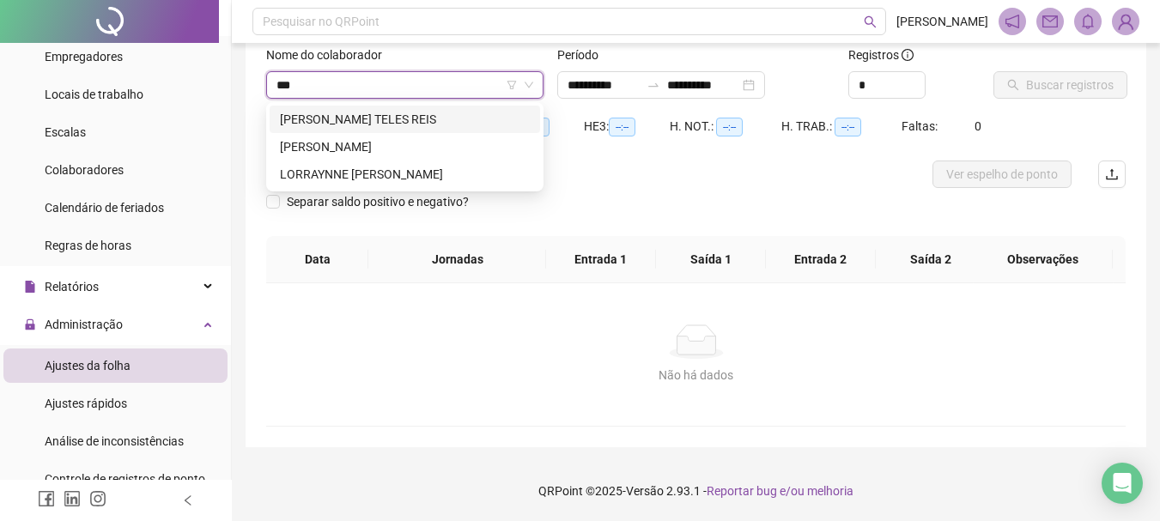
type input "****"
click at [395, 172] on div "LORRAYNNE [PERSON_NAME]" at bounding box center [405, 174] width 250 height 19
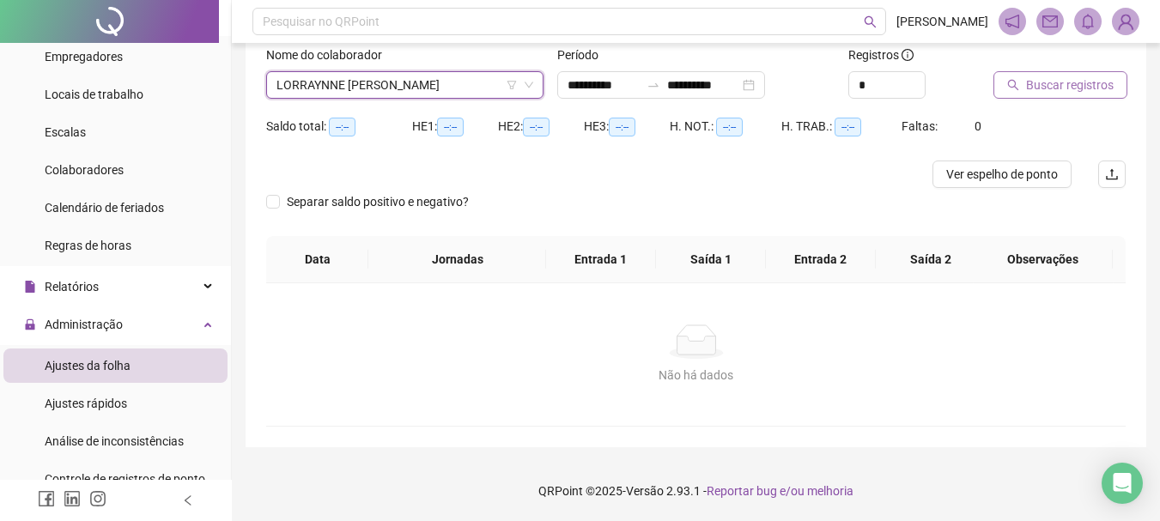
click at [1075, 84] on span "Buscar registros" at bounding box center [1070, 85] width 88 height 19
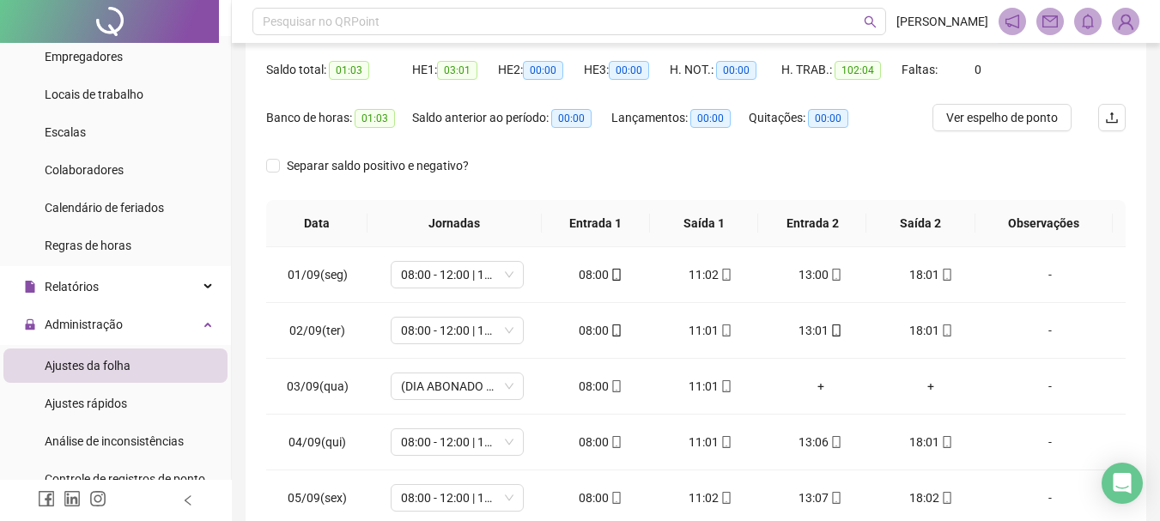
scroll to position [356, 0]
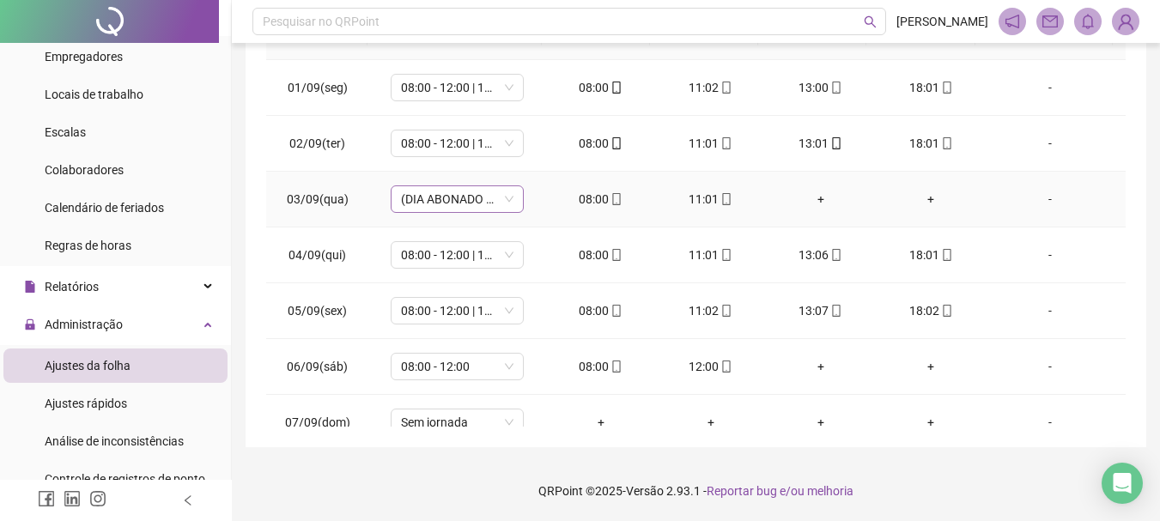
click at [492, 198] on span "(DIA ABONADO PARCIALMENTE)" at bounding box center [457, 199] width 112 height 26
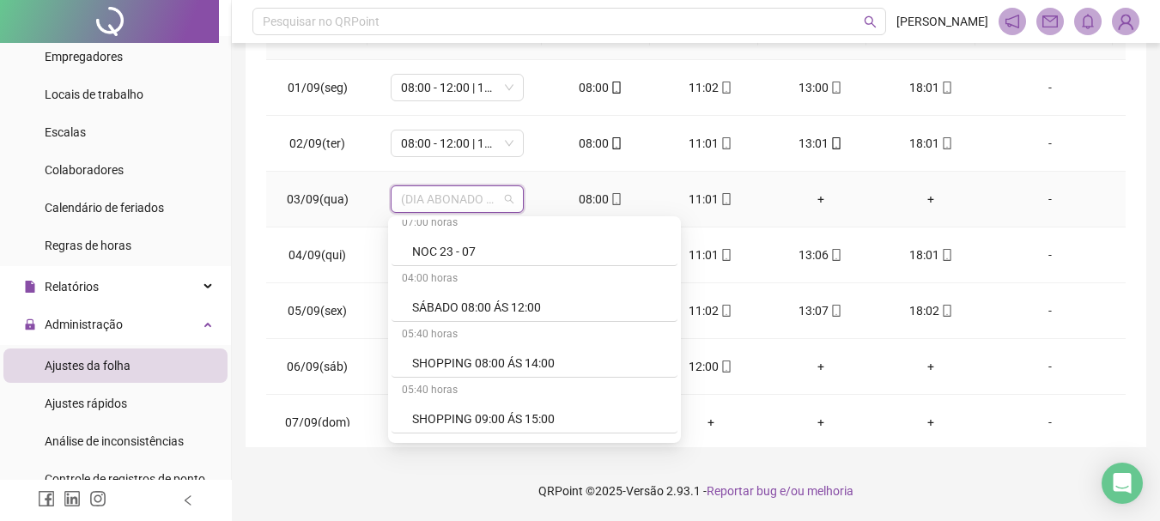
scroll to position [3072, 0]
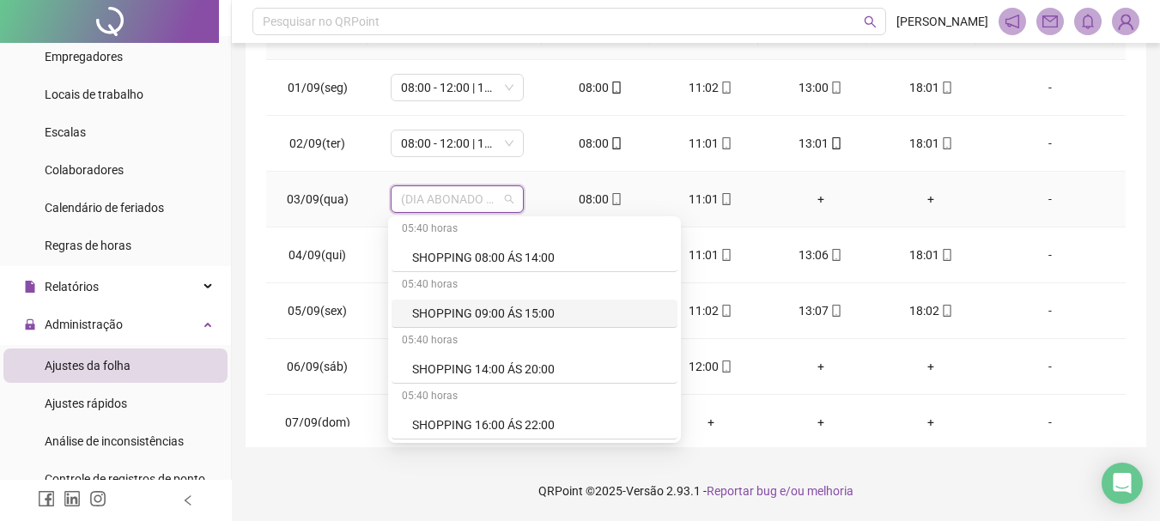
click at [890, 179] on td "+" at bounding box center [931, 200] width 110 height 56
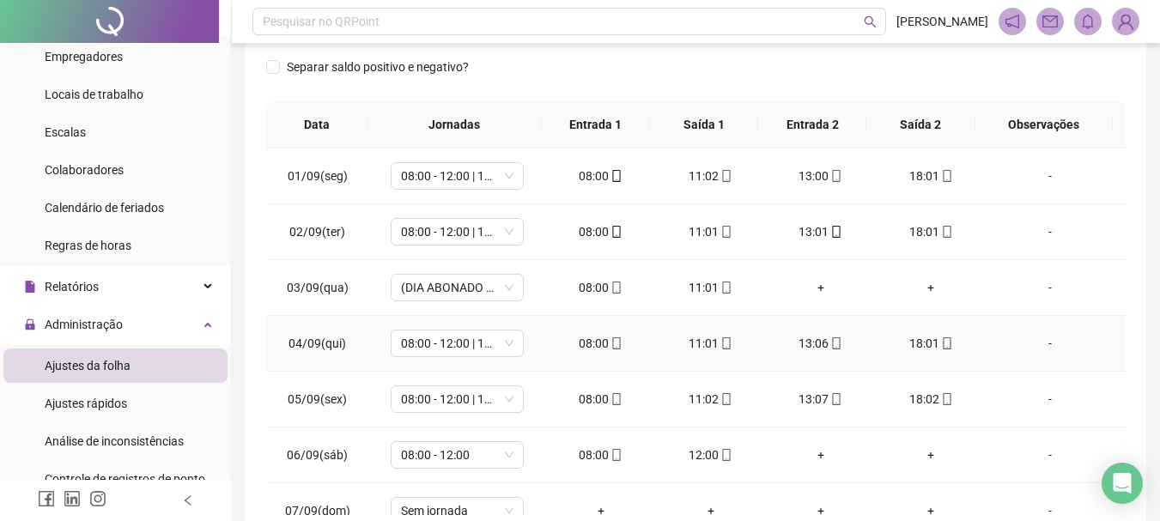
scroll to position [99, 0]
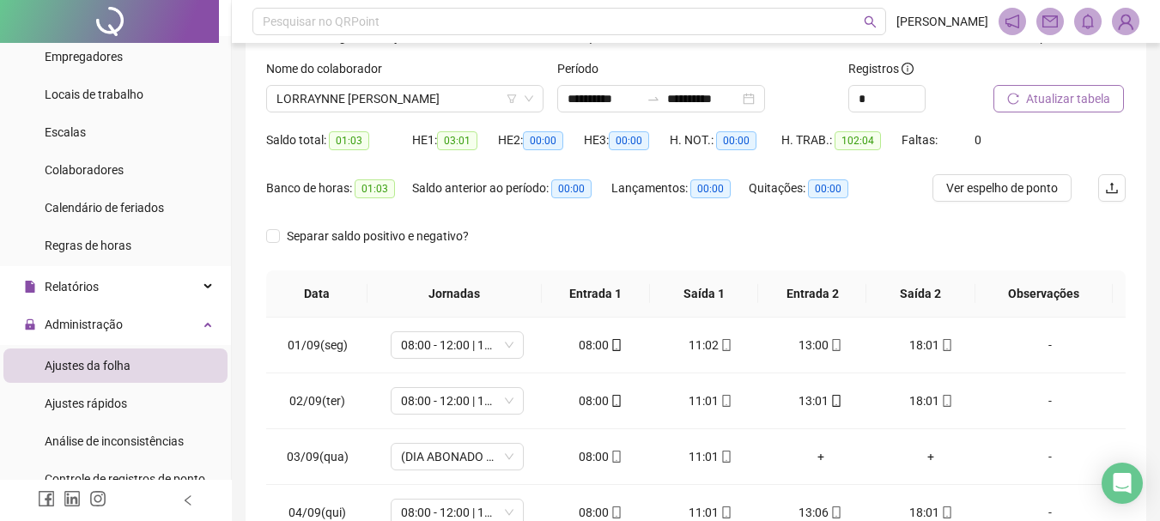
click at [1040, 97] on span "Atualizar tabela" at bounding box center [1068, 98] width 84 height 19
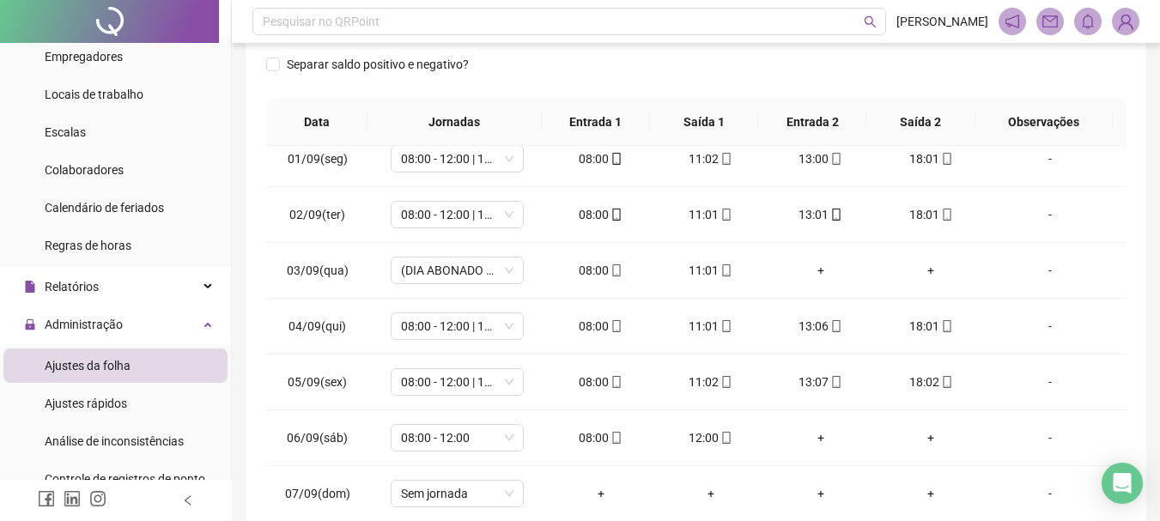
scroll to position [0, 0]
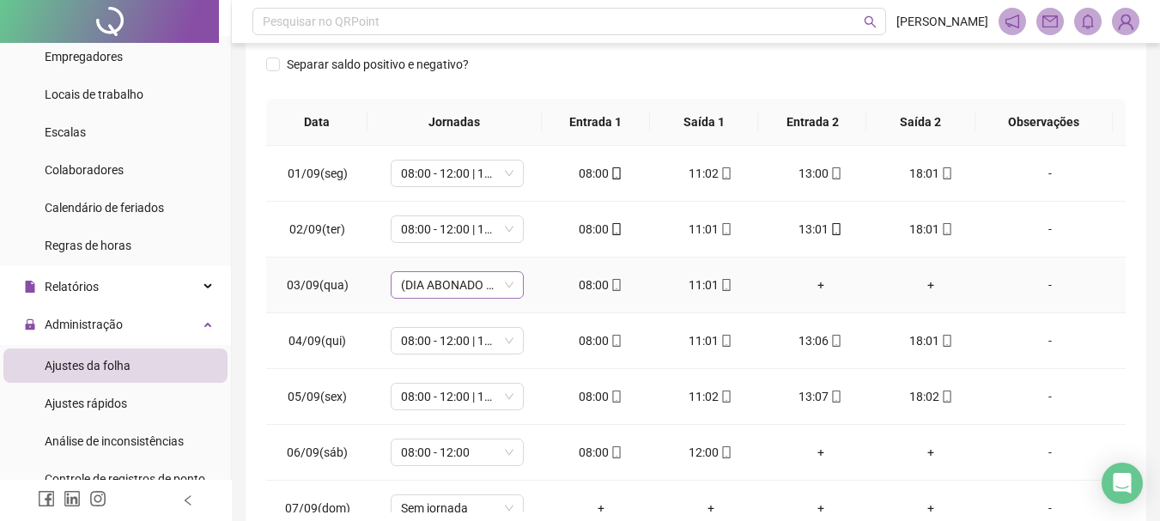
click at [474, 277] on span "(DIA ABONADO PARCIALMENTE)" at bounding box center [457, 285] width 112 height 26
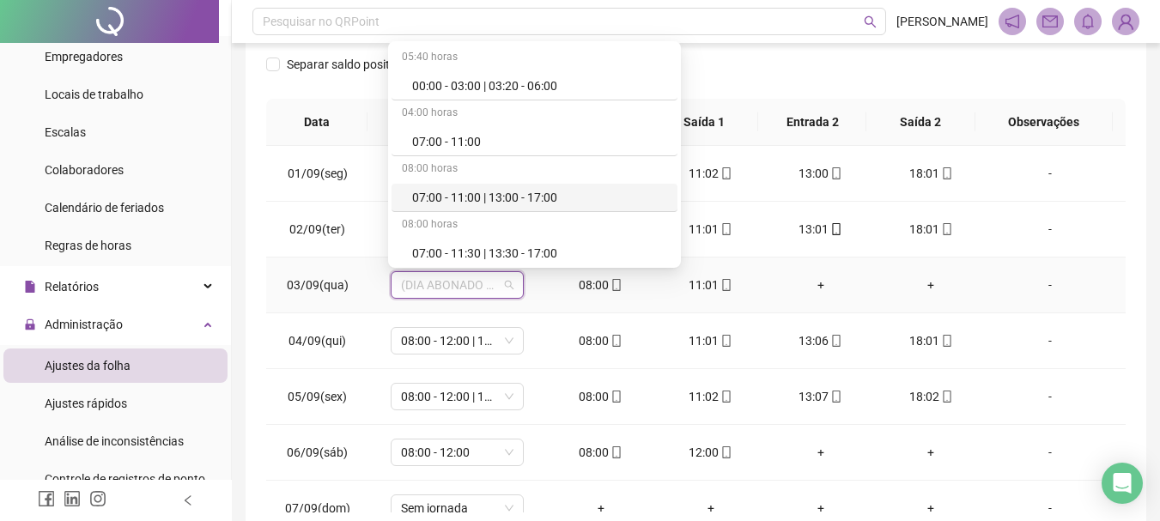
scroll to position [86, 0]
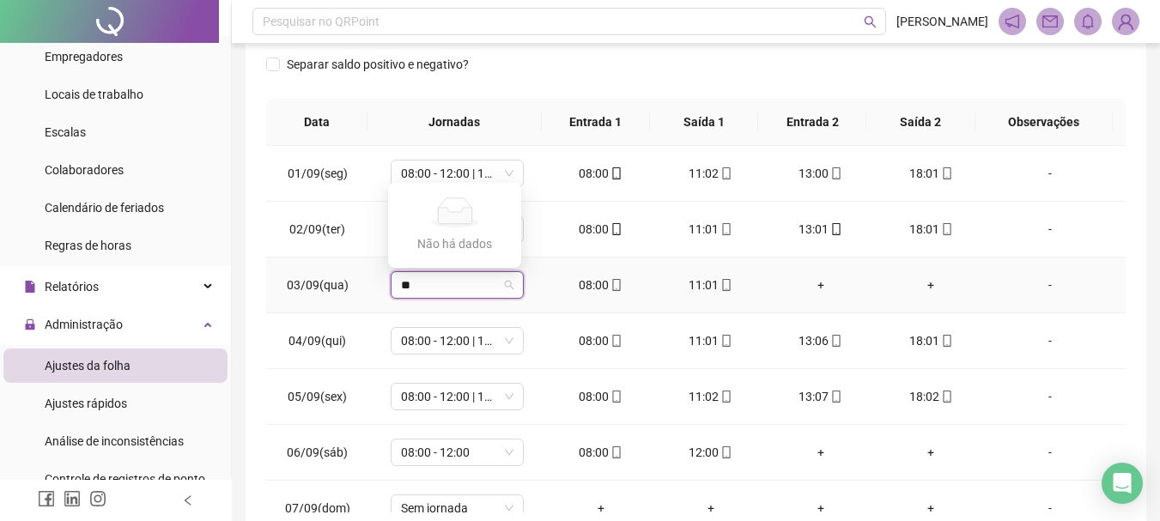
type input "*"
type input "**"
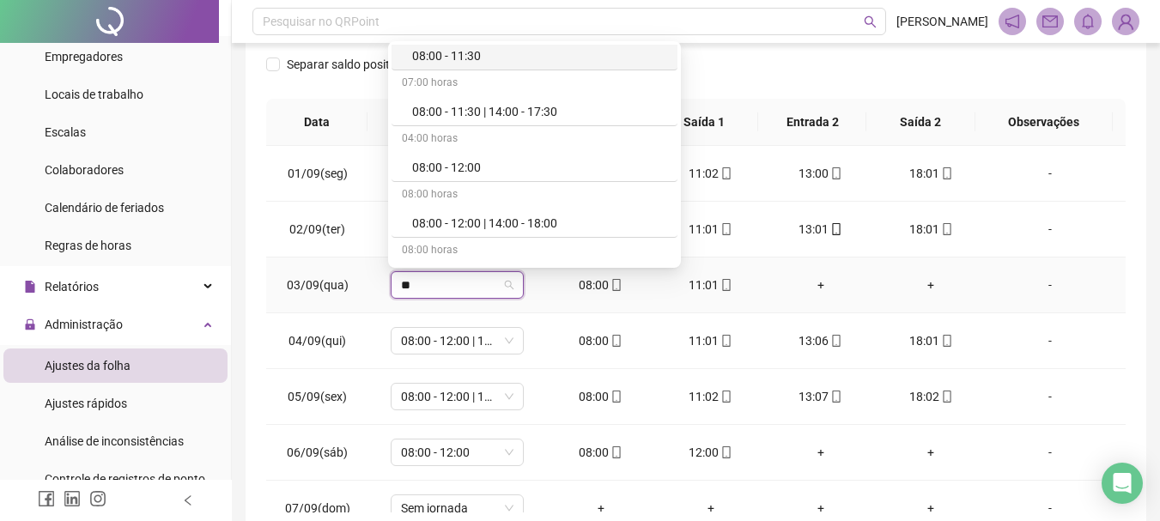
scroll to position [172, 0]
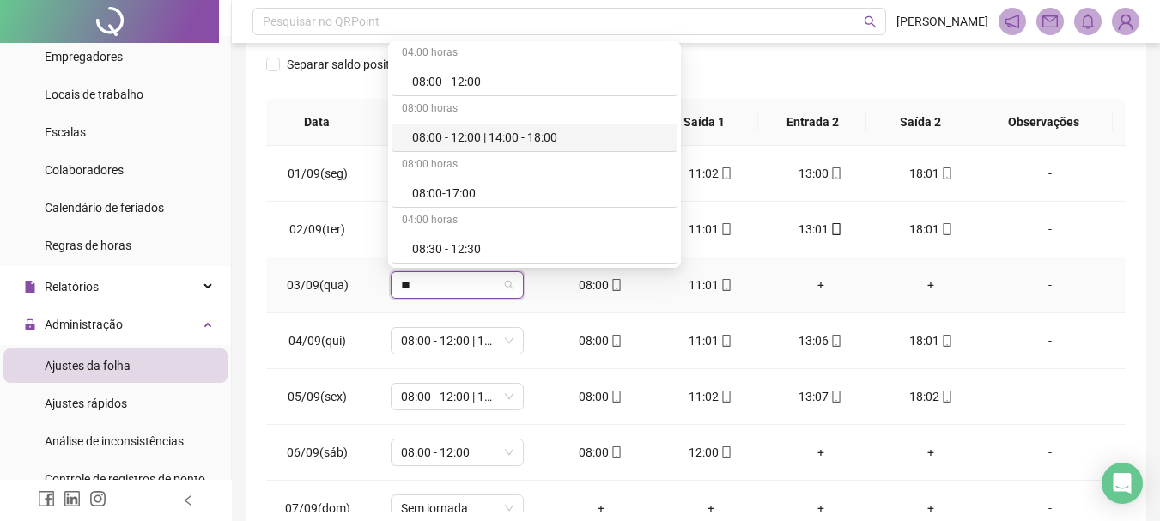
click at [529, 129] on div "08:00 - 12:00 | 14:00 - 18:00" at bounding box center [539, 137] width 255 height 19
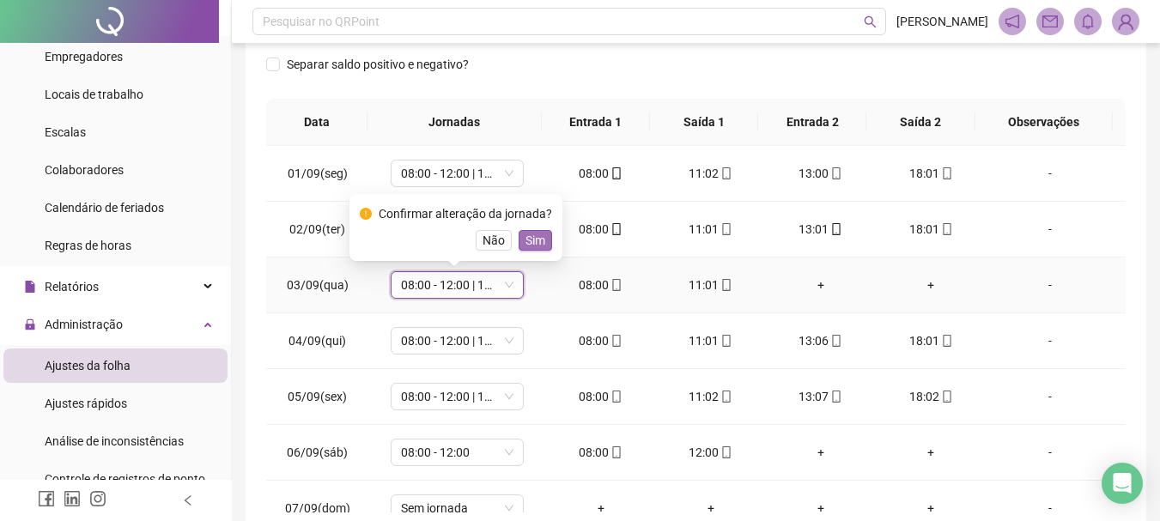
click at [533, 239] on span "Sim" at bounding box center [535, 240] width 20 height 19
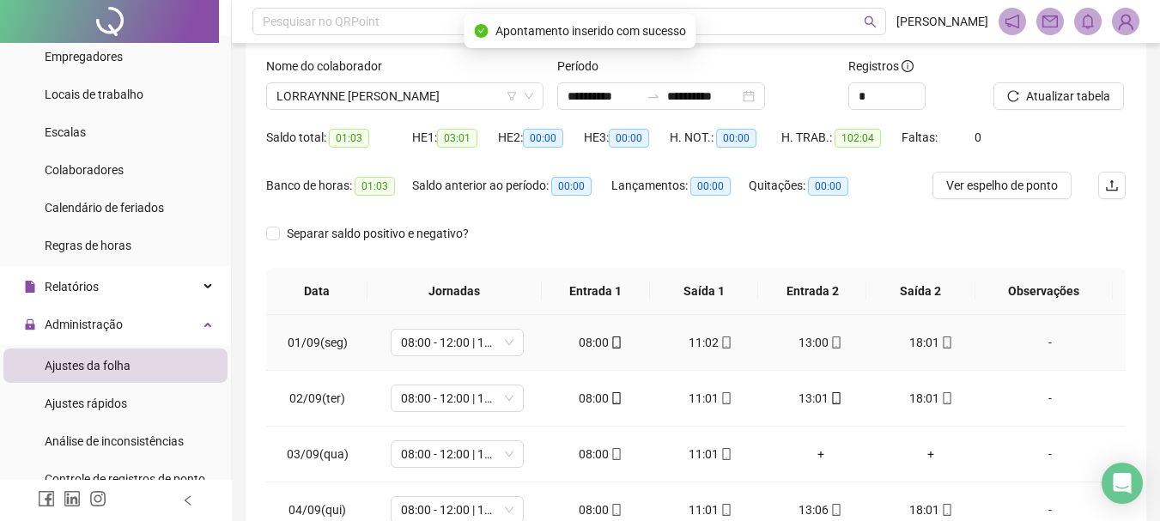
scroll to position [99, 0]
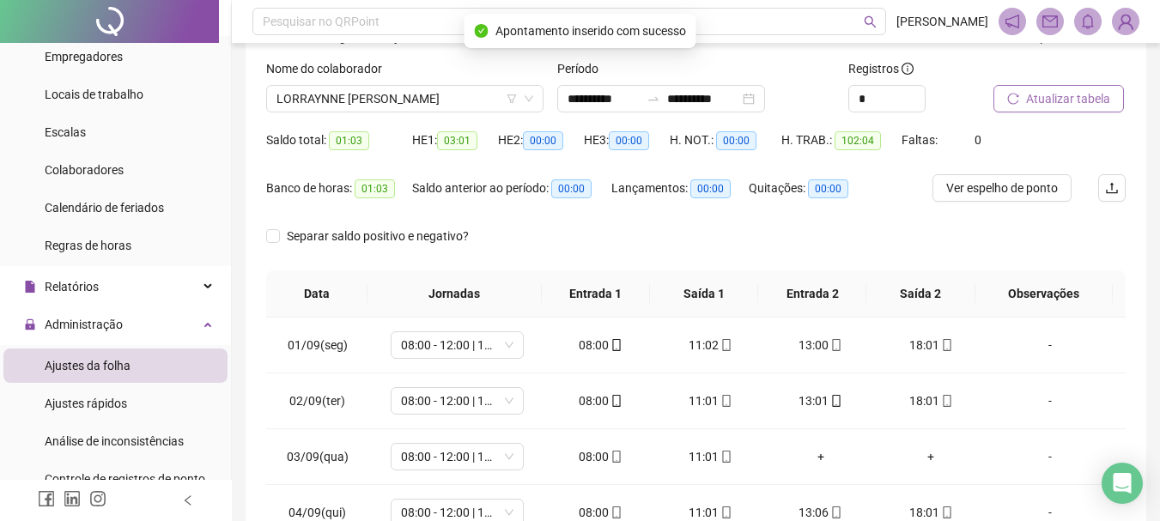
click at [1076, 92] on span "Atualizar tabela" at bounding box center [1068, 98] width 84 height 19
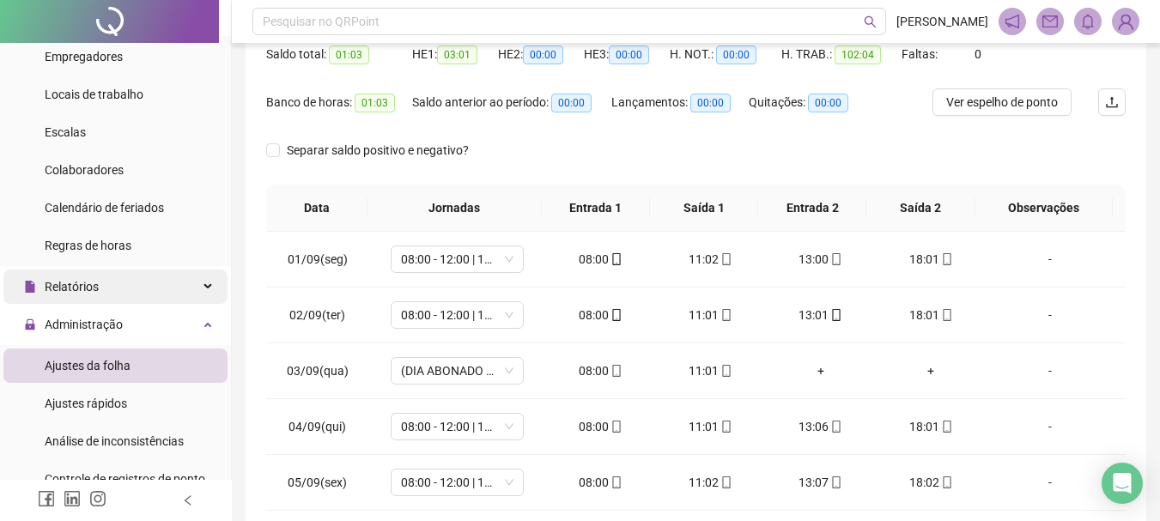
scroll to position [258, 0]
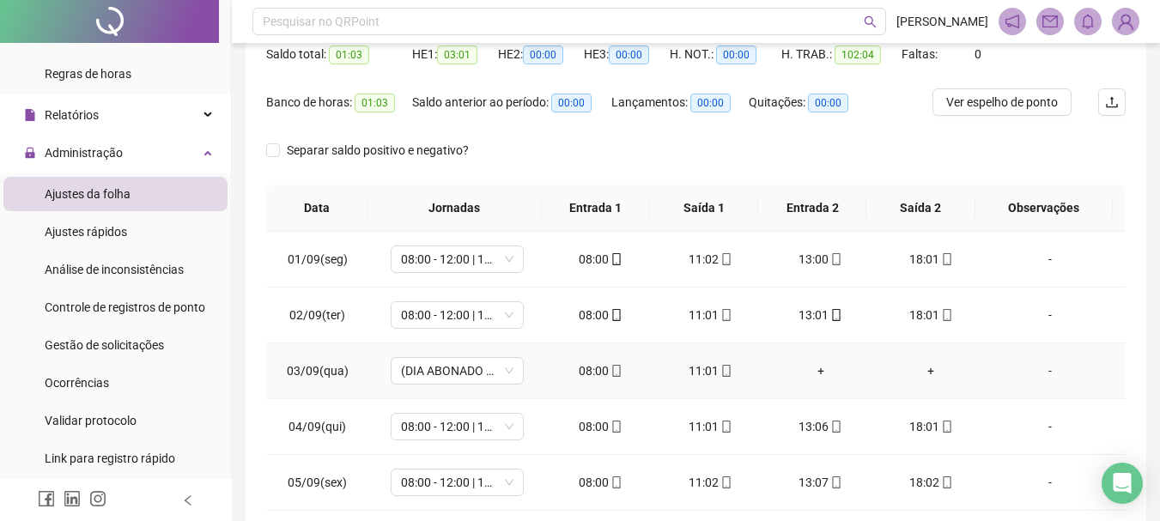
click at [1035, 372] on div "-" at bounding box center [1049, 370] width 101 height 19
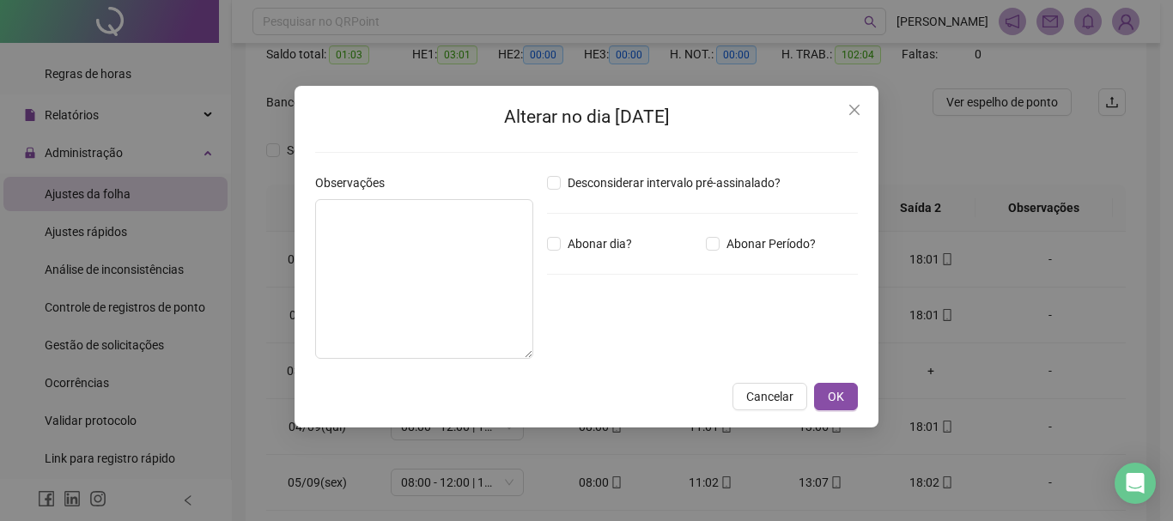
type input "*****"
click at [835, 399] on span "OK" at bounding box center [835, 396] width 16 height 19
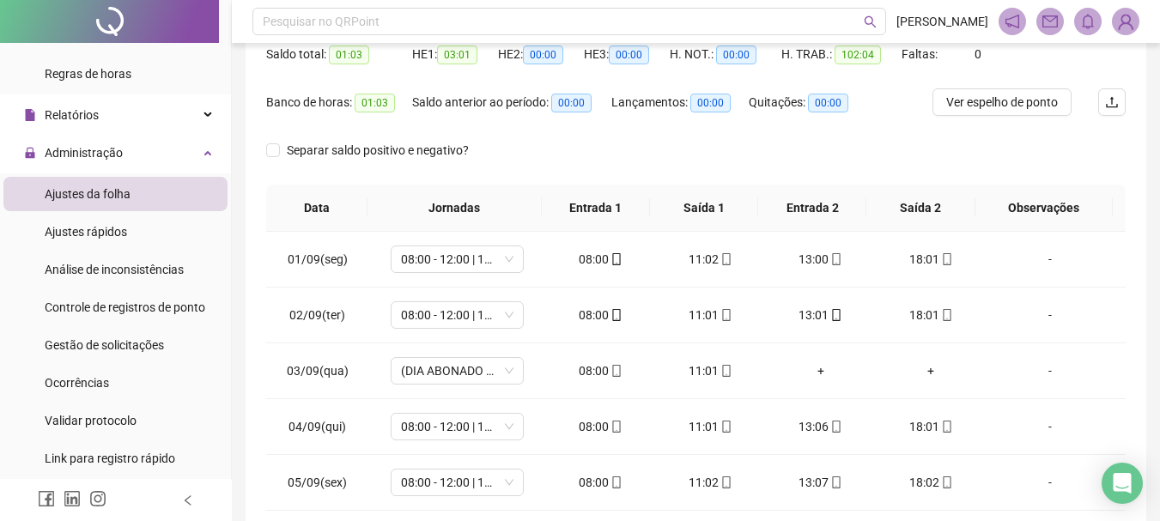
scroll to position [13, 0]
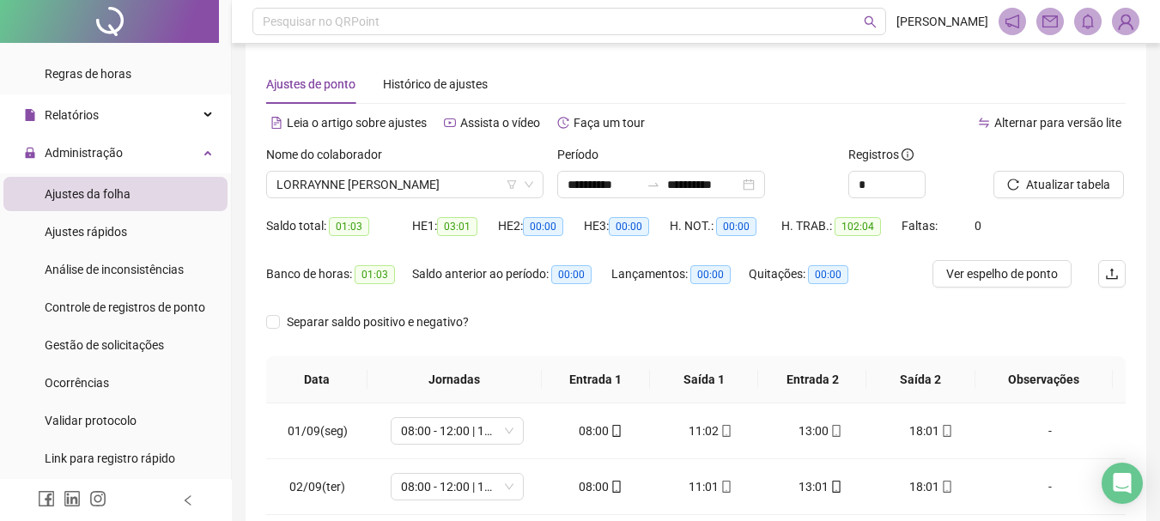
click at [1023, 166] on div at bounding box center [1037, 158] width 89 height 26
click at [1026, 179] on span "Atualizar tabela" at bounding box center [1068, 184] width 84 height 19
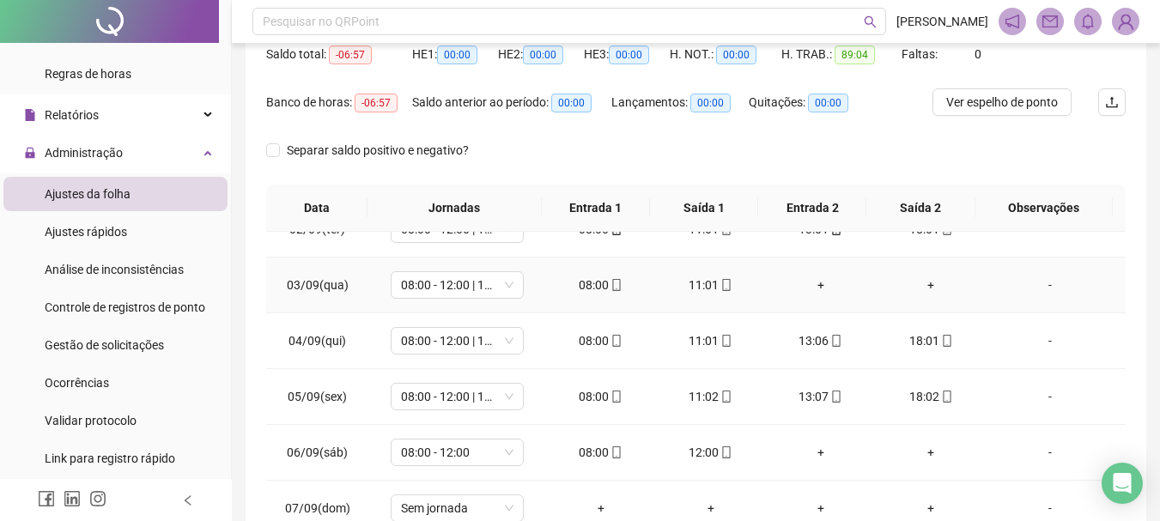
scroll to position [0, 0]
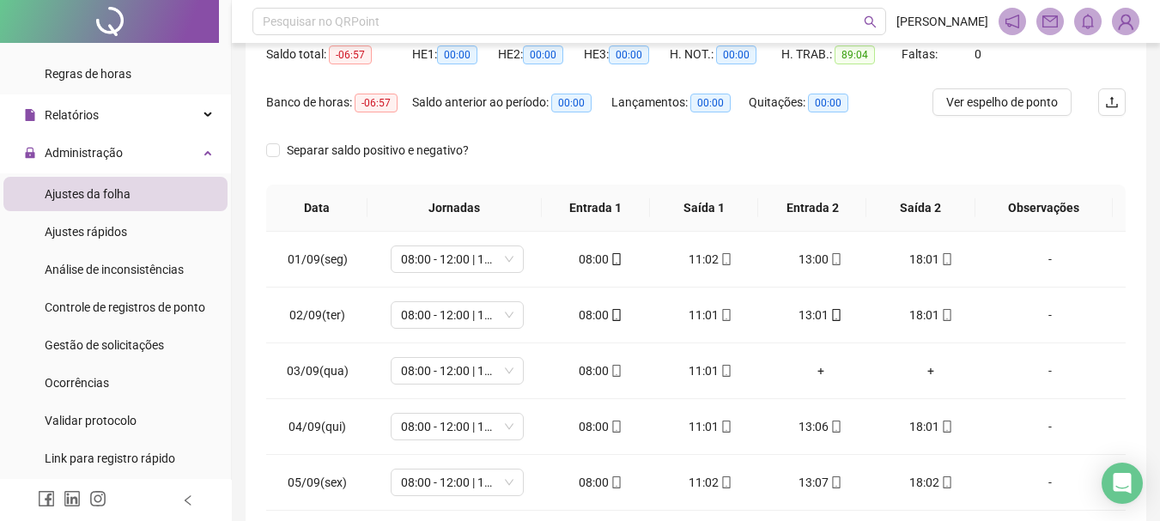
click at [616, 165] on div "Separar saldo positivo e negativo?" at bounding box center [695, 160] width 859 height 48
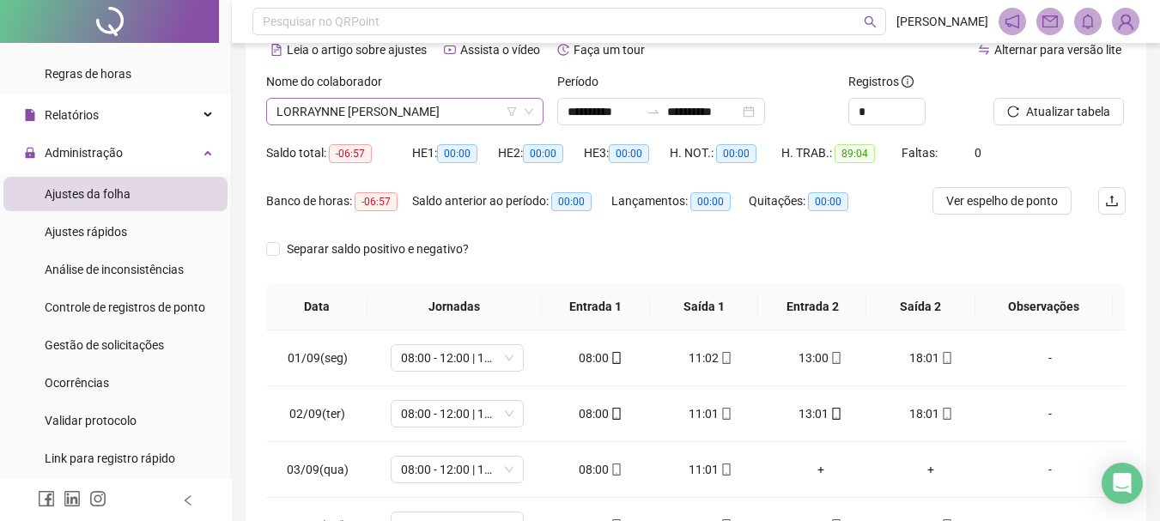
click at [418, 122] on span "LORRAYNNE [PERSON_NAME]" at bounding box center [404, 112] width 257 height 26
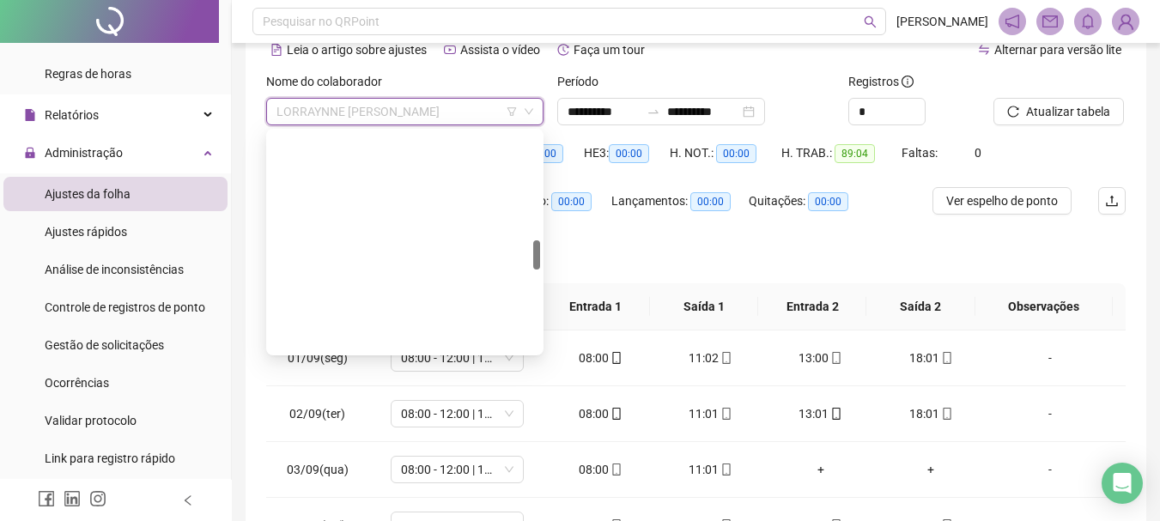
scroll to position [797, 0]
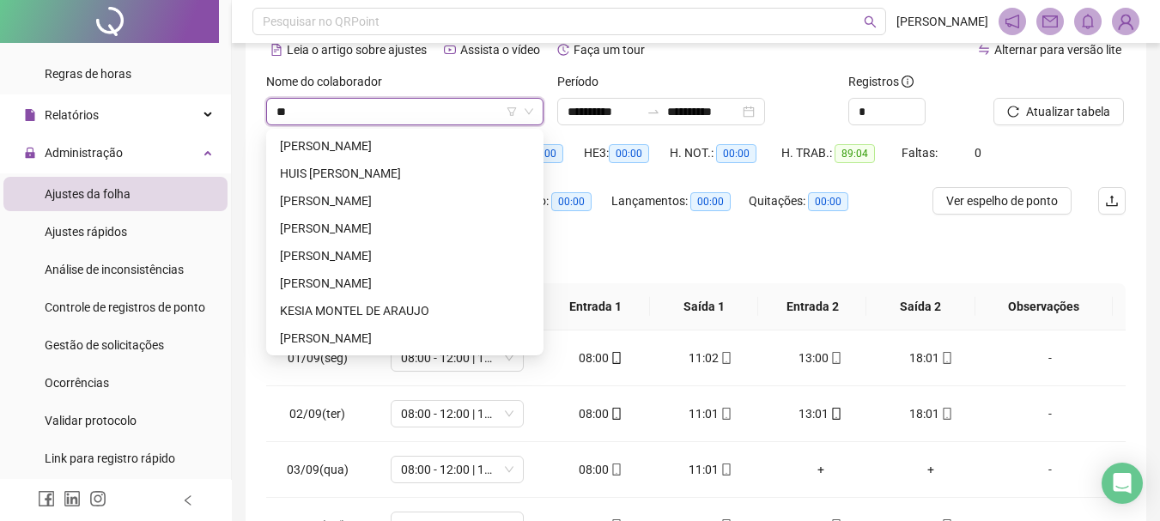
type input "***"
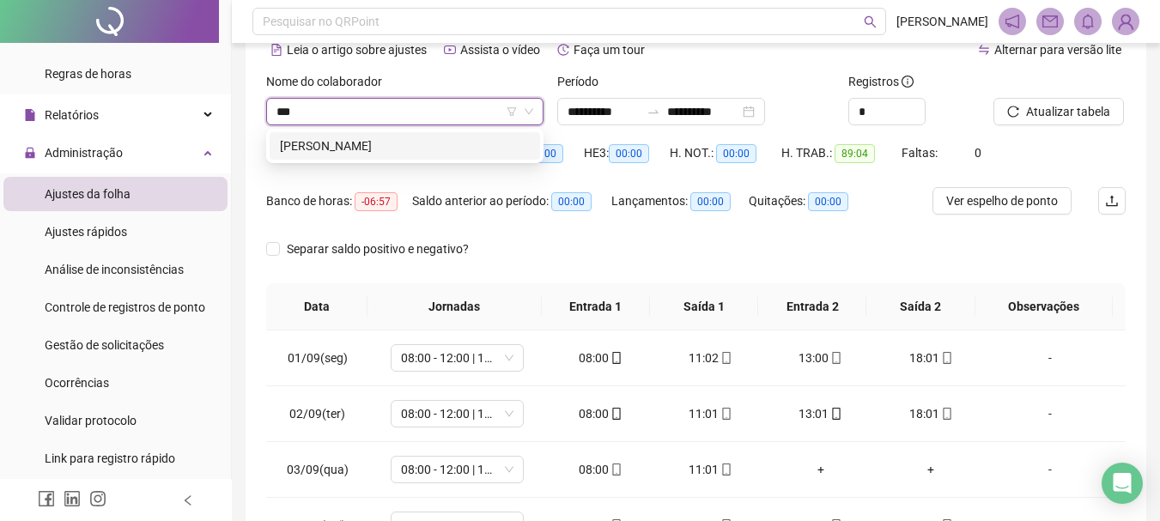
scroll to position [0, 0]
click at [425, 153] on div "[PERSON_NAME]" at bounding box center [405, 145] width 250 height 19
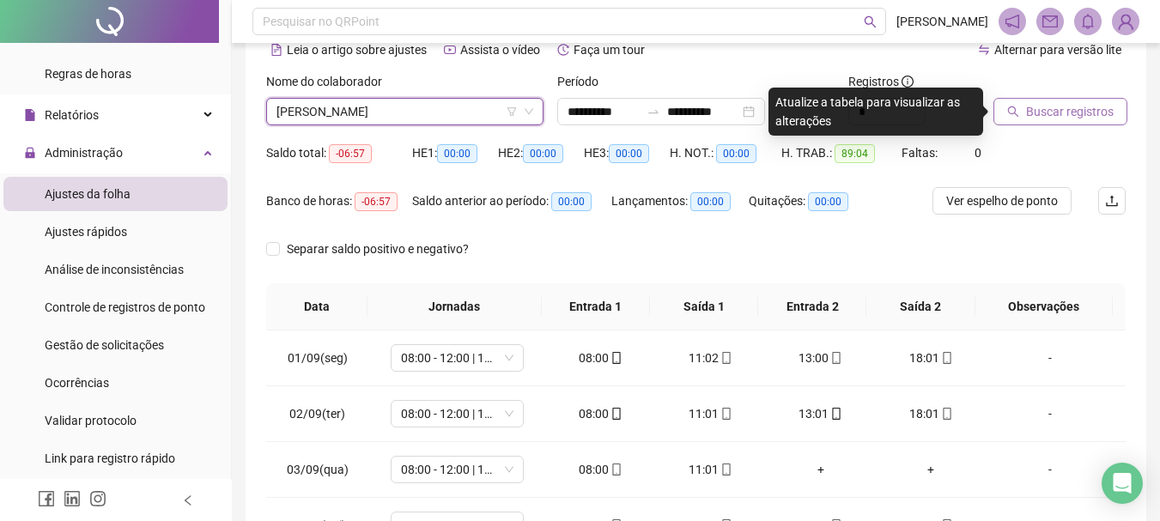
click at [1074, 119] on span "Buscar registros" at bounding box center [1070, 111] width 88 height 19
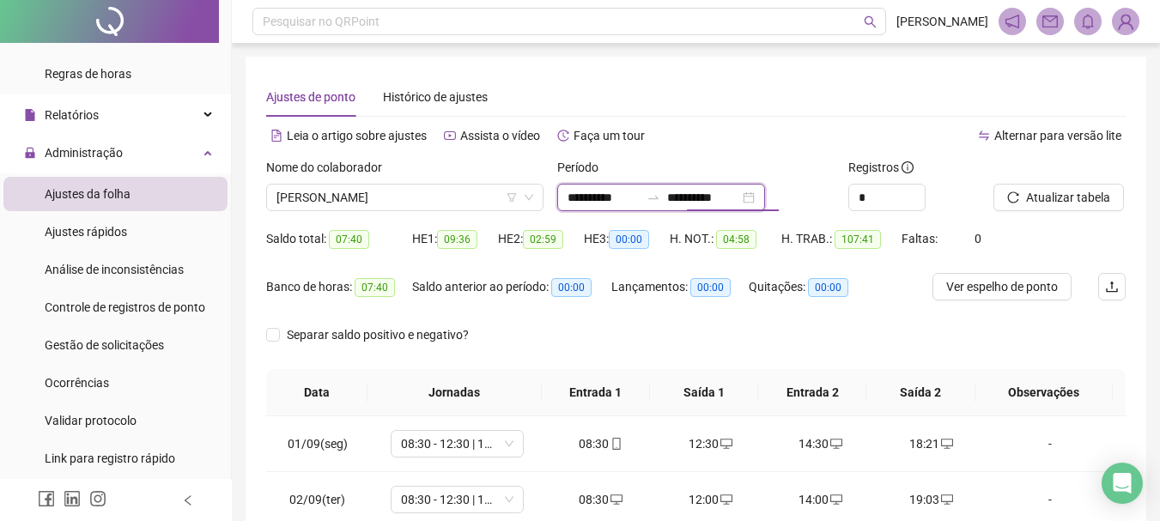
click at [724, 200] on input "**********" at bounding box center [703, 197] width 72 height 19
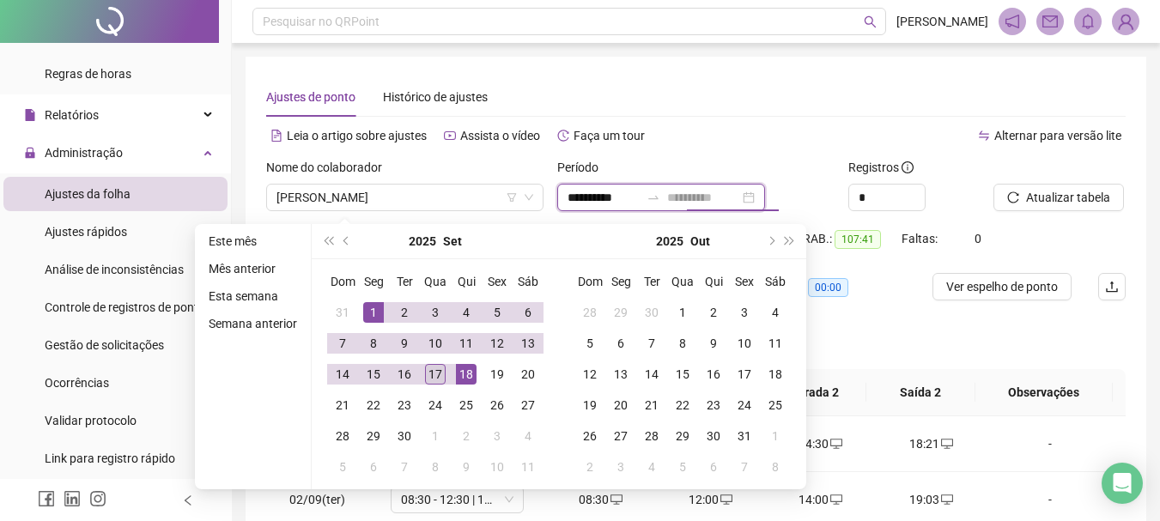
type input "**********"
click at [446, 378] on td "17" at bounding box center [435, 374] width 31 height 31
type input "**********"
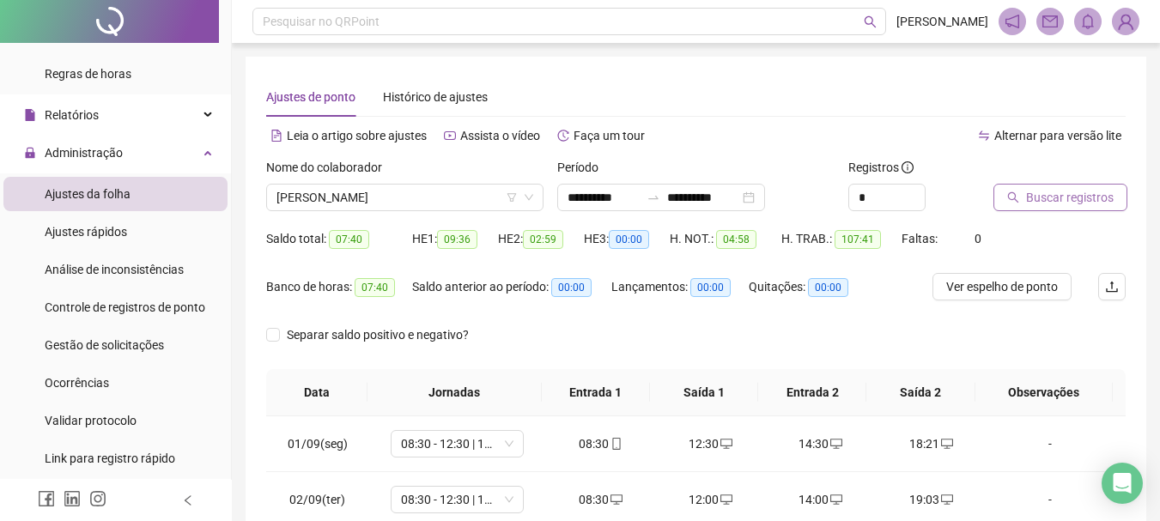
click at [1052, 188] on span "Buscar registros" at bounding box center [1070, 197] width 88 height 19
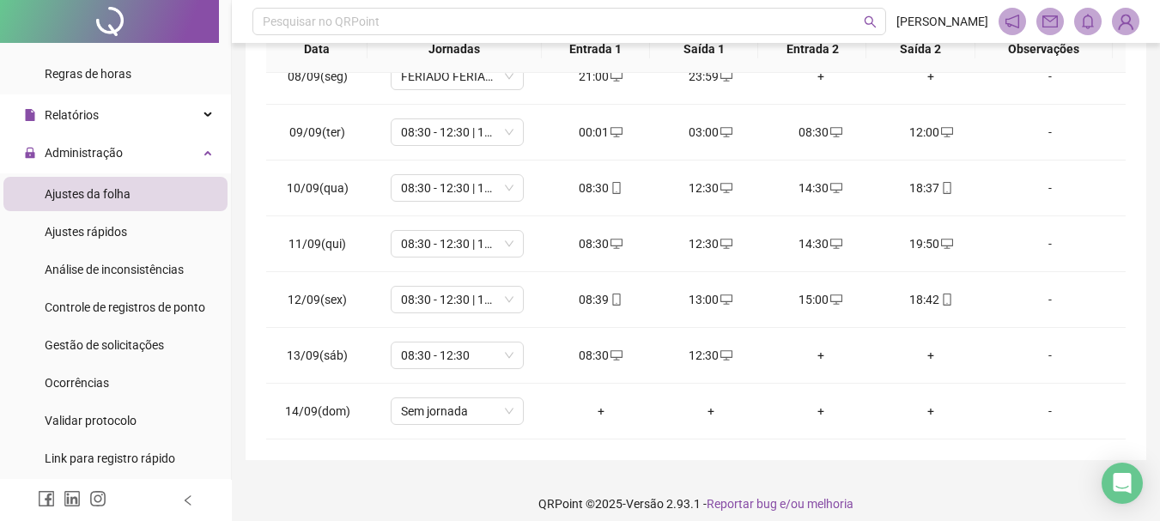
scroll to position [582, 0]
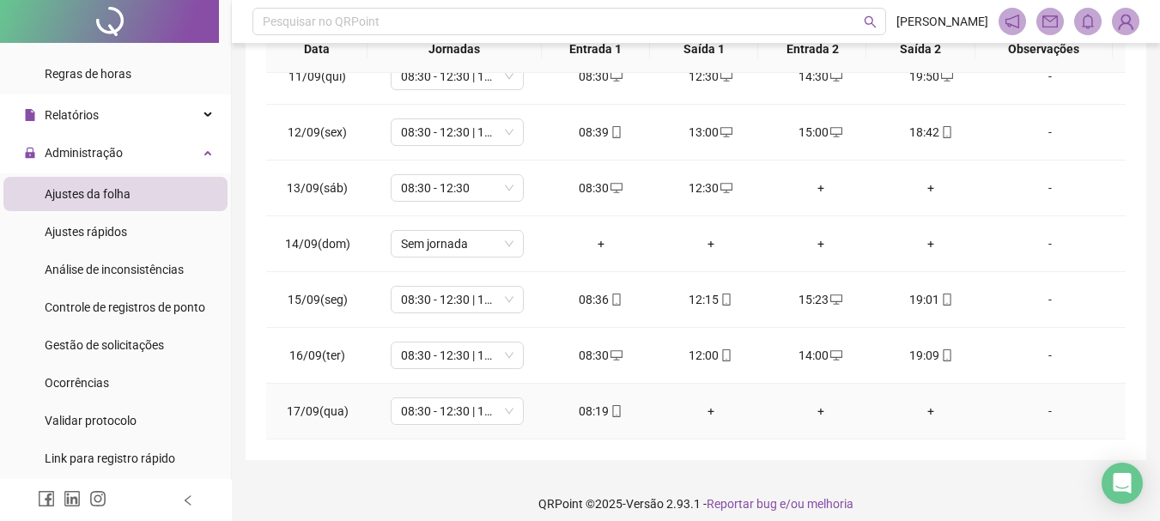
click at [700, 411] on div "+" at bounding box center [711, 411] width 82 height 19
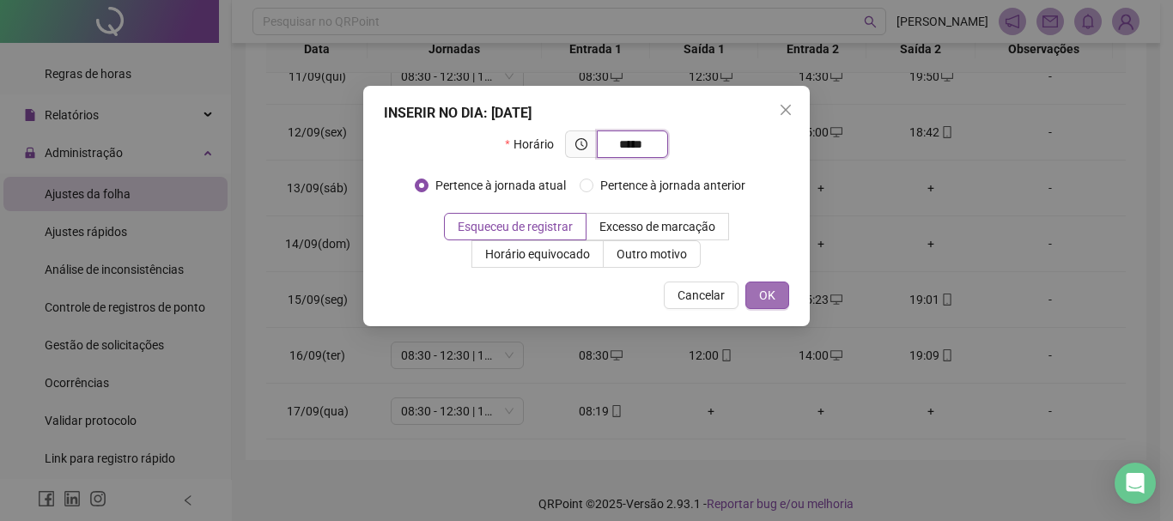
type input "*****"
click at [778, 288] on button "OK" at bounding box center [767, 295] width 44 height 27
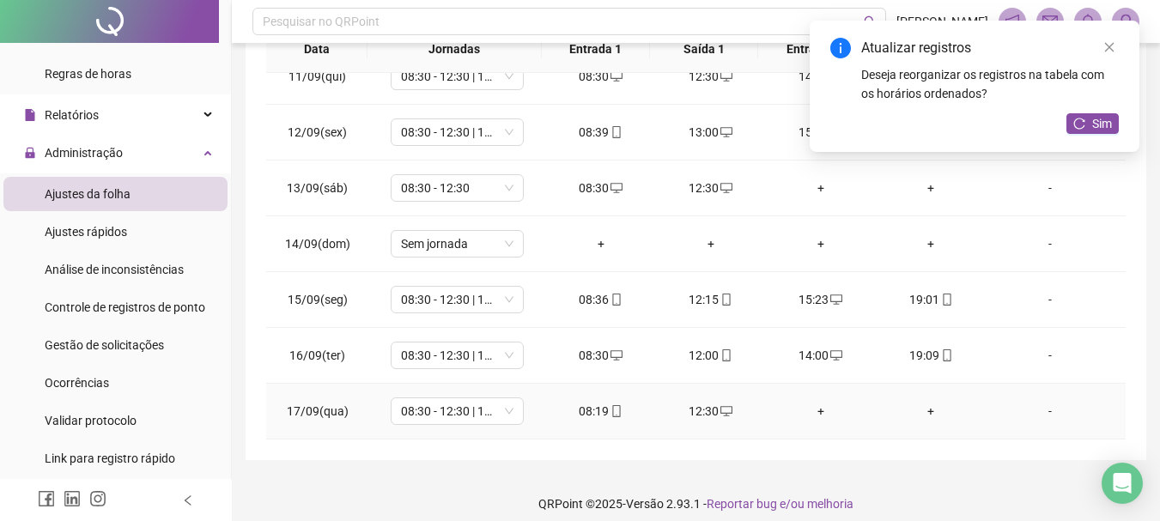
click at [811, 407] on div "+" at bounding box center [820, 411] width 82 height 19
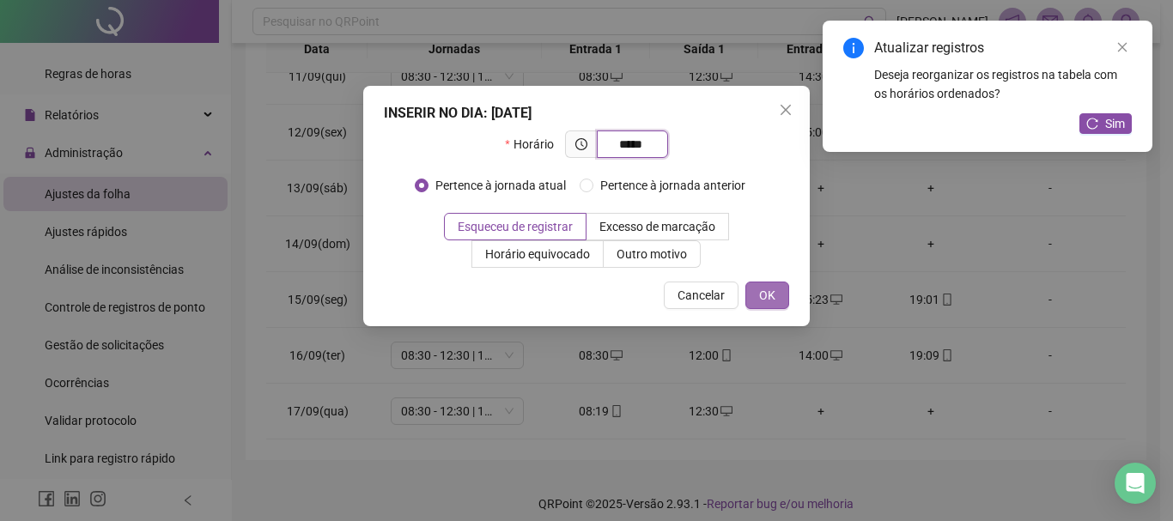
type input "*****"
click at [752, 292] on button "OK" at bounding box center [767, 295] width 44 height 27
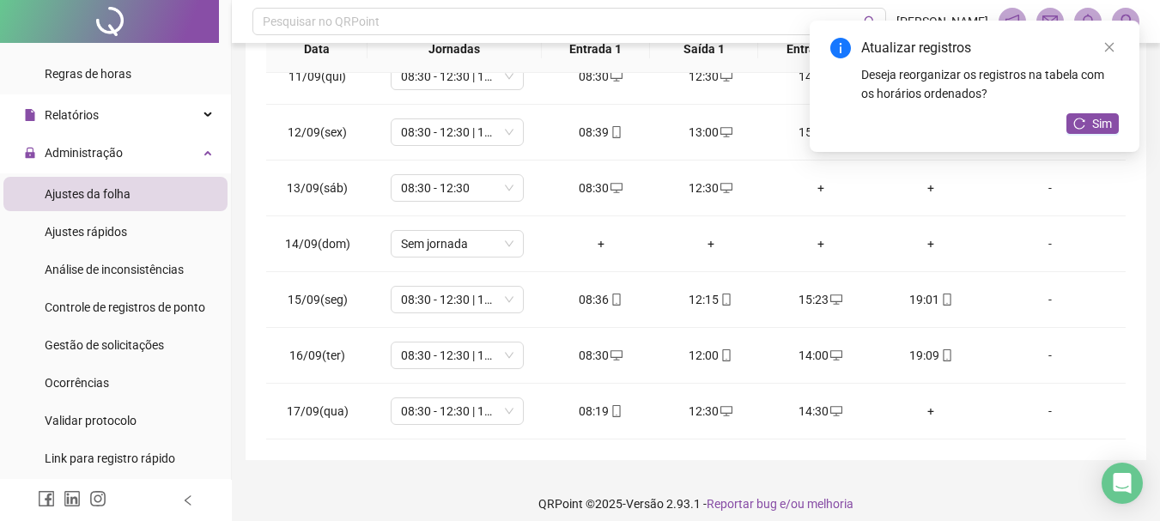
click at [1106, 52] on icon "close" at bounding box center [1109, 47] width 12 height 12
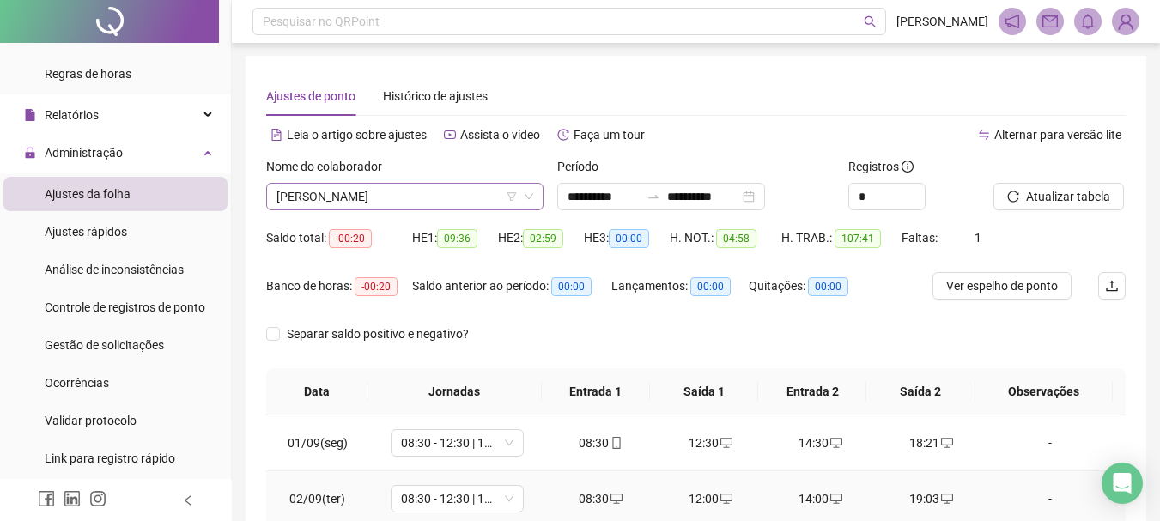
scroll to position [0, 0]
click at [404, 192] on span "[PERSON_NAME]" at bounding box center [404, 198] width 257 height 26
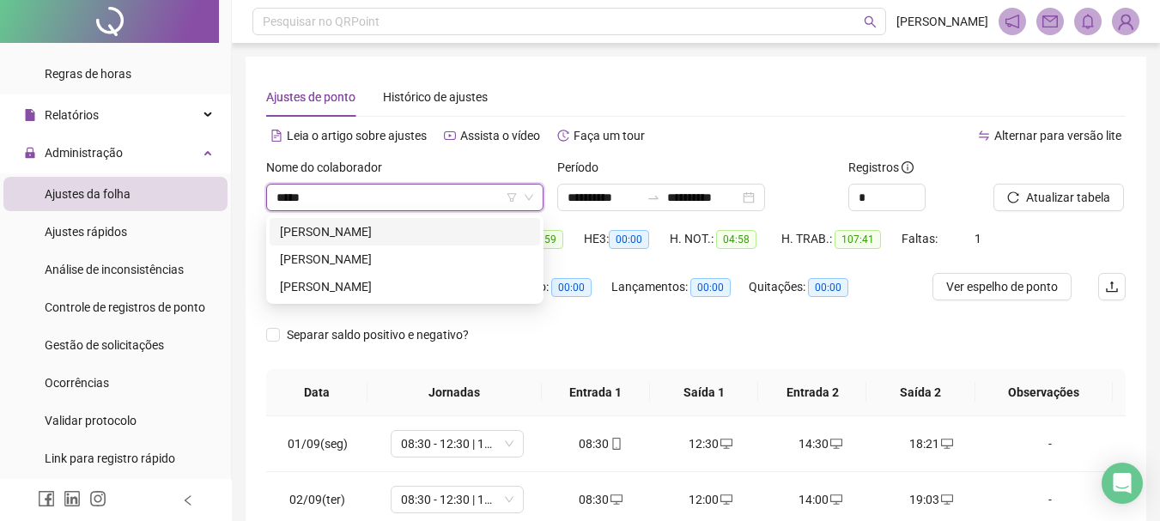
type input "******"
click at [415, 260] on div "[PERSON_NAME]" at bounding box center [405, 259] width 250 height 19
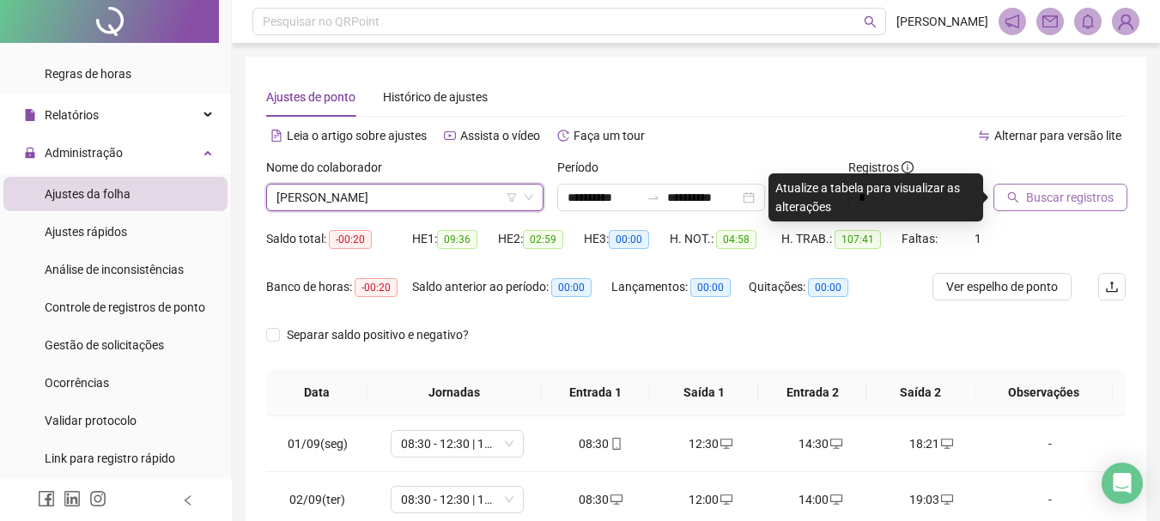
click at [1078, 203] on span "Buscar registros" at bounding box center [1070, 197] width 88 height 19
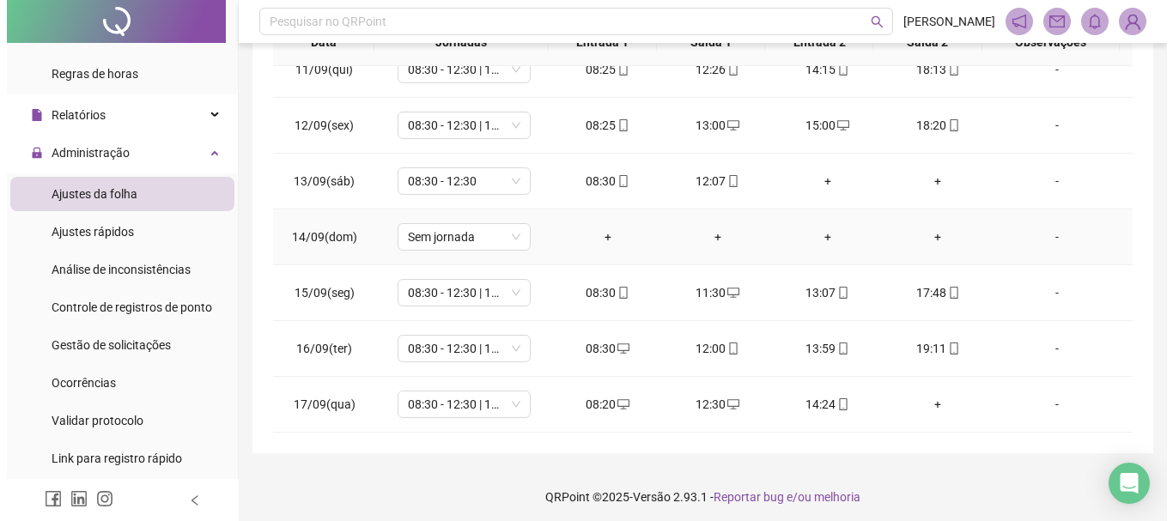
scroll to position [356, 0]
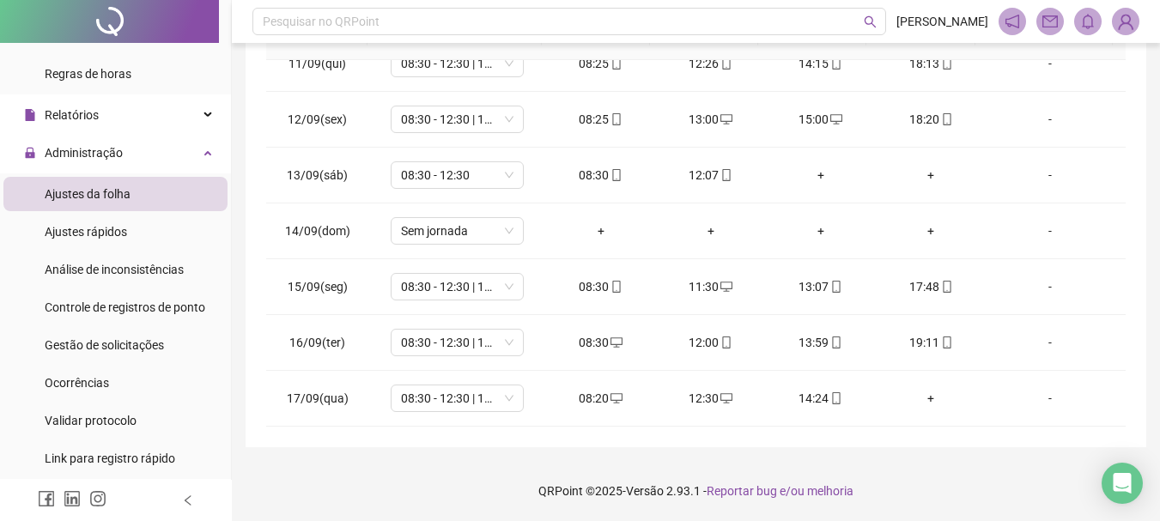
click at [1120, 23] on img at bounding box center [1125, 22] width 26 height 26
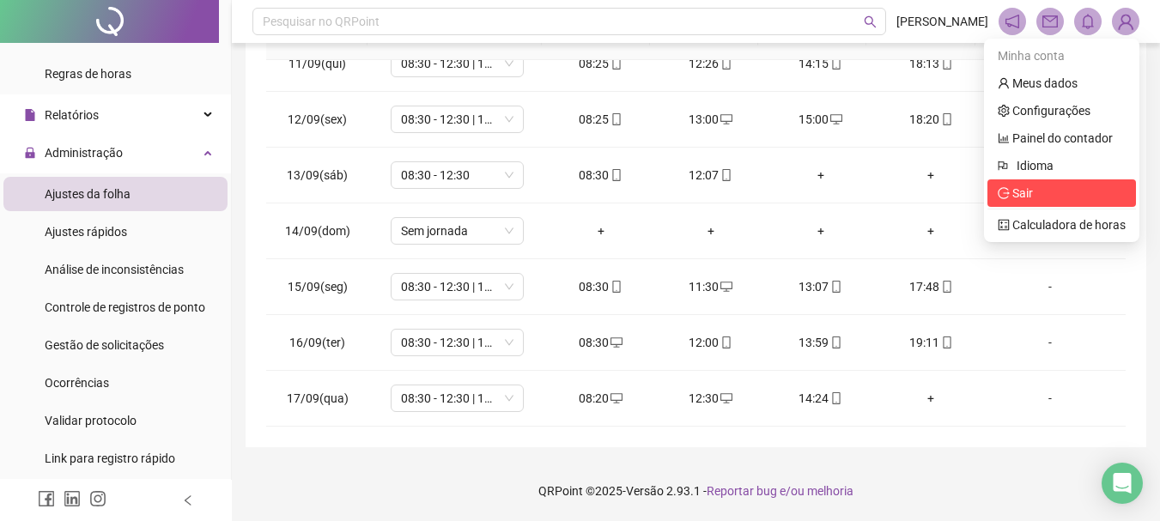
click at [1049, 194] on span "Sair" at bounding box center [1061, 193] width 128 height 19
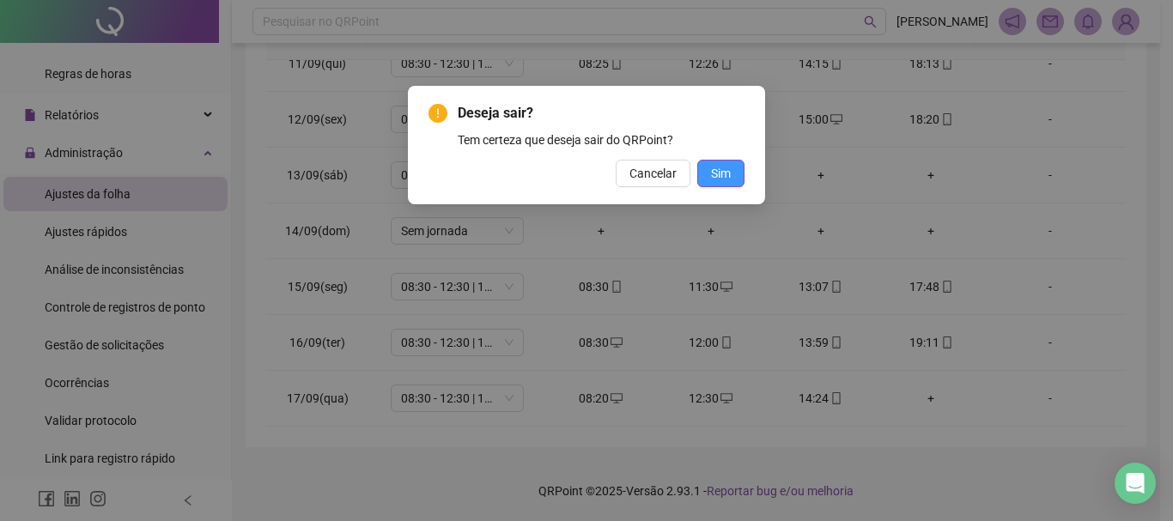
click at [733, 171] on button "Sim" at bounding box center [720, 173] width 47 height 27
